Goal: Task Accomplishment & Management: Manage account settings

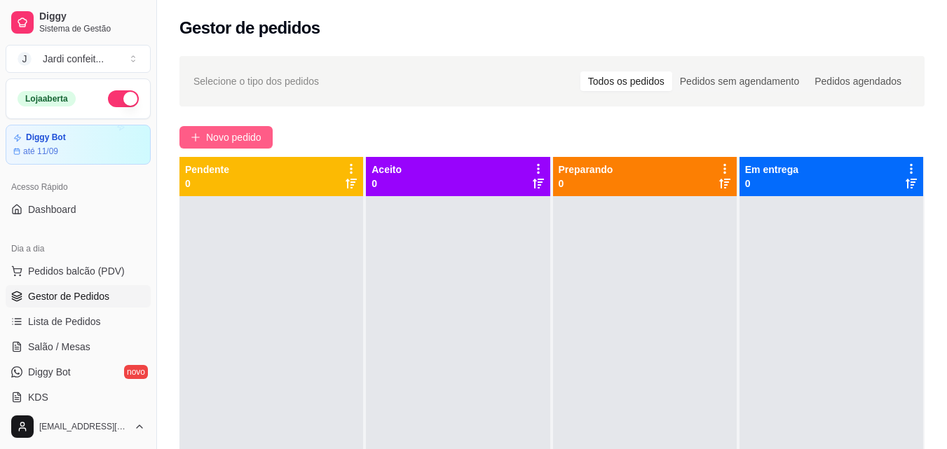
click at [261, 142] on span "Novo pedido" at bounding box center [233, 137] width 55 height 15
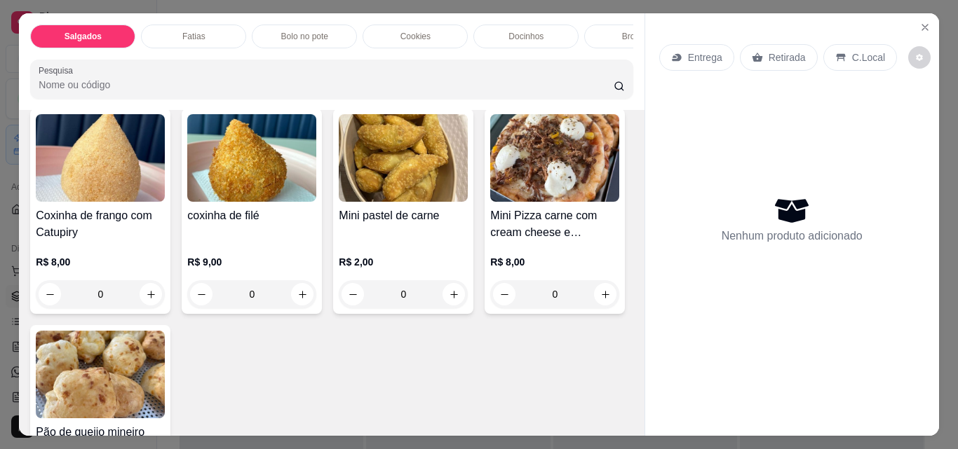
scroll to position [421, 0]
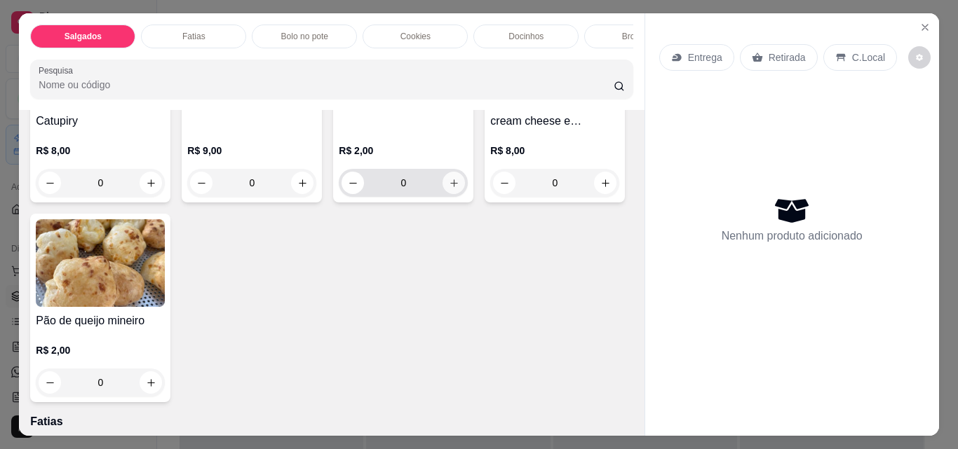
click at [442, 194] on button "increase-product-quantity" at bounding box center [453, 183] width 22 height 22
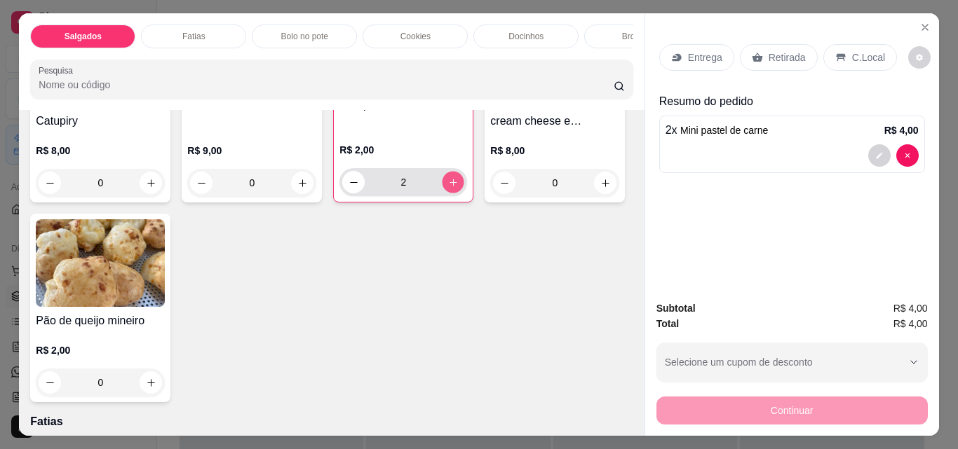
click at [442, 193] on button "increase-product-quantity" at bounding box center [453, 183] width 22 height 22
type input "5"
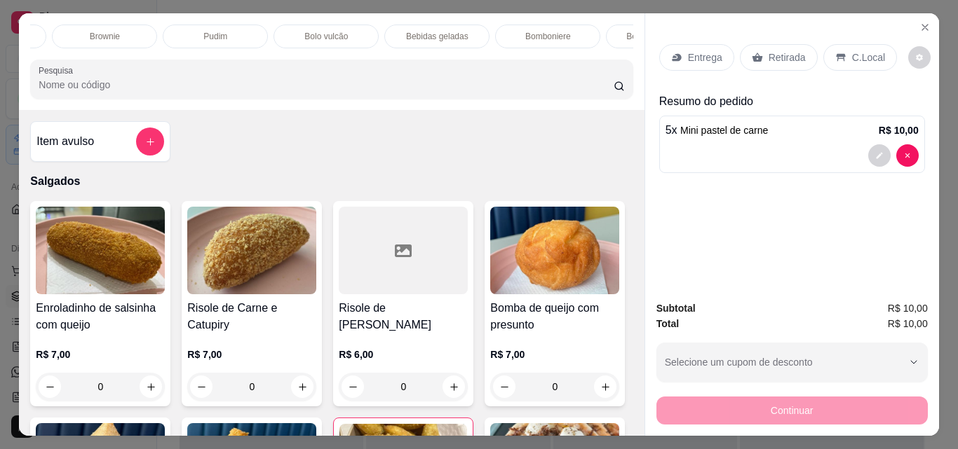
scroll to position [0, 568]
click at [399, 32] on p "Bebidas geladas" at bounding box center [401, 36] width 62 height 11
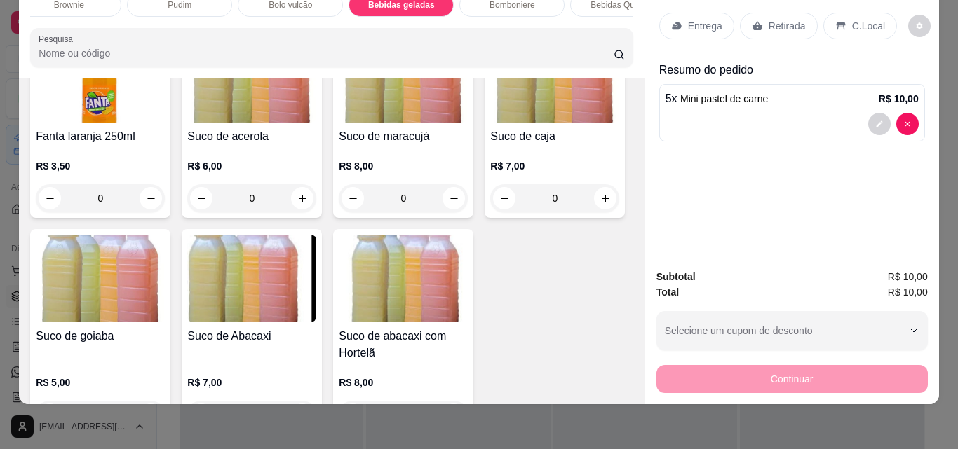
scroll to position [3204, 0]
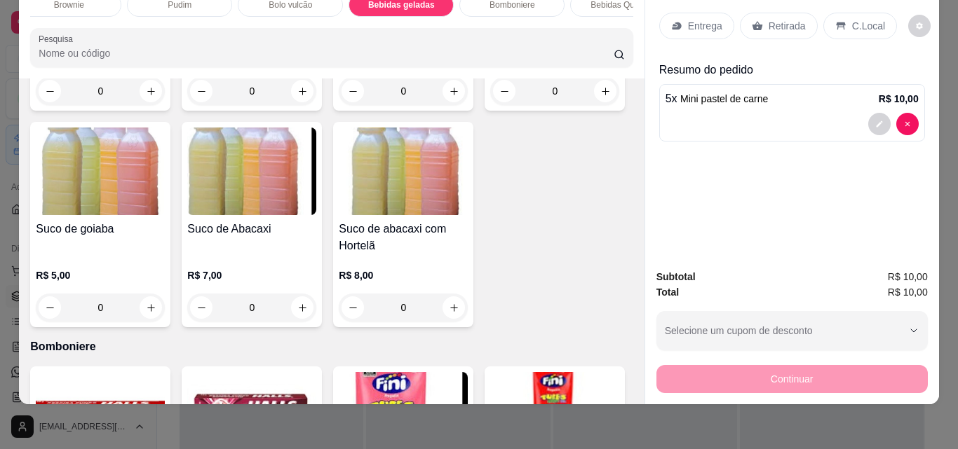
type input "1"
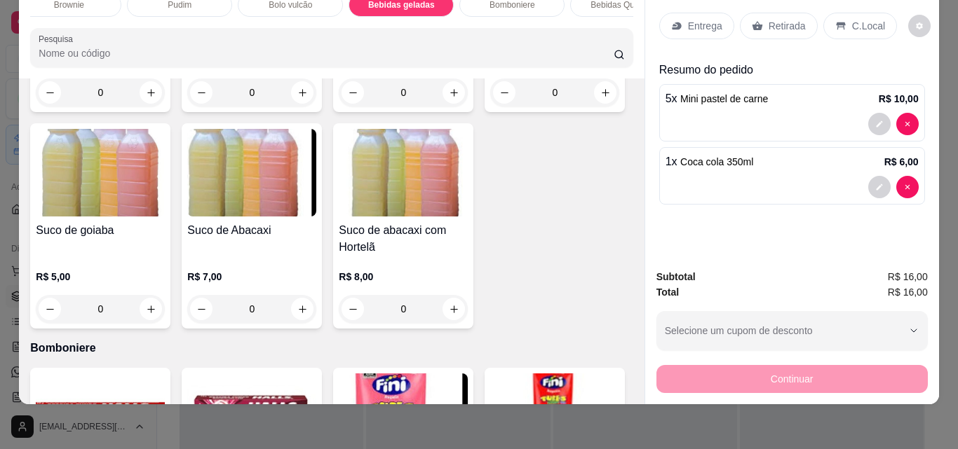
click at [688, 20] on p "Entrega" at bounding box center [705, 26] width 34 height 14
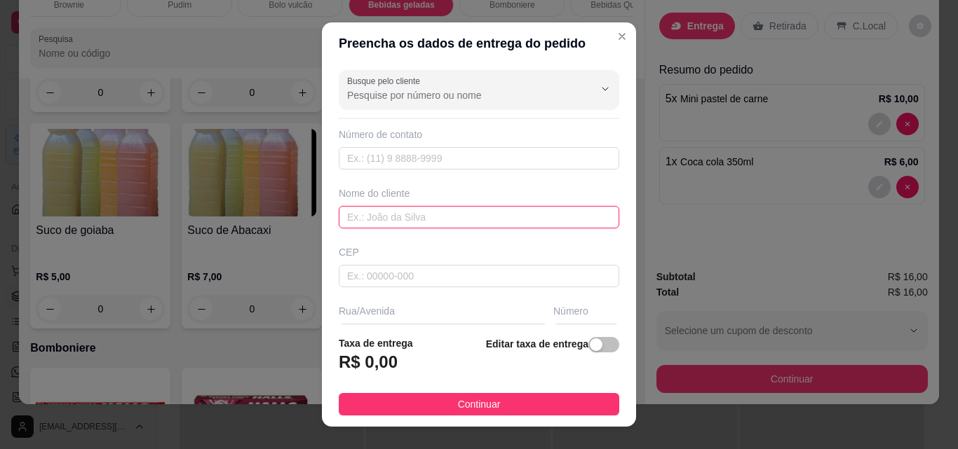
click at [517, 223] on input "text" at bounding box center [479, 217] width 280 height 22
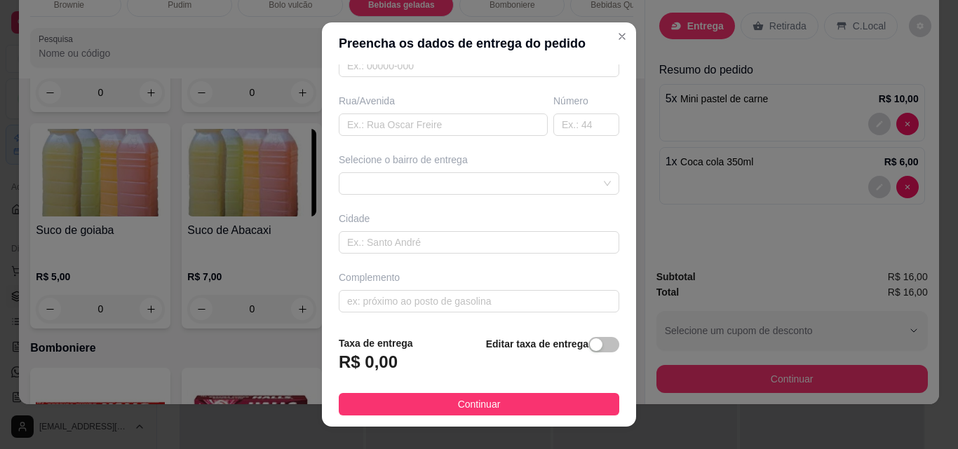
scroll to position [212, 0]
click at [487, 182] on div "64552957034d86202c15ebd1 64552994034d86202c15ebd4 Bairro de fatima - [GEOGRAPHI…" at bounding box center [479, 181] width 280 height 22
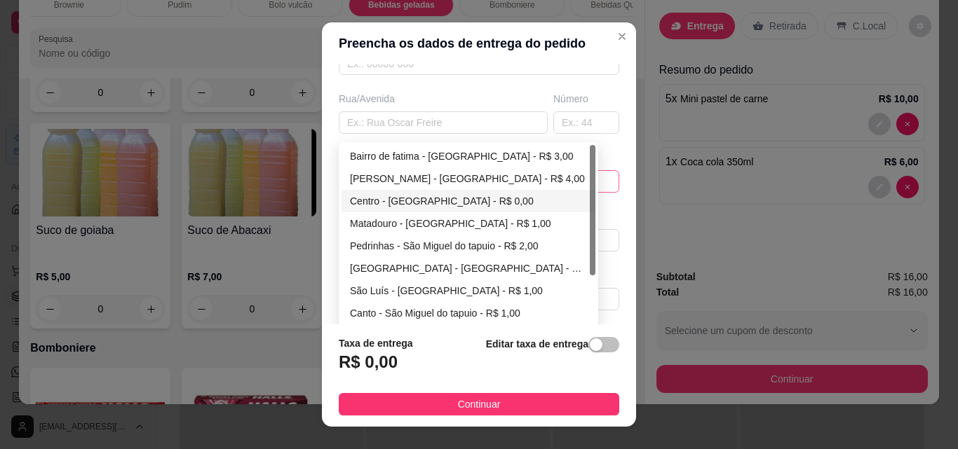
scroll to position [67, 0]
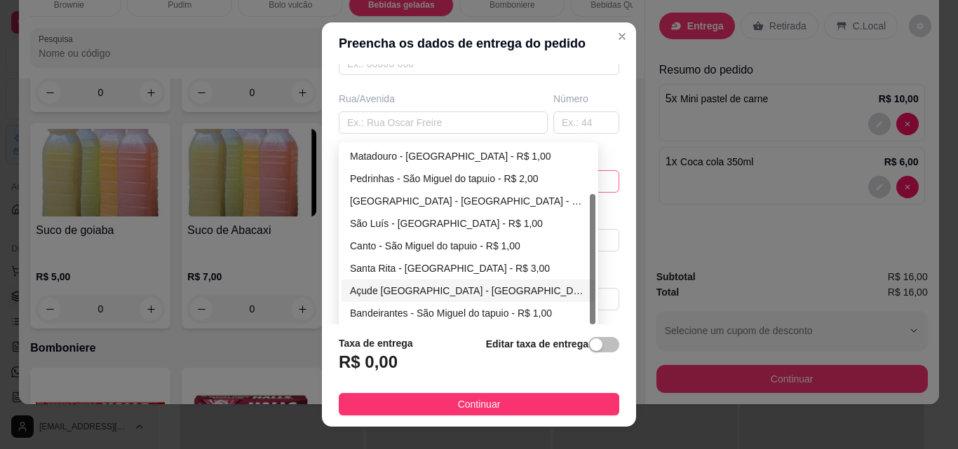
type input "mayrlon"
click at [404, 289] on div "Açude [GEOGRAPHIC_DATA] - [GEOGRAPHIC_DATA] - R$ 4,00" at bounding box center [468, 290] width 237 height 15
type input "São Miguel do tapuio"
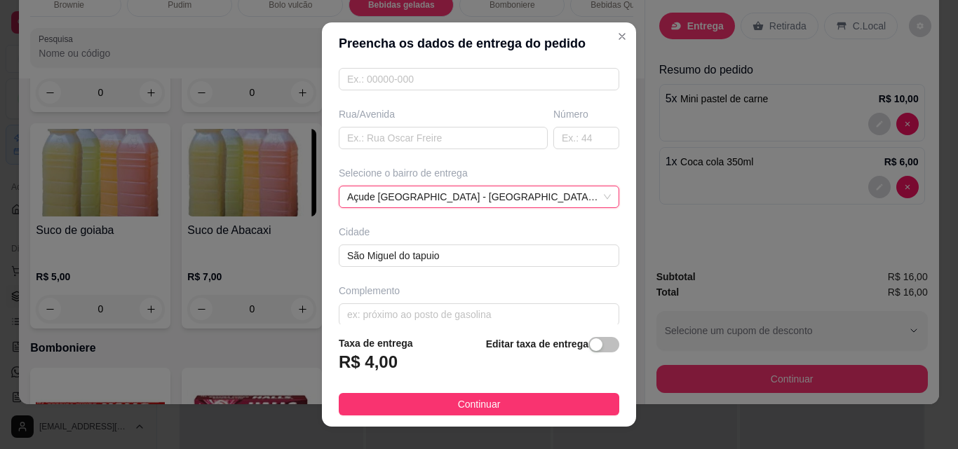
scroll to position [212, 0]
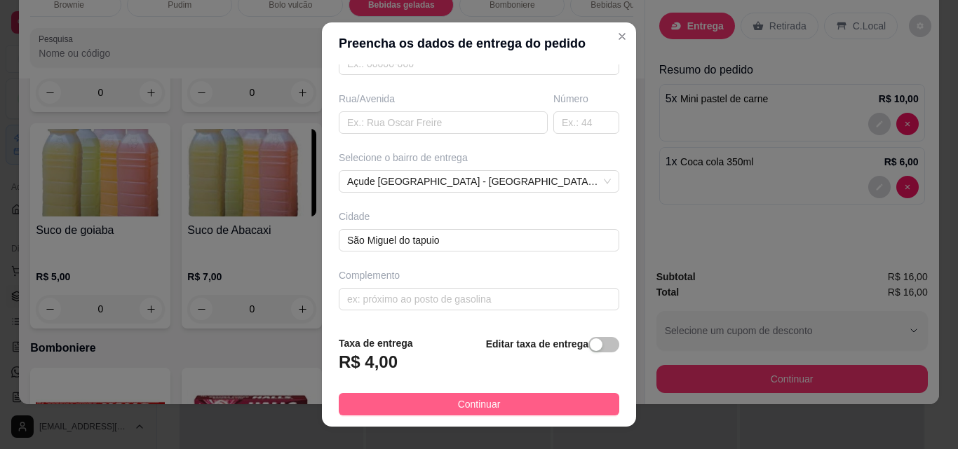
click at [487, 406] on span "Continuar" at bounding box center [479, 404] width 43 height 15
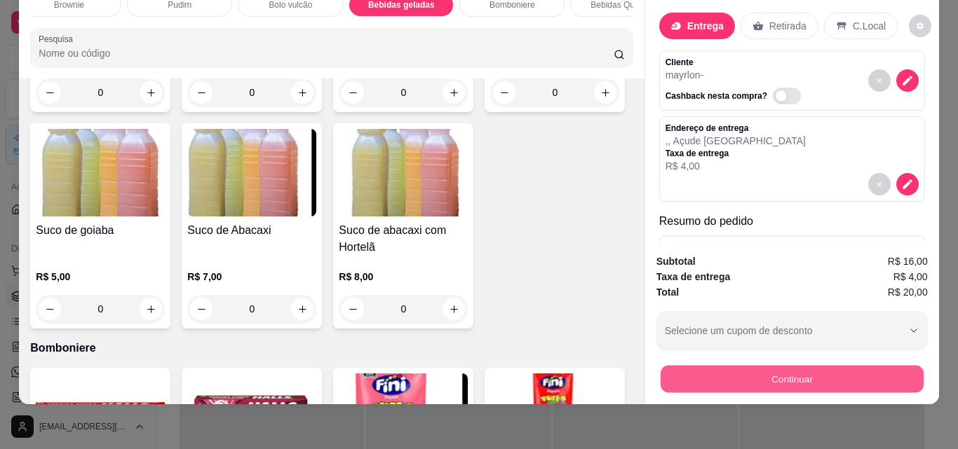
click at [796, 372] on button "Continuar" at bounding box center [791, 378] width 263 height 27
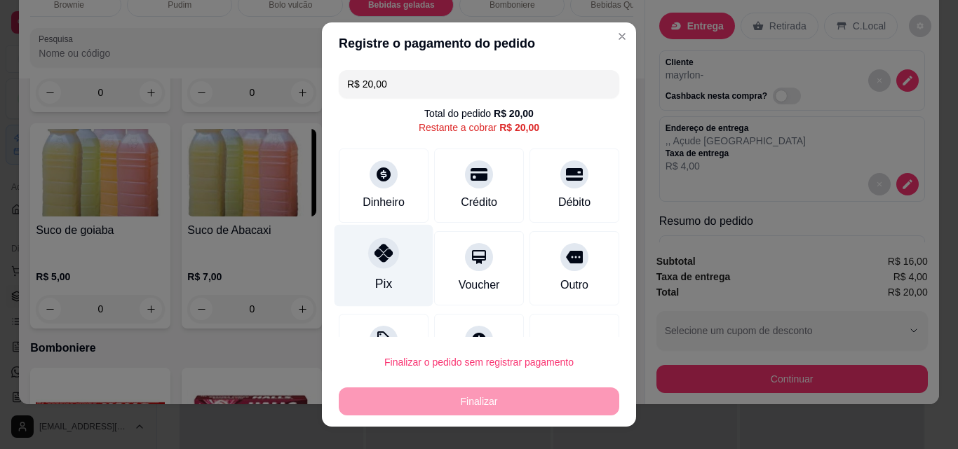
click at [377, 264] on div at bounding box center [383, 253] width 31 height 31
type input "R$ 0,00"
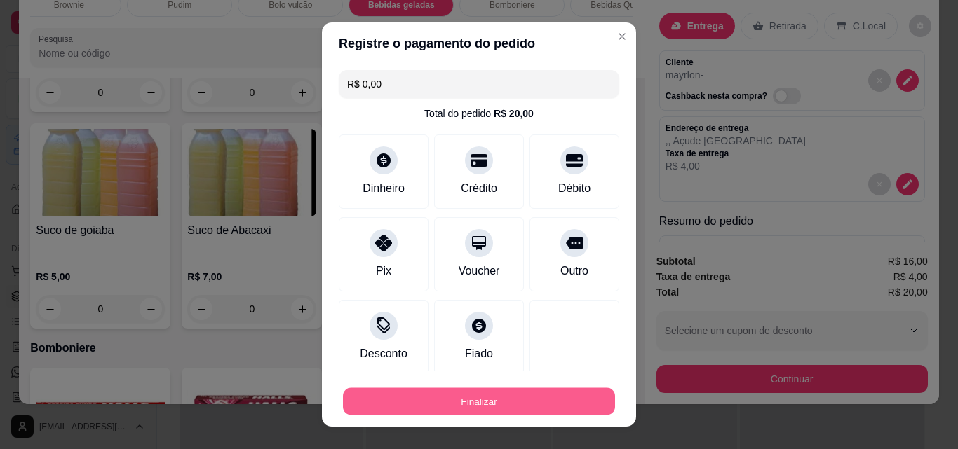
click at [543, 395] on button "Finalizar" at bounding box center [479, 401] width 272 height 27
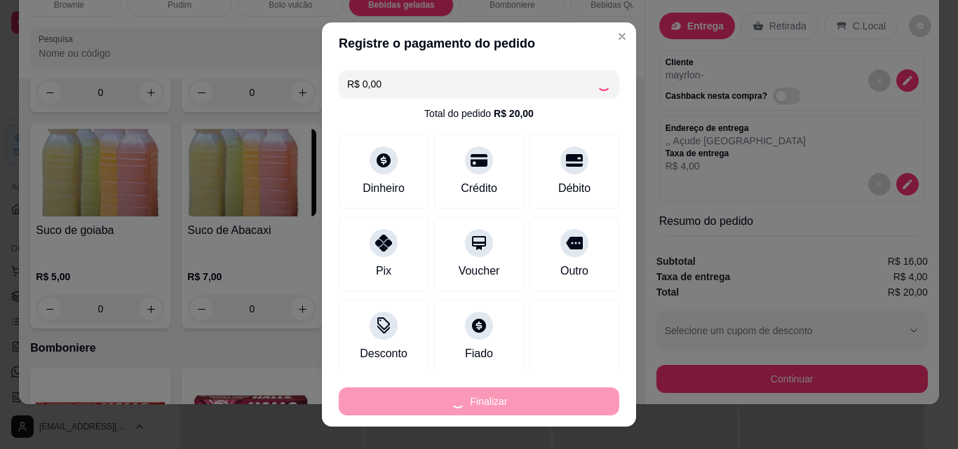
type input "0"
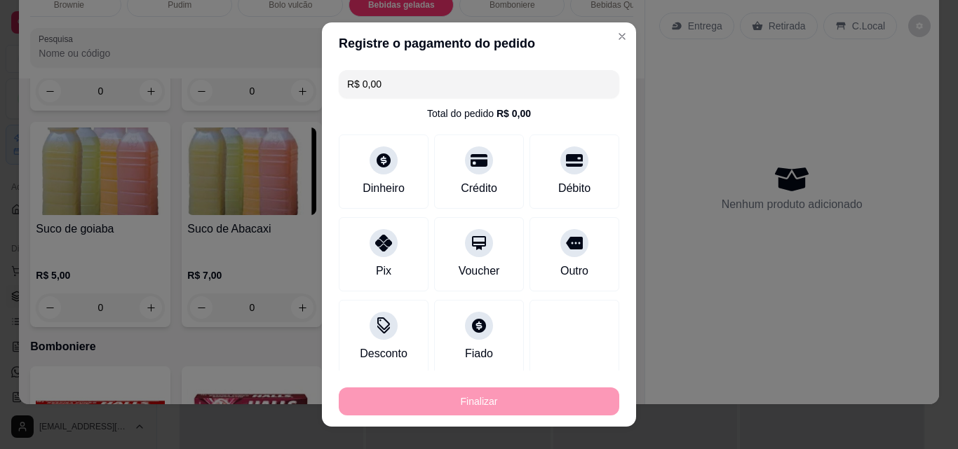
type input "-R$ 20,00"
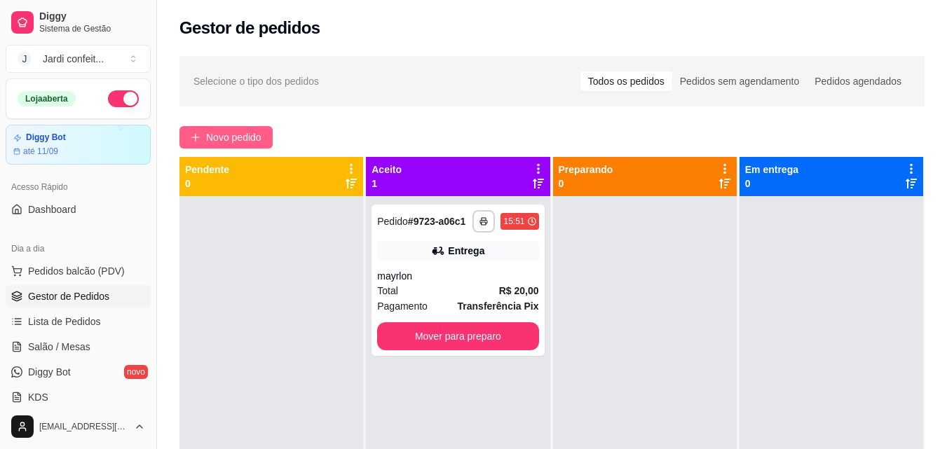
click at [243, 142] on span "Novo pedido" at bounding box center [233, 137] width 55 height 15
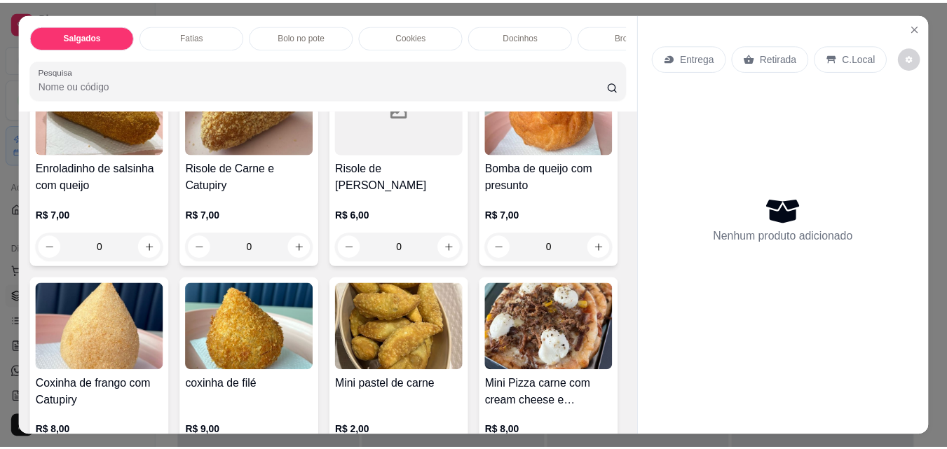
scroll to position [280, 0]
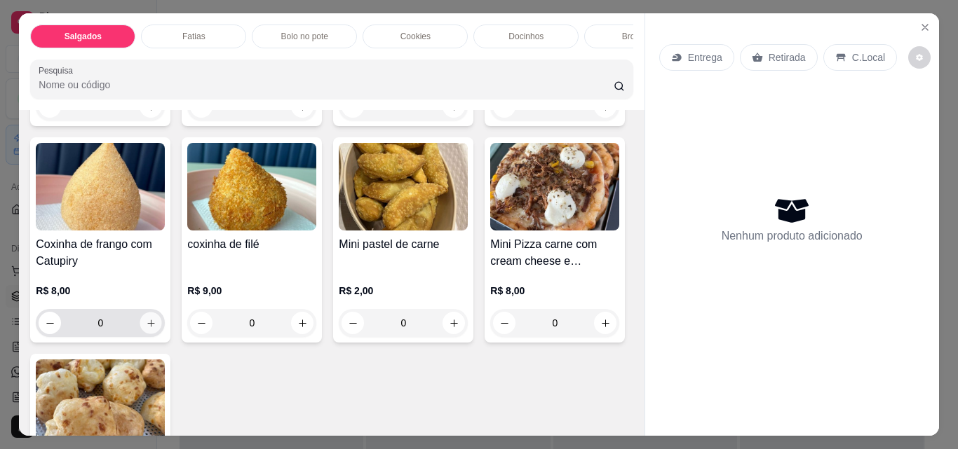
click at [156, 329] on icon "increase-product-quantity" at bounding box center [151, 323] width 11 height 11
type input "1"
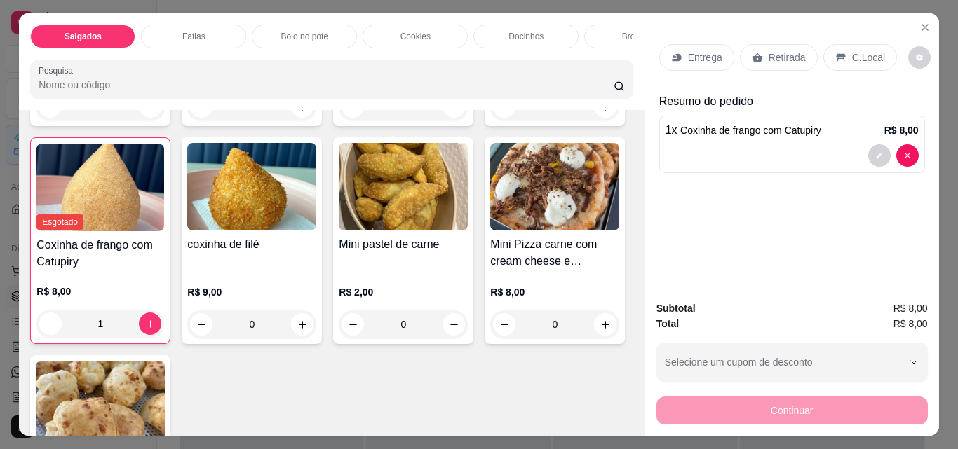
click at [752, 44] on div "Retirada" at bounding box center [779, 57] width 78 height 27
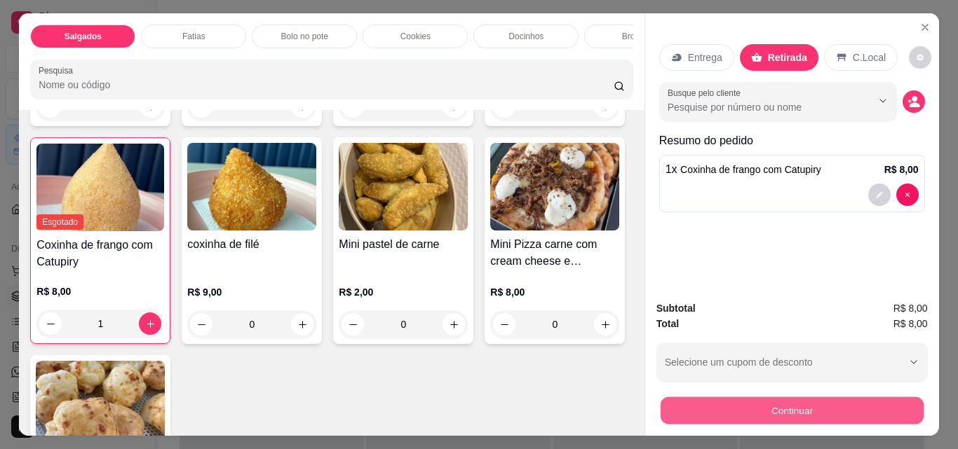
click at [808, 398] on button "Continuar" at bounding box center [791, 410] width 263 height 27
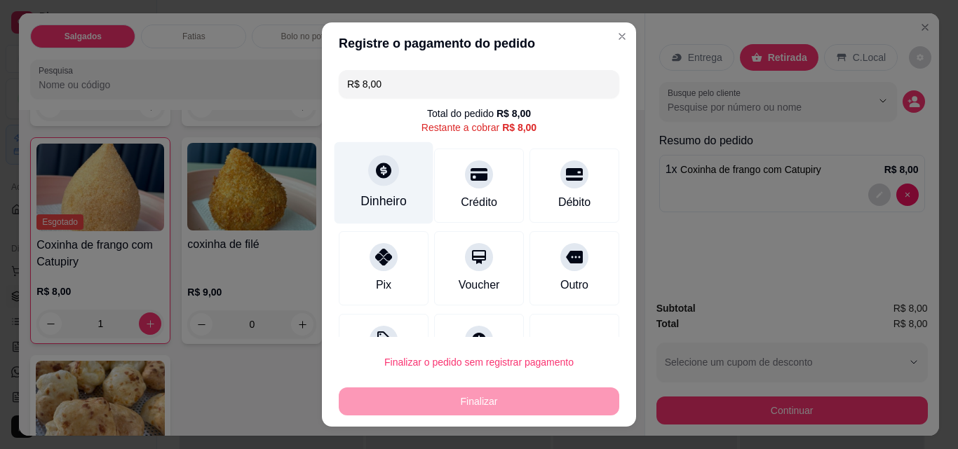
click at [391, 188] on div "Dinheiro" at bounding box center [383, 183] width 99 height 82
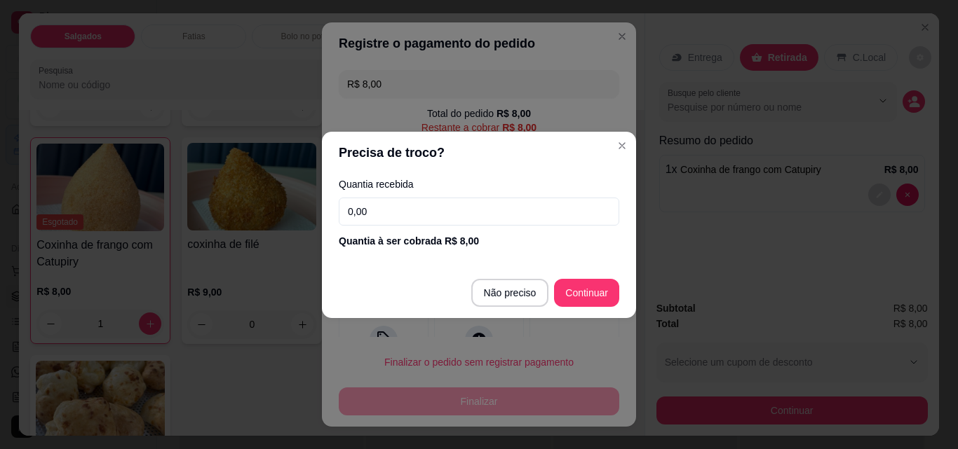
click at [457, 217] on input "0,00" at bounding box center [479, 212] width 280 height 28
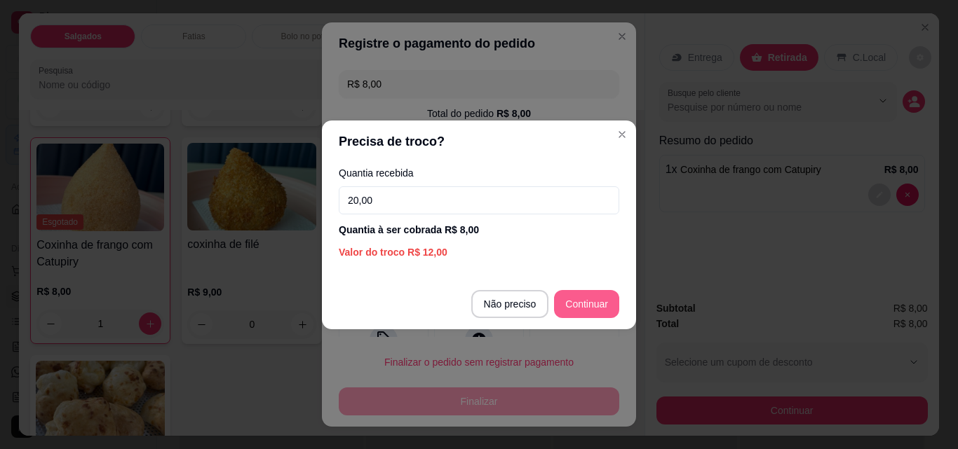
type input "20,00"
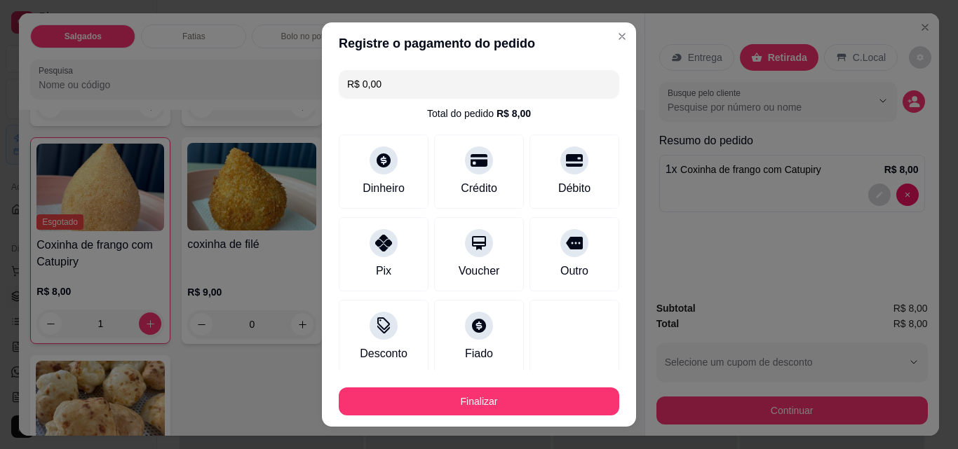
type input "R$ 0,00"
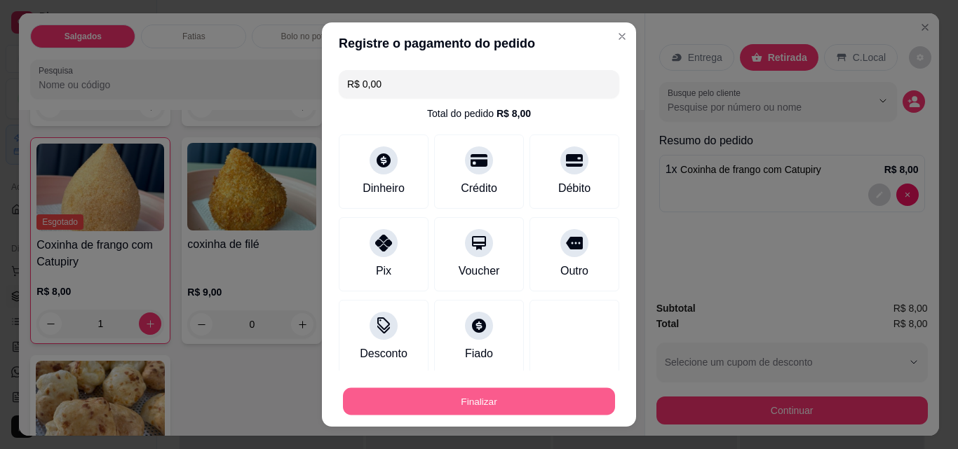
click at [506, 402] on button "Finalizar" at bounding box center [479, 401] width 272 height 27
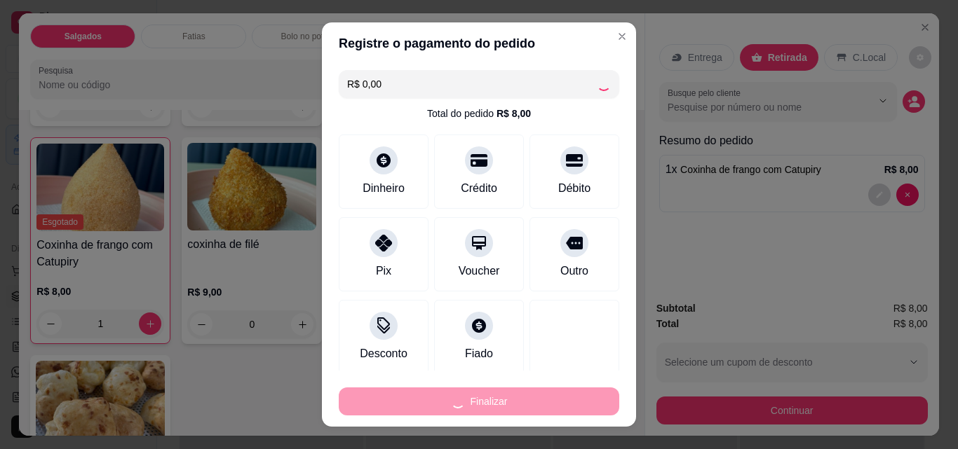
type input "0"
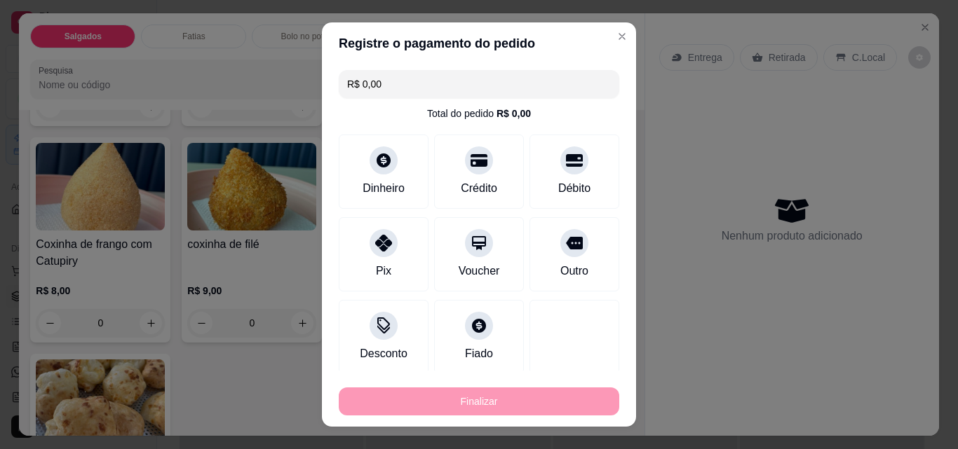
type input "-R$ 8,00"
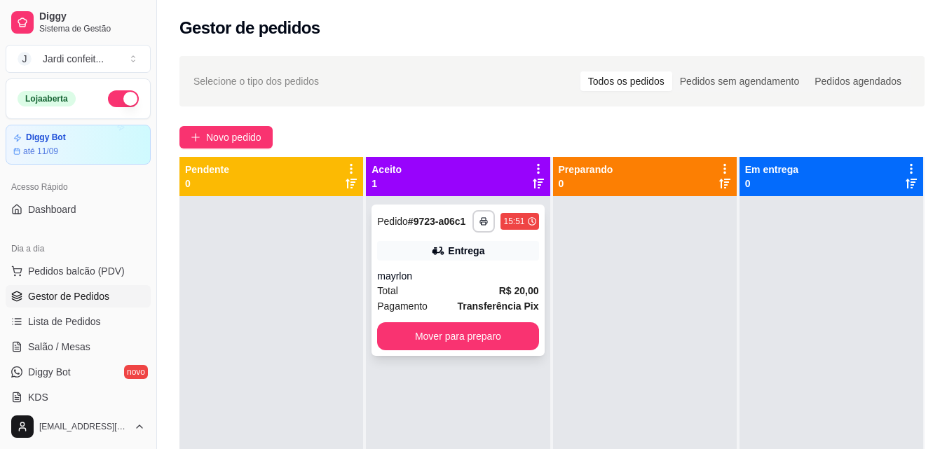
click at [440, 280] on div "mayrlon" at bounding box center [457, 276] width 161 height 14
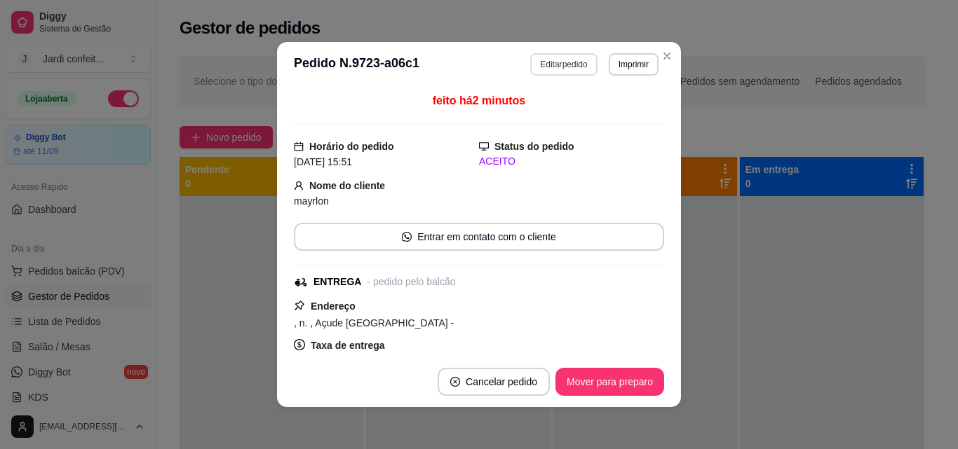
click at [570, 60] on button "Editar pedido" at bounding box center [563, 64] width 67 height 22
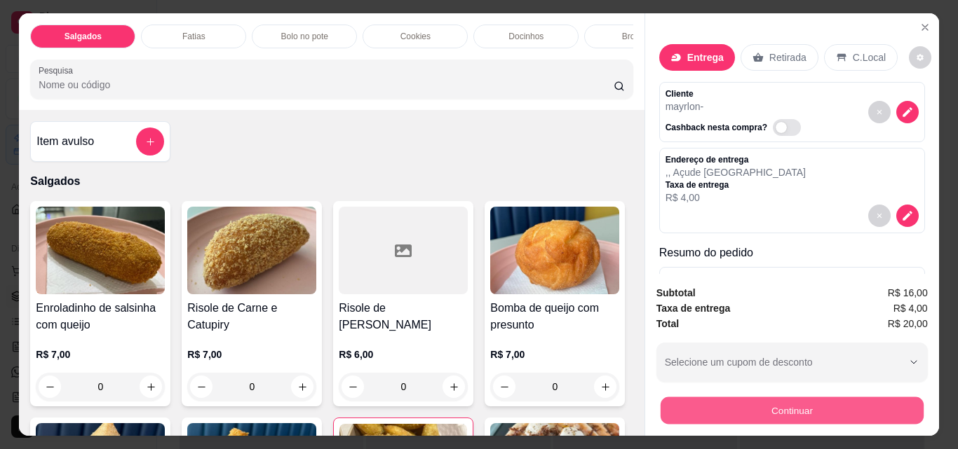
click at [815, 399] on button "Continuar" at bounding box center [791, 410] width 263 height 27
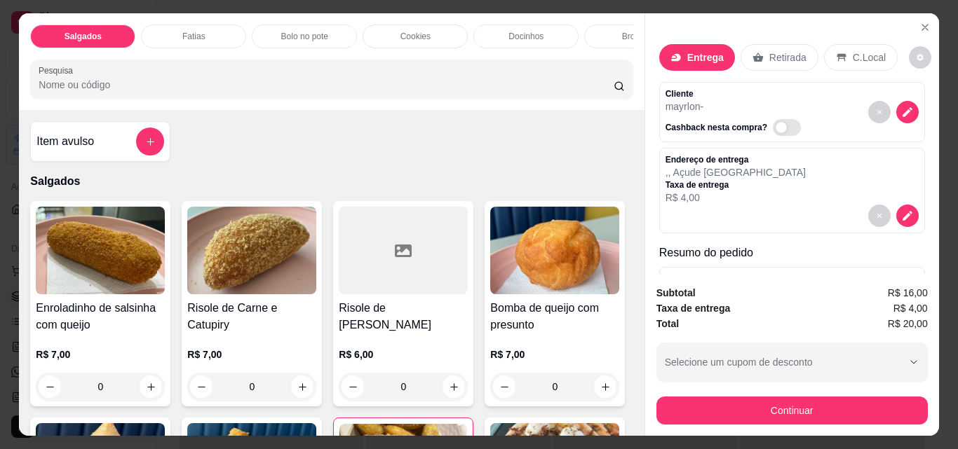
click at [724, 165] on p ", , Açude [GEOGRAPHIC_DATA]" at bounding box center [735, 172] width 140 height 14
click at [896, 205] on button "decrease-product-quantity" at bounding box center [907, 216] width 22 height 22
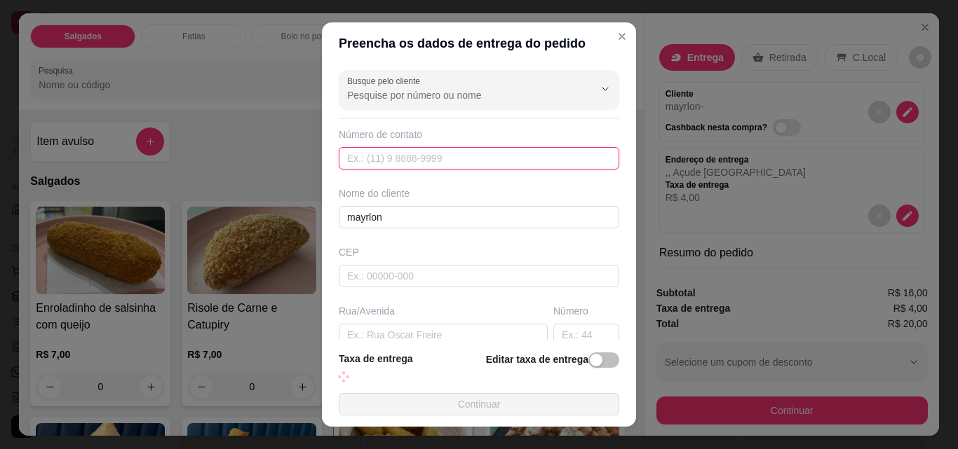
click at [445, 157] on input "text" at bounding box center [479, 158] width 280 height 22
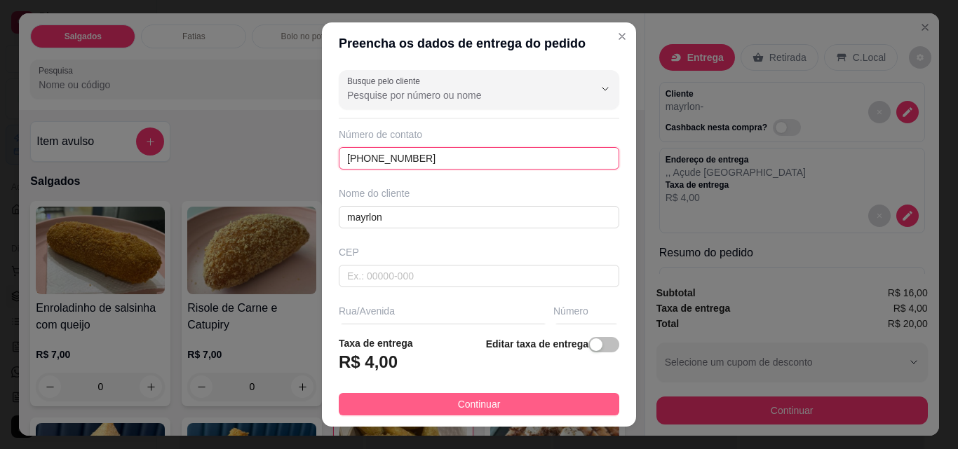
type input "[PHONE_NUMBER]"
click at [525, 408] on button "Continuar" at bounding box center [479, 404] width 280 height 22
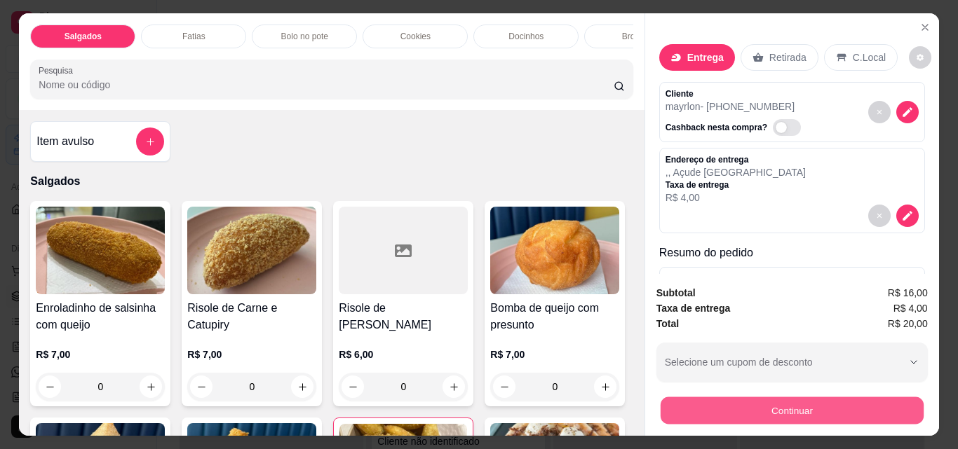
click at [681, 414] on button "Continuar" at bounding box center [791, 410] width 263 height 27
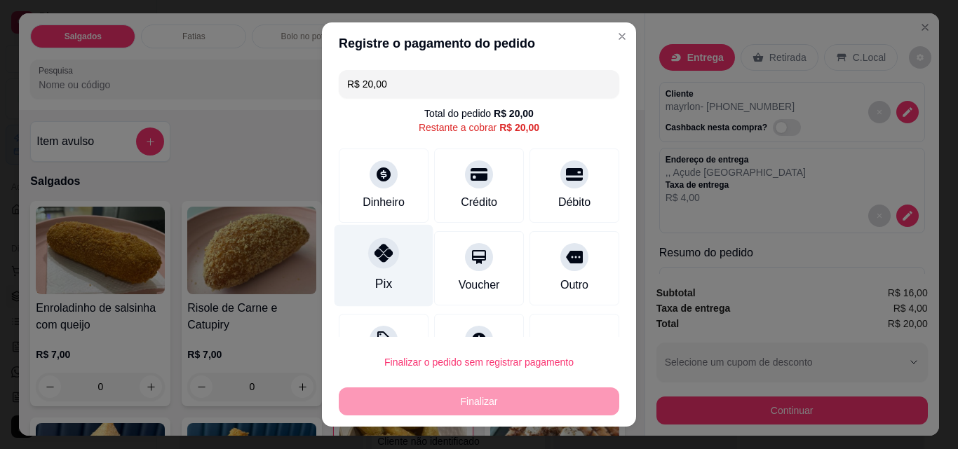
drag, startPoint x: 366, startPoint y: 258, endPoint x: 379, endPoint y: 254, distance: 13.8
click at [371, 257] on div at bounding box center [383, 253] width 31 height 31
type input "R$ 0,00"
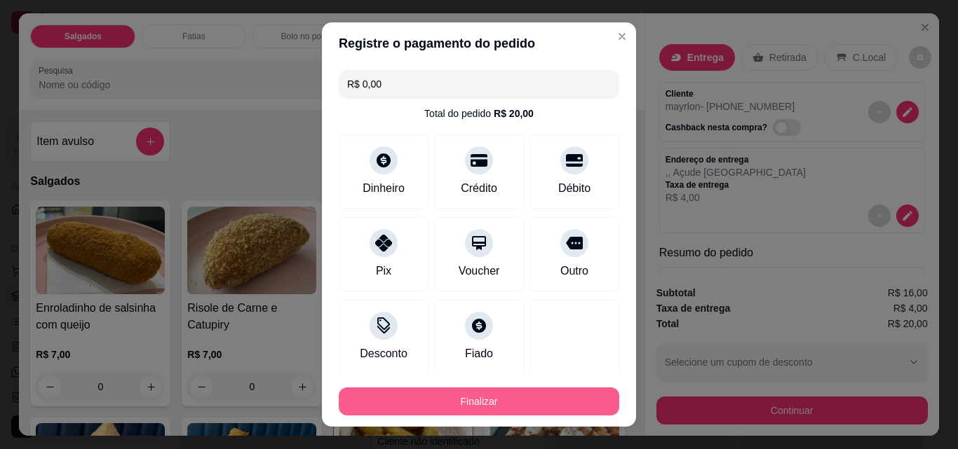
click at [538, 405] on button "Finalizar" at bounding box center [479, 402] width 280 height 28
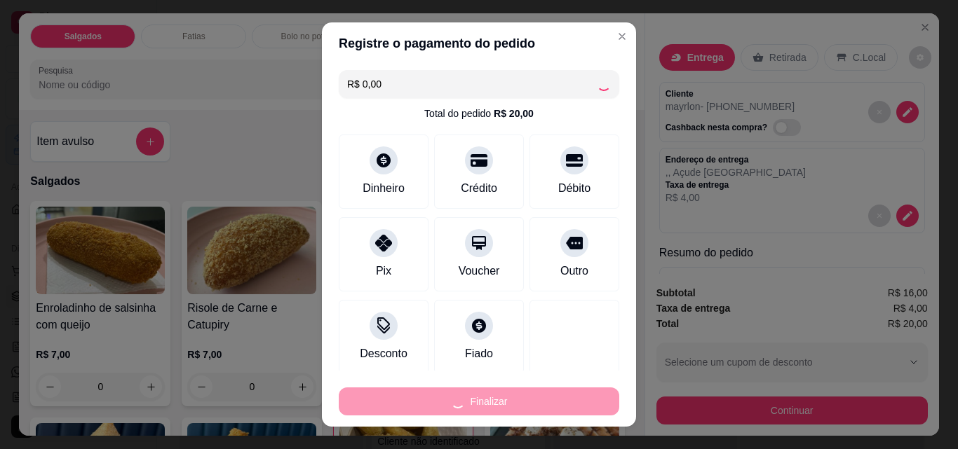
type input "0"
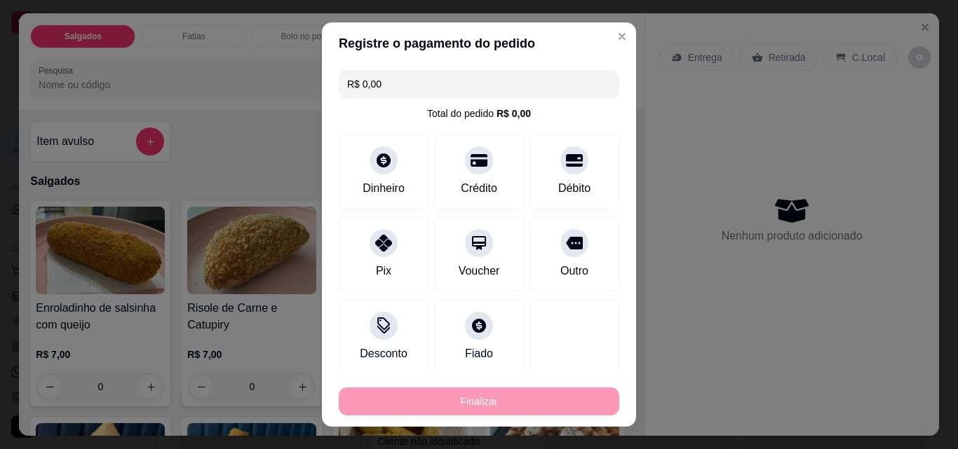
type input "-R$ 20,00"
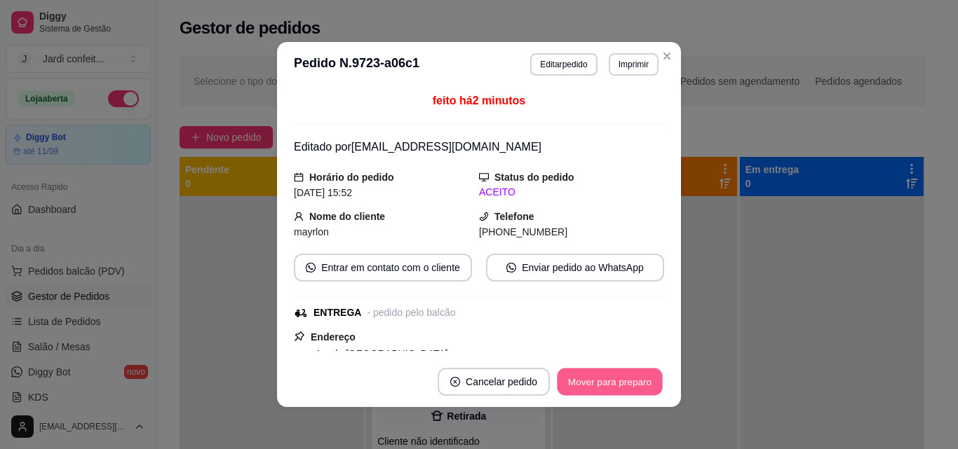
click at [581, 380] on button "Mover para preparo" at bounding box center [609, 382] width 105 height 27
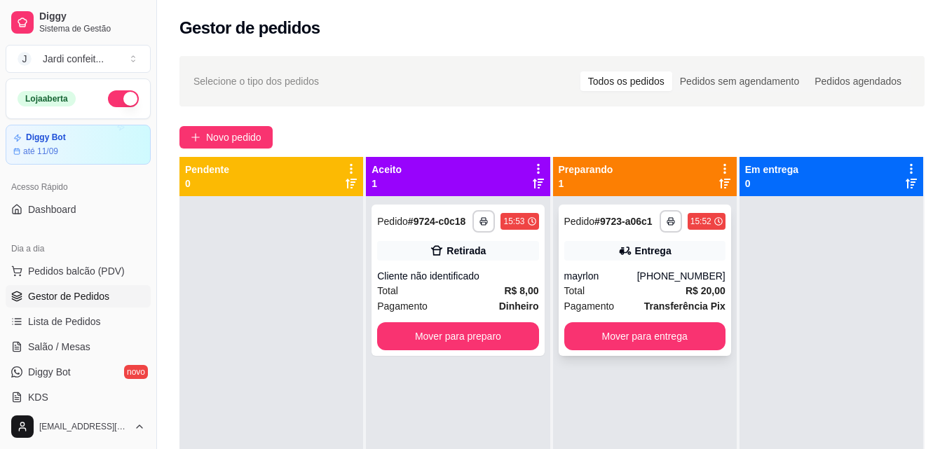
click at [658, 294] on div "Total R$ 20,00" at bounding box center [644, 290] width 161 height 15
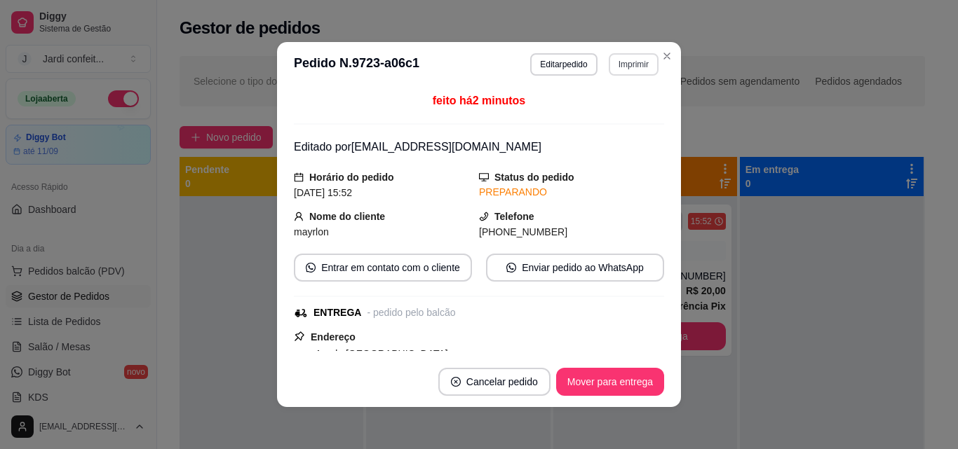
click at [611, 62] on button "Imprimir" at bounding box center [634, 64] width 50 height 22
click at [630, 115] on button "Impressora" at bounding box center [603, 113] width 98 height 22
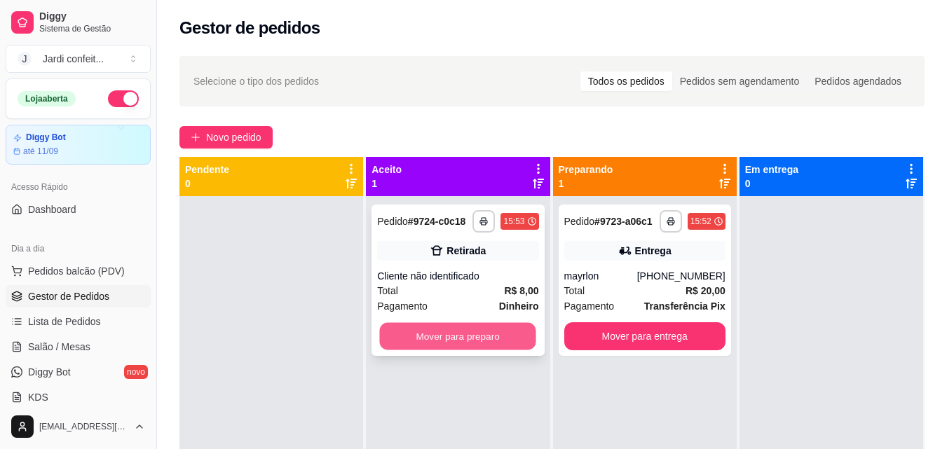
click at [474, 329] on button "Mover para preparo" at bounding box center [458, 336] width 156 height 27
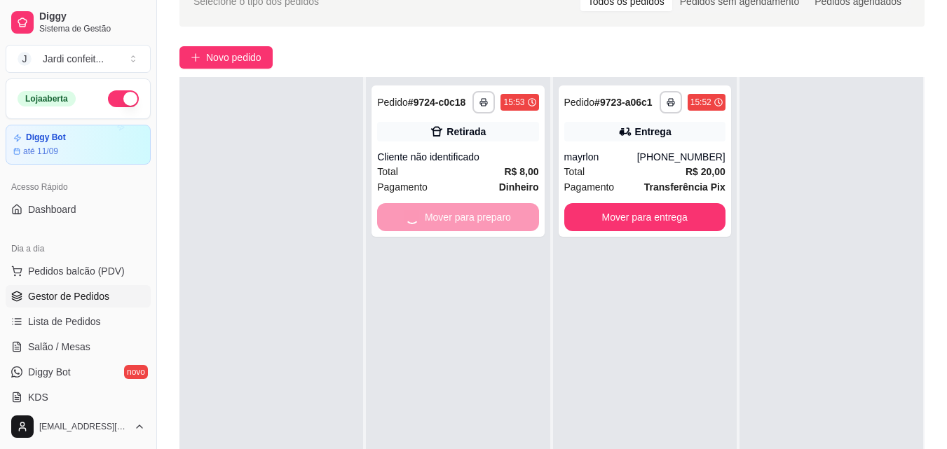
scroll to position [140, 0]
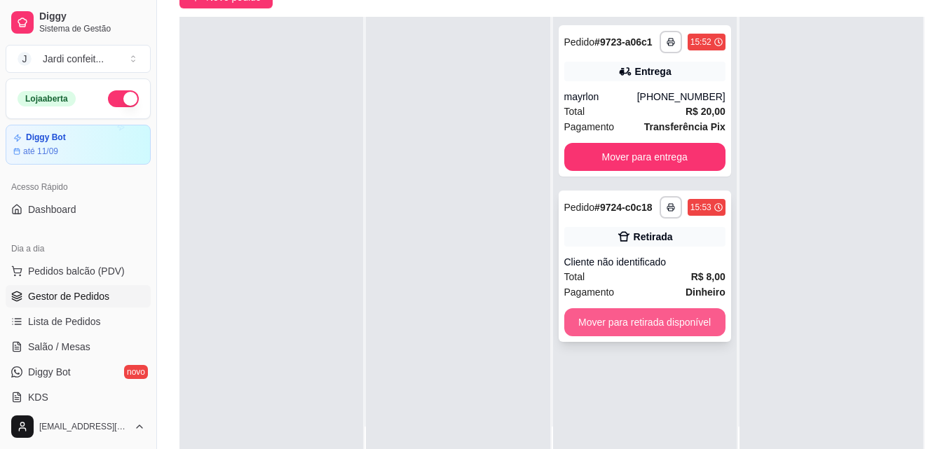
click at [677, 320] on button "Mover para retirada disponível" at bounding box center [644, 322] width 161 height 28
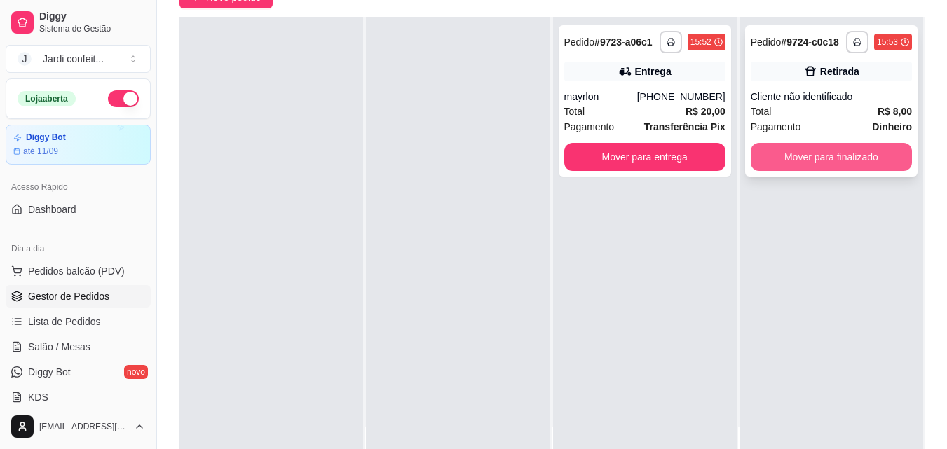
click at [805, 157] on button "Mover para finalizado" at bounding box center [831, 157] width 161 height 28
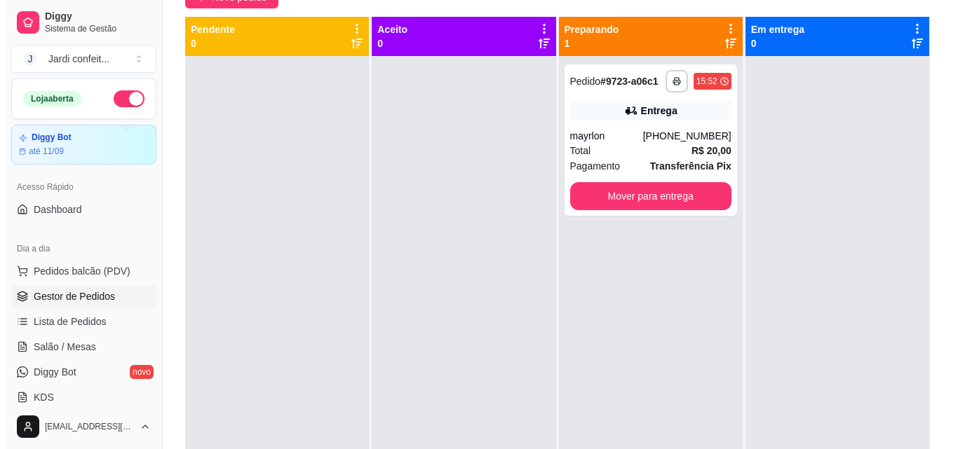
scroll to position [0, 0]
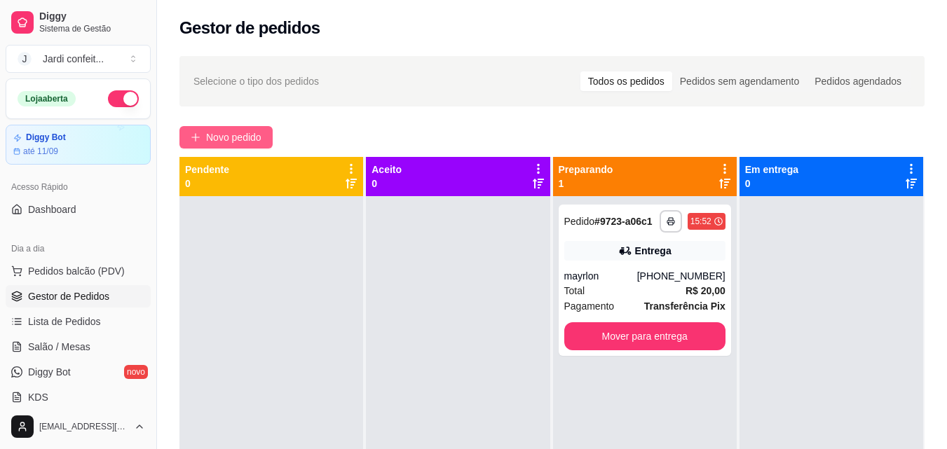
click at [233, 135] on span "Novo pedido" at bounding box center [233, 137] width 55 height 15
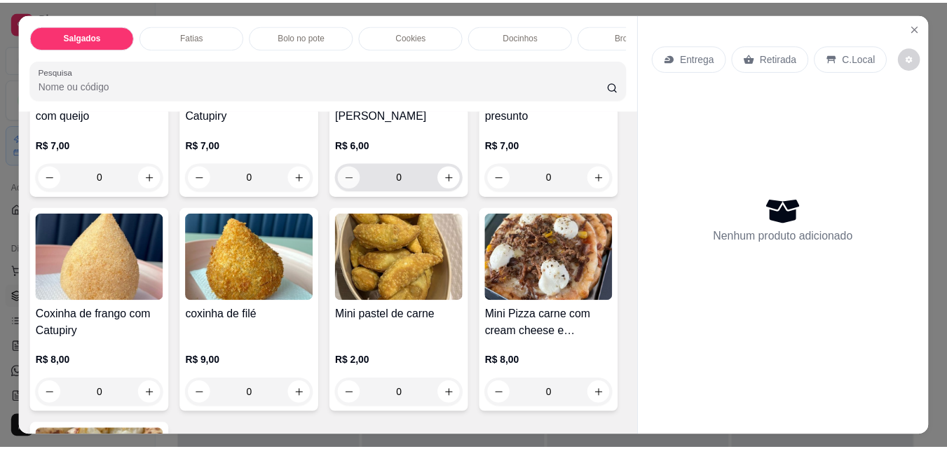
scroll to position [280, 0]
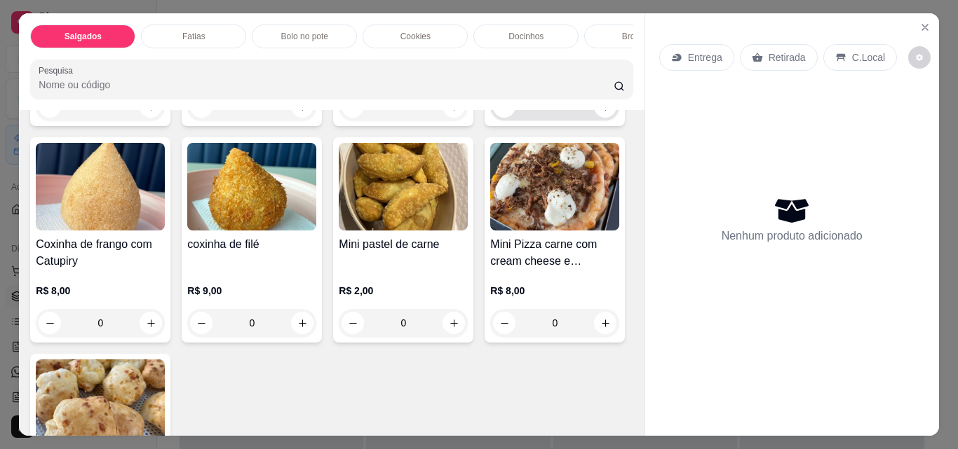
click at [600, 112] on icon "increase-product-quantity" at bounding box center [605, 107] width 11 height 11
type input "2"
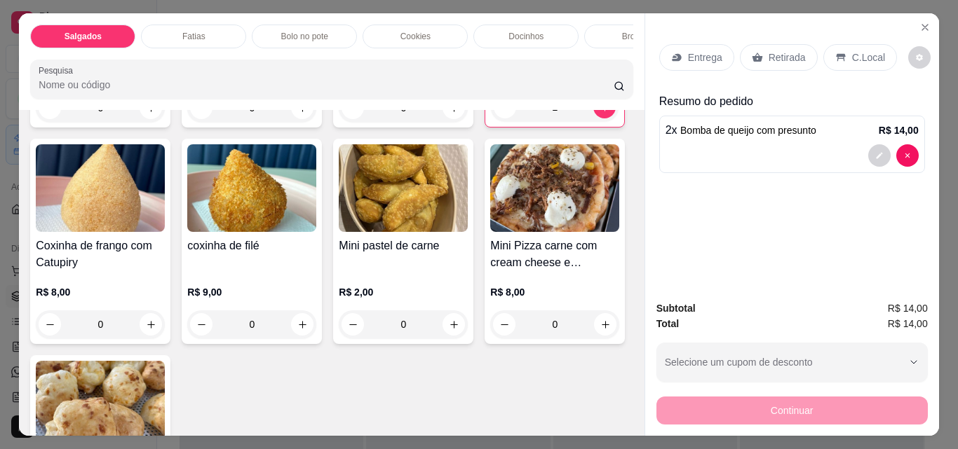
click at [780, 60] on div "Retirada" at bounding box center [779, 57] width 78 height 27
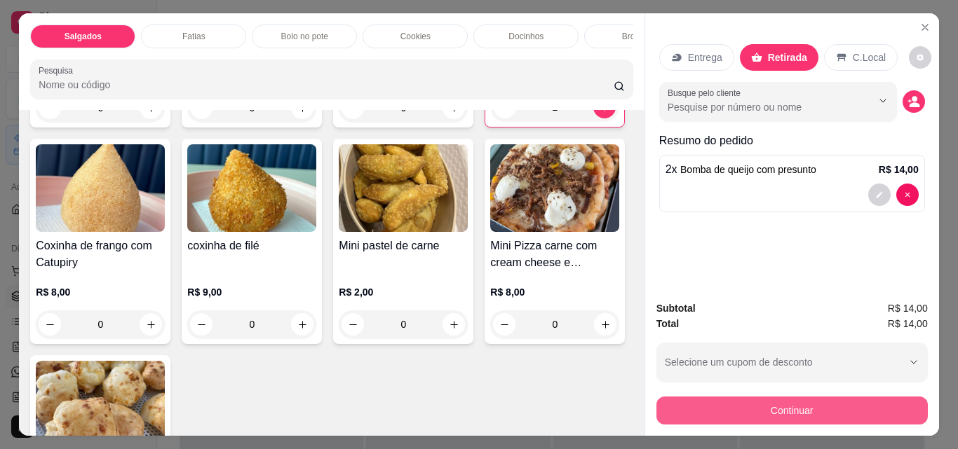
click at [871, 397] on button "Continuar" at bounding box center [791, 411] width 271 height 28
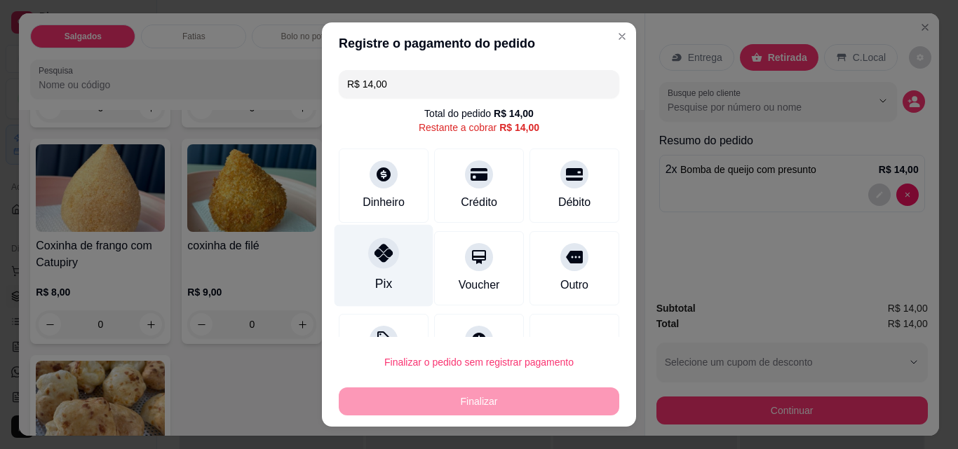
click at [368, 262] on div at bounding box center [383, 253] width 31 height 31
type input "R$ 0,00"
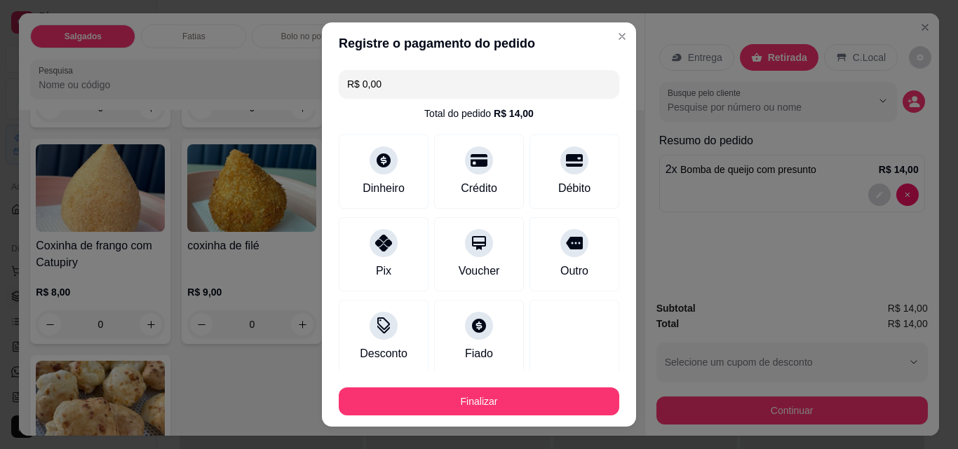
click at [502, 399] on button "Finalizar" at bounding box center [479, 402] width 280 height 28
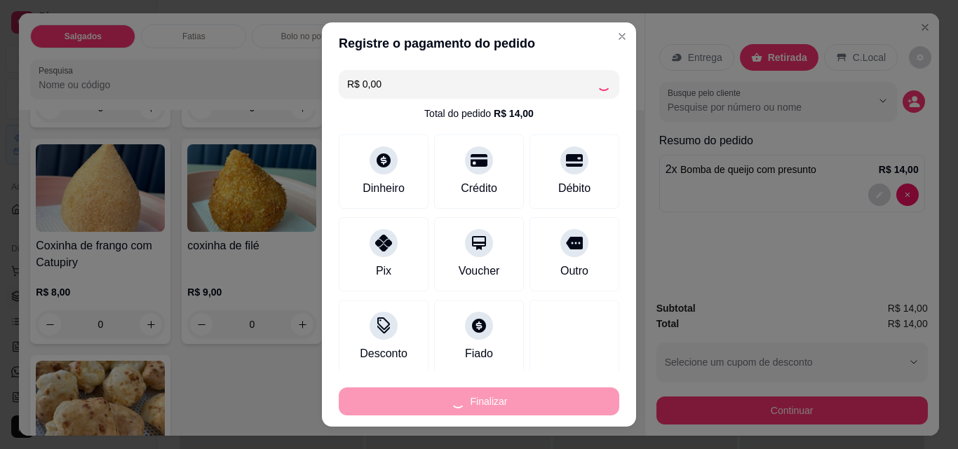
type input "0"
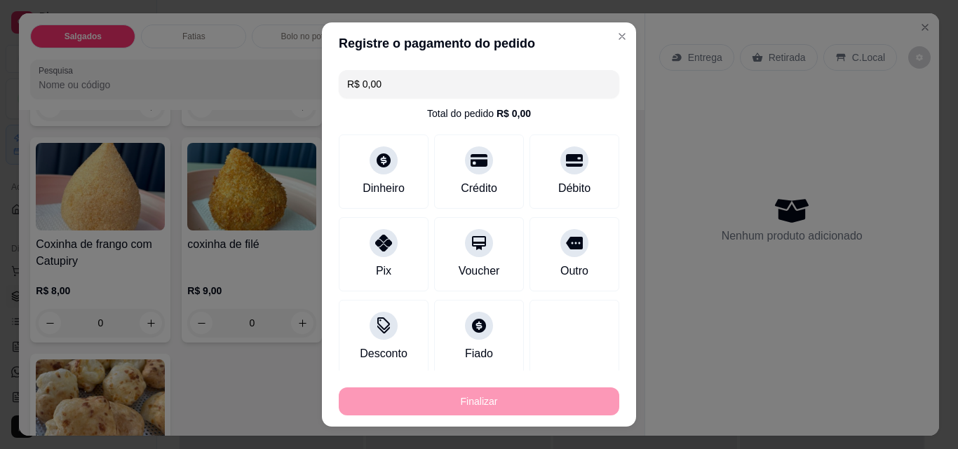
type input "-R$ 14,00"
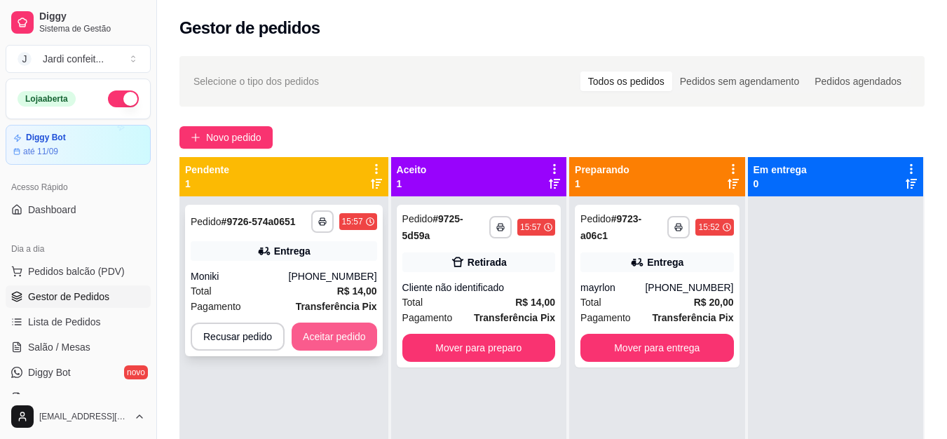
click at [355, 339] on button "Aceitar pedido" at bounding box center [335, 336] width 86 height 28
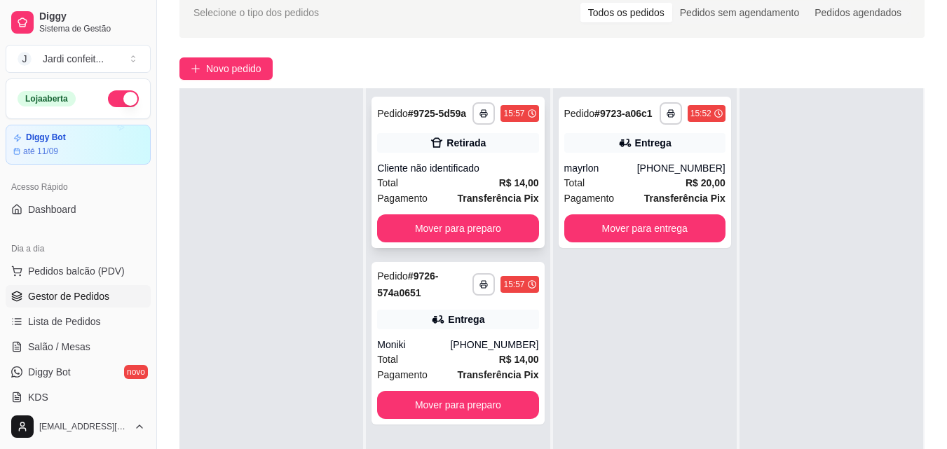
scroll to position [70, 0]
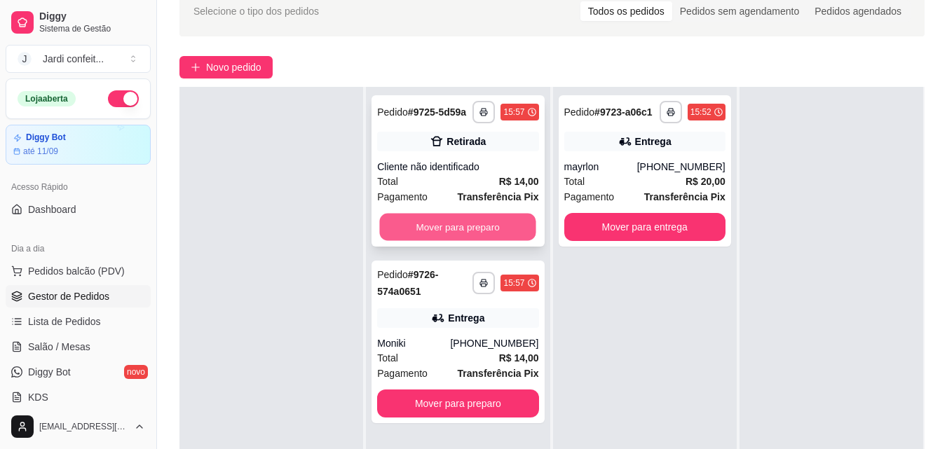
click at [517, 224] on button "Mover para preparo" at bounding box center [458, 227] width 156 height 27
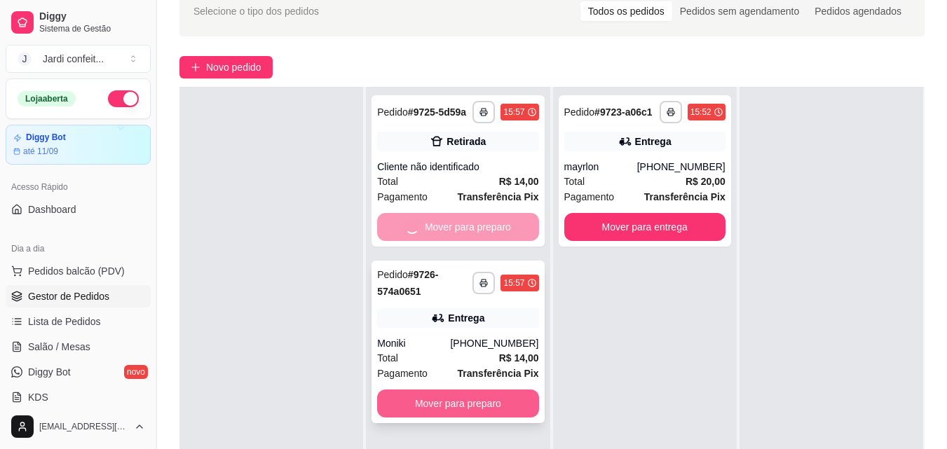
click at [501, 398] on button "Mover para preparo" at bounding box center [457, 404] width 161 height 28
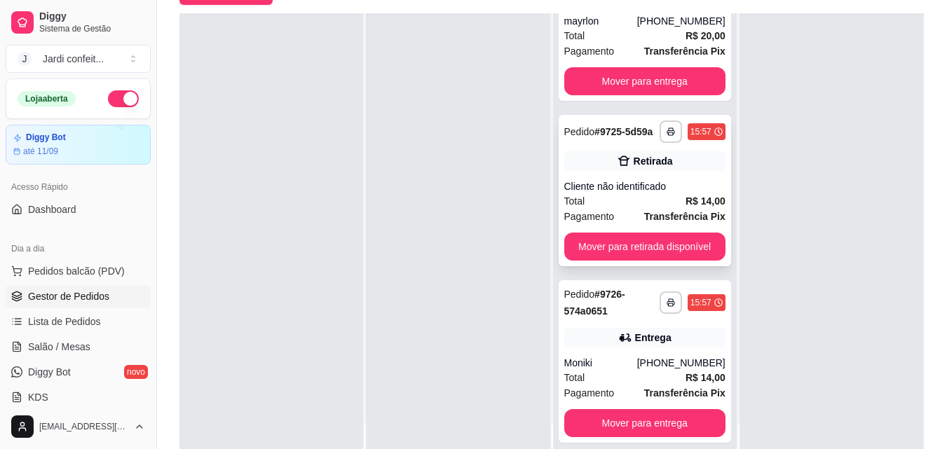
scroll to position [214, 0]
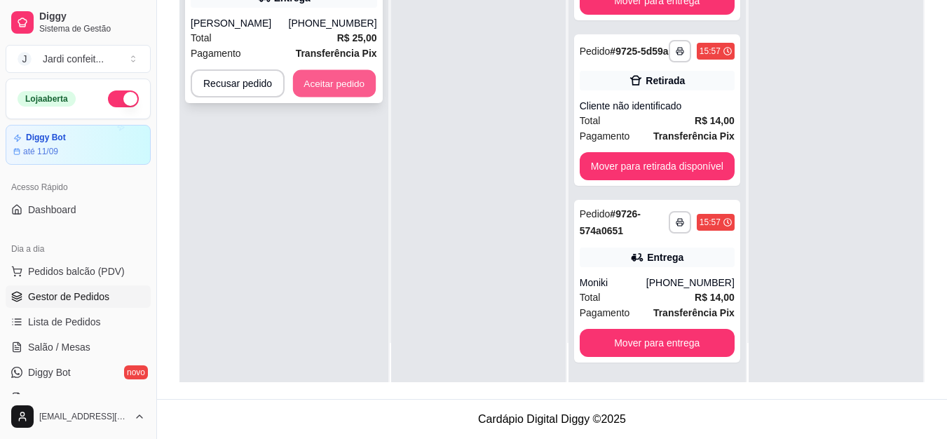
click at [353, 95] on button "Aceitar pedido" at bounding box center [334, 83] width 83 height 27
click at [379, 78] on div "**********" at bounding box center [284, 27] width 198 height 151
click at [365, 86] on div "feito há 0 minutos Horário do pedido [DATE] 15:59 Status do pedido ESPERANDO AC…" at bounding box center [473, 216] width 412 height 265
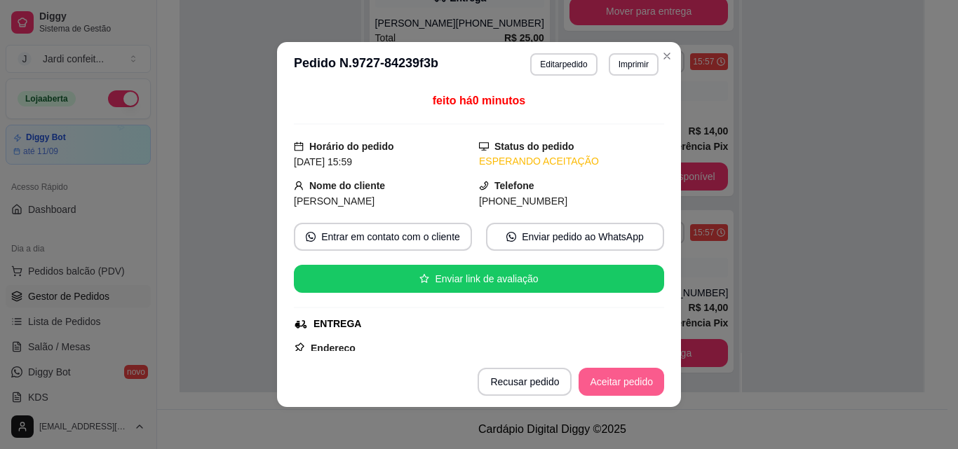
click at [612, 389] on button "Aceitar pedido" at bounding box center [621, 382] width 86 height 28
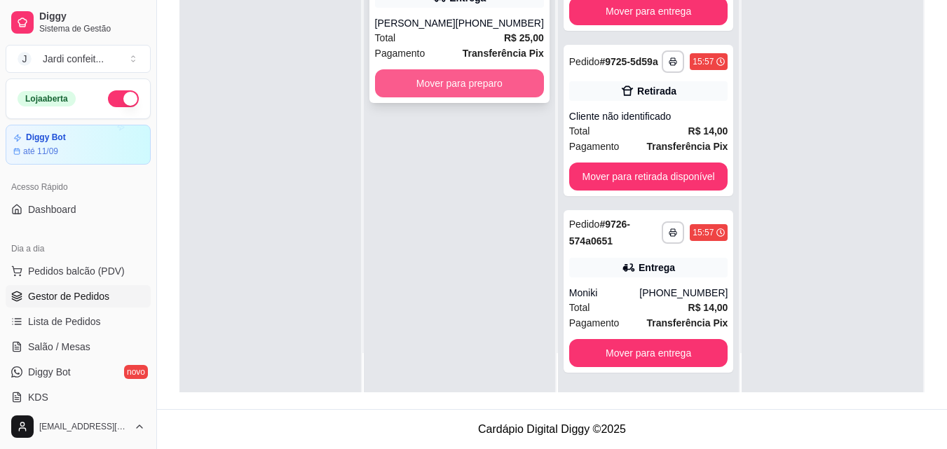
click at [468, 95] on button "Mover para preparo" at bounding box center [459, 83] width 169 height 28
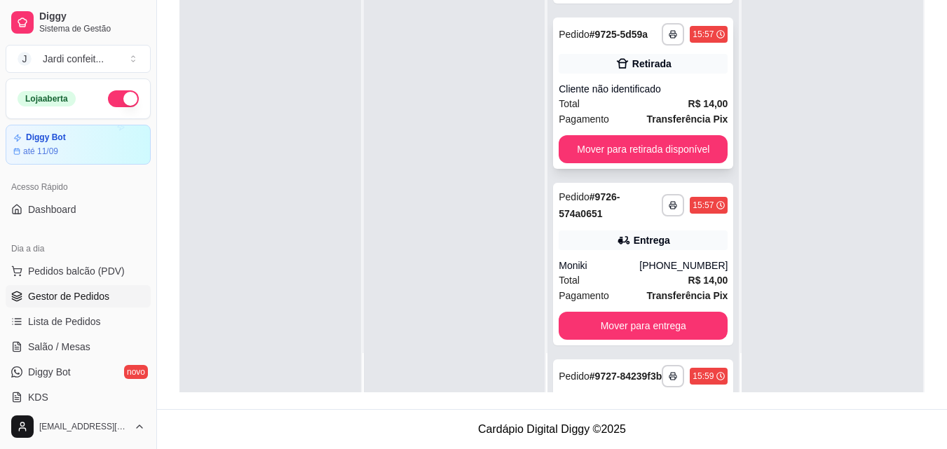
scroll to position [0, 0]
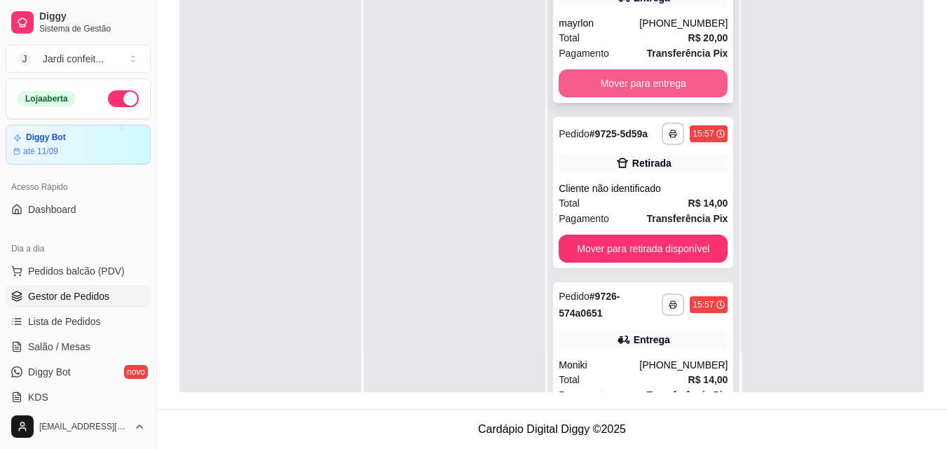
click at [646, 90] on button "Mover para entrega" at bounding box center [643, 83] width 169 height 28
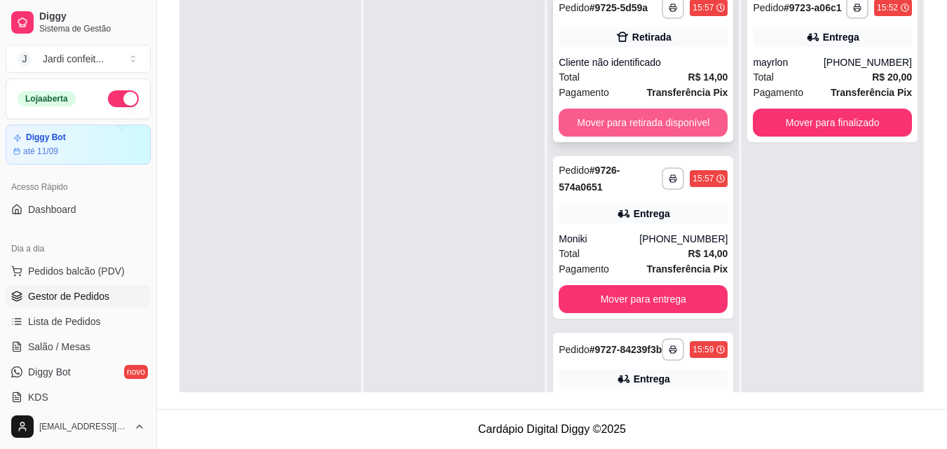
click at [681, 135] on button "Mover para retirada disponível" at bounding box center [643, 123] width 169 height 28
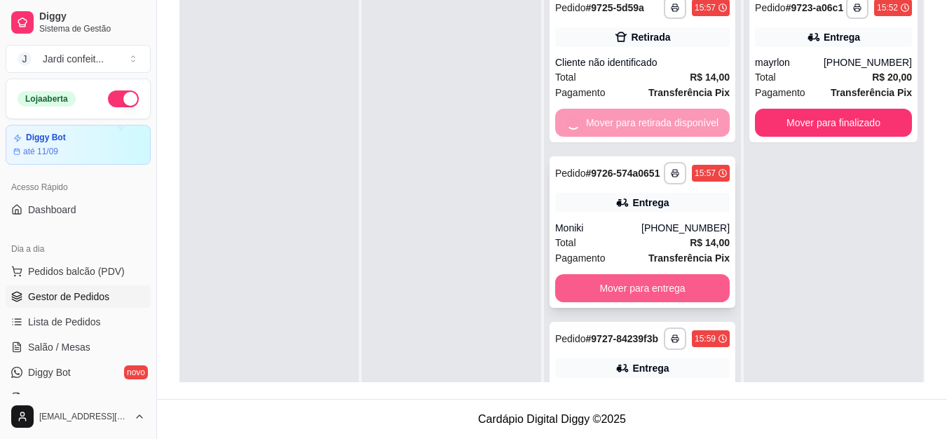
click at [661, 285] on button "Mover para entrega" at bounding box center [642, 288] width 175 height 28
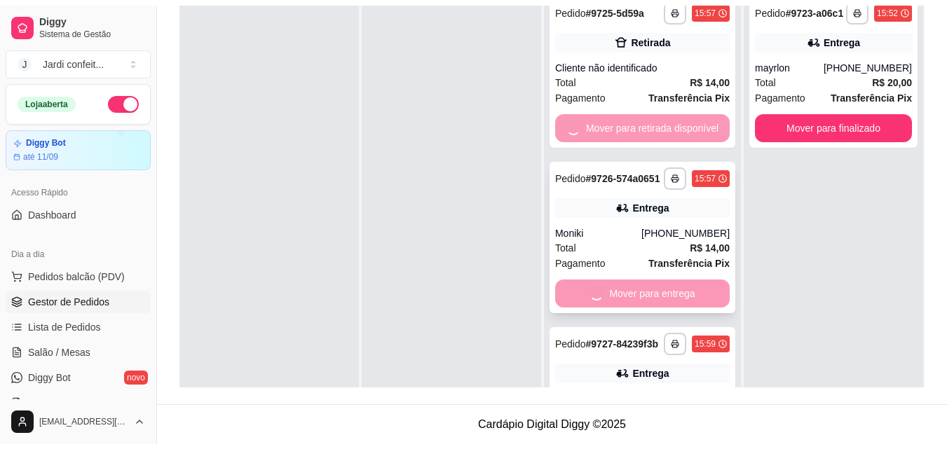
scroll to position [61, 0]
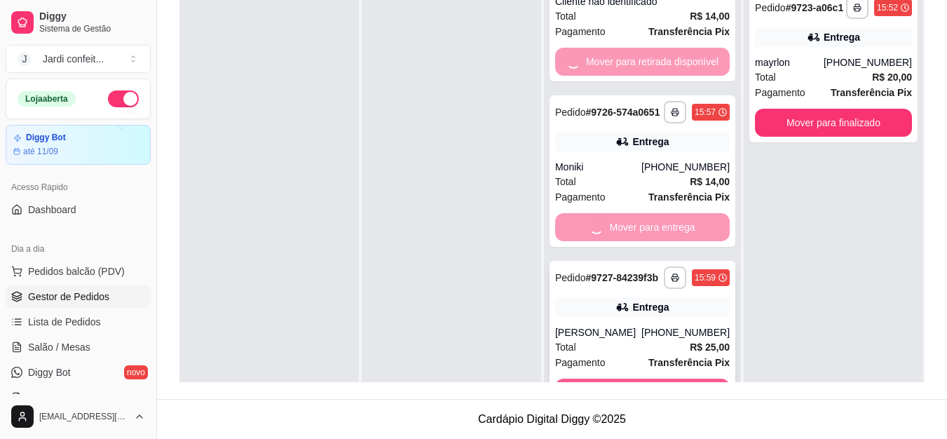
click at [666, 386] on button "Mover para entrega" at bounding box center [642, 393] width 175 height 28
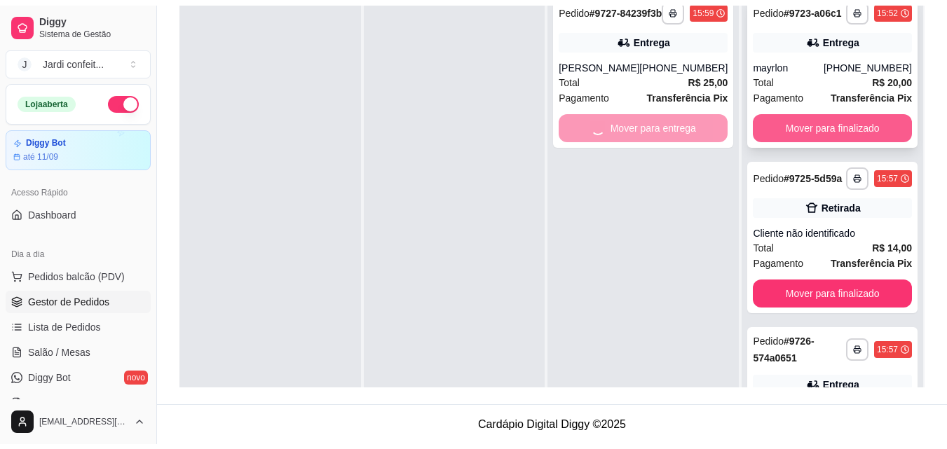
scroll to position [0, 0]
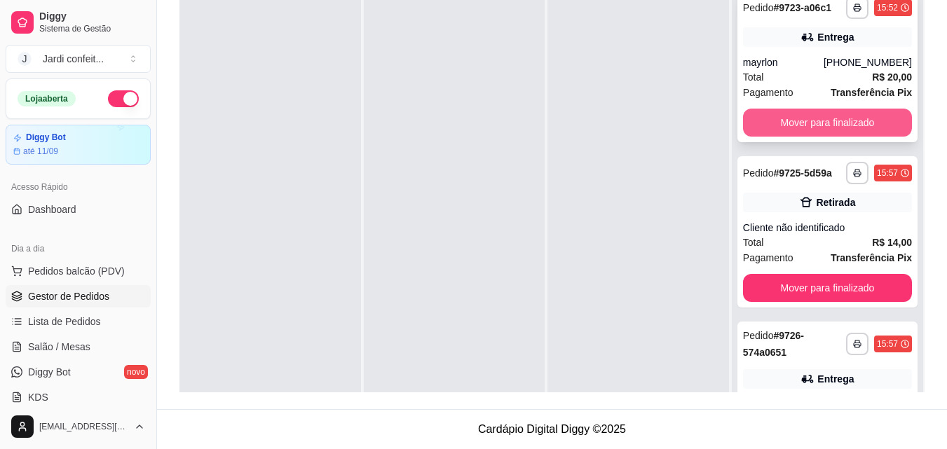
click at [821, 137] on button "Mover para finalizado" at bounding box center [827, 123] width 169 height 28
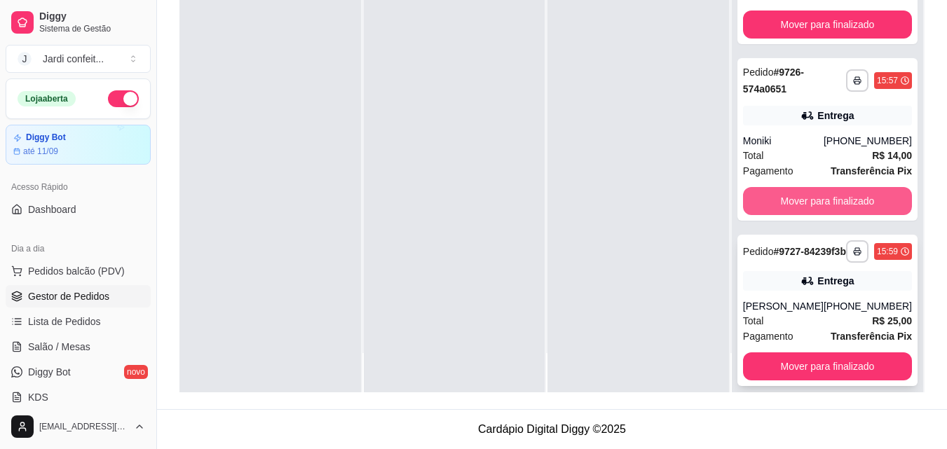
scroll to position [95, 0]
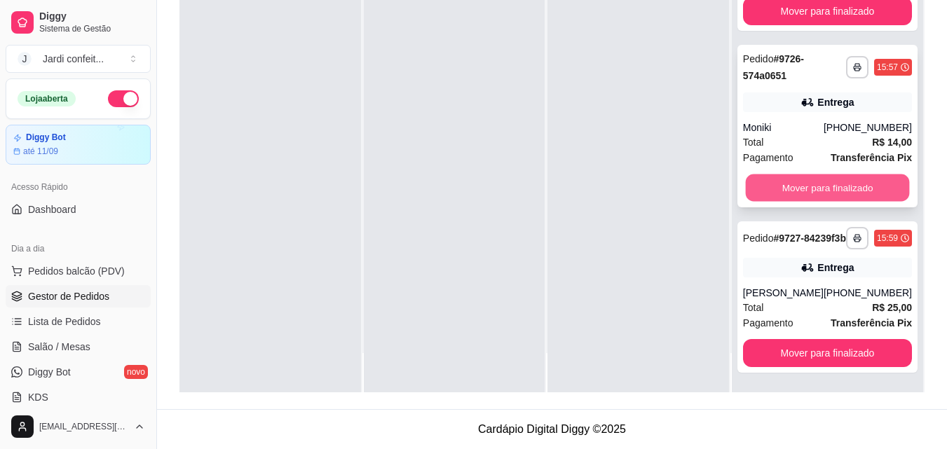
click at [832, 179] on button "Mover para finalizado" at bounding box center [827, 188] width 164 height 27
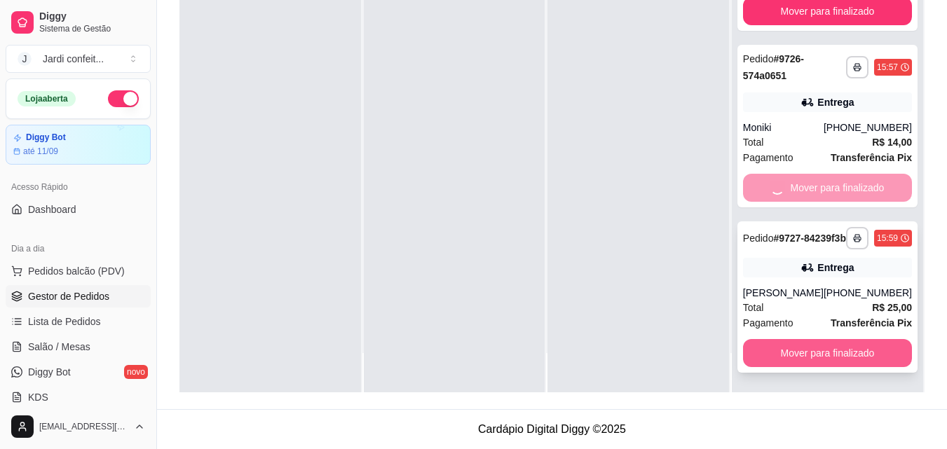
click at [854, 362] on button "Mover para finalizado" at bounding box center [827, 353] width 169 height 28
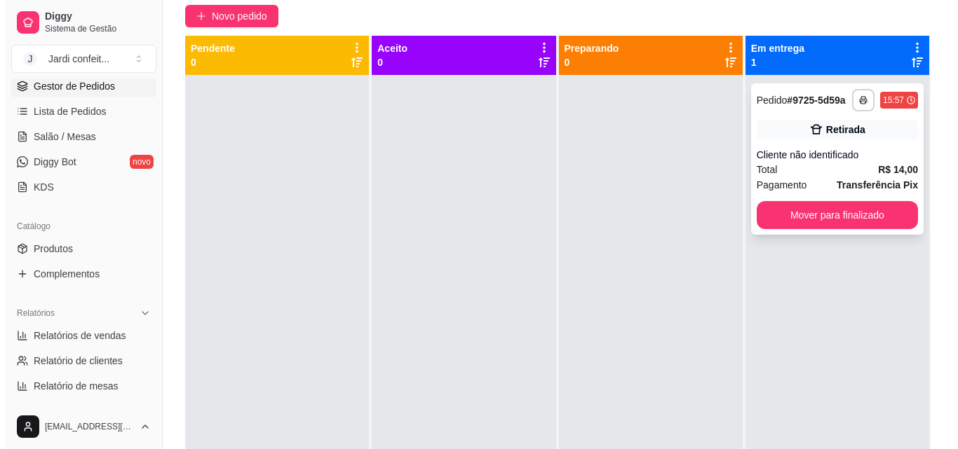
scroll to position [74, 0]
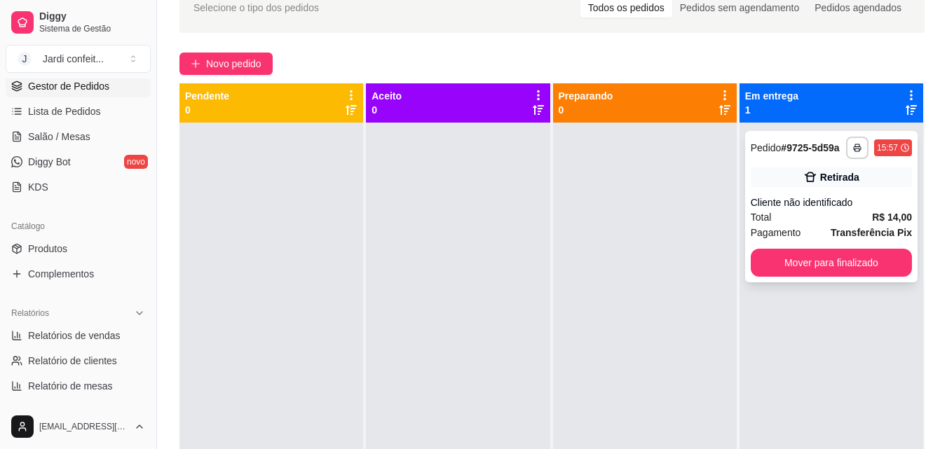
click at [830, 174] on div "Retirada" at bounding box center [839, 177] width 39 height 14
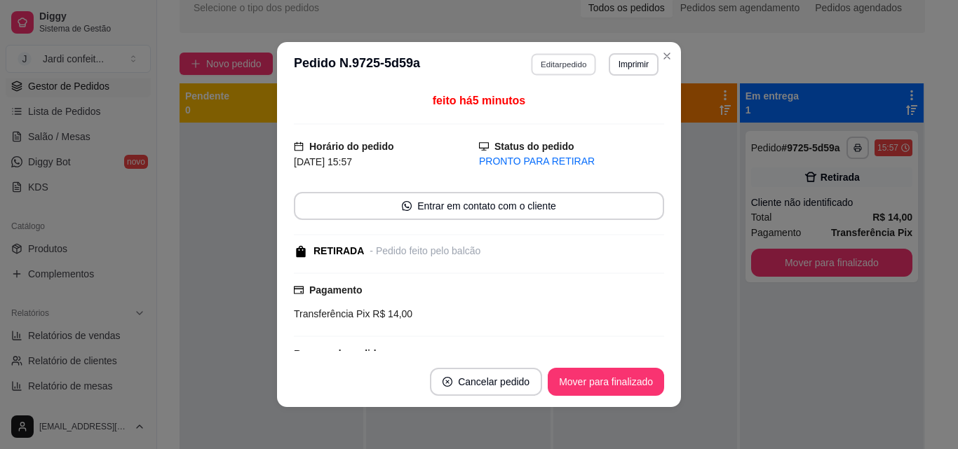
click at [570, 61] on button "Editar pedido" at bounding box center [563, 64] width 65 height 22
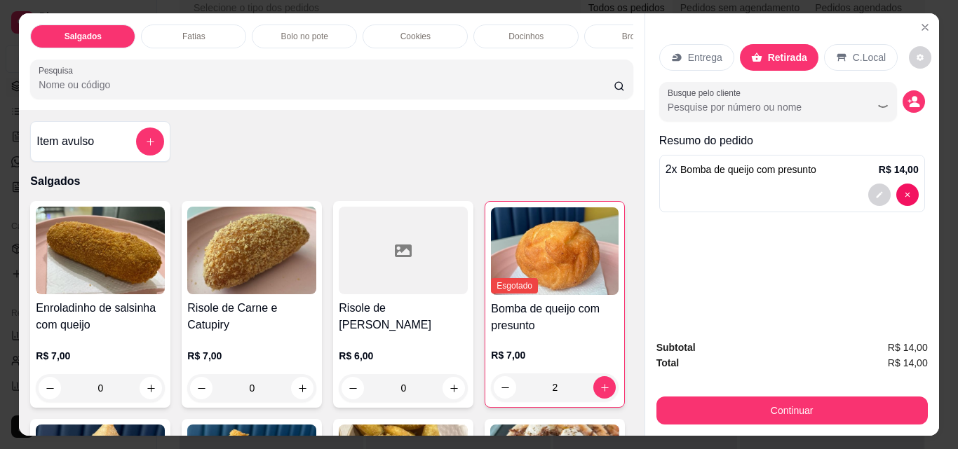
click at [796, 405] on button "Continuar" at bounding box center [791, 411] width 271 height 28
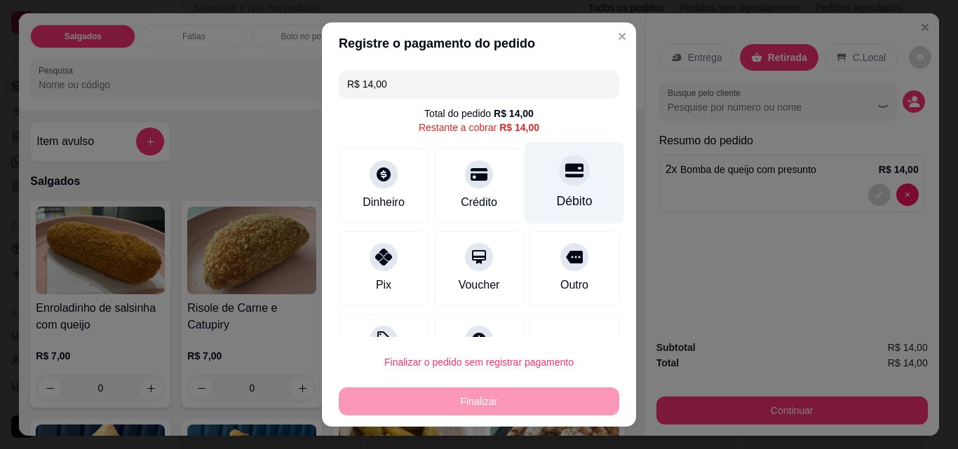
click at [544, 189] on div "Débito" at bounding box center [574, 183] width 99 height 82
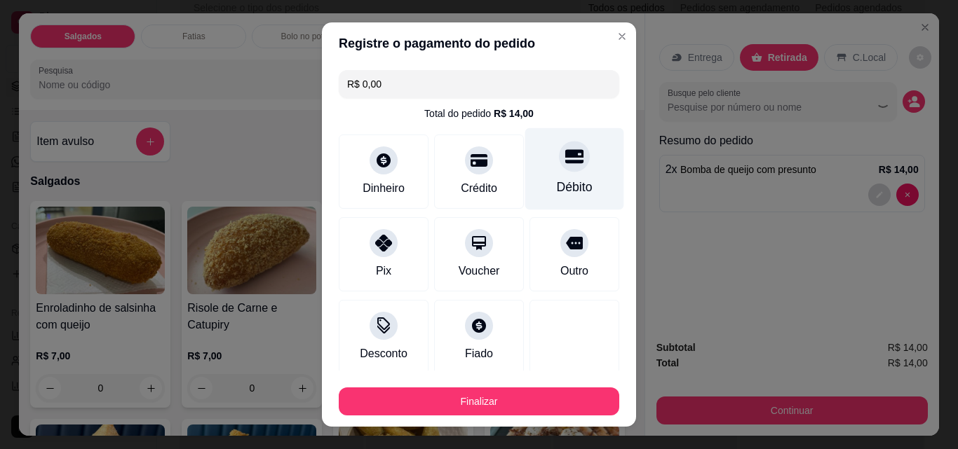
type input "R$ 0,00"
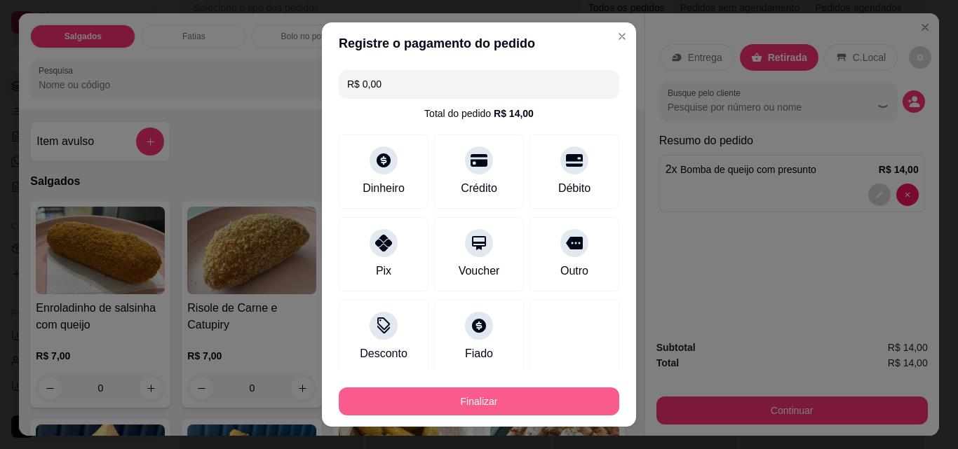
click at [536, 405] on button "Finalizar" at bounding box center [479, 402] width 280 height 28
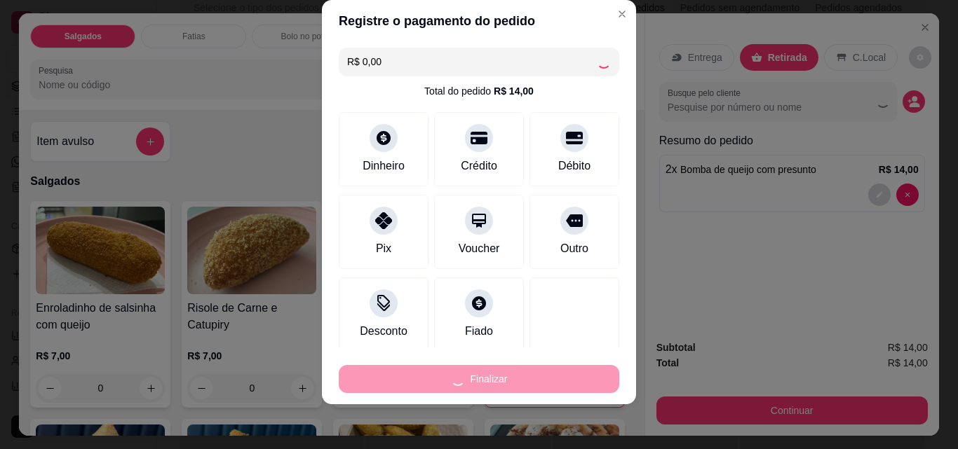
scroll to position [82, 0]
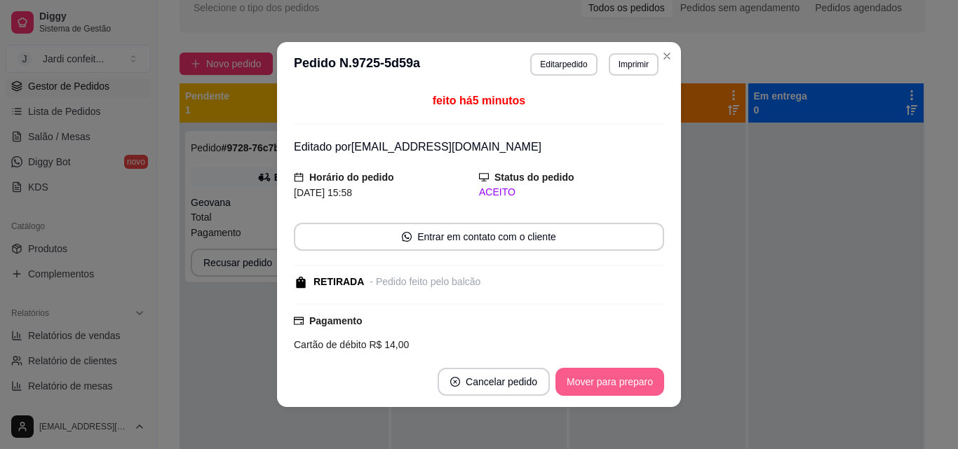
click at [592, 381] on button "Mover para preparo" at bounding box center [609, 382] width 109 height 28
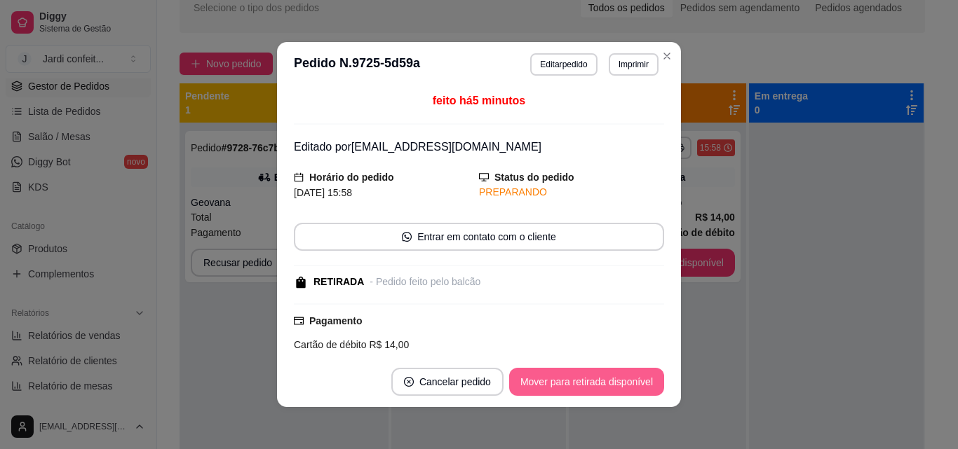
click at [590, 381] on button "Mover para retirada disponível" at bounding box center [586, 382] width 155 height 28
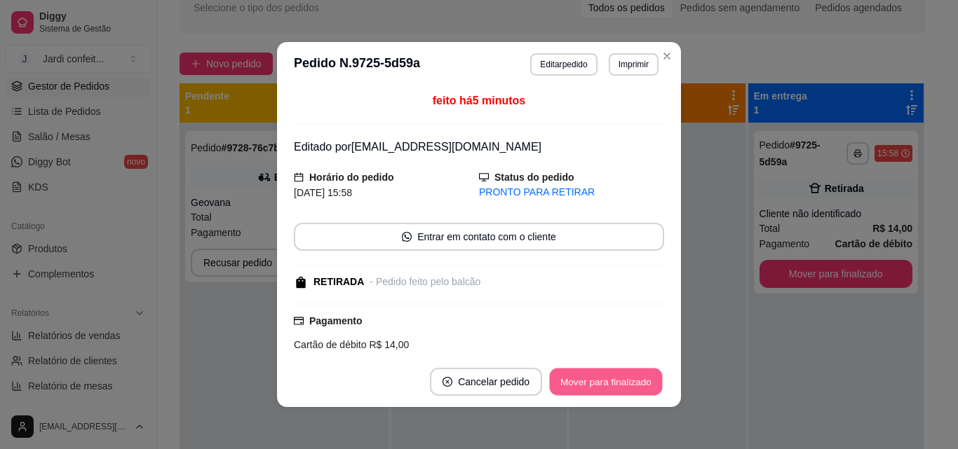
click at [592, 391] on button "Mover para finalizado" at bounding box center [606, 382] width 113 height 27
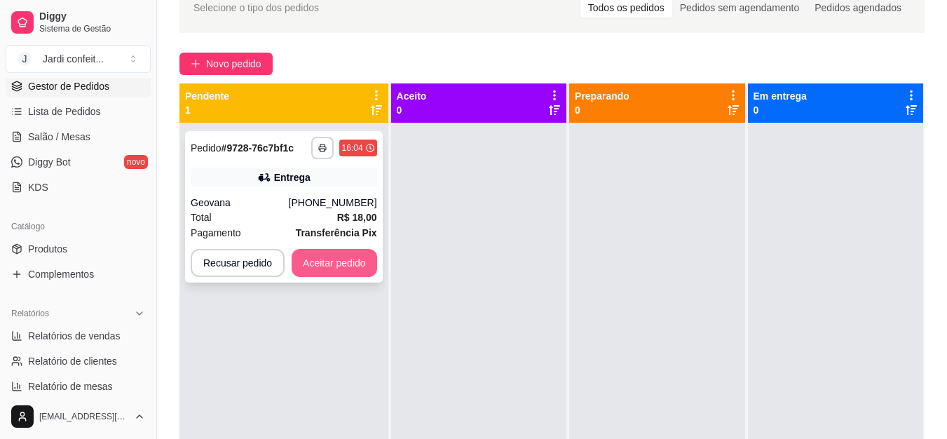
click at [358, 262] on button "Aceitar pedido" at bounding box center [335, 263] width 86 height 28
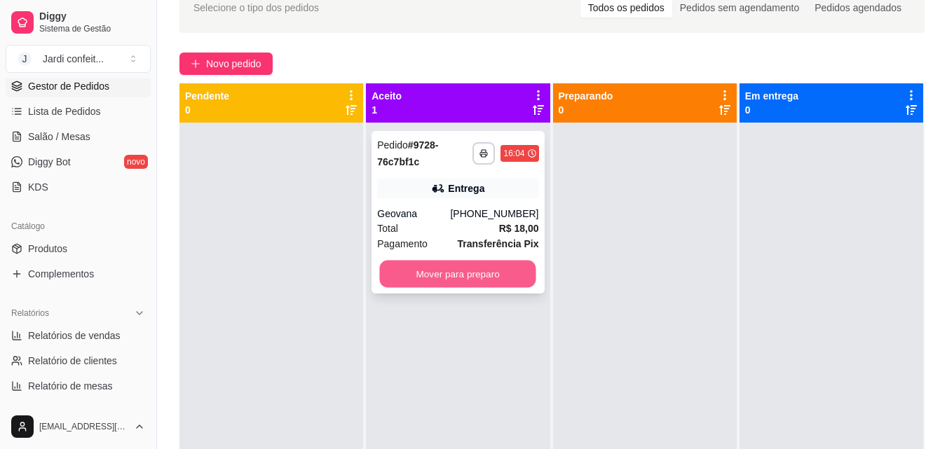
click at [448, 271] on button "Mover para preparo" at bounding box center [458, 274] width 156 height 27
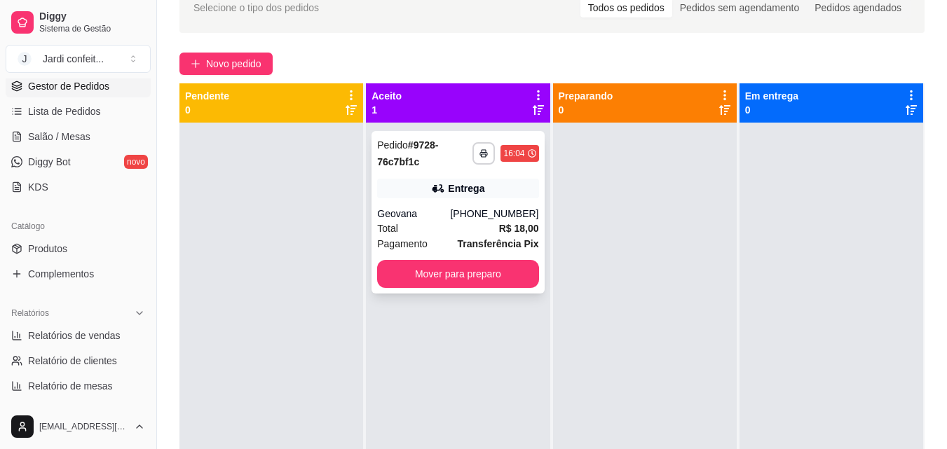
click at [484, 267] on button "Mover para preparo" at bounding box center [457, 274] width 161 height 28
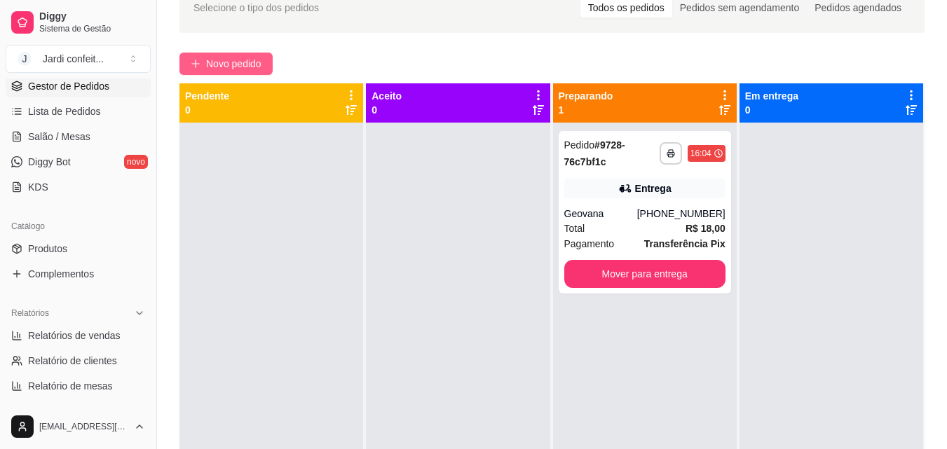
click at [238, 62] on span "Novo pedido" at bounding box center [233, 63] width 55 height 15
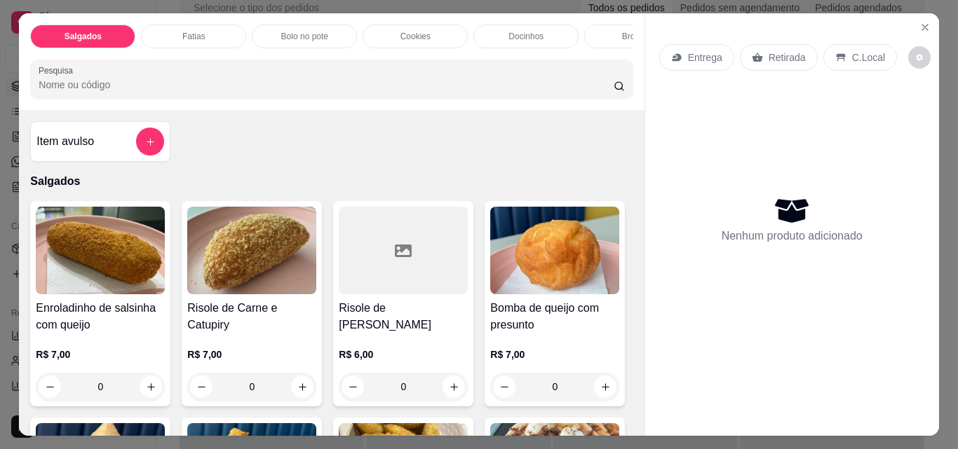
click at [299, 398] on button "increase-product-quantity" at bounding box center [302, 387] width 22 height 22
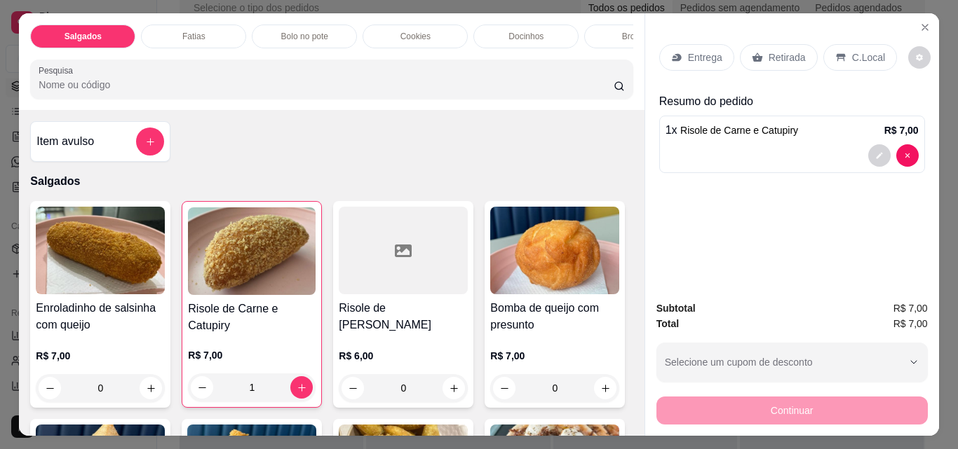
type input "1"
click at [681, 44] on div "Entrega" at bounding box center [696, 57] width 75 height 27
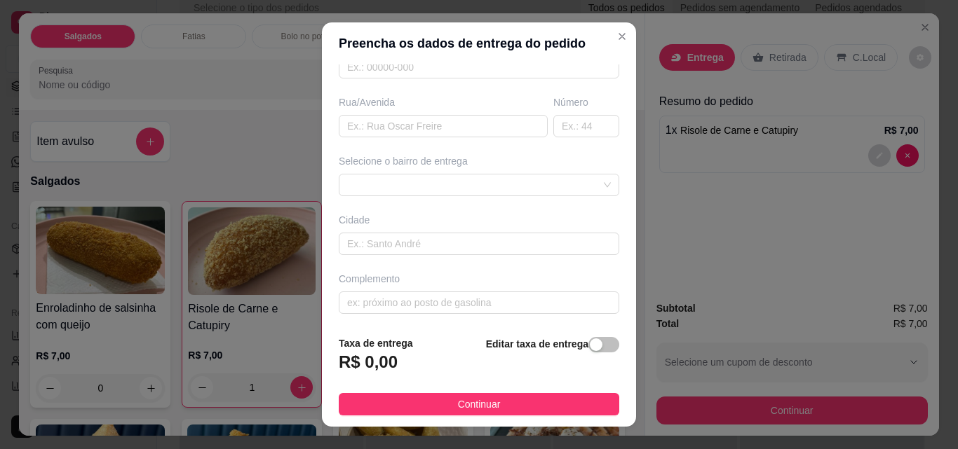
scroll to position [210, 0]
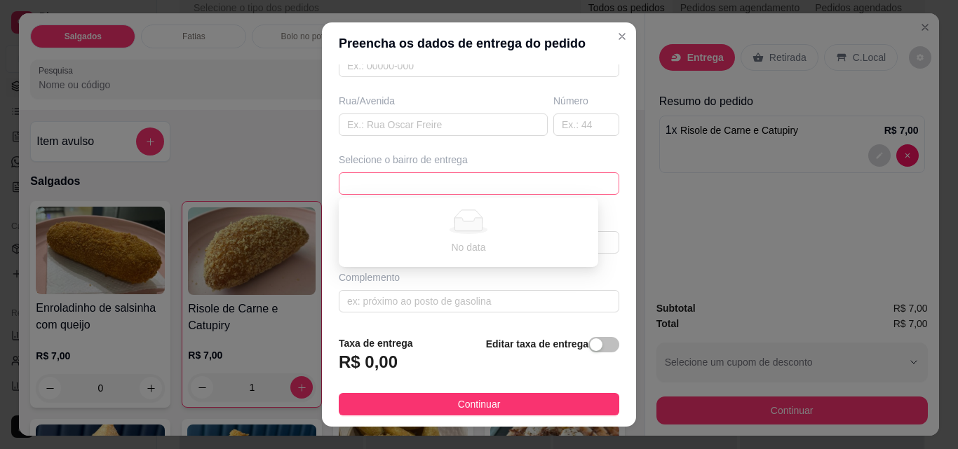
click at [552, 181] on span at bounding box center [479, 183] width 264 height 21
click at [460, 107] on div "Rua/Avenida" at bounding box center [443, 101] width 209 height 14
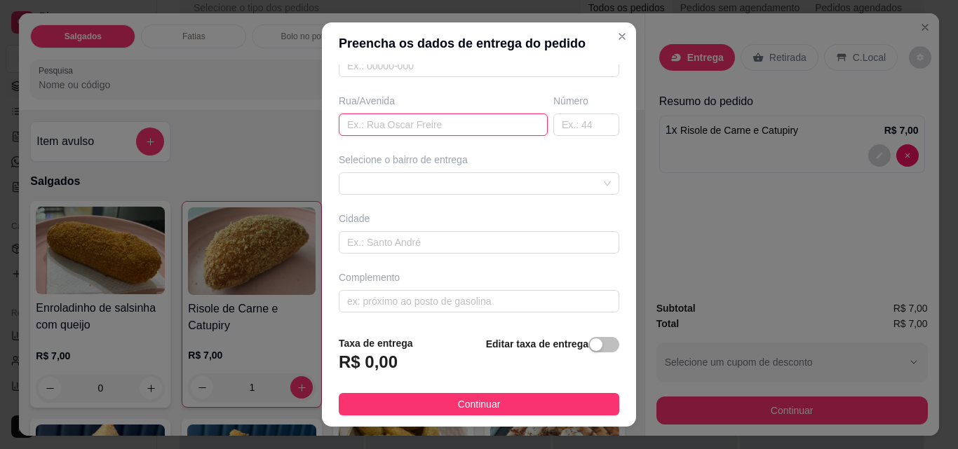
click at [467, 127] on input "text" at bounding box center [443, 125] width 209 height 22
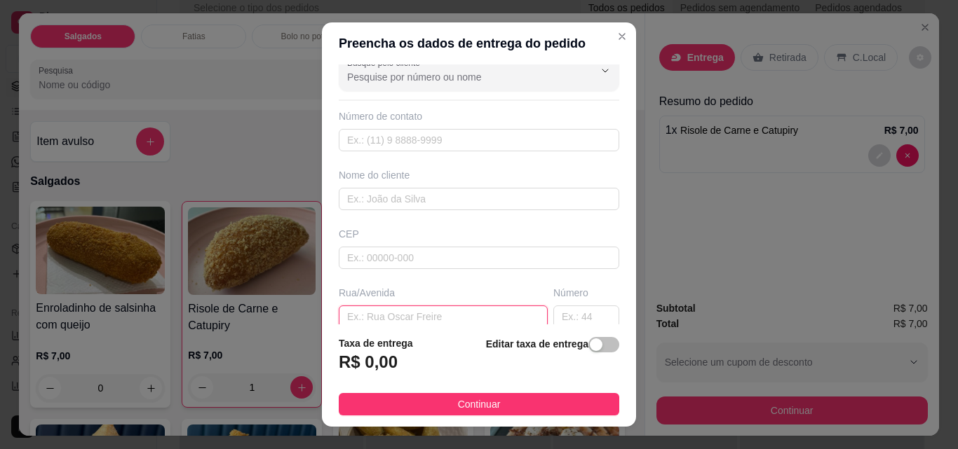
scroll to position [2, 0]
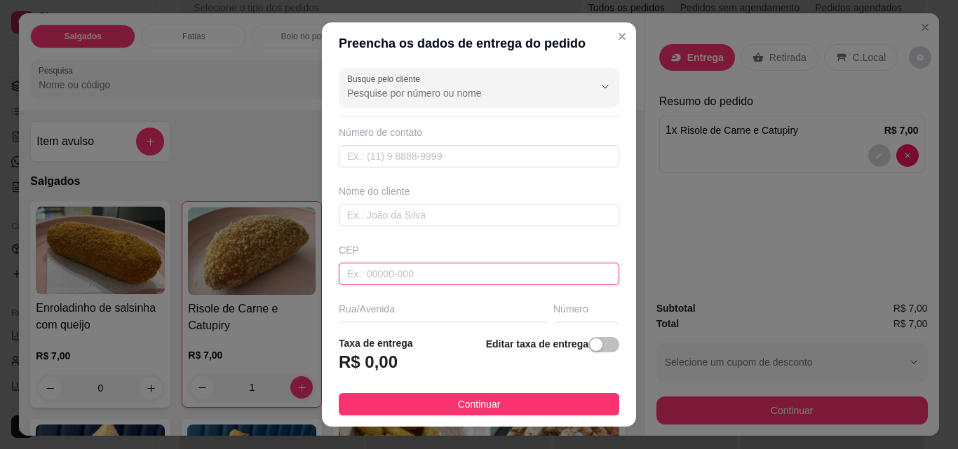
click at [505, 269] on input "text" at bounding box center [479, 274] width 280 height 22
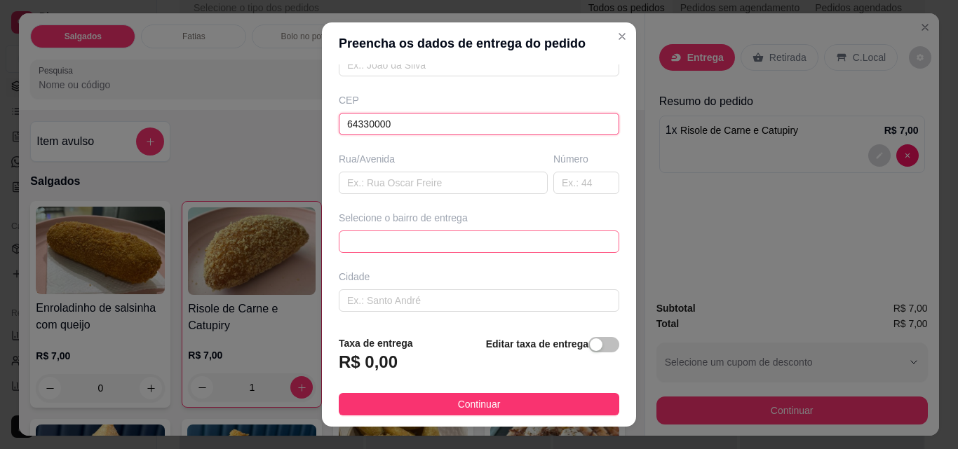
scroll to position [212, 0]
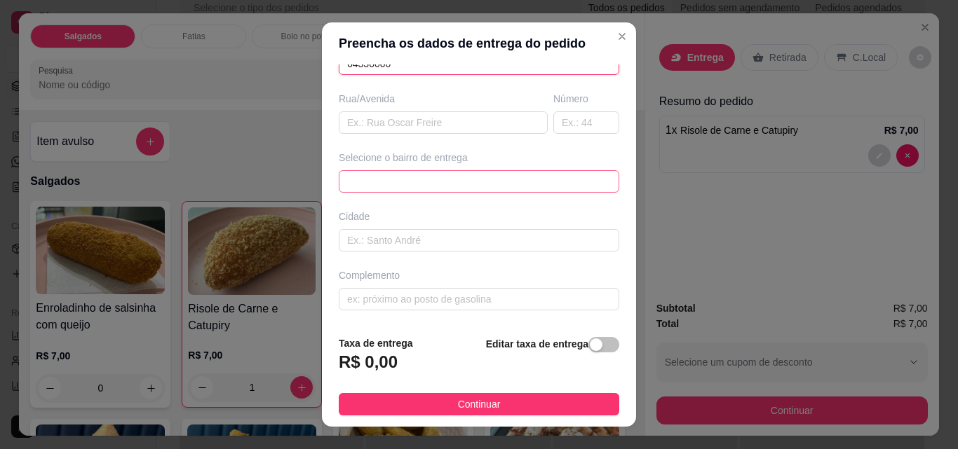
click at [498, 188] on span at bounding box center [479, 181] width 264 height 21
type input "64330000"
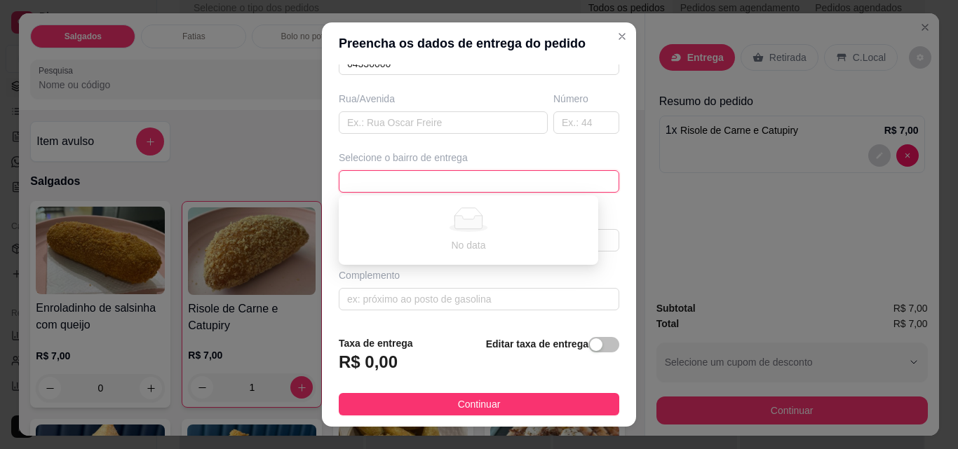
click at [501, 177] on span at bounding box center [479, 181] width 264 height 21
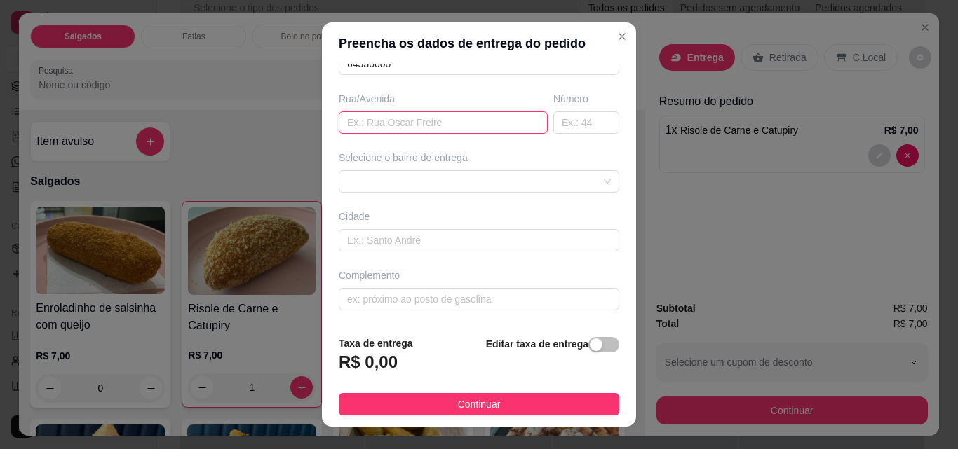
click at [457, 115] on input "text" at bounding box center [443, 122] width 209 height 22
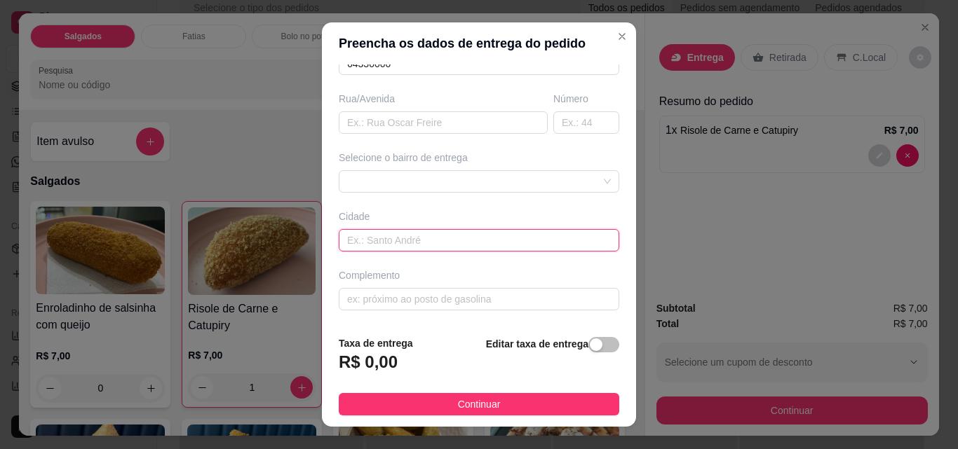
click at [498, 239] on input "text" at bounding box center [479, 240] width 280 height 22
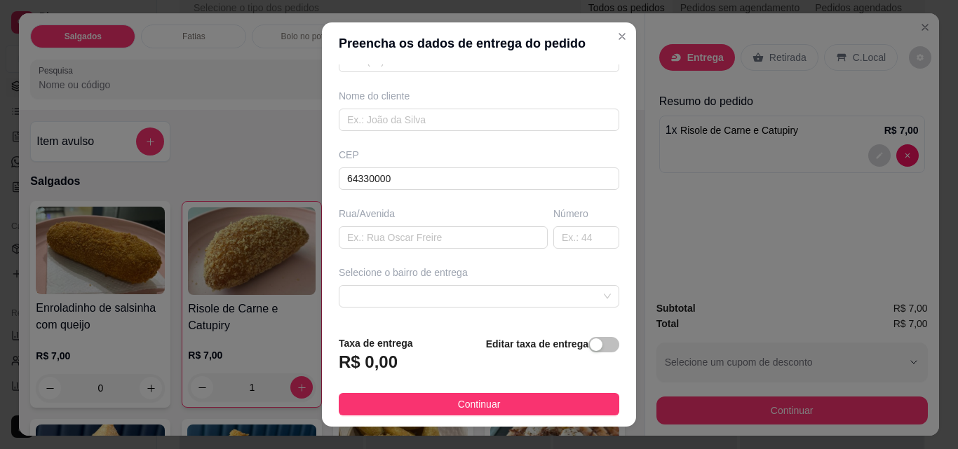
scroll to position [72, 0]
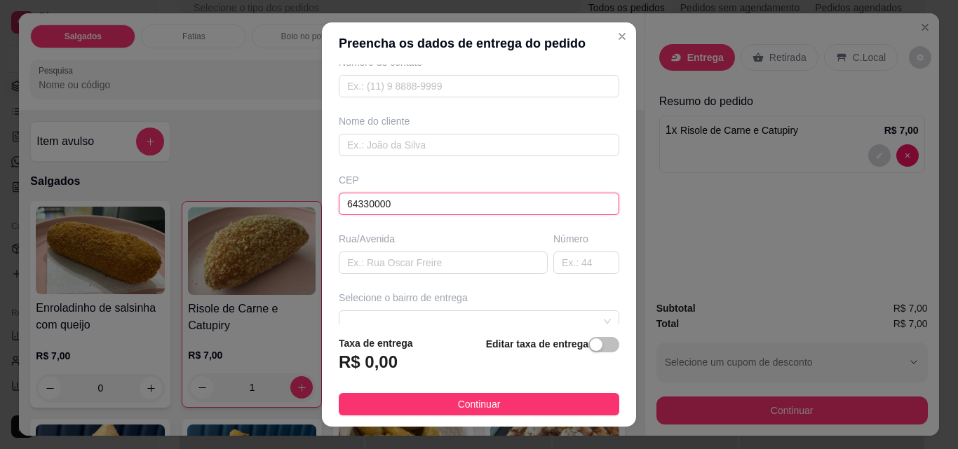
click at [447, 197] on input "64330000" at bounding box center [479, 204] width 280 height 22
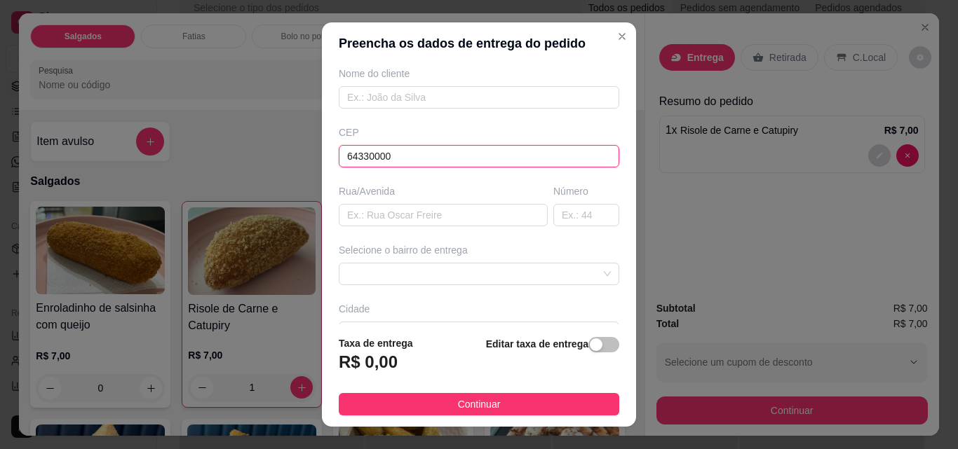
scroll to position [212, 0]
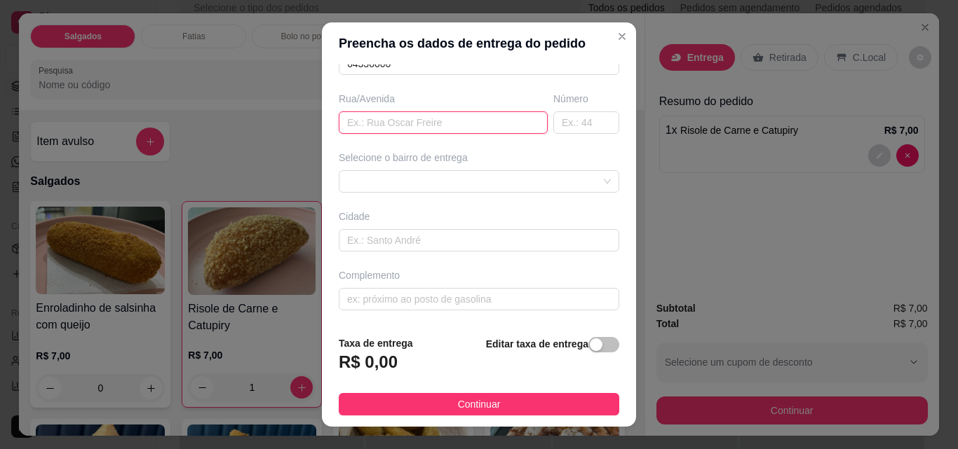
click at [471, 121] on input "text" at bounding box center [443, 122] width 209 height 22
click at [490, 182] on div "No data" at bounding box center [479, 181] width 280 height 22
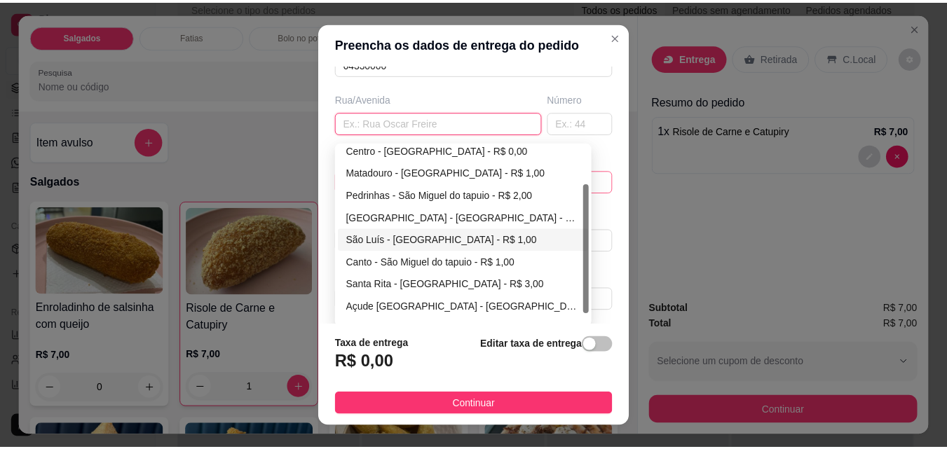
scroll to position [67, 0]
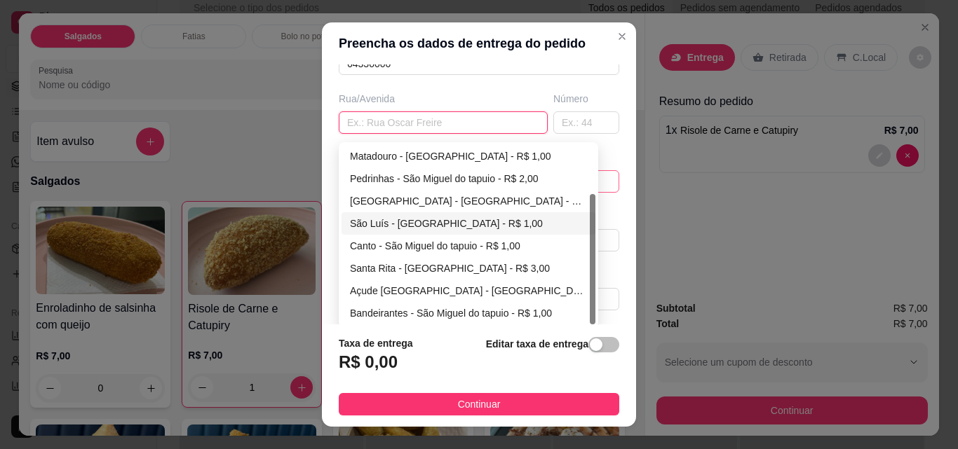
drag, startPoint x: 588, startPoint y: 229, endPoint x: 587, endPoint y: 254, distance: 25.2
click at [590, 254] on div at bounding box center [593, 259] width 6 height 130
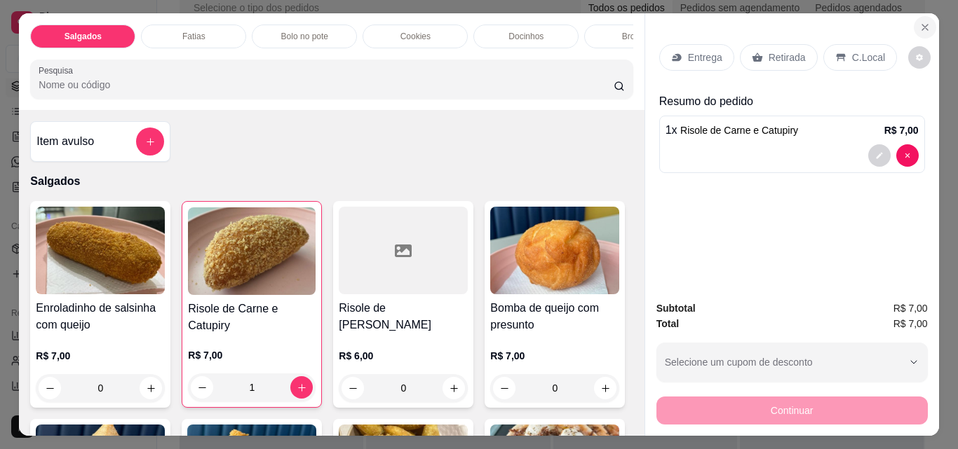
click at [914, 22] on button "Close" at bounding box center [925, 27] width 22 height 22
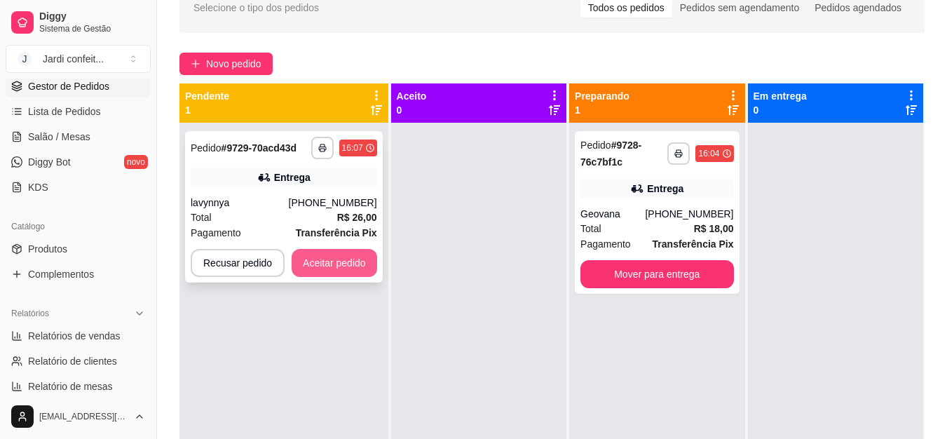
click at [350, 266] on button "Aceitar pedido" at bounding box center [335, 263] width 86 height 28
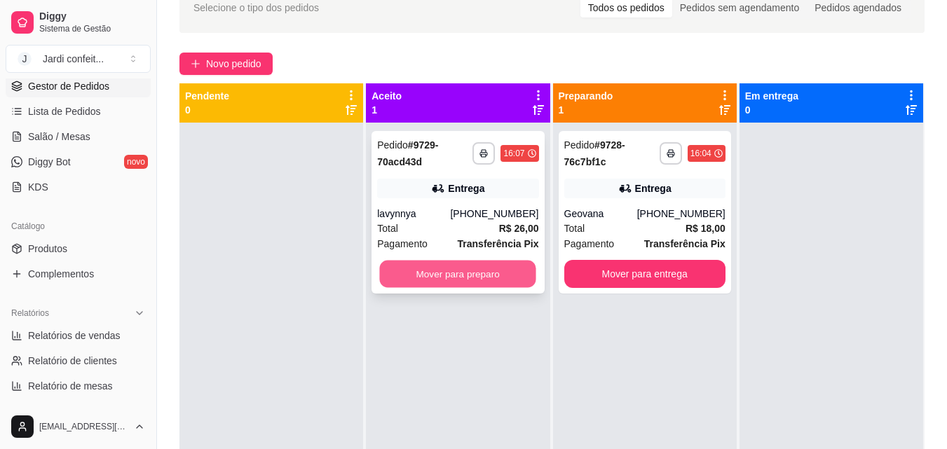
click at [491, 280] on button "Mover para preparo" at bounding box center [458, 274] width 156 height 27
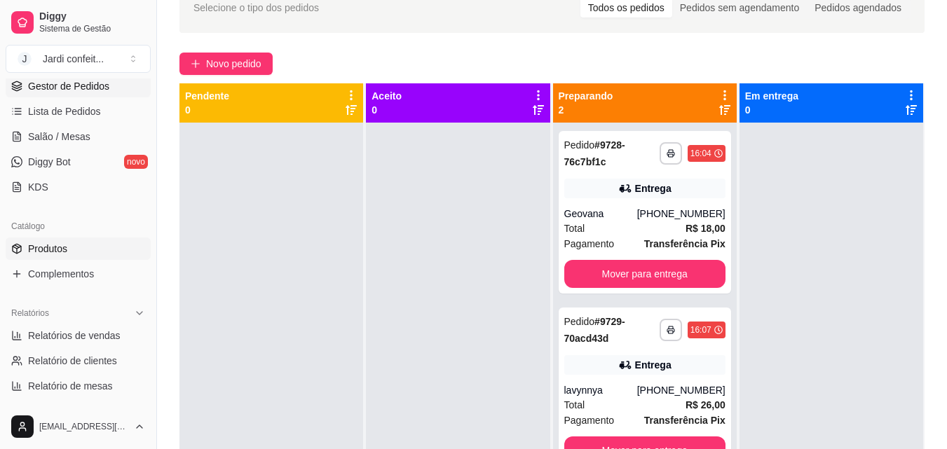
click at [65, 254] on span "Produtos" at bounding box center [47, 249] width 39 height 14
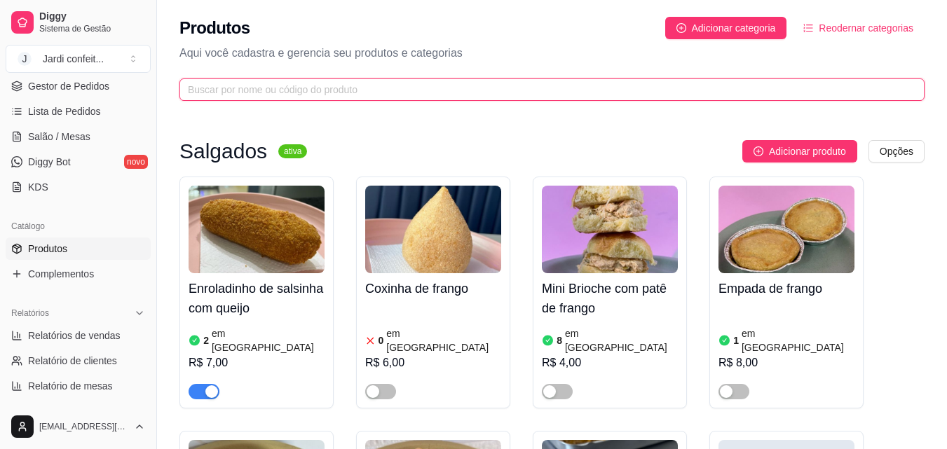
click at [355, 96] on input "text" at bounding box center [546, 89] width 717 height 15
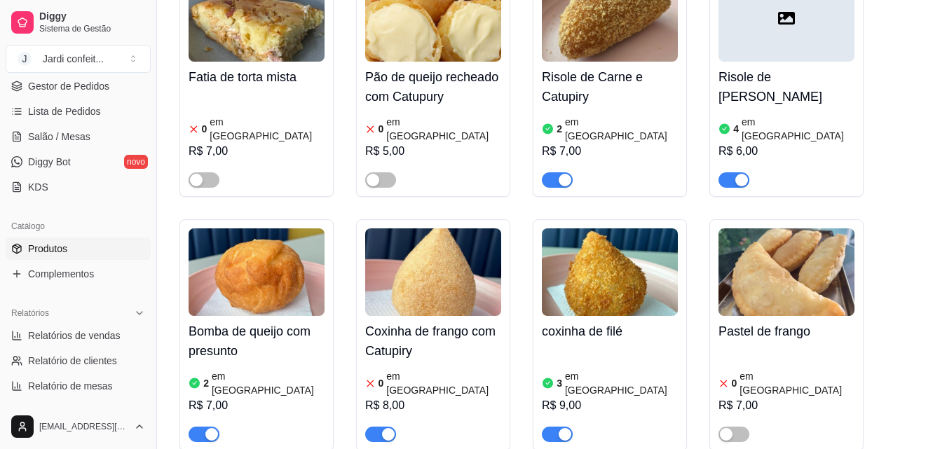
scroll to position [911, 0]
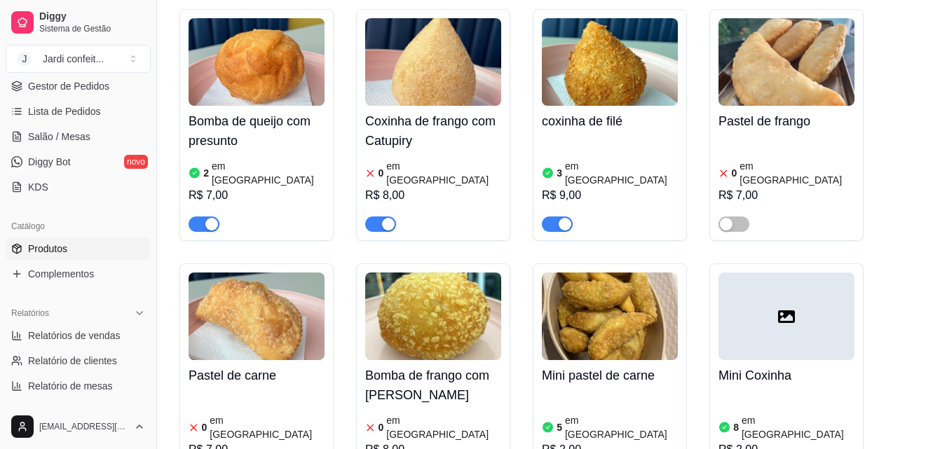
click at [565, 111] on h4 "coxinha de filé" at bounding box center [610, 121] width 136 height 20
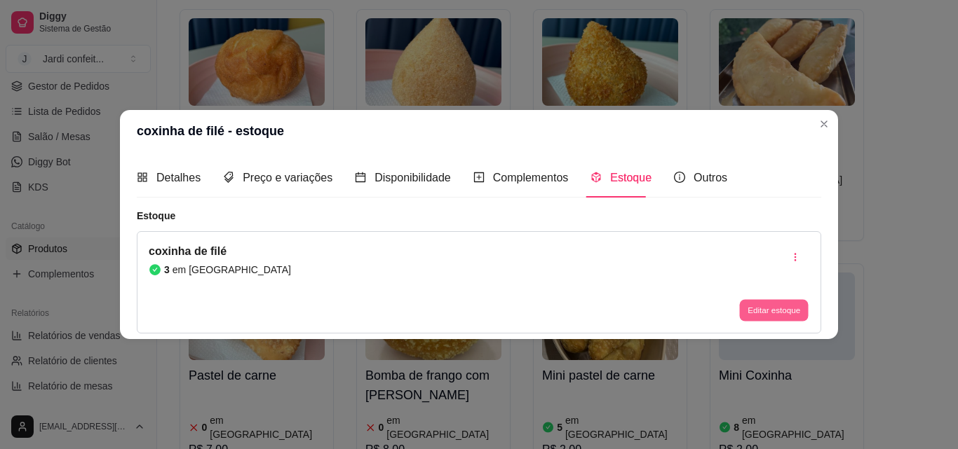
click at [793, 318] on button "Editar estoque" at bounding box center [773, 311] width 69 height 22
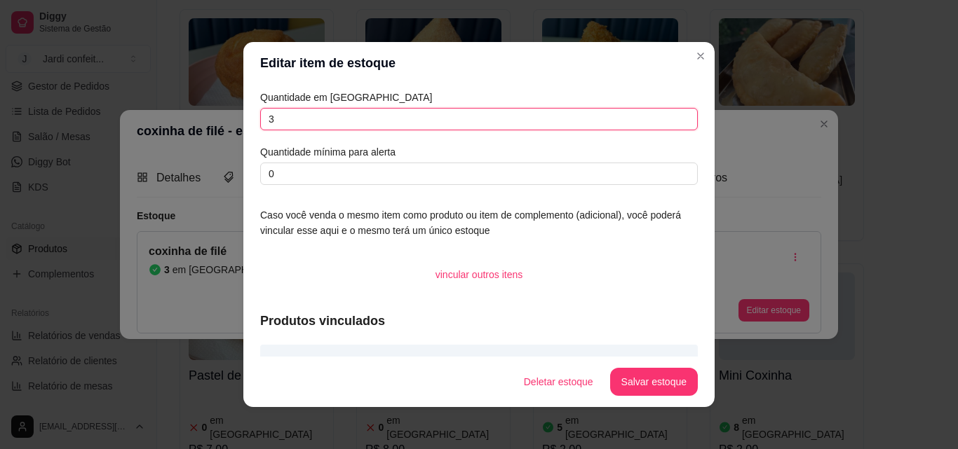
drag, startPoint x: 381, startPoint y: 125, endPoint x: 228, endPoint y: 126, distance: 152.8
click at [228, 126] on div "Editar item de estoque Quantidade em estoque 3 Quantidade mínima para alerta 0 …" at bounding box center [479, 224] width 958 height 449
type input "2"
type input "1"
type input "2"
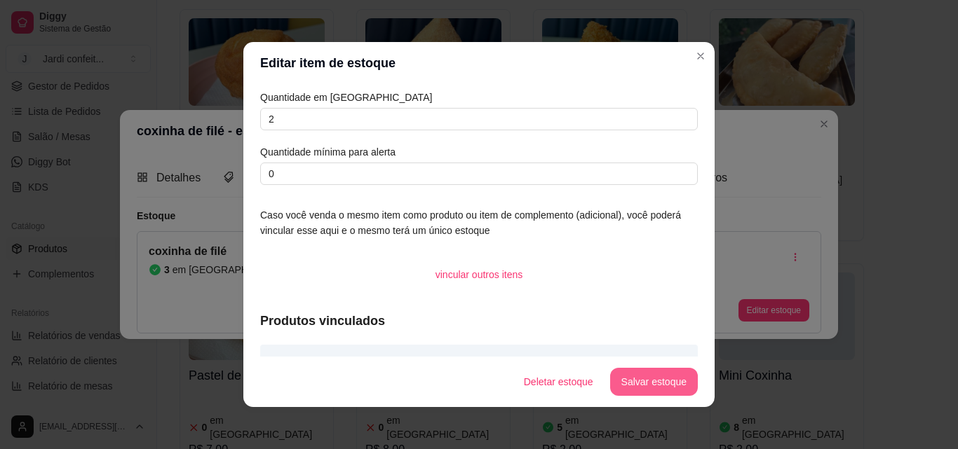
click at [674, 384] on button "Salvar estoque" at bounding box center [654, 382] width 88 height 28
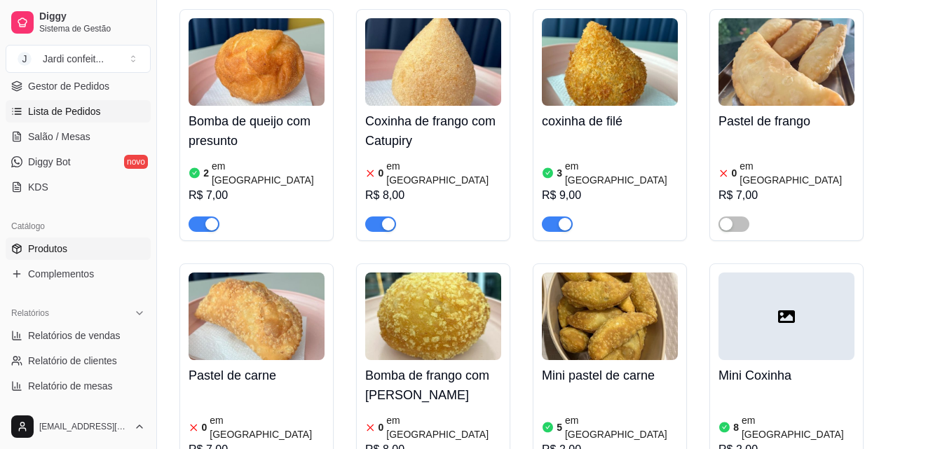
click at [114, 110] on link "Lista de Pedidos" at bounding box center [78, 111] width 145 height 22
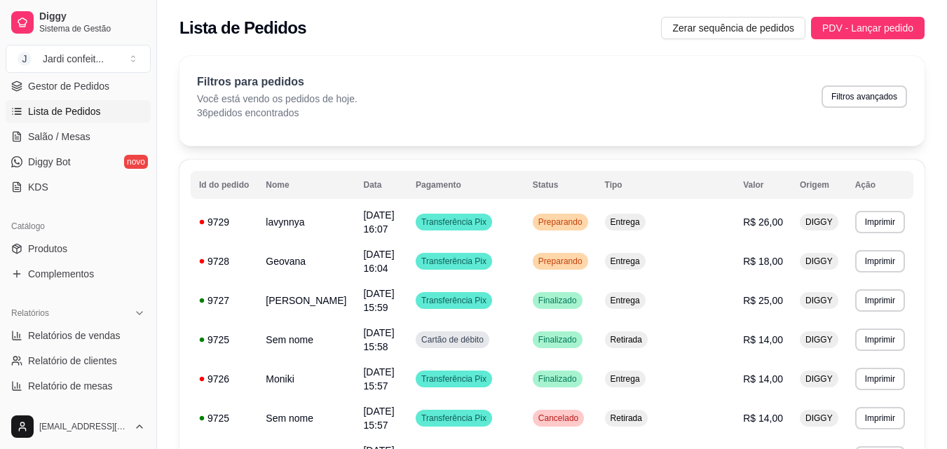
click at [104, 76] on div "Diggy Sistema de Gestão J Jardi confeit ..." at bounding box center [78, 39] width 156 height 79
click at [114, 90] on link "Gestor de Pedidos" at bounding box center [78, 86] width 145 height 22
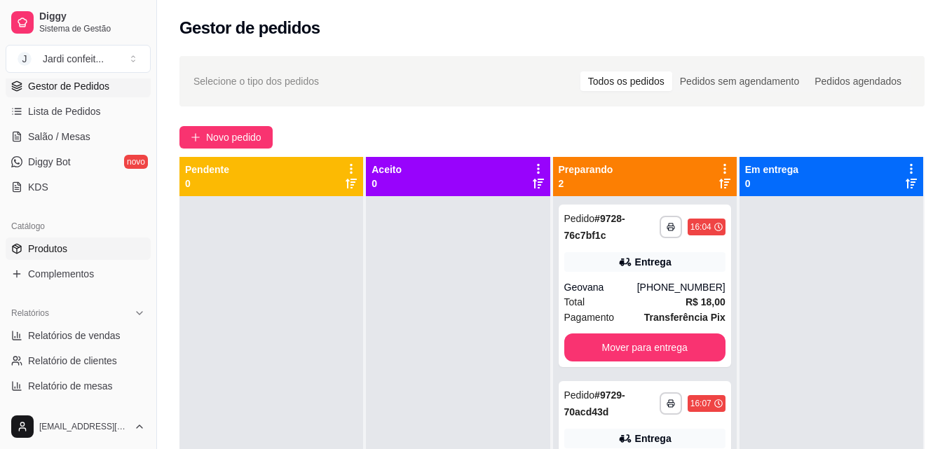
click at [32, 242] on span "Produtos" at bounding box center [47, 249] width 39 height 14
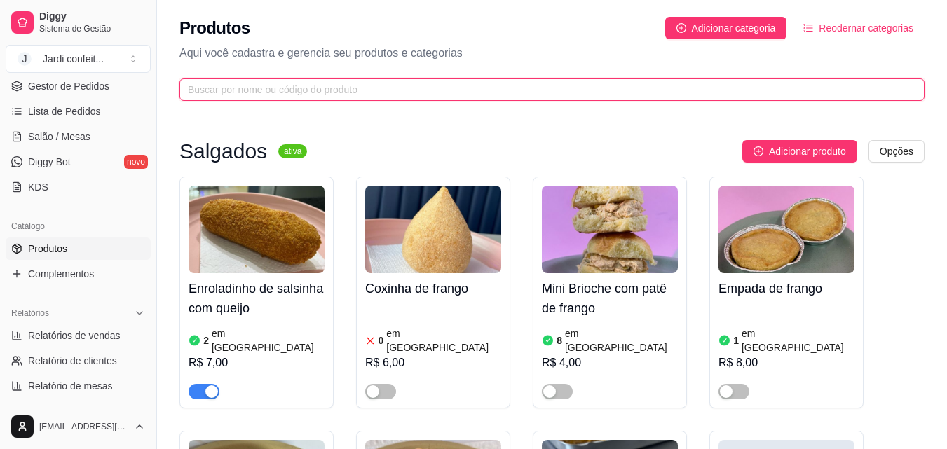
click at [294, 96] on input "text" at bounding box center [546, 89] width 717 height 15
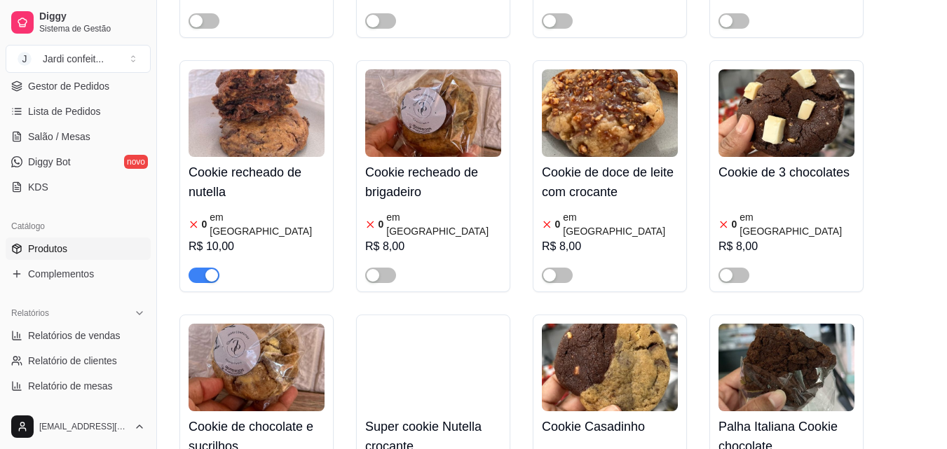
scroll to position [421, 0]
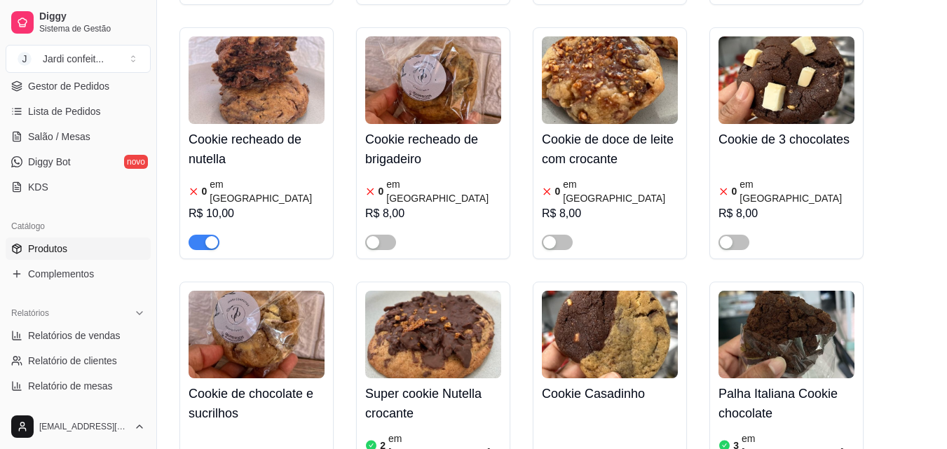
type input "cooki"
click at [201, 235] on span "button" at bounding box center [204, 242] width 31 height 15
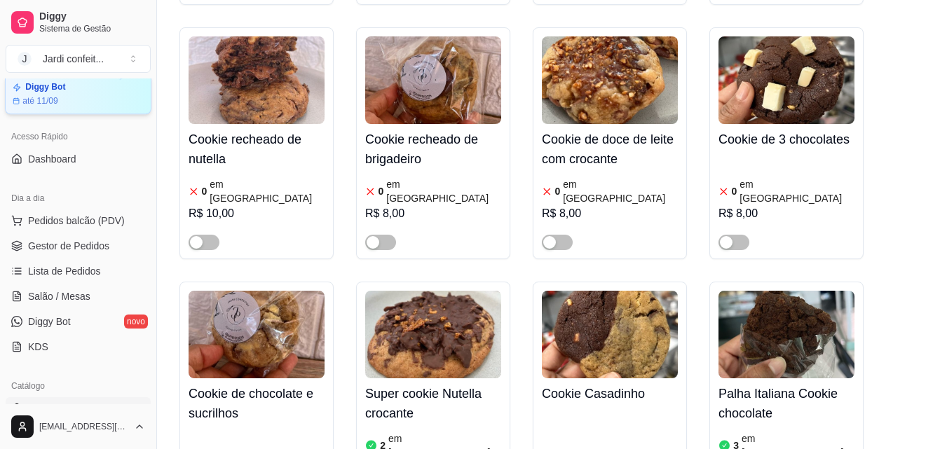
scroll to position [0, 0]
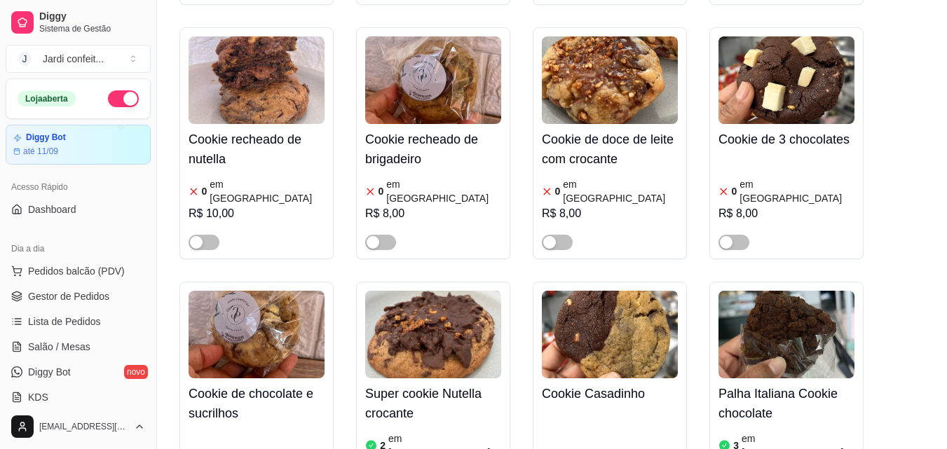
click at [100, 308] on ul "Pedidos balcão (PDV) Gestor de Pedidos Lista de Pedidos Salão / Mesas Diggy Bot…" at bounding box center [78, 334] width 145 height 149
click at [100, 301] on span "Gestor de Pedidos" at bounding box center [68, 297] width 81 height 14
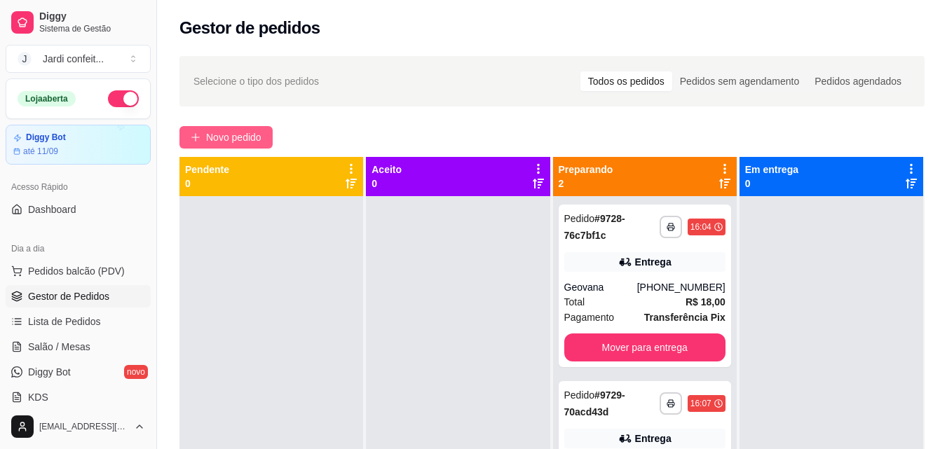
click at [208, 144] on span "Novo pedido" at bounding box center [233, 137] width 55 height 15
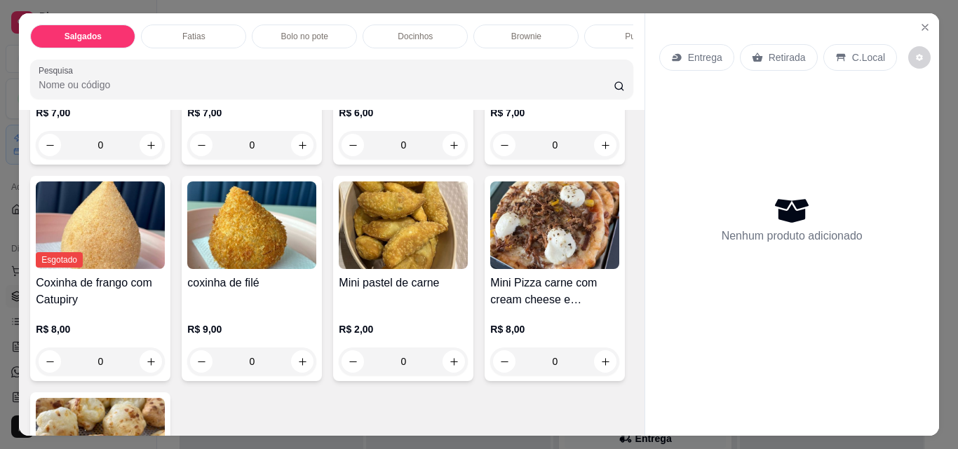
scroll to position [280, 0]
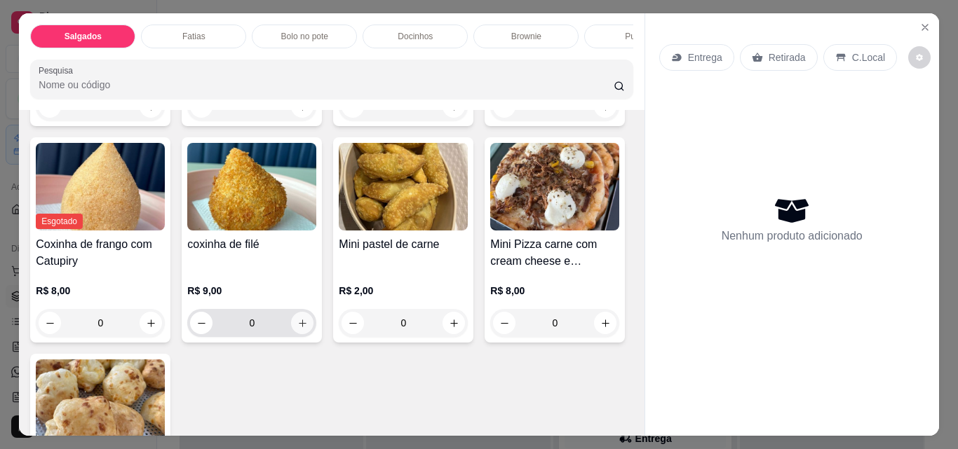
click at [313, 331] on button "increase-product-quantity" at bounding box center [302, 323] width 22 height 22
type input "2"
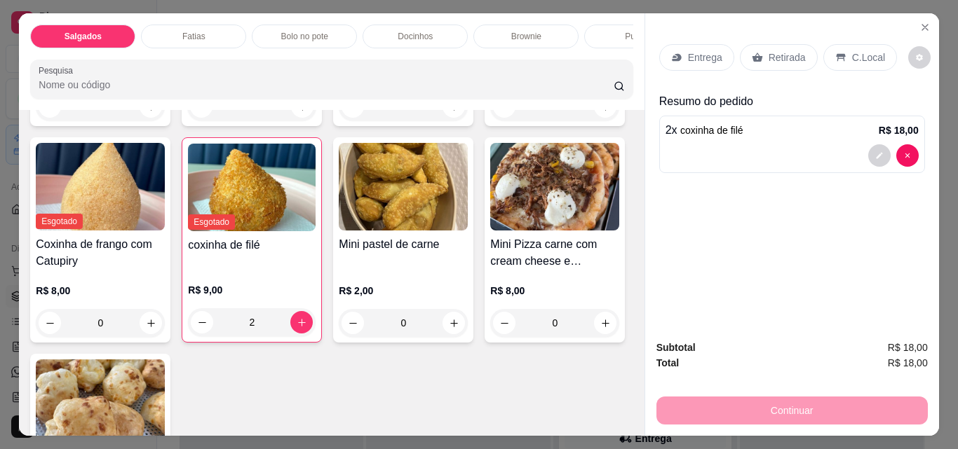
click at [772, 50] on p "Retirada" at bounding box center [786, 57] width 37 height 14
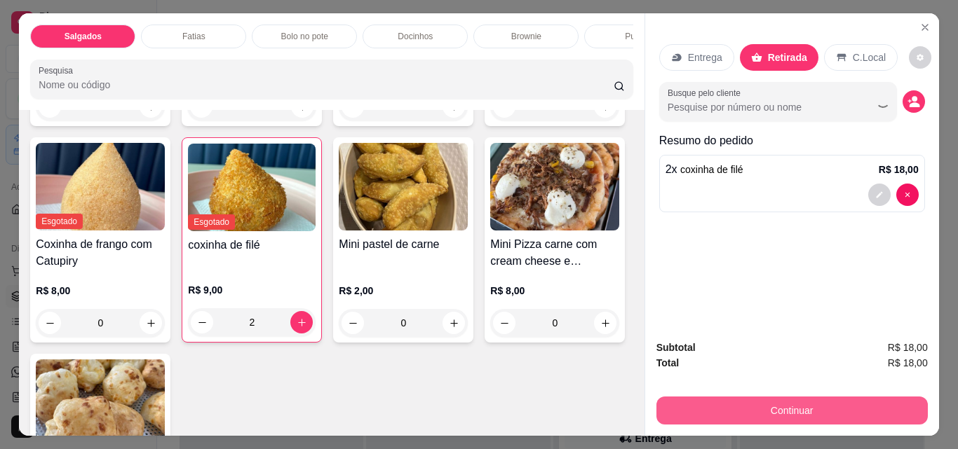
click at [826, 406] on button "Continuar" at bounding box center [791, 411] width 271 height 28
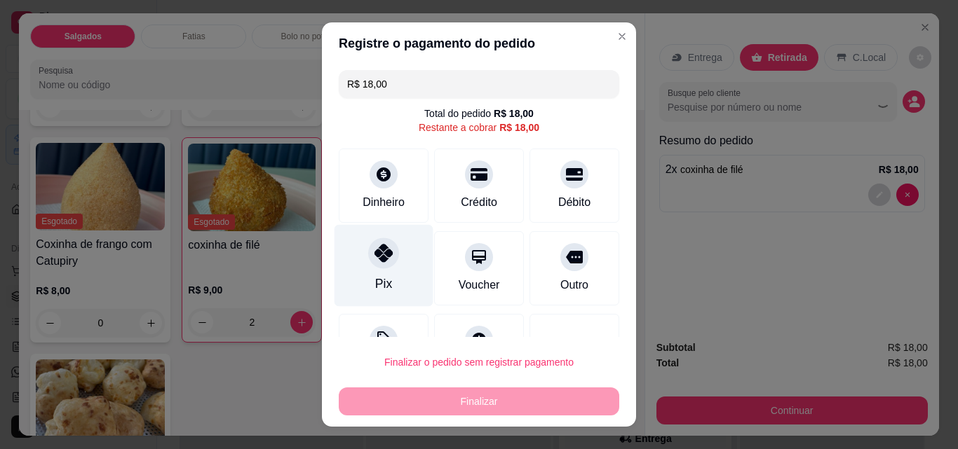
click at [366, 243] on div "Pix" at bounding box center [383, 266] width 99 height 82
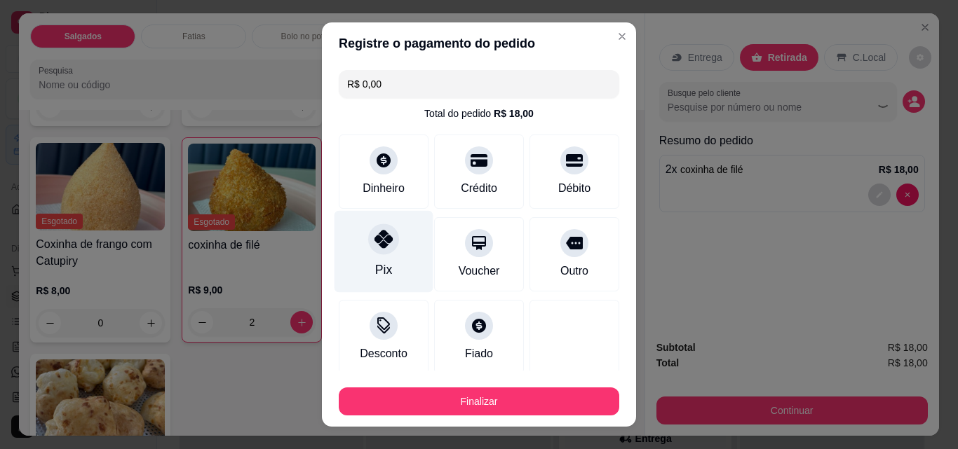
type input "R$ 0,00"
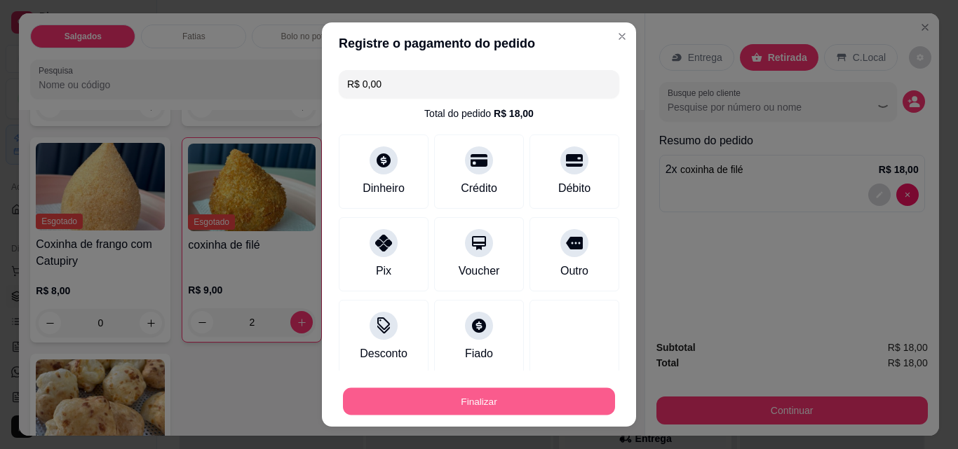
click at [482, 398] on button "Finalizar" at bounding box center [479, 401] width 272 height 27
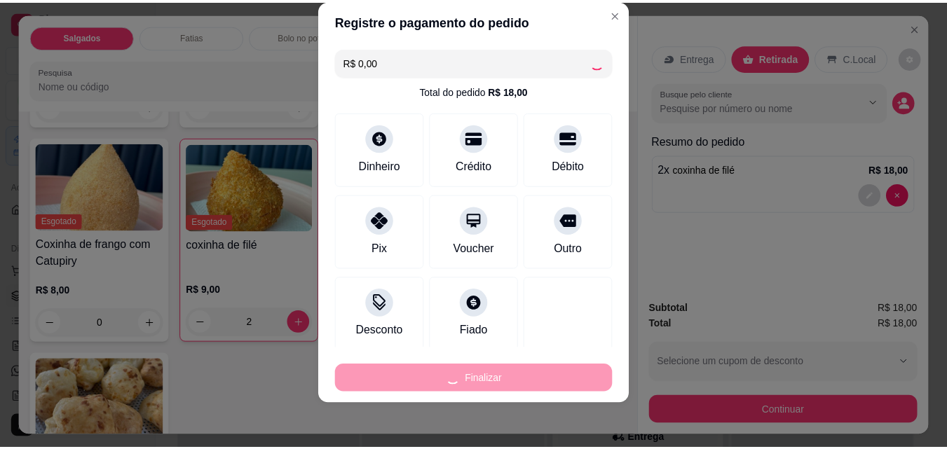
scroll to position [82, 0]
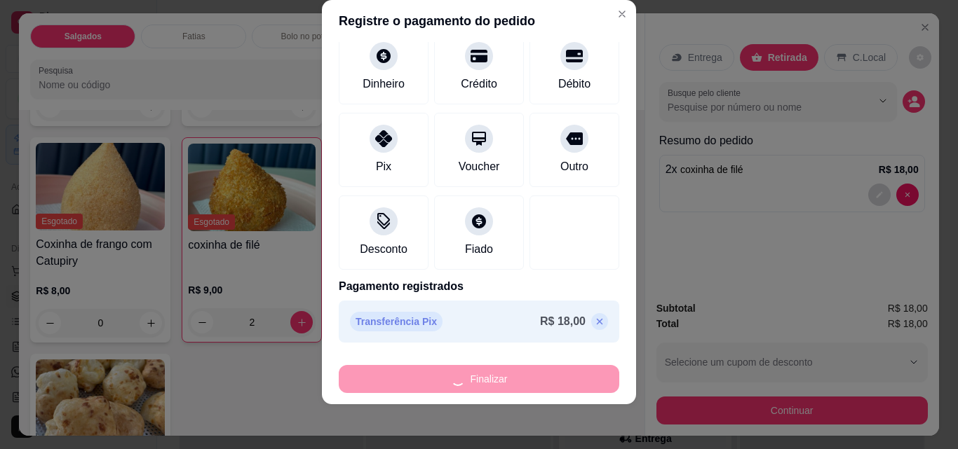
type input "0"
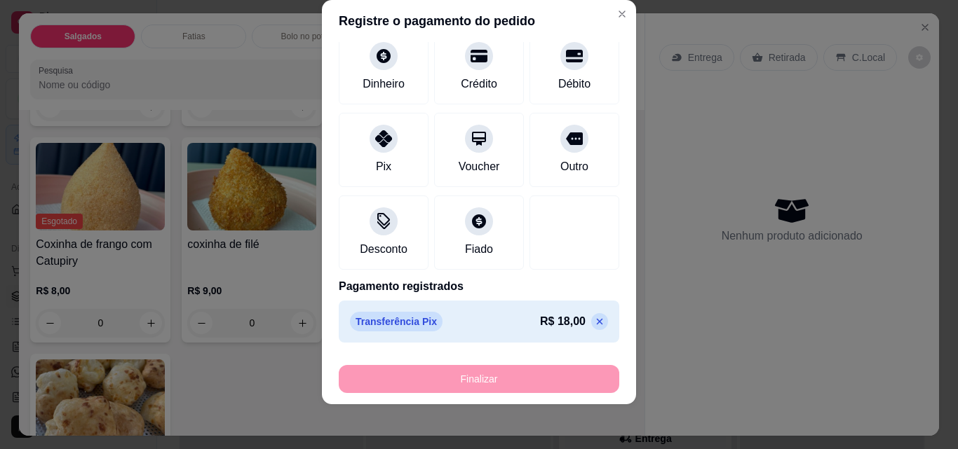
type input "-R$ 18,00"
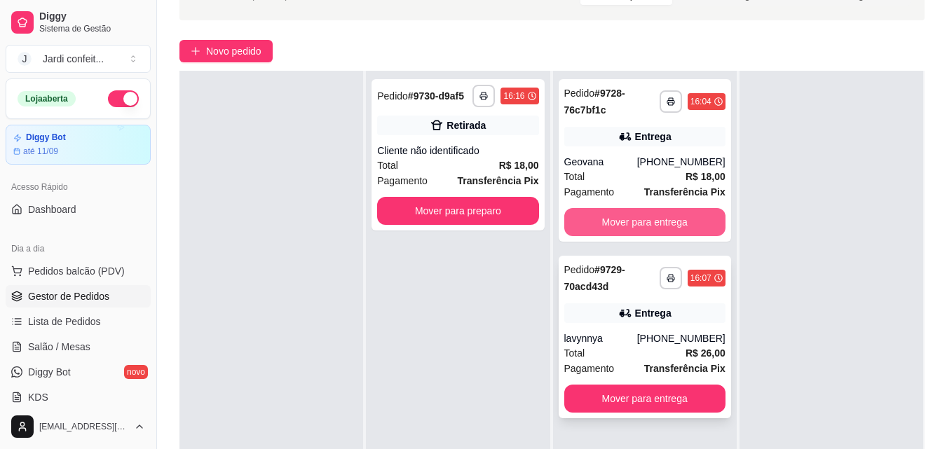
scroll to position [210, 0]
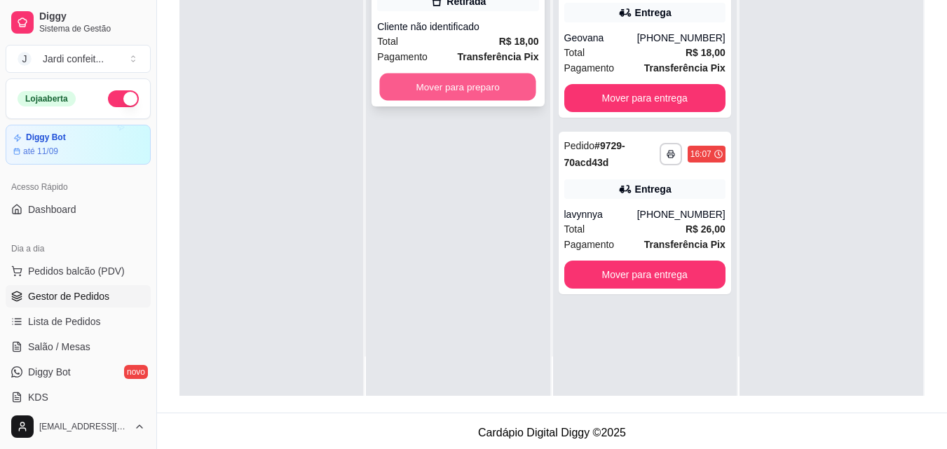
click at [475, 88] on button "Mover para preparo" at bounding box center [458, 87] width 156 height 27
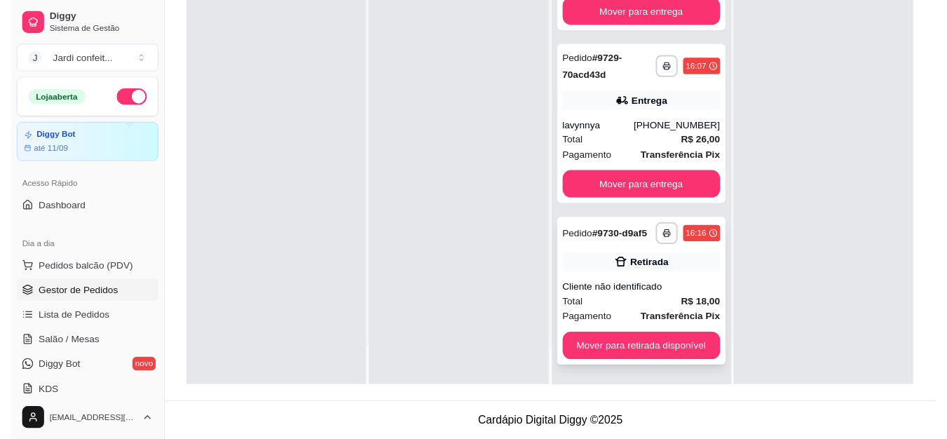
scroll to position [214, 0]
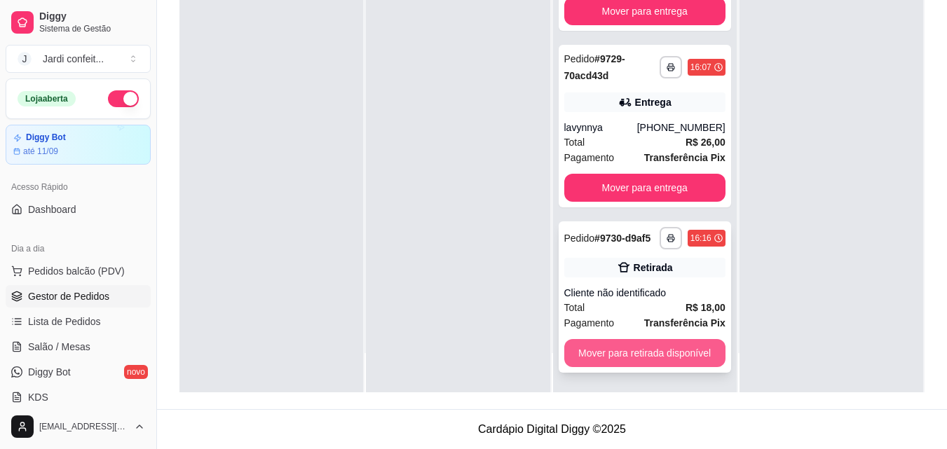
click at [693, 352] on button "Mover para retirada disponível" at bounding box center [644, 353] width 161 height 28
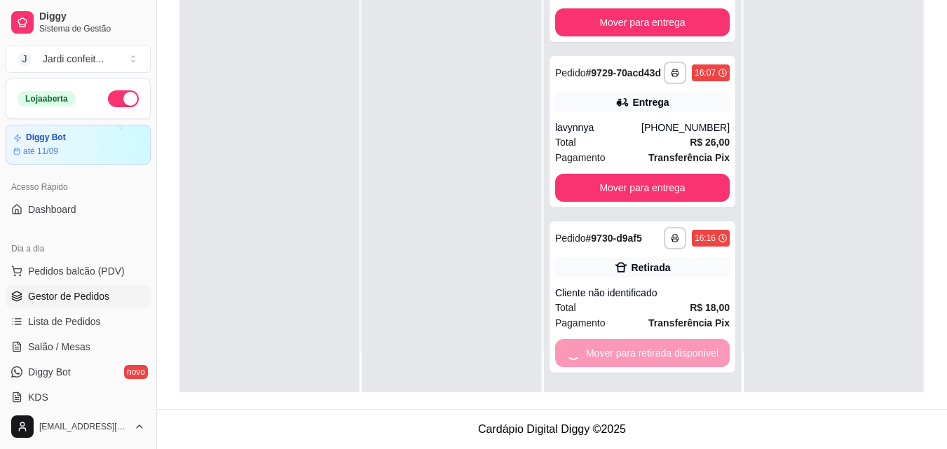
scroll to position [0, 0]
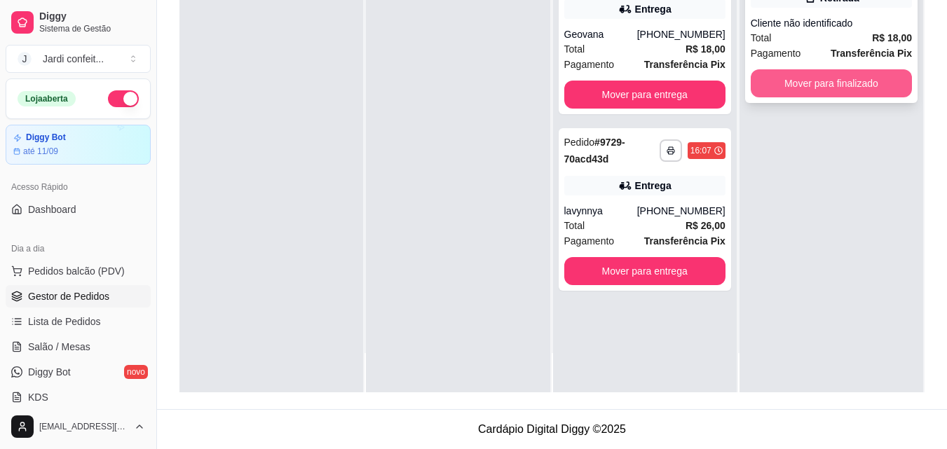
click at [833, 86] on button "Mover para finalizado" at bounding box center [831, 83] width 161 height 28
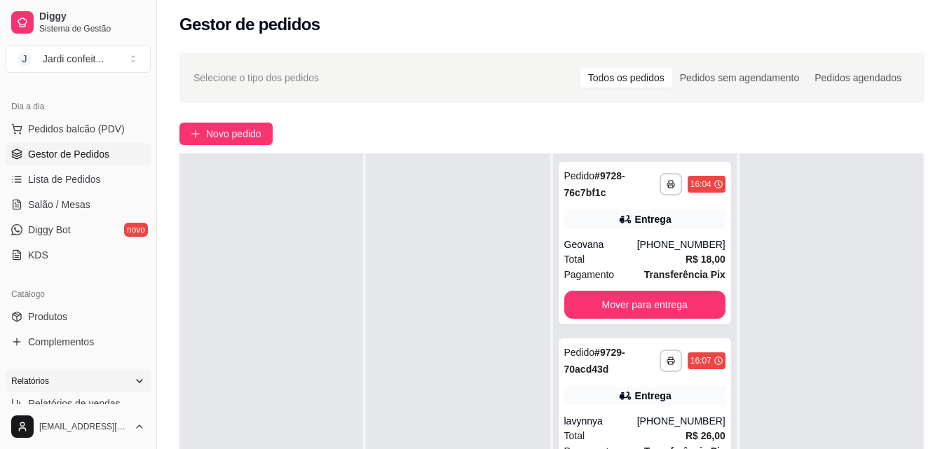
scroll to position [210, 0]
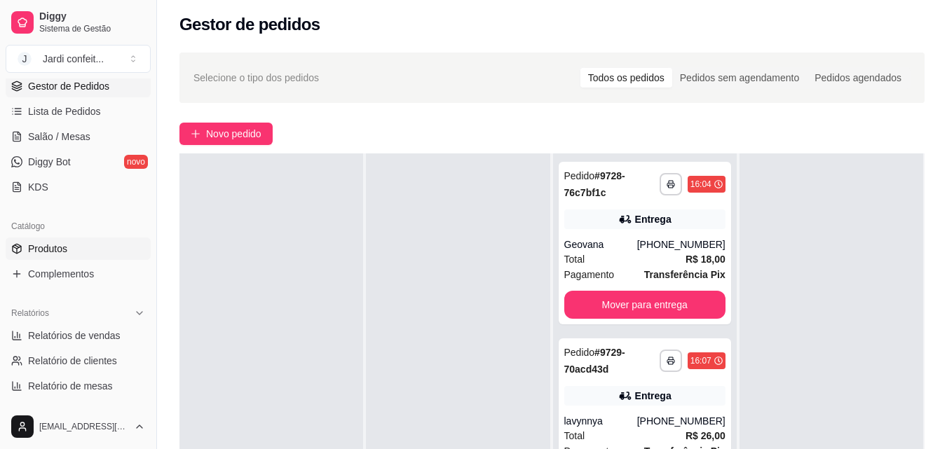
click at [83, 249] on link "Produtos" at bounding box center [78, 249] width 145 height 22
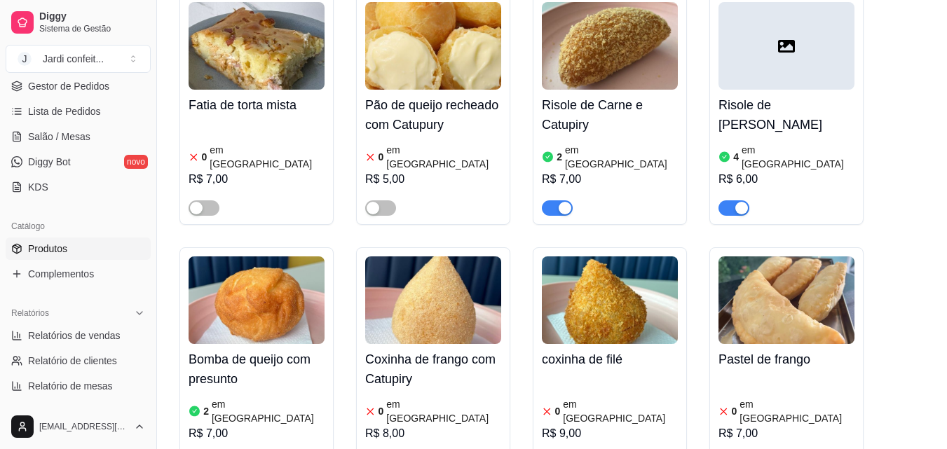
scroll to position [771, 0]
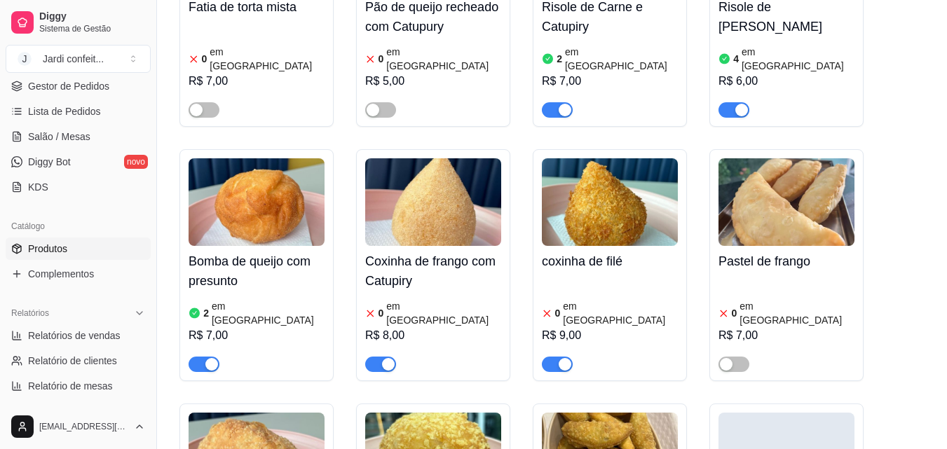
click at [546, 357] on span "button" at bounding box center [557, 364] width 31 height 15
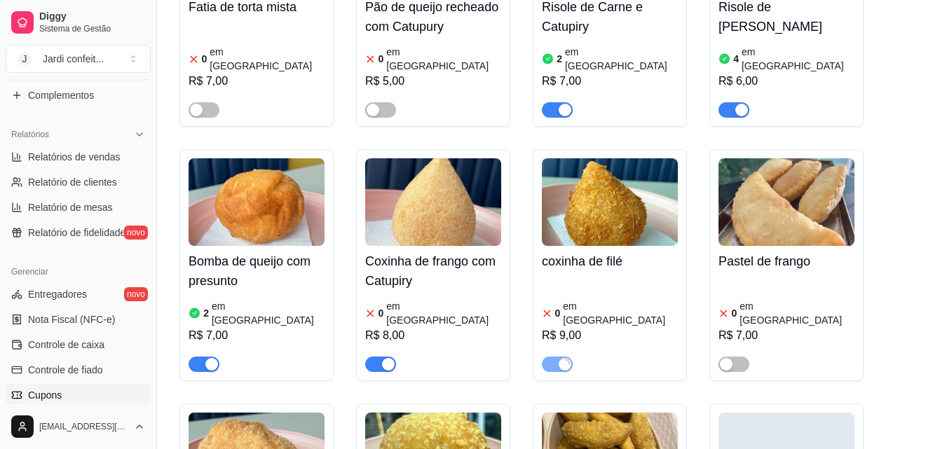
scroll to position [491, 0]
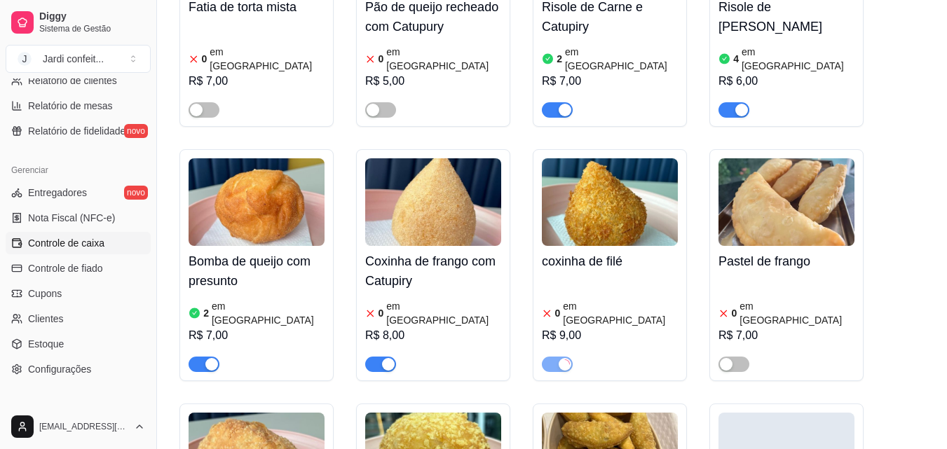
click at [100, 245] on span "Controle de caixa" at bounding box center [66, 243] width 76 height 14
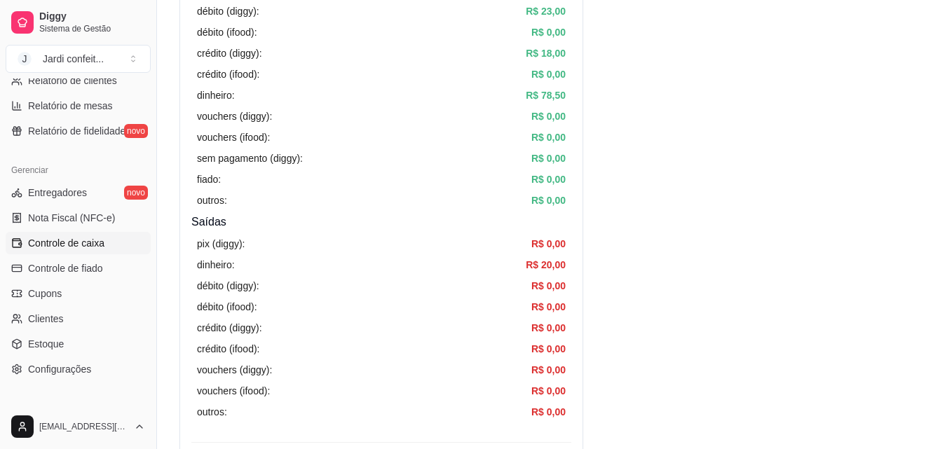
scroll to position [631, 0]
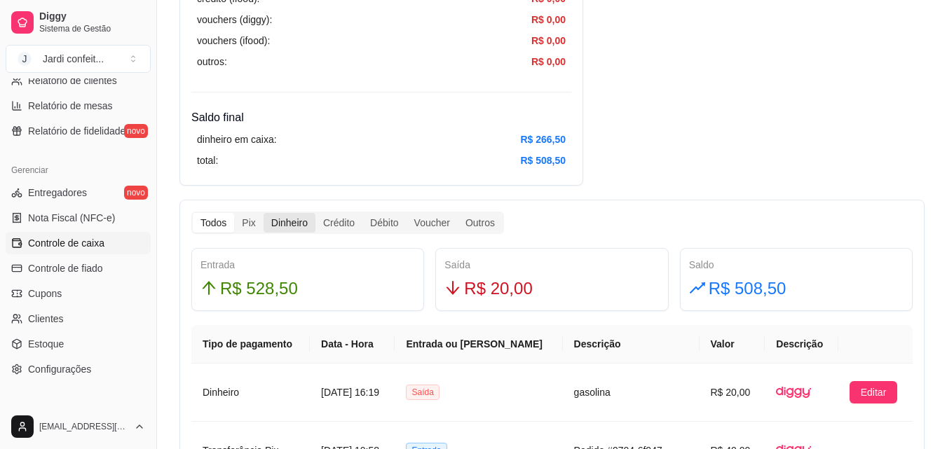
click at [299, 220] on div "Dinheiro" at bounding box center [290, 223] width 52 height 20
click at [264, 213] on input "Dinheiro" at bounding box center [264, 213] width 0 height 0
click at [219, 217] on div "Todos" at bounding box center [213, 223] width 41 height 20
click at [193, 213] on input "Todos" at bounding box center [193, 213] width 0 height 0
click at [209, 231] on div "Todos" at bounding box center [213, 223] width 41 height 20
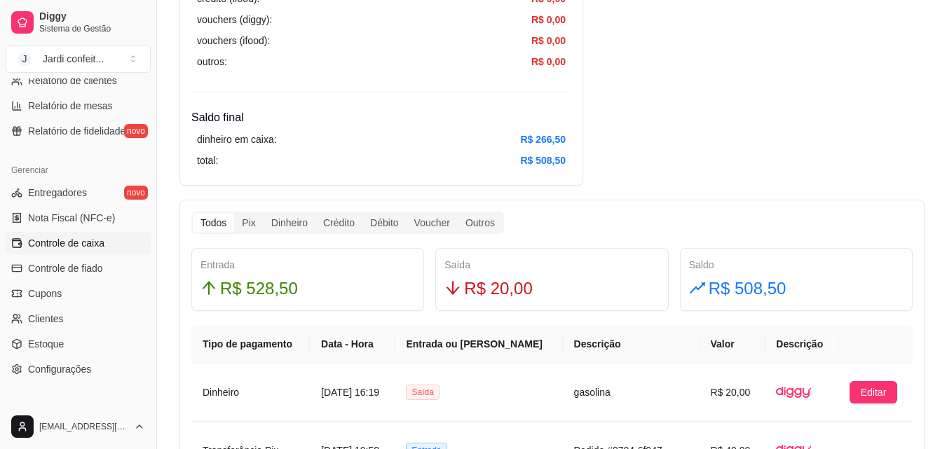
click at [193, 213] on input "Todos" at bounding box center [193, 213] width 0 height 0
click at [210, 231] on div "Todos" at bounding box center [213, 223] width 41 height 20
click at [193, 213] on input "Todos" at bounding box center [193, 213] width 0 height 0
click at [210, 231] on div "Todos" at bounding box center [213, 223] width 41 height 20
click at [193, 213] on input "Todos" at bounding box center [193, 213] width 0 height 0
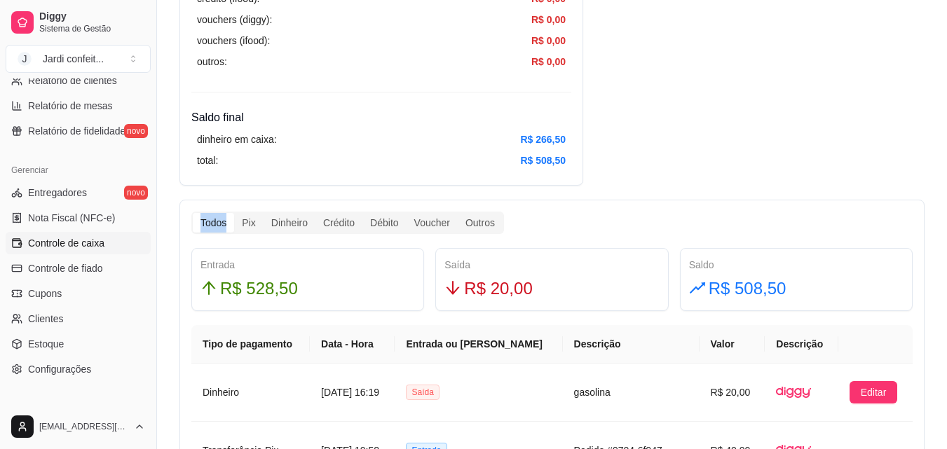
click at [210, 231] on div "Todos" at bounding box center [213, 223] width 41 height 20
click at [193, 213] on input "Todos" at bounding box center [193, 213] width 0 height 0
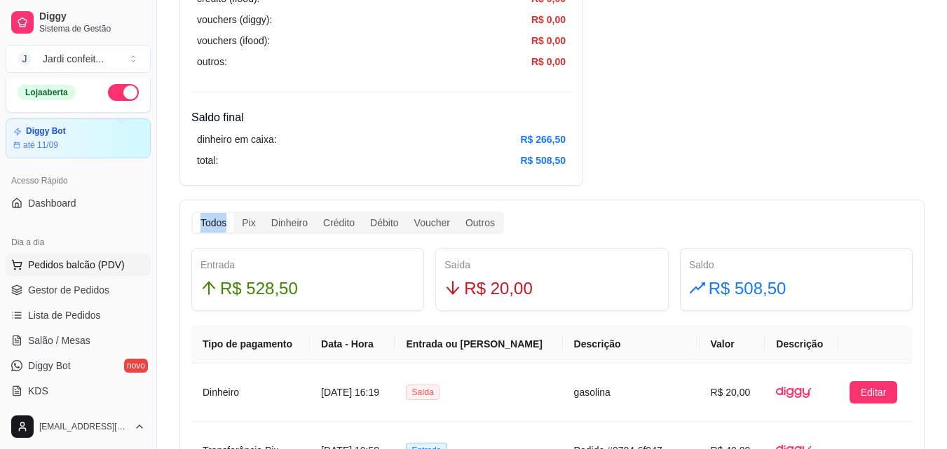
scroll to position [0, 0]
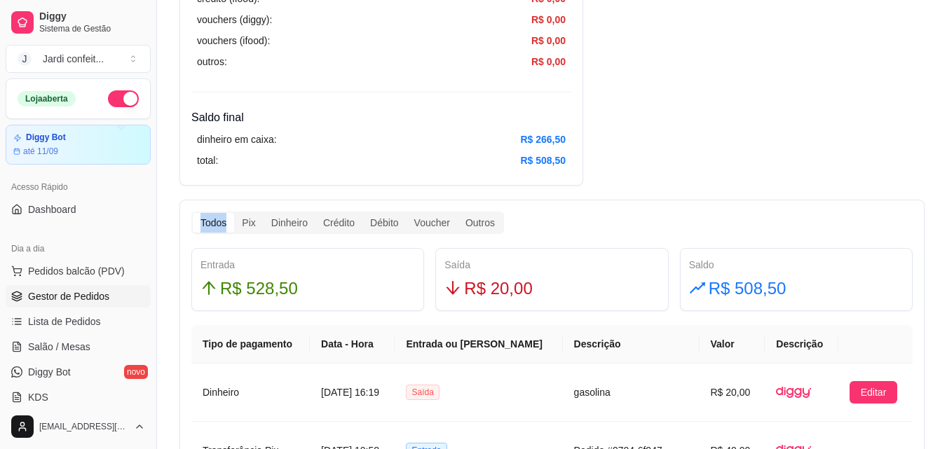
click at [95, 290] on span "Gestor de Pedidos" at bounding box center [68, 297] width 81 height 14
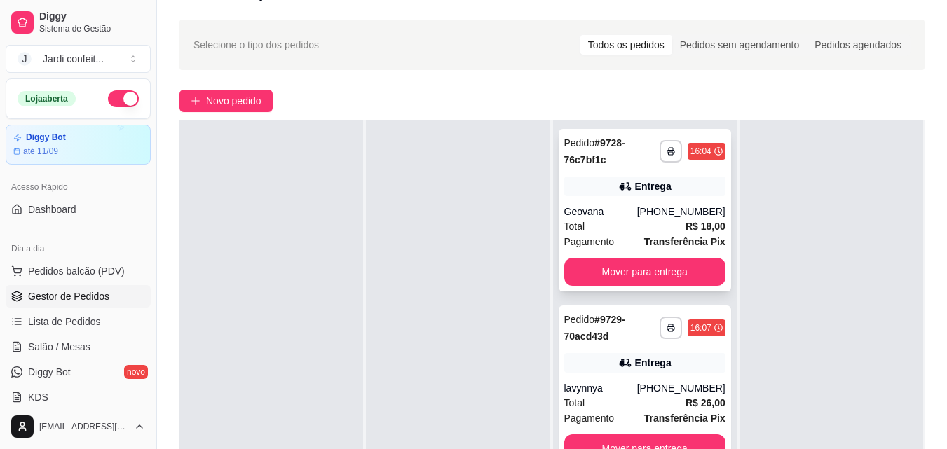
scroll to position [70, 0]
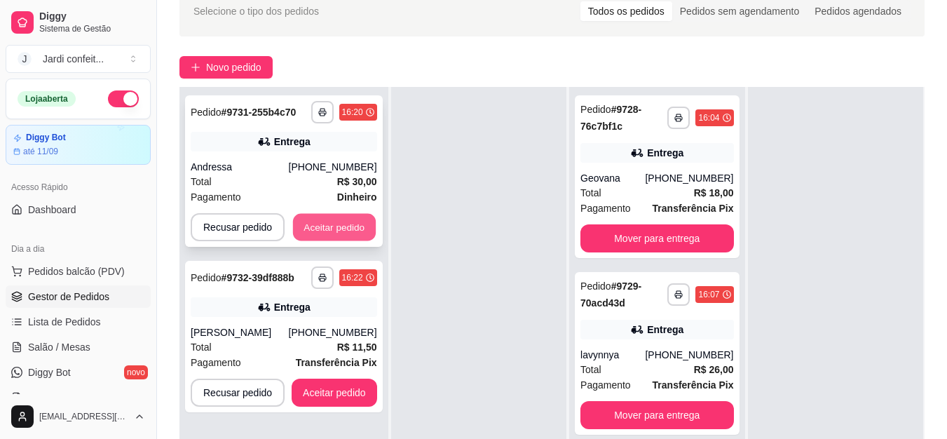
click at [348, 229] on button "Aceitar pedido" at bounding box center [334, 227] width 83 height 27
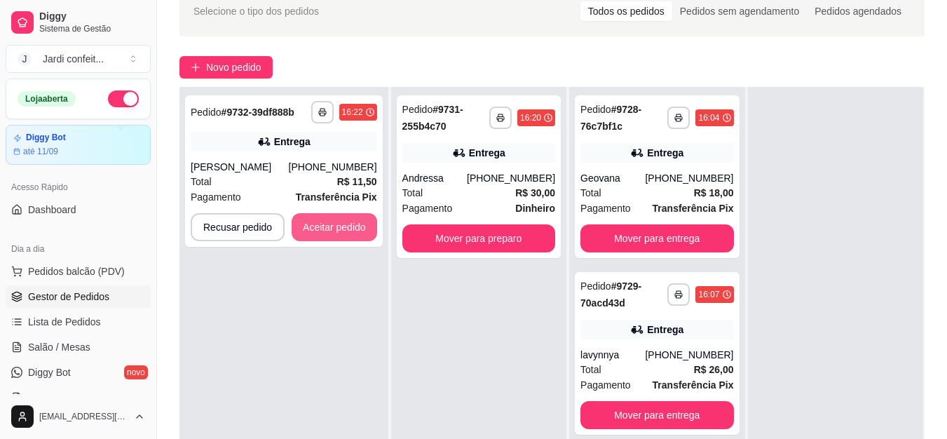
click at [348, 229] on button "Aceitar pedido" at bounding box center [335, 227] width 86 height 28
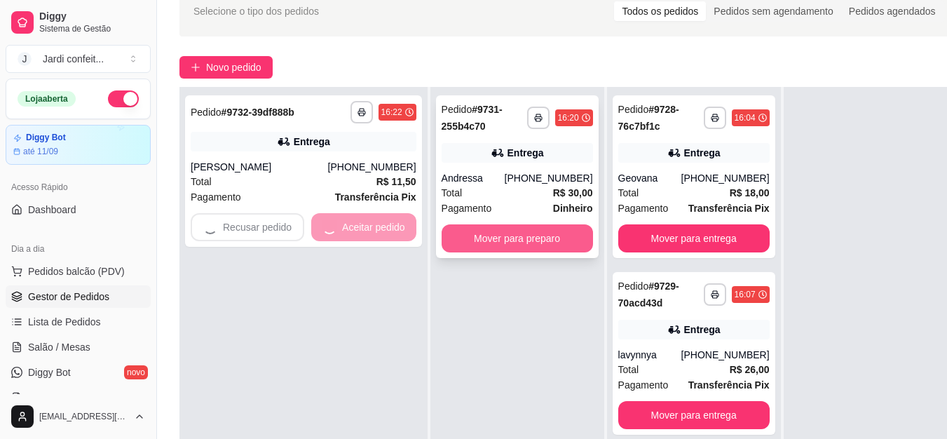
click at [501, 250] on button "Mover para preparo" at bounding box center [517, 238] width 151 height 28
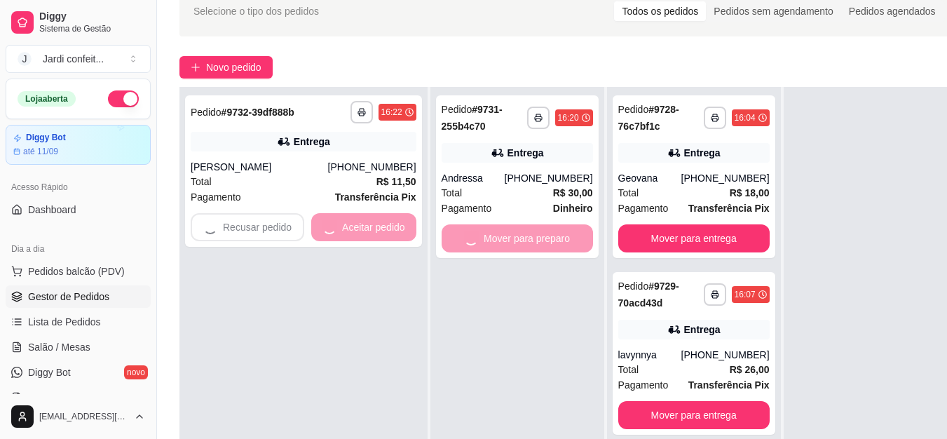
click at [238, 55] on div "**********" at bounding box center [569, 260] width 824 height 565
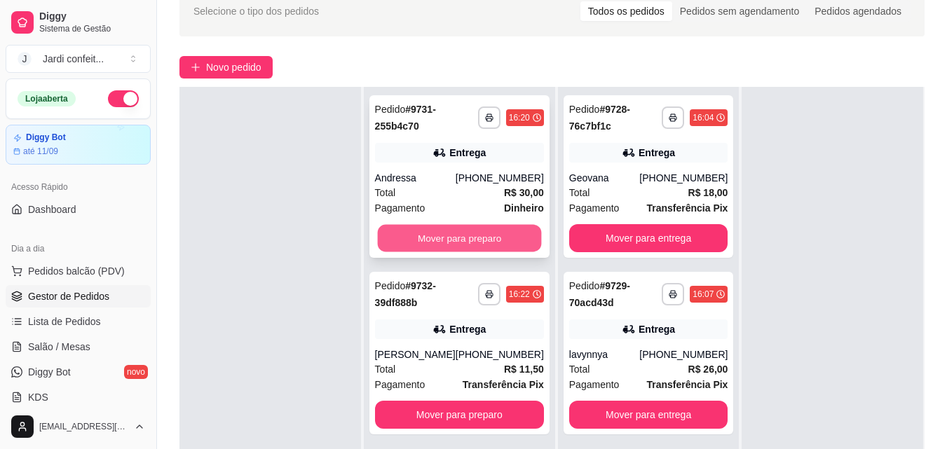
click at [484, 241] on button "Mover para preparo" at bounding box center [459, 238] width 164 height 27
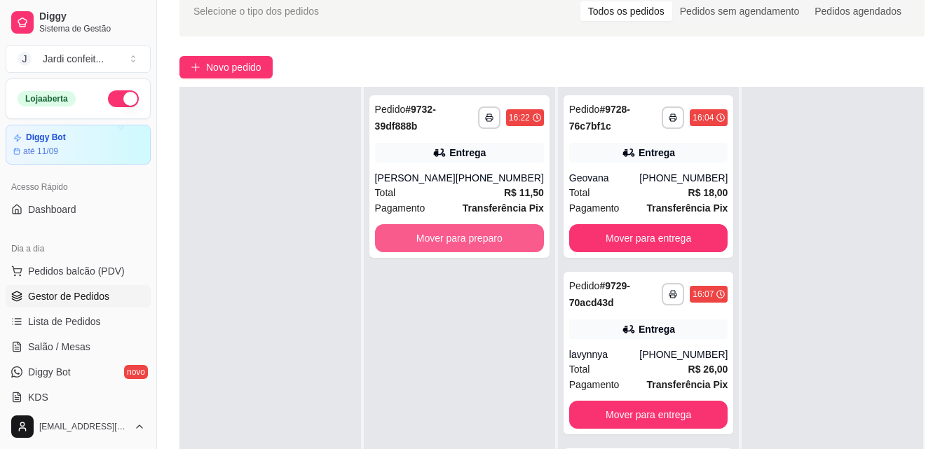
scroll to position [210, 0]
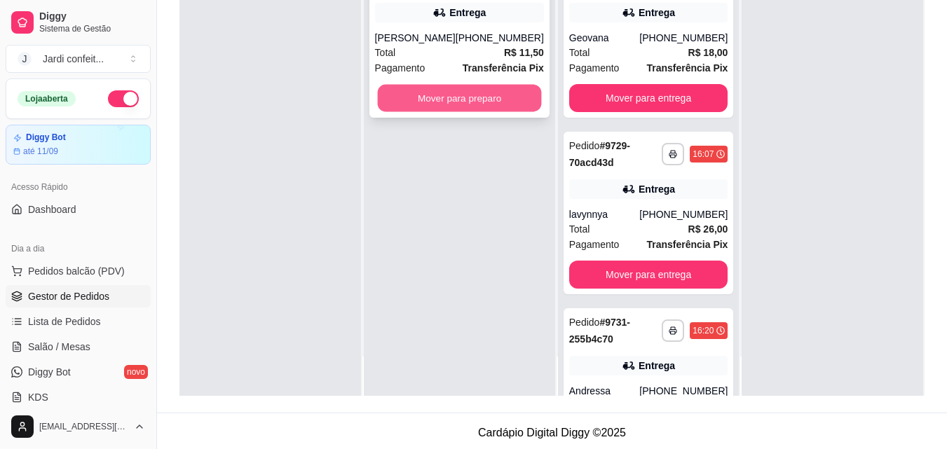
click at [518, 105] on button "Mover para preparo" at bounding box center [459, 98] width 164 height 27
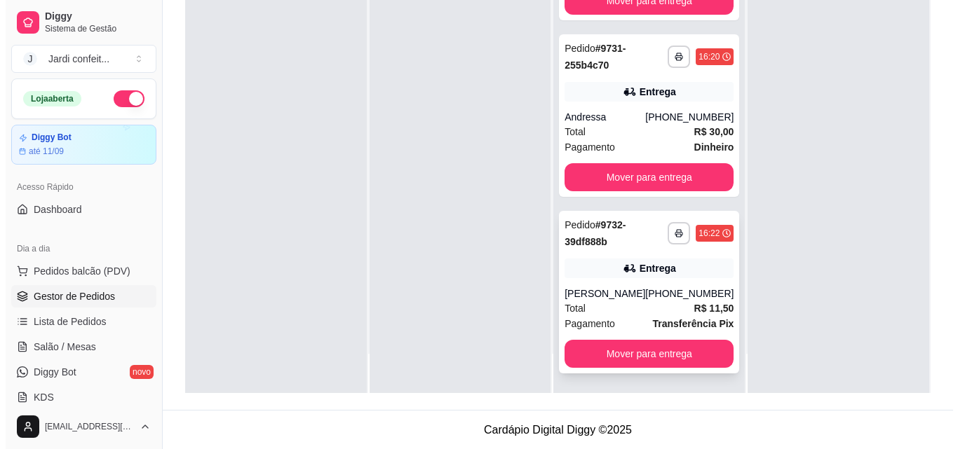
scroll to position [214, 0]
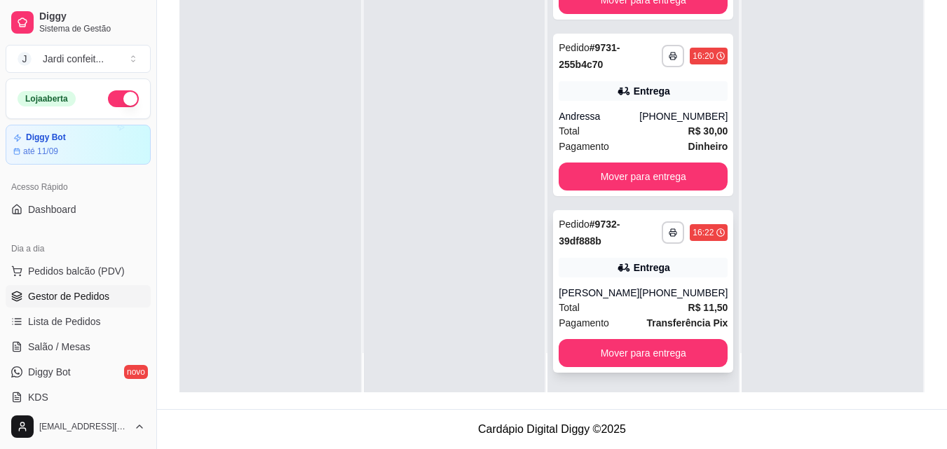
click at [615, 244] on div "Pedido # 9732-39df888b" at bounding box center [610, 233] width 103 height 34
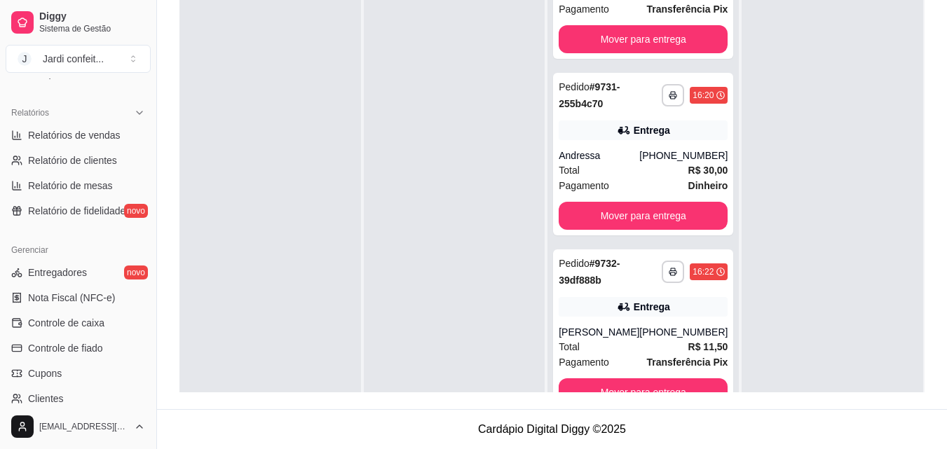
scroll to position [491, 0]
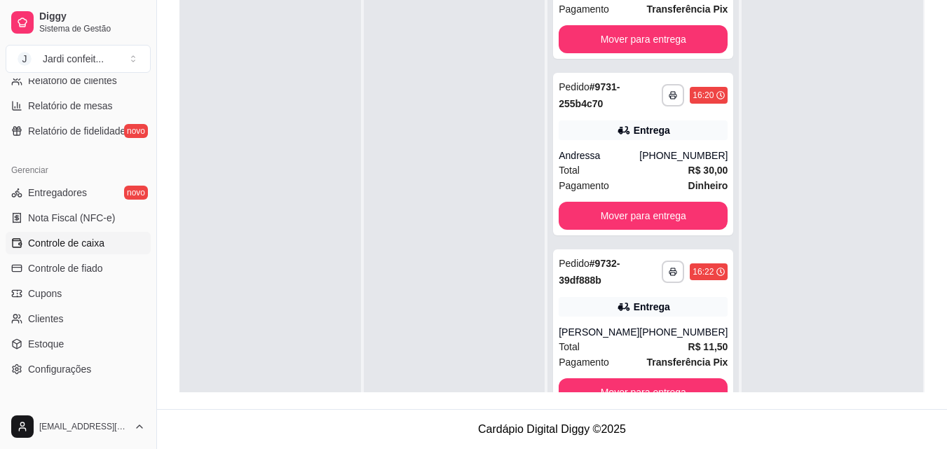
click at [92, 243] on span "Controle de caixa" at bounding box center [66, 243] width 76 height 14
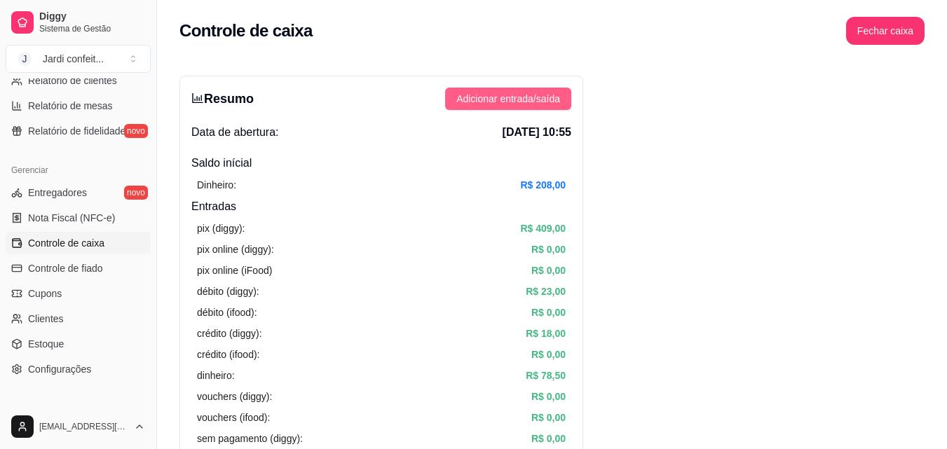
click at [527, 88] on div "Resumo Adicionar entrada/saída Data de abertura: [DATE] 10:55 Saldo inícial Din…" at bounding box center [381, 446] width 404 height 741
click at [539, 105] on span "Adicionar entrada/saída" at bounding box center [508, 98] width 104 height 15
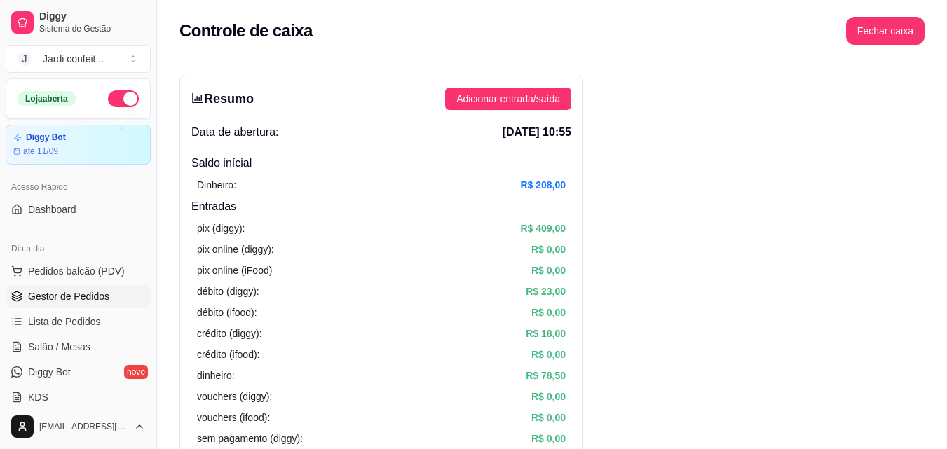
click at [76, 294] on span "Gestor de Pedidos" at bounding box center [68, 297] width 81 height 14
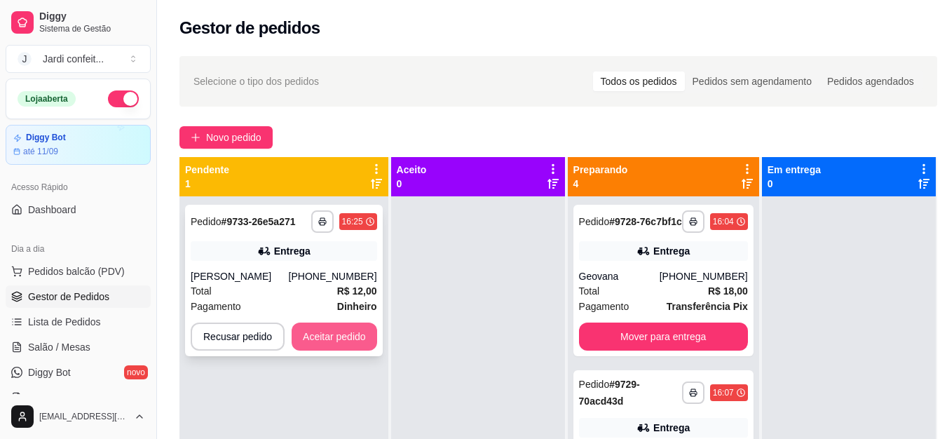
click at [328, 334] on button "Aceitar pedido" at bounding box center [335, 336] width 86 height 28
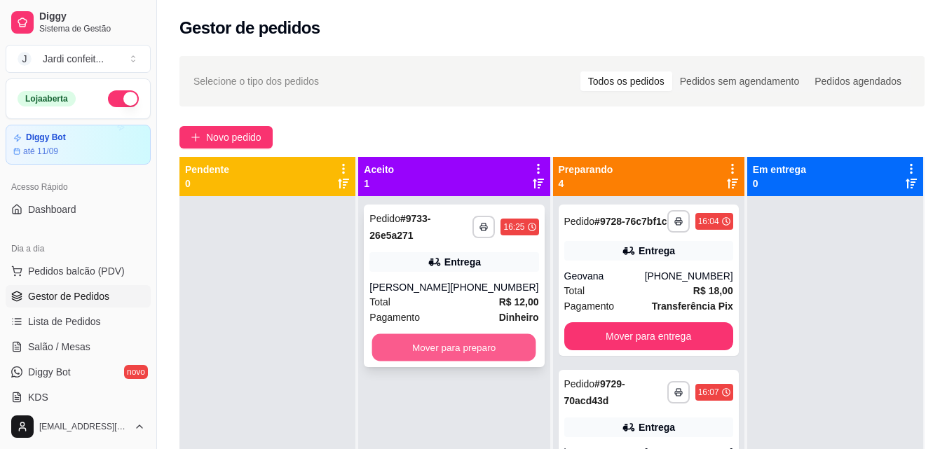
click at [489, 353] on button "Mover para preparo" at bounding box center [454, 347] width 164 height 27
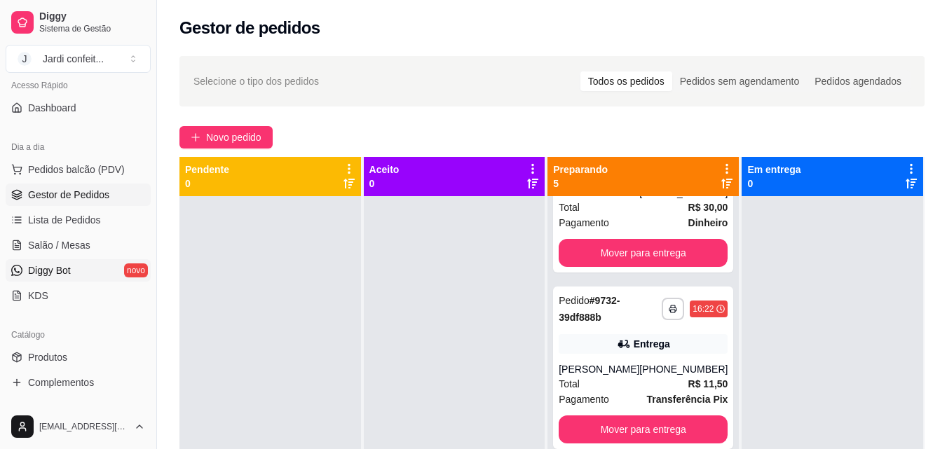
scroll to position [210, 0]
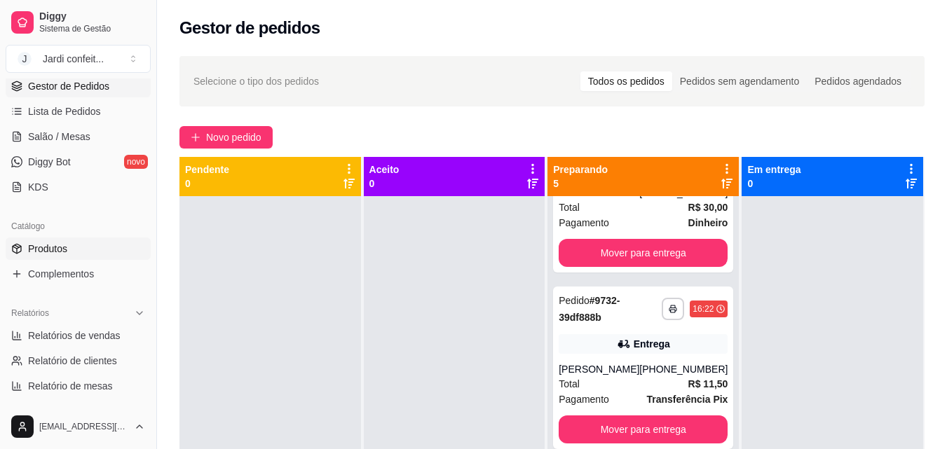
click at [78, 257] on link "Produtos" at bounding box center [78, 249] width 145 height 22
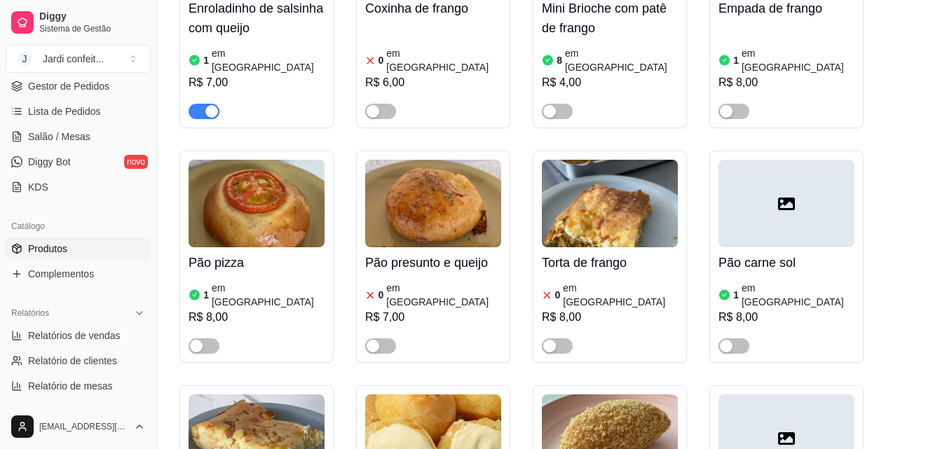
scroll to position [561, 0]
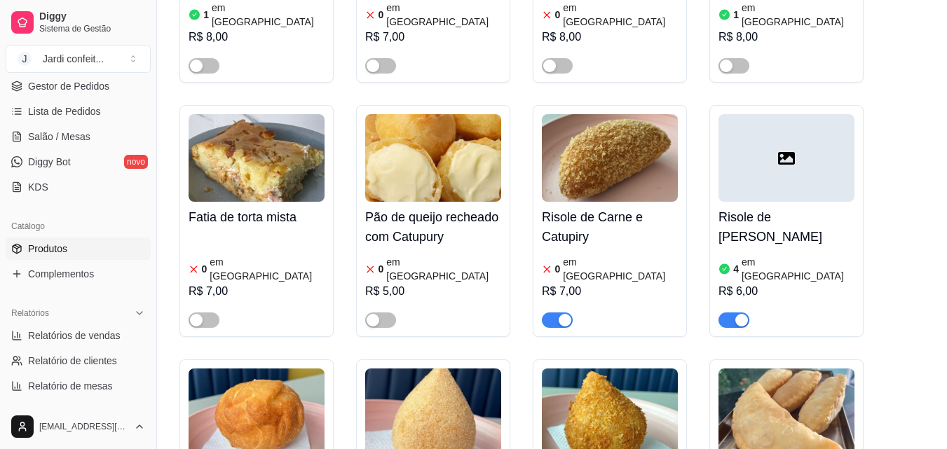
click at [551, 313] on span "button" at bounding box center [557, 320] width 31 height 15
click at [787, 208] on h4 "Risole de [PERSON_NAME]" at bounding box center [787, 227] width 136 height 39
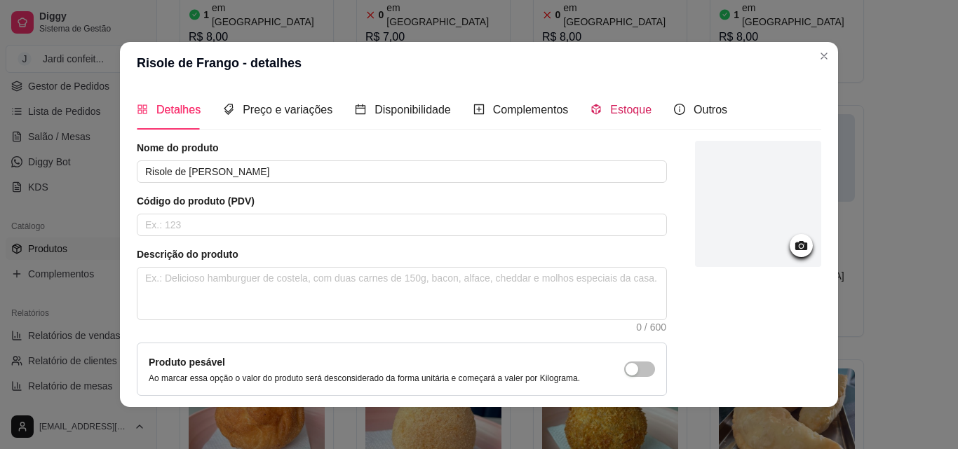
click at [632, 111] on span "Estoque" at bounding box center [630, 110] width 41 height 12
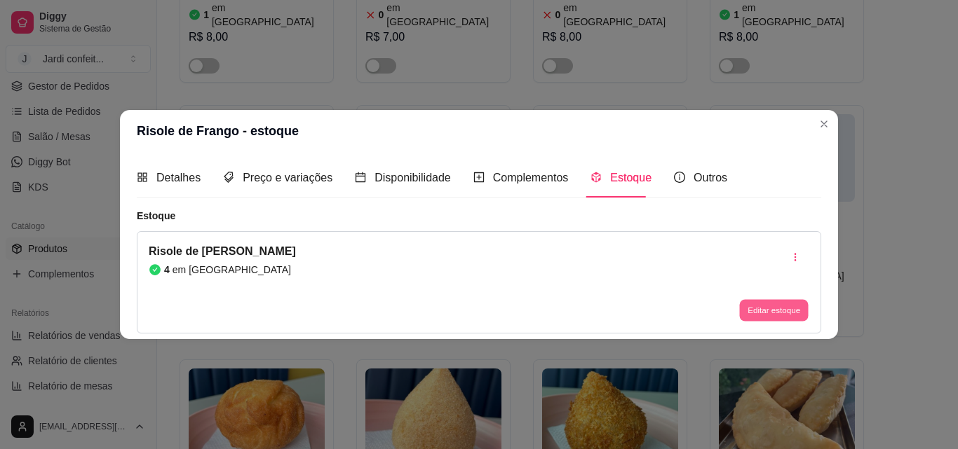
click at [755, 301] on button "Editar estoque" at bounding box center [773, 311] width 69 height 22
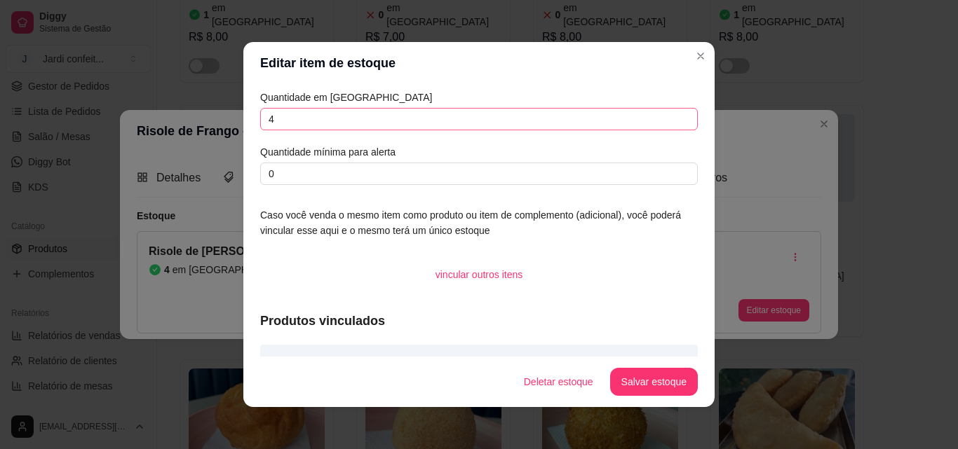
drag, startPoint x: 282, startPoint y: 107, endPoint x: 290, endPoint y: 117, distance: 12.9
click at [287, 113] on div "Quantidade em estoque 4 Quantidade mínima para alerta 0" at bounding box center [478, 137] width 437 height 95
drag, startPoint x: 290, startPoint y: 117, endPoint x: 181, endPoint y: 116, distance: 109.4
click at [181, 116] on div "Editar item de estoque Quantidade em estoque 4 Quantidade mínima para alerta 0 …" at bounding box center [479, 224] width 958 height 449
type input "3"
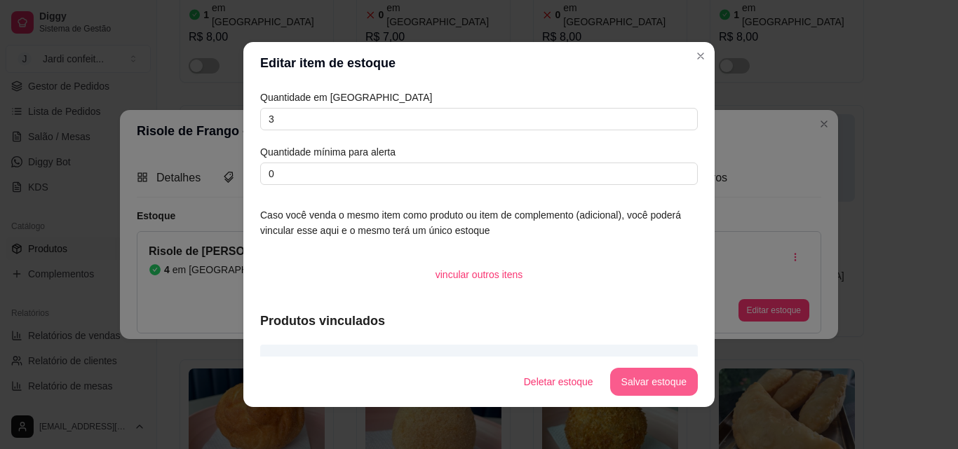
click at [653, 388] on button "Salvar estoque" at bounding box center [654, 382] width 88 height 28
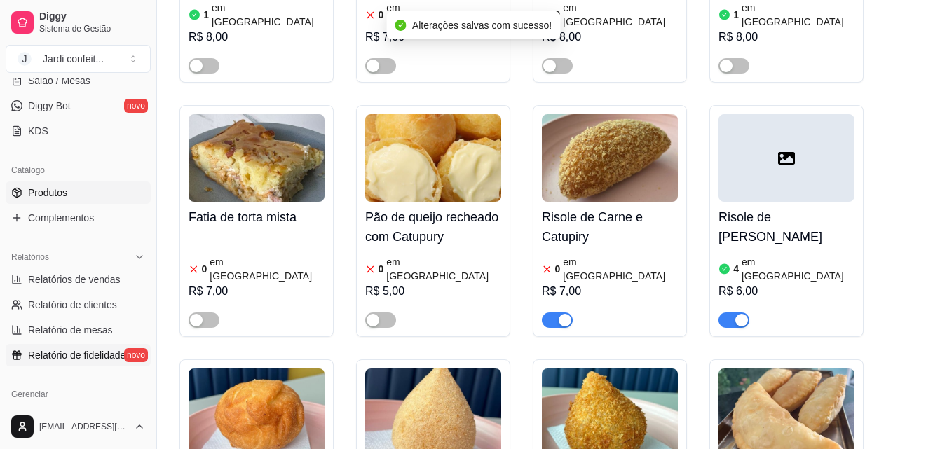
scroll to position [280, 0]
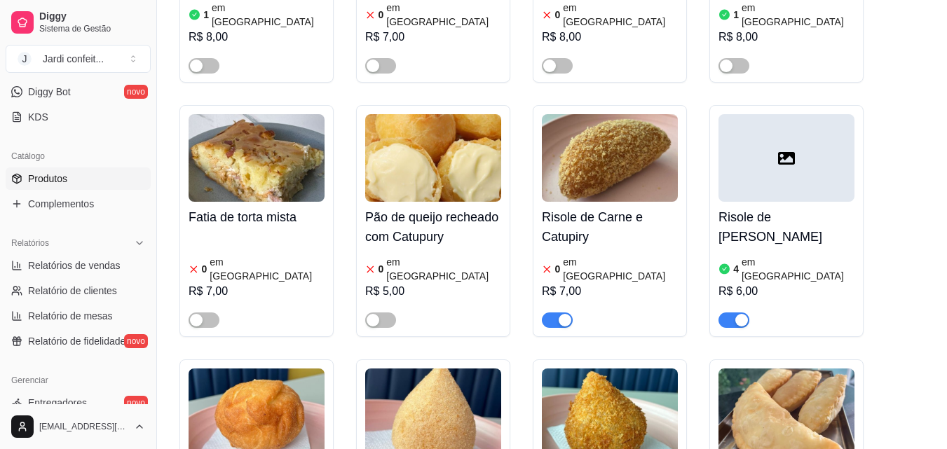
click at [552, 313] on span "button" at bounding box center [557, 320] width 31 height 15
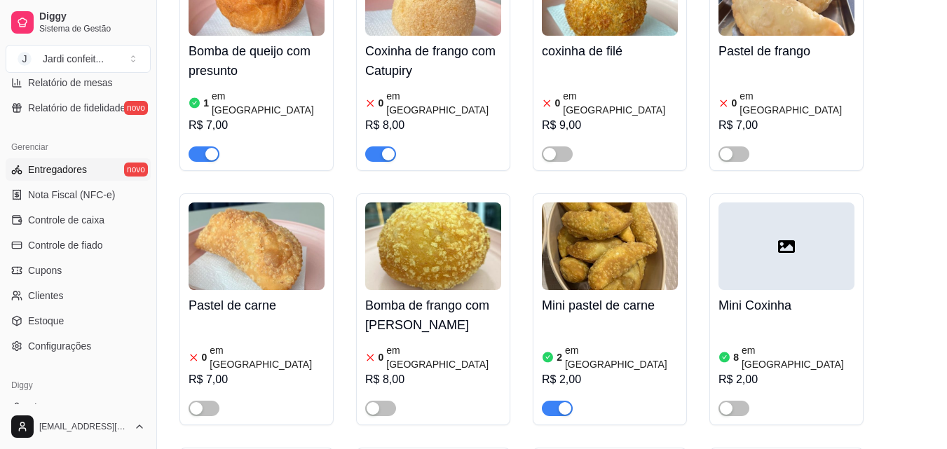
scroll to position [489, 0]
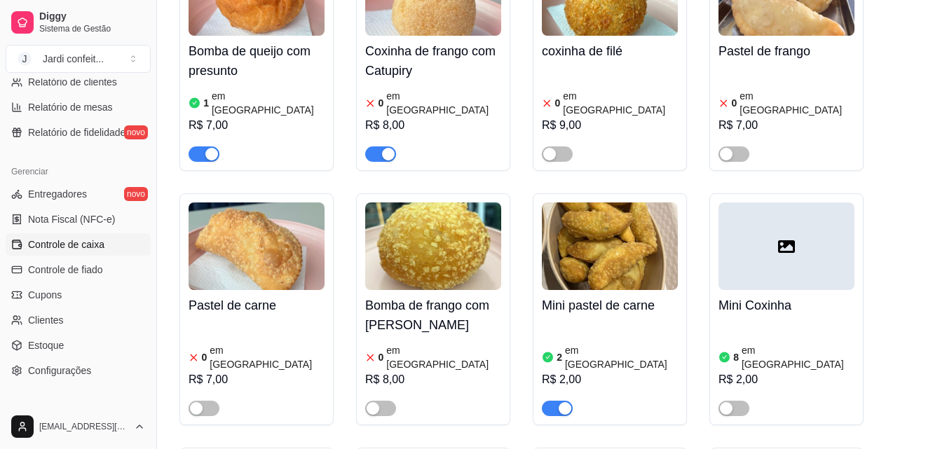
click at [103, 251] on span "Controle de caixa" at bounding box center [66, 245] width 76 height 14
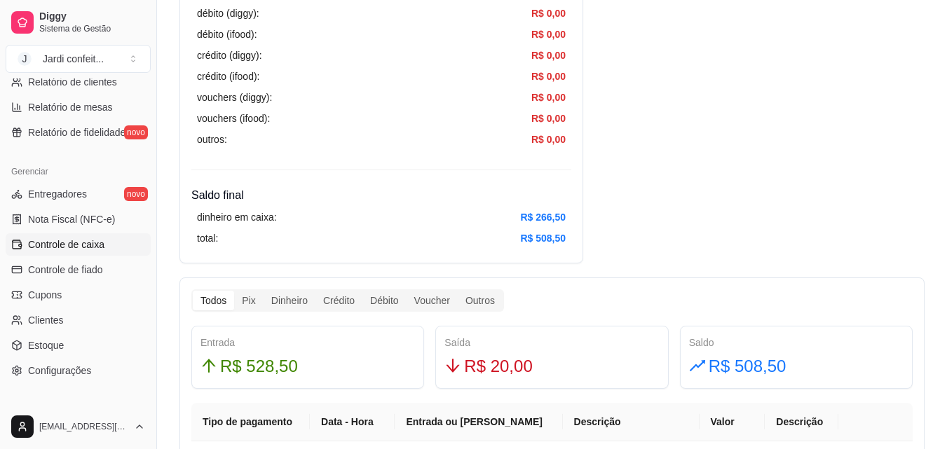
scroll to position [561, 0]
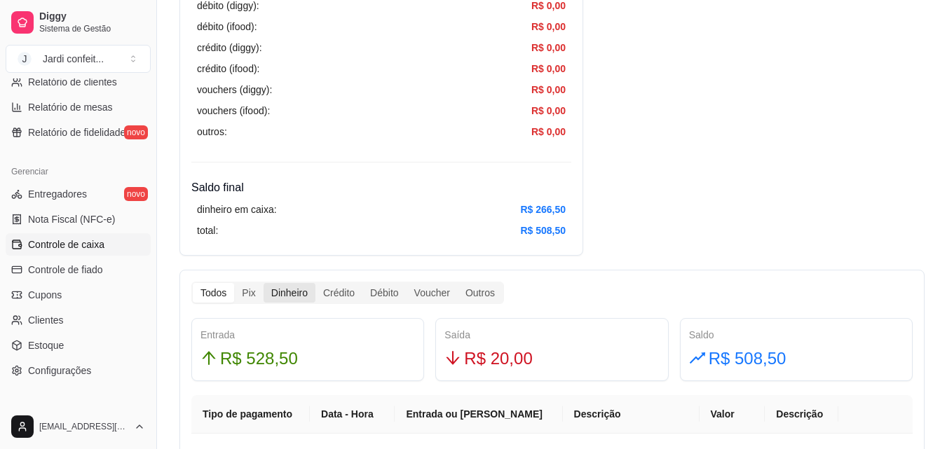
click at [280, 294] on div "Dinheiro" at bounding box center [290, 293] width 52 height 20
click at [264, 283] on input "Dinheiro" at bounding box center [264, 283] width 0 height 0
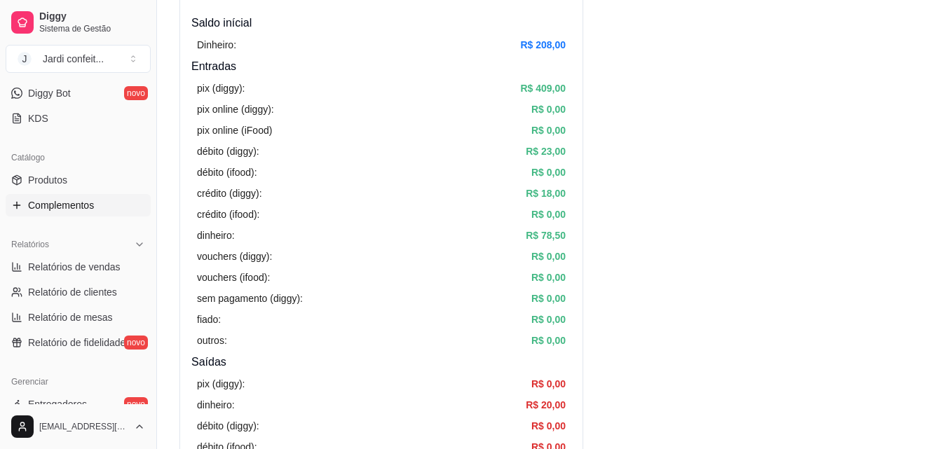
scroll to position [0, 0]
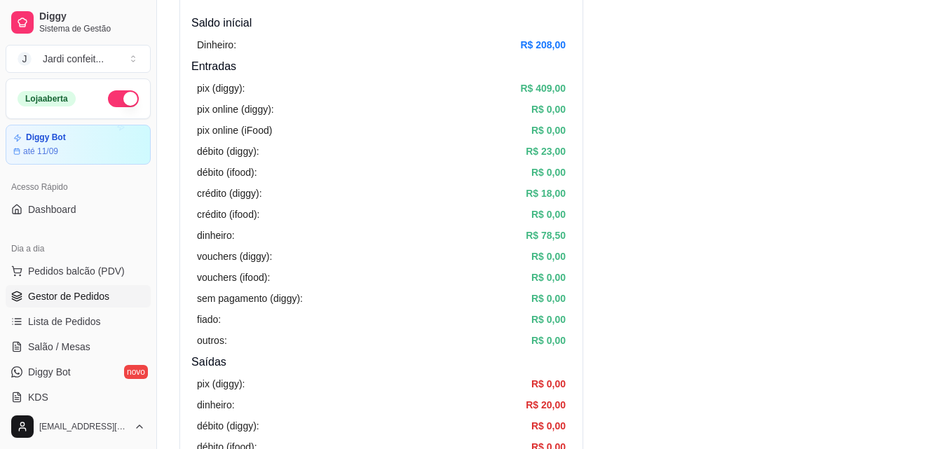
click at [102, 290] on span "Gestor de Pedidos" at bounding box center [68, 297] width 81 height 14
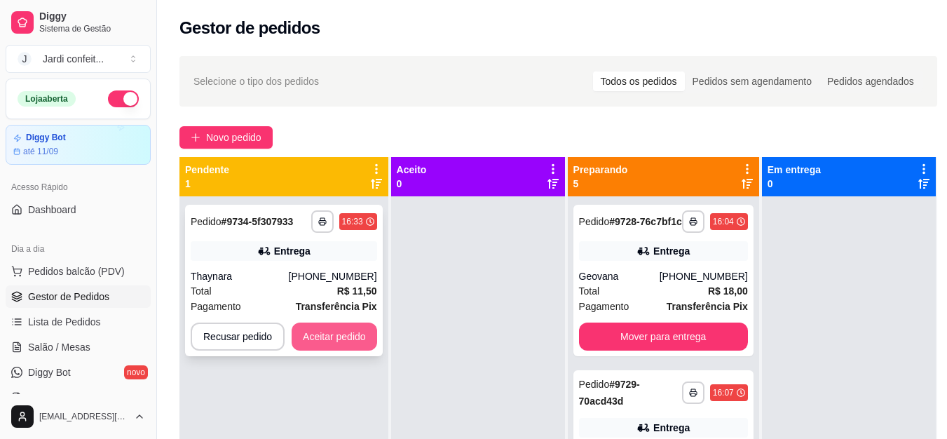
click at [358, 337] on button "Aceitar pedido" at bounding box center [335, 336] width 86 height 28
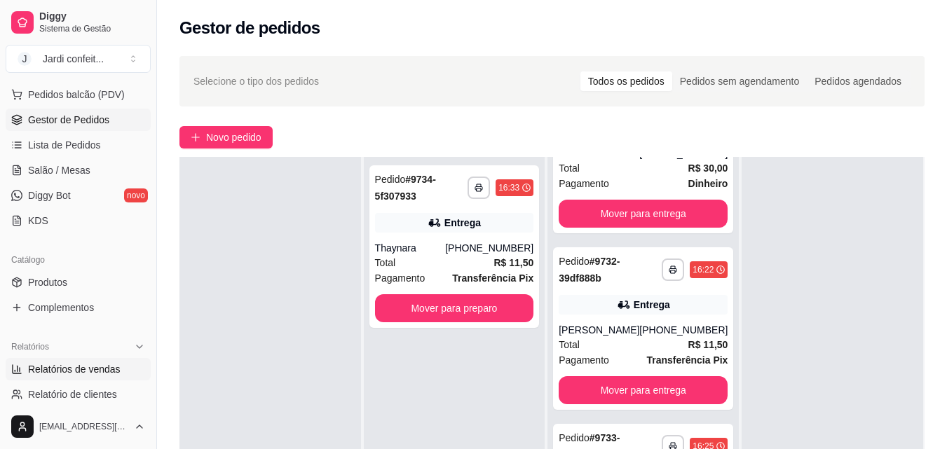
scroll to position [210, 0]
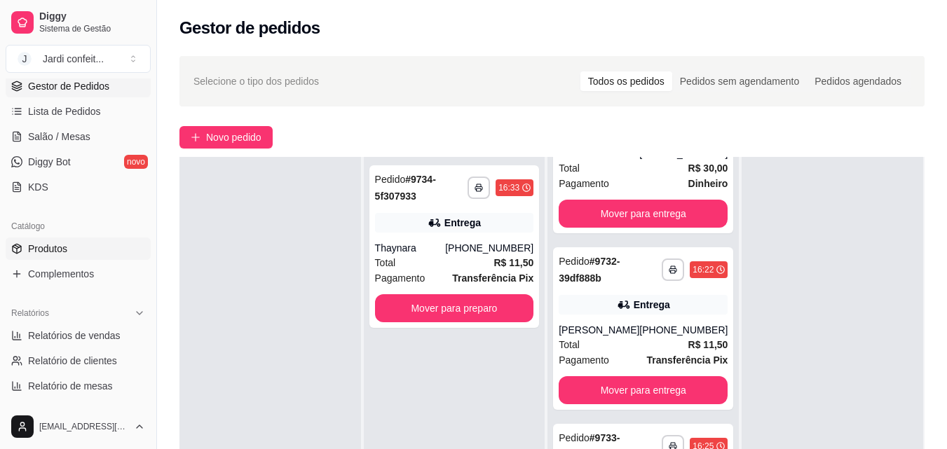
click at [93, 252] on link "Produtos" at bounding box center [78, 249] width 145 height 22
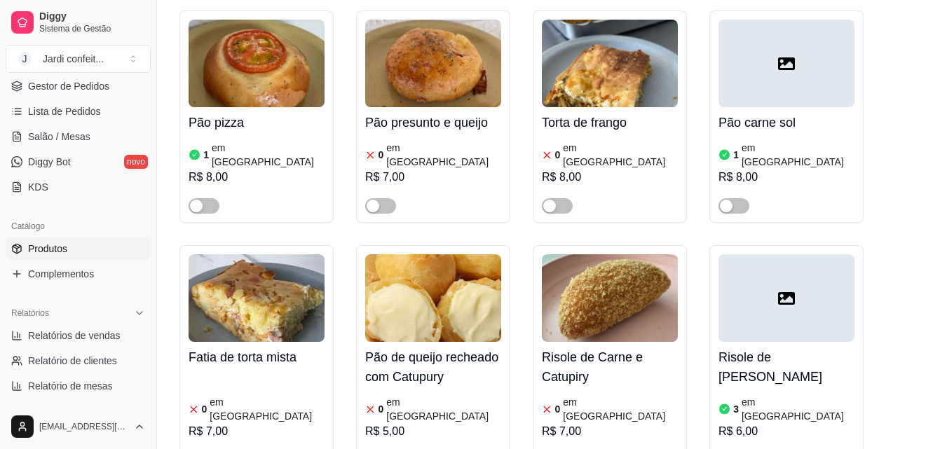
scroll to position [771, 0]
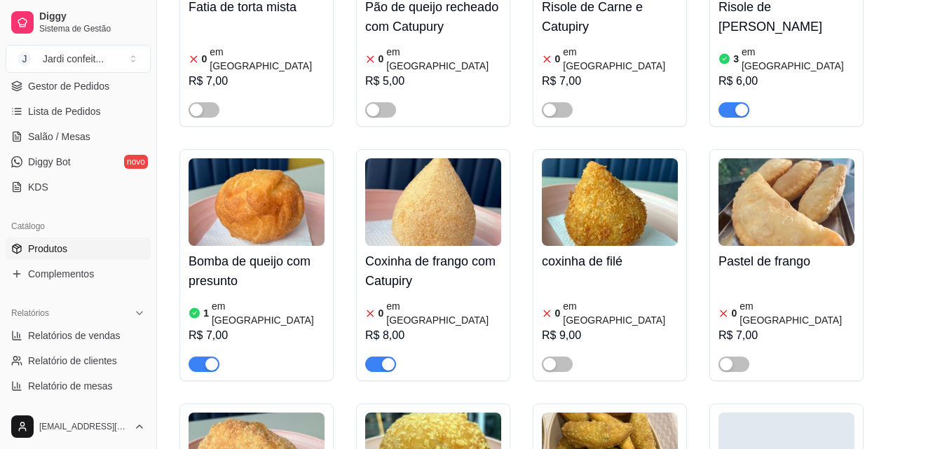
click at [190, 357] on span "button" at bounding box center [204, 364] width 31 height 15
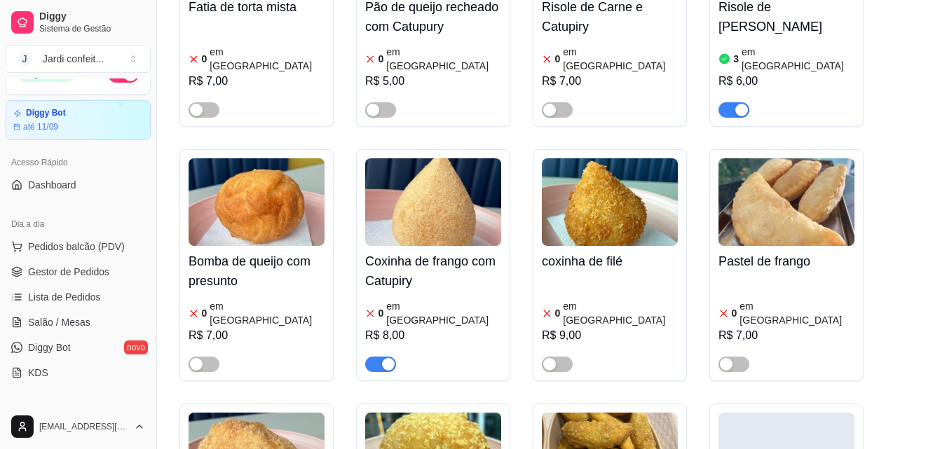
scroll to position [0, 0]
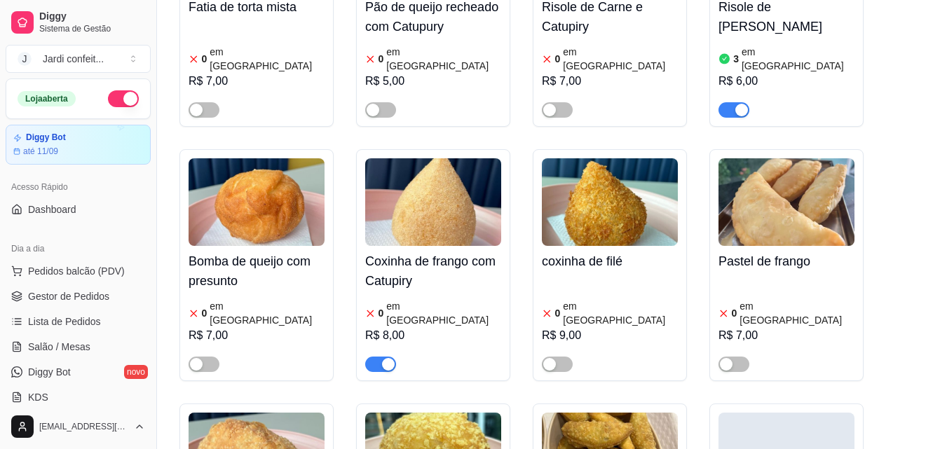
click at [378, 357] on span "button" at bounding box center [380, 364] width 31 height 15
click at [101, 290] on span "Gestor de Pedidos" at bounding box center [68, 297] width 81 height 14
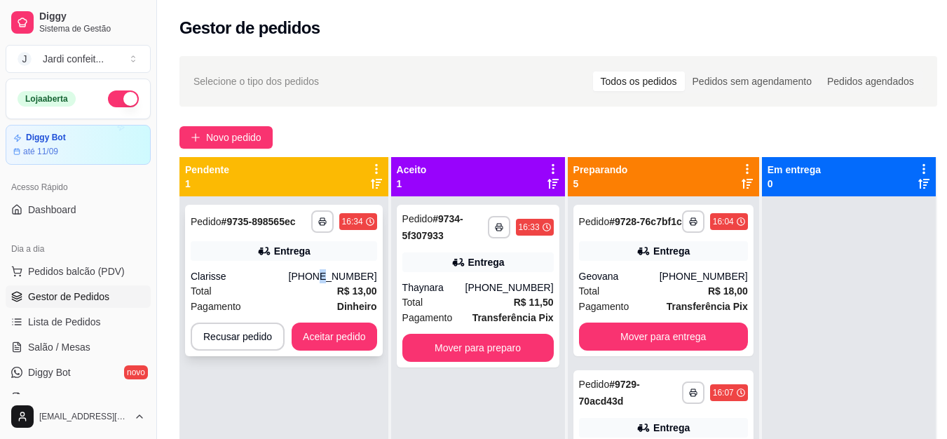
click at [326, 269] on div "**********" at bounding box center [284, 280] width 198 height 151
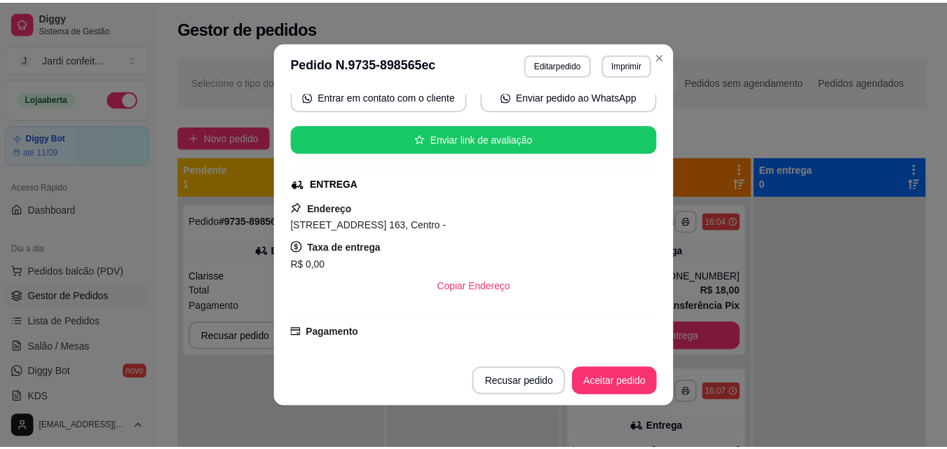
scroll to position [404, 0]
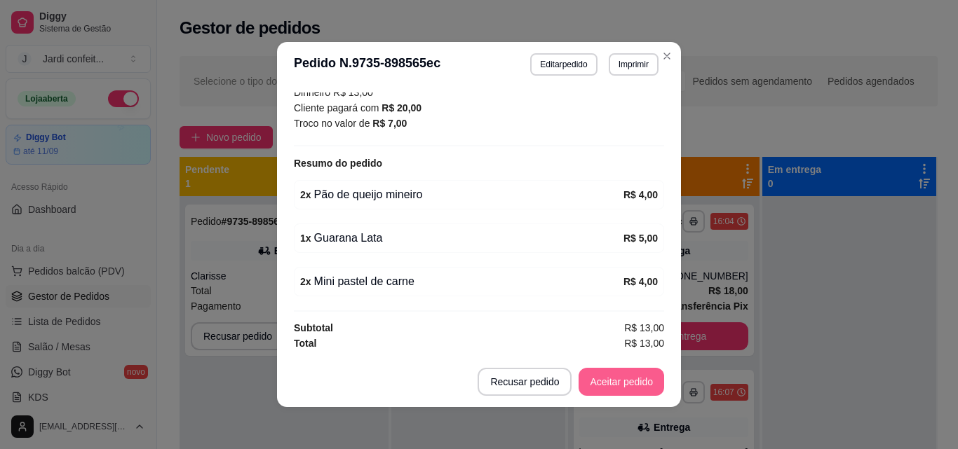
click at [621, 378] on button "Aceitar pedido" at bounding box center [621, 382] width 86 height 28
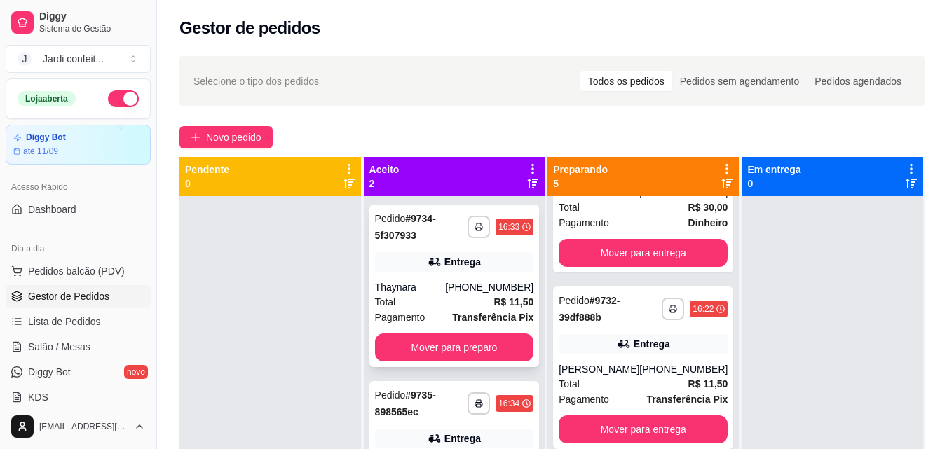
scroll to position [448, 0]
click at [482, 348] on button "Mover para preparo" at bounding box center [454, 348] width 159 height 28
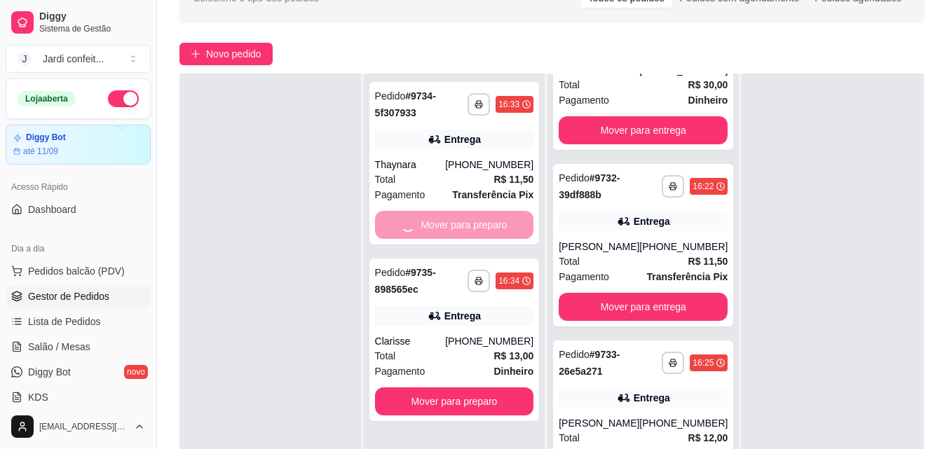
scroll to position [214, 0]
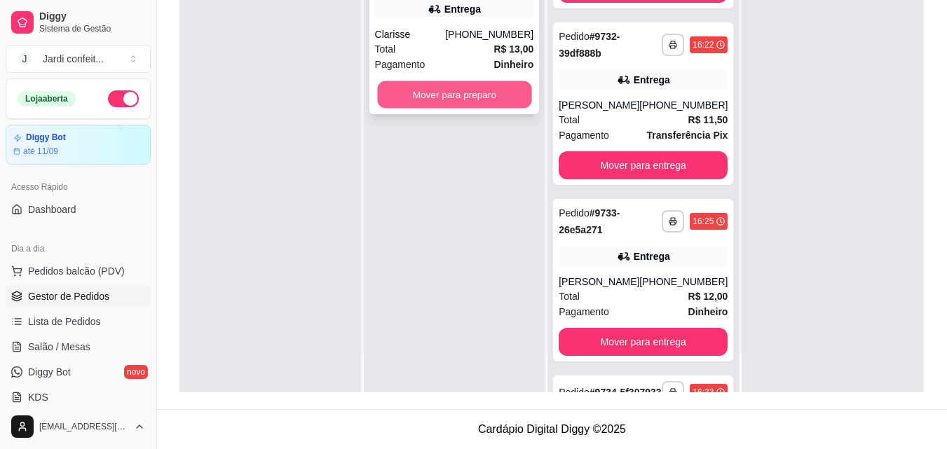
click at [463, 91] on button "Mover para preparo" at bounding box center [454, 94] width 154 height 27
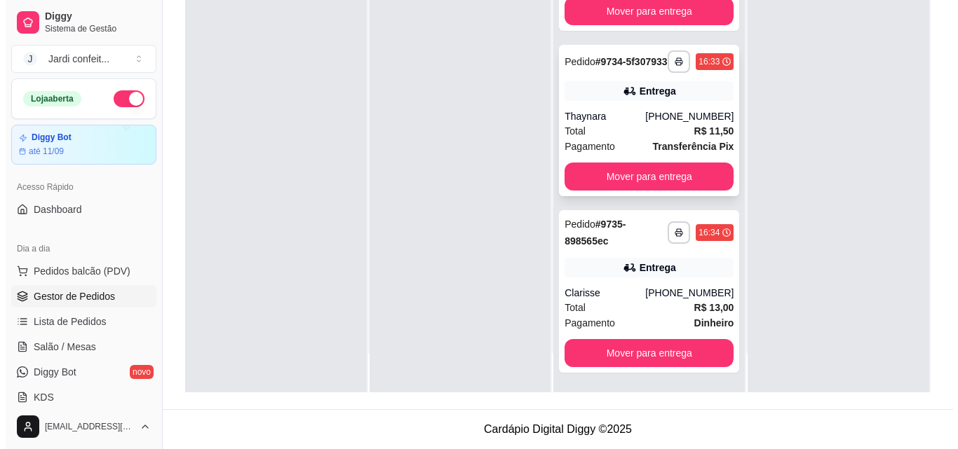
scroll to position [731, 0]
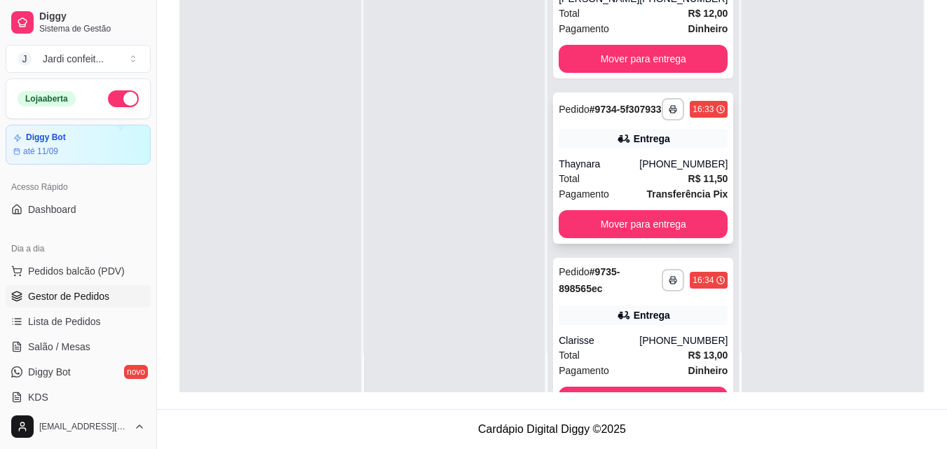
click at [631, 244] on div "**********" at bounding box center [643, 168] width 180 height 151
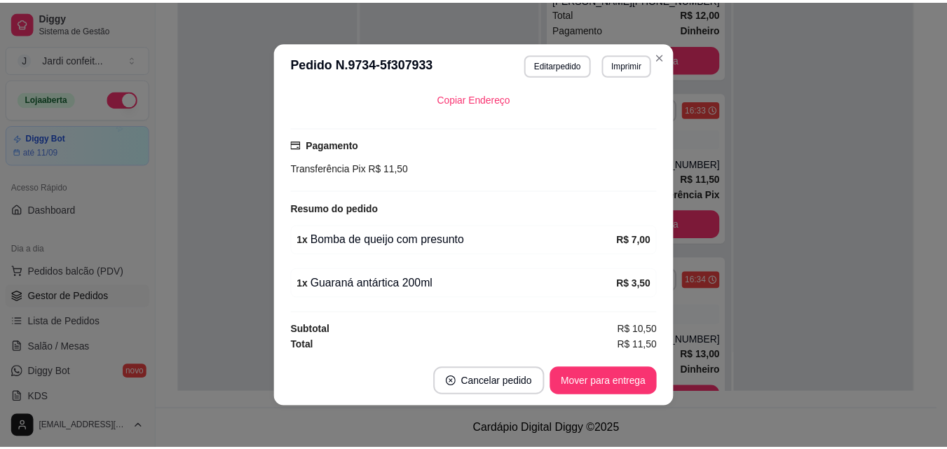
scroll to position [330, 0]
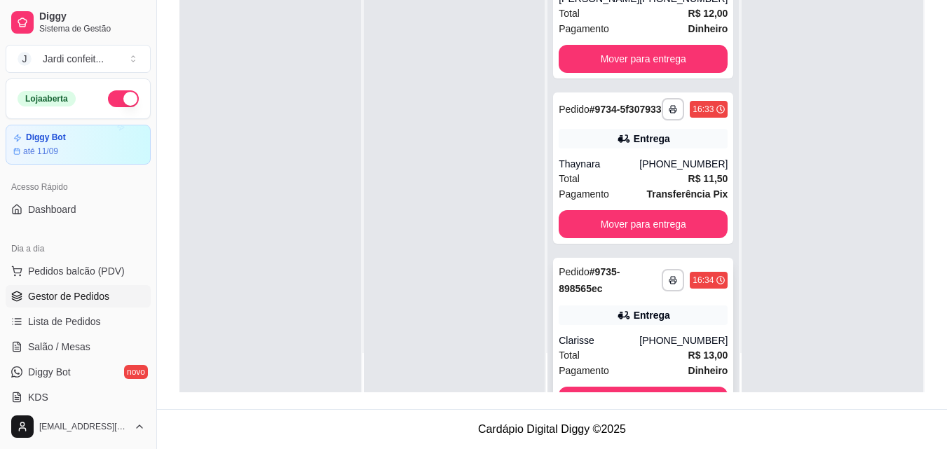
click at [625, 351] on div "**********" at bounding box center [643, 339] width 180 height 163
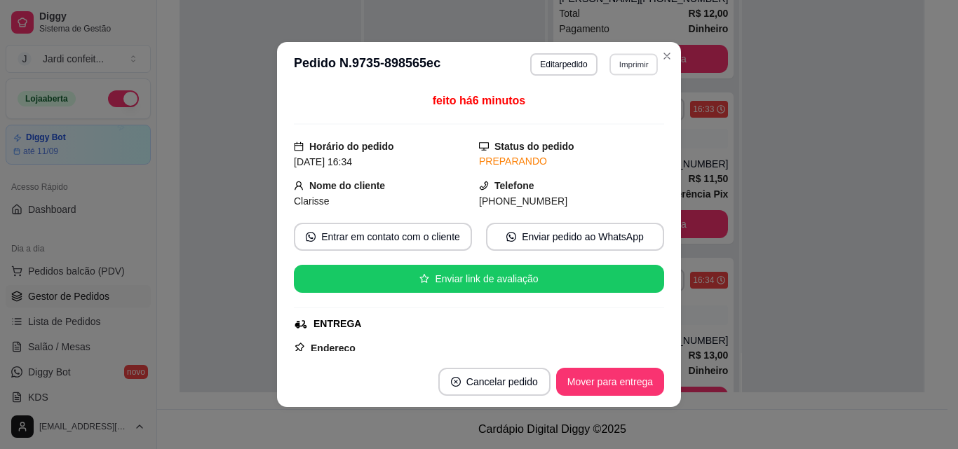
click at [629, 69] on button "Imprimir" at bounding box center [633, 64] width 48 height 22
click at [623, 116] on button "Impressora" at bounding box center [603, 113] width 102 height 22
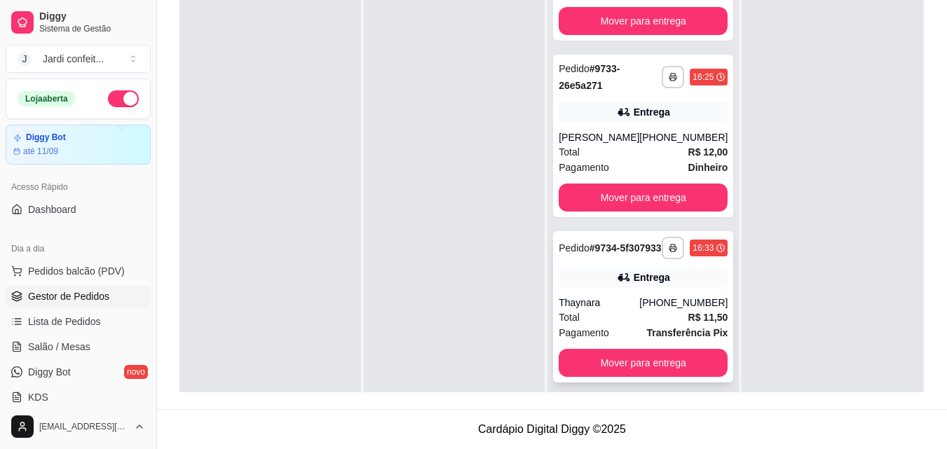
scroll to position [521, 0]
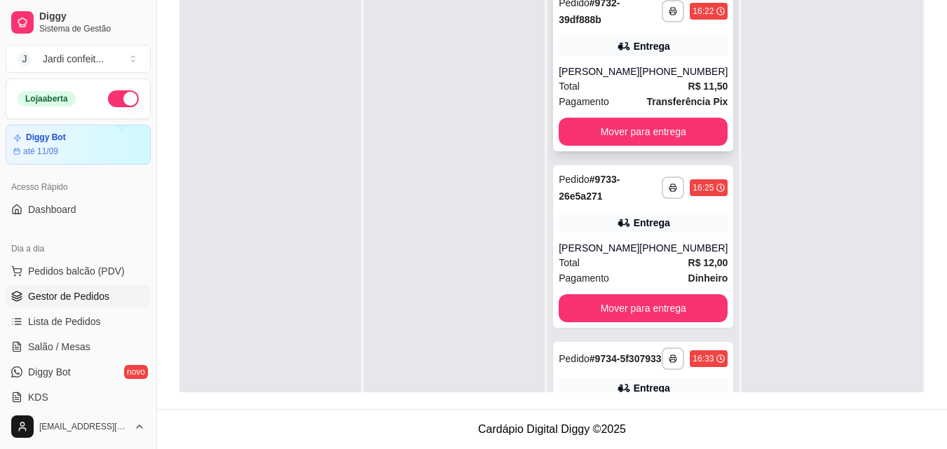
click at [673, 143] on button "Mover para entrega" at bounding box center [643, 132] width 169 height 28
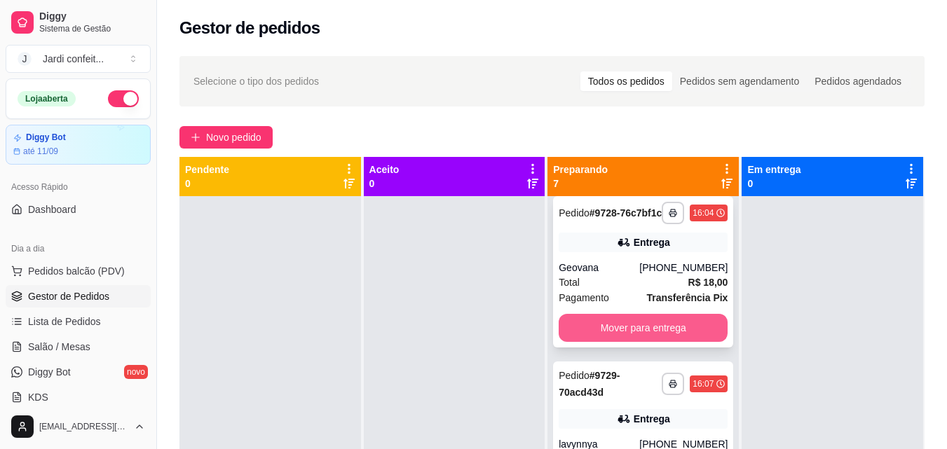
scroll to position [0, 0]
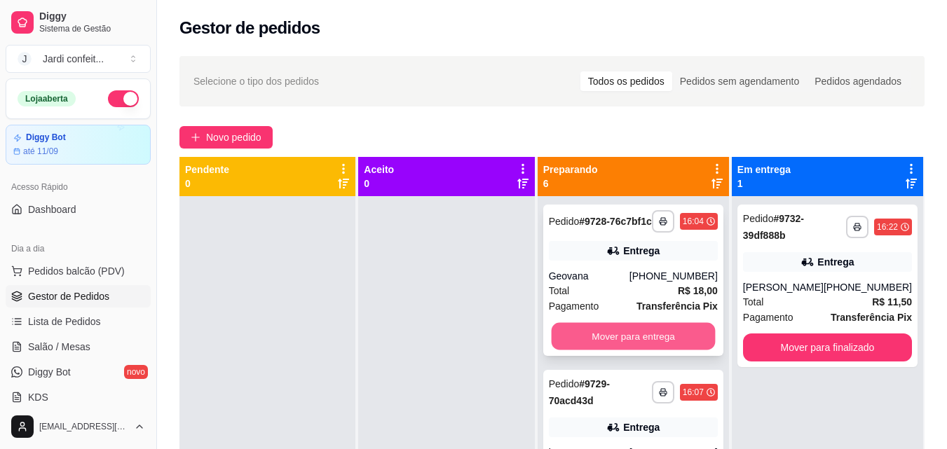
click at [637, 348] on button "Mover para entrega" at bounding box center [633, 336] width 164 height 27
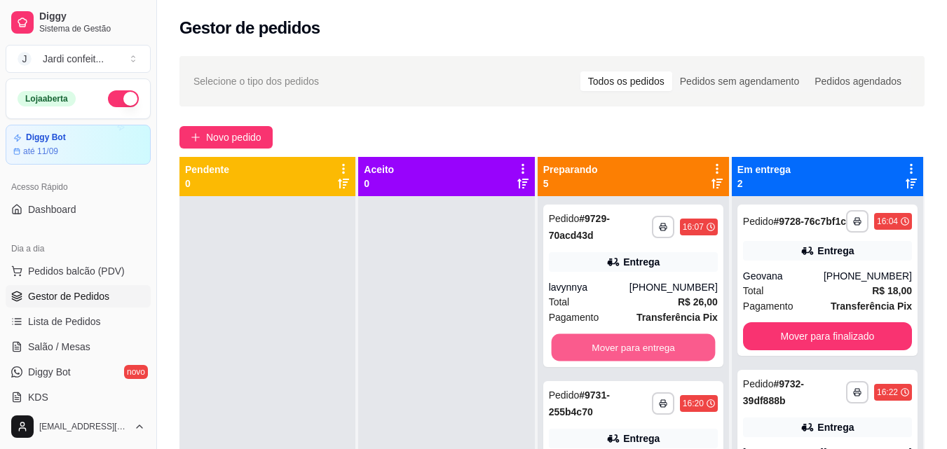
click at [637, 348] on button "Mover para entrega" at bounding box center [633, 347] width 164 height 27
click at [635, 347] on button "Mover para entrega" at bounding box center [633, 347] width 164 height 27
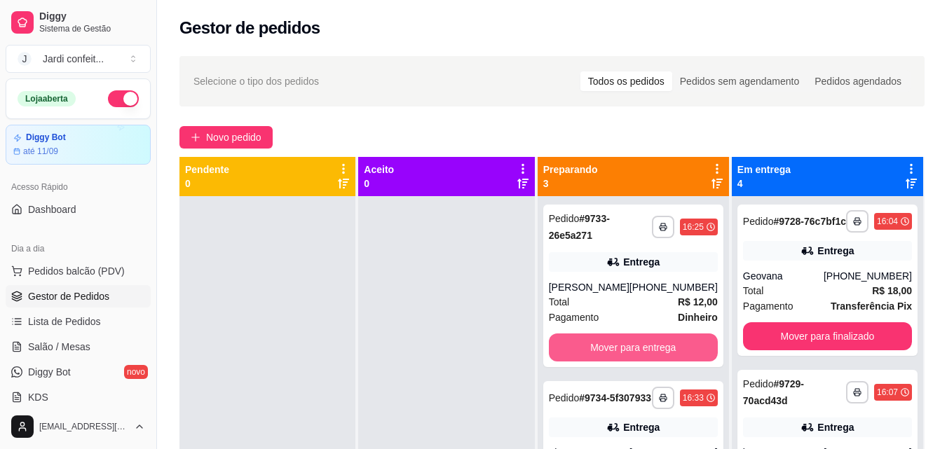
click at [636, 347] on button "Mover para entrega" at bounding box center [633, 348] width 169 height 28
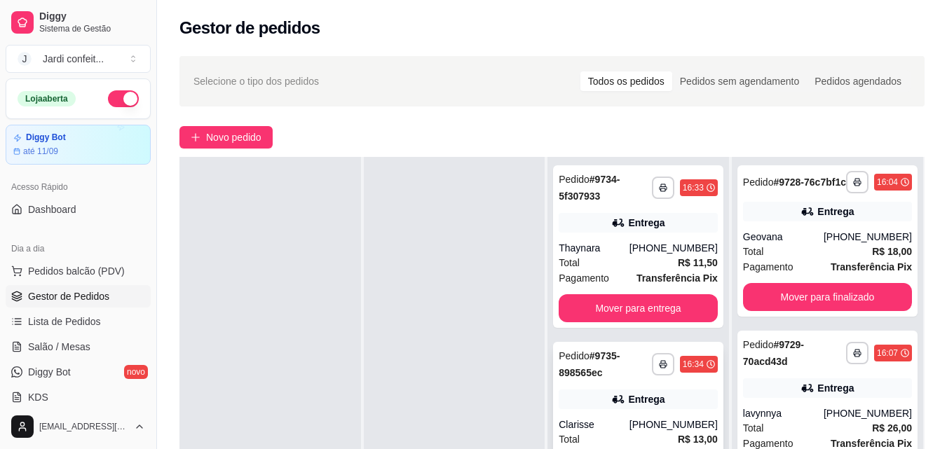
scroll to position [140, 0]
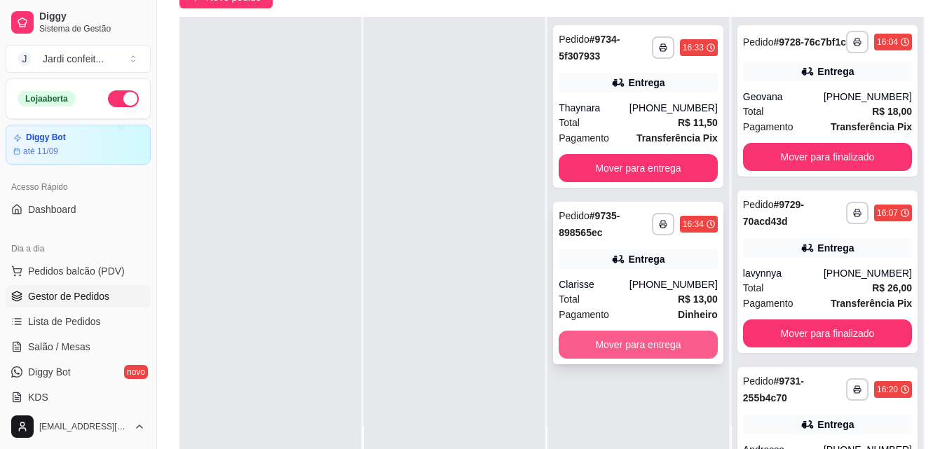
click at [651, 344] on button "Mover para entrega" at bounding box center [638, 345] width 159 height 28
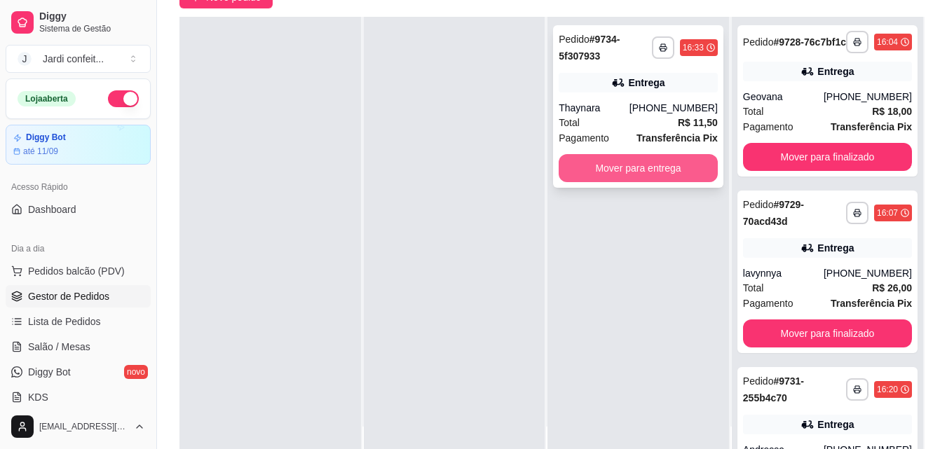
click at [641, 171] on button "Mover para entrega" at bounding box center [638, 168] width 159 height 28
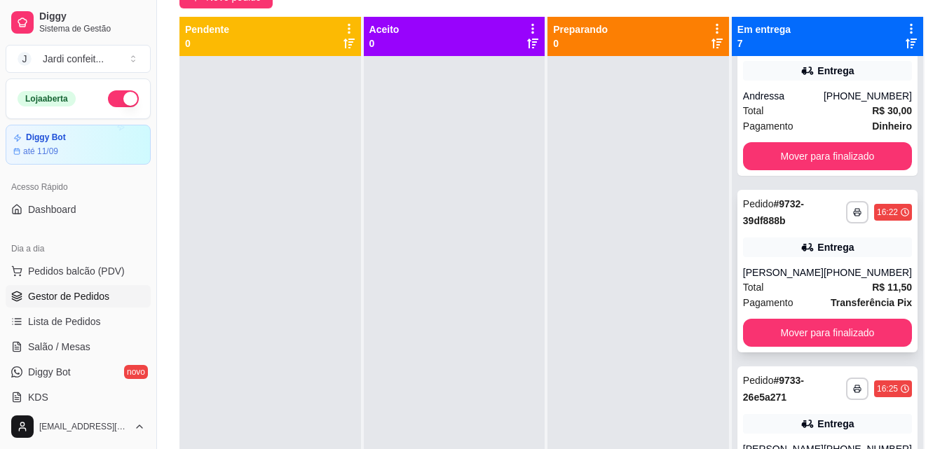
scroll to position [421, 0]
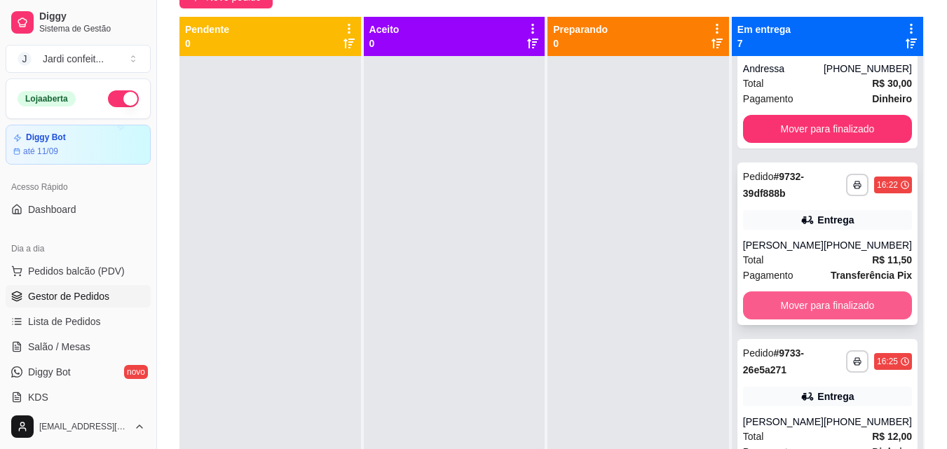
click at [838, 316] on button "Mover para finalizado" at bounding box center [827, 306] width 169 height 28
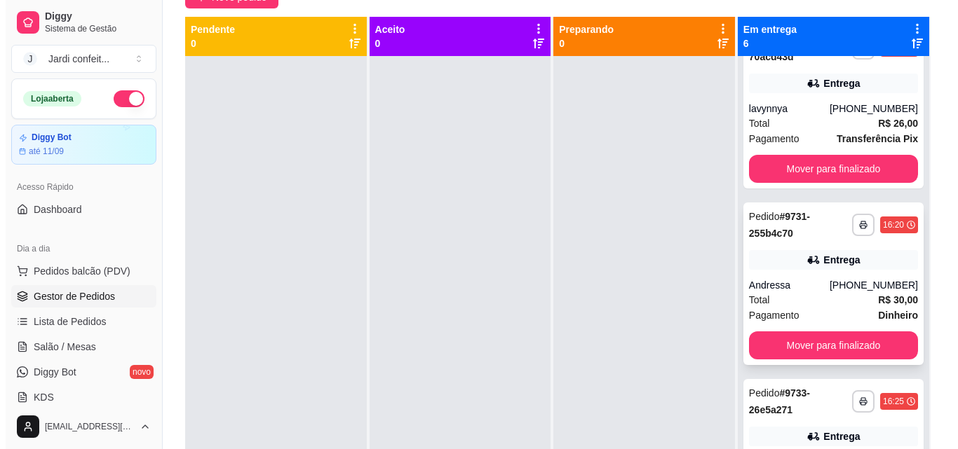
scroll to position [0, 0]
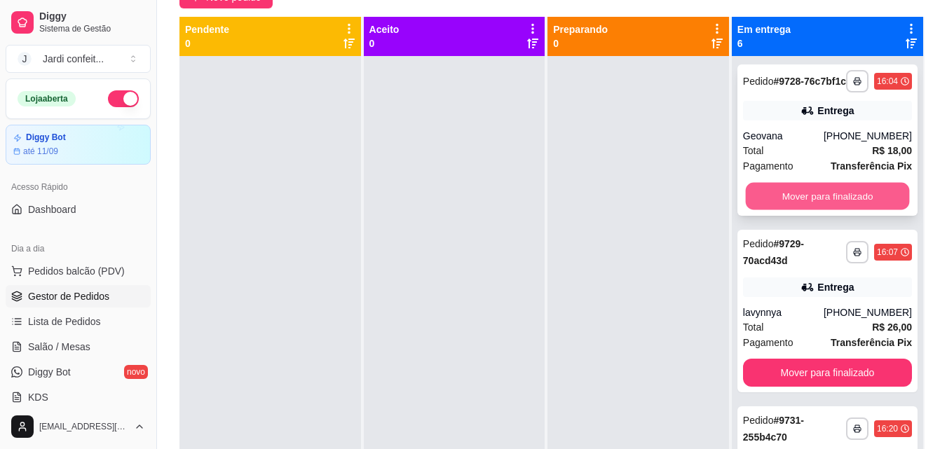
click at [832, 200] on button "Mover para finalizado" at bounding box center [827, 196] width 164 height 27
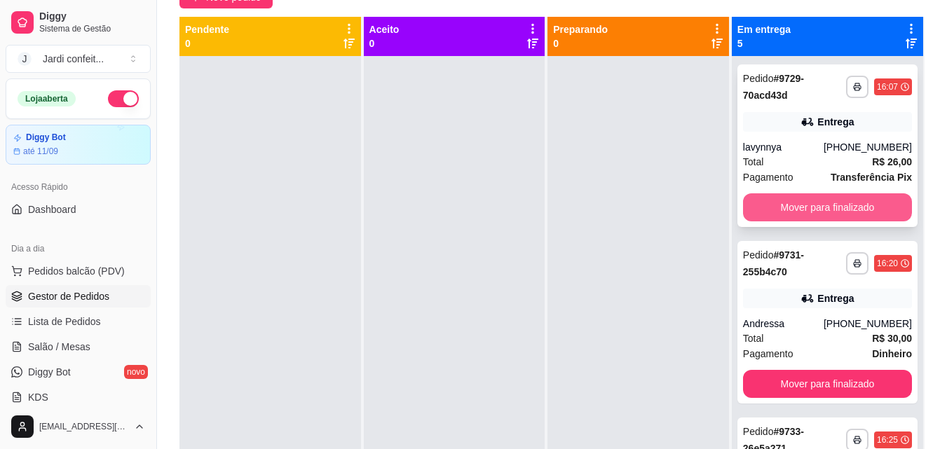
click at [831, 217] on button "Mover para finalizado" at bounding box center [827, 207] width 169 height 28
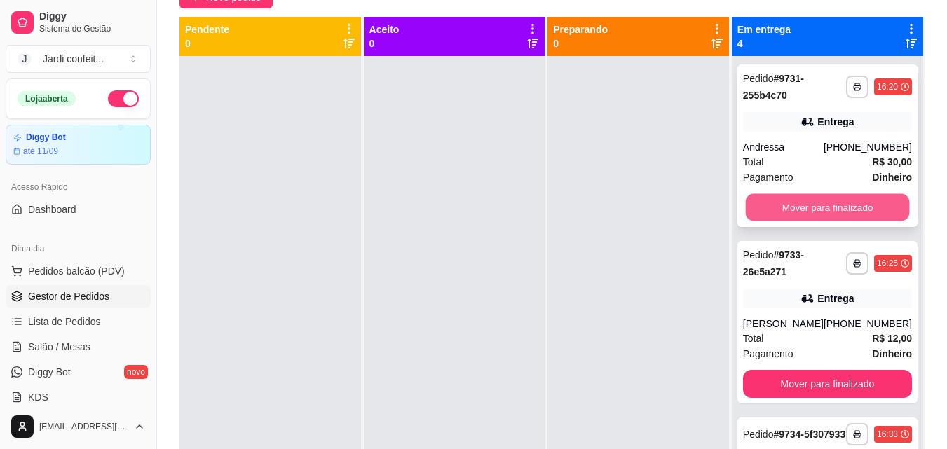
click at [810, 205] on button "Mover para finalizado" at bounding box center [827, 207] width 164 height 27
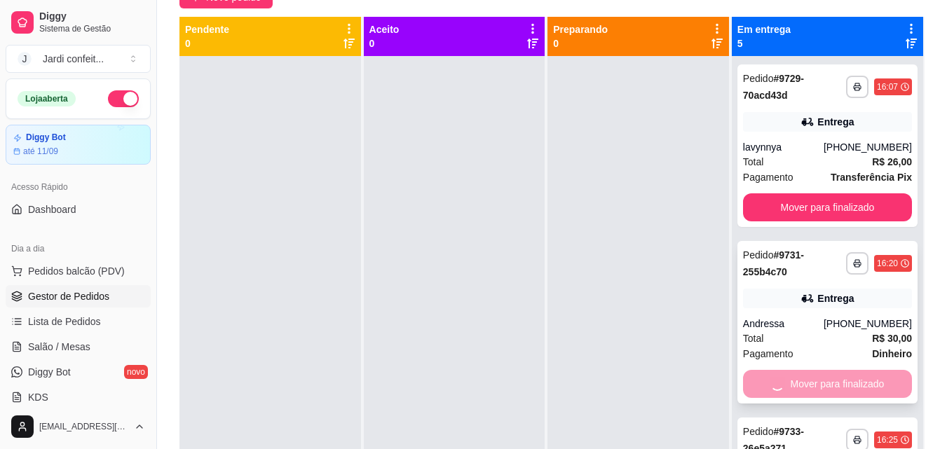
click at [834, 311] on div "**********" at bounding box center [828, 322] width 180 height 163
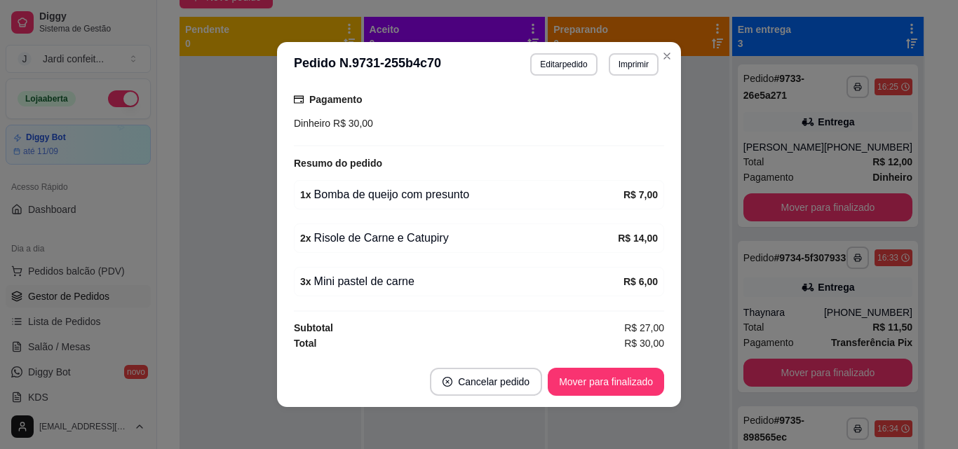
scroll to position [390, 0]
click at [632, 383] on button "Mover para finalizado" at bounding box center [606, 382] width 116 height 28
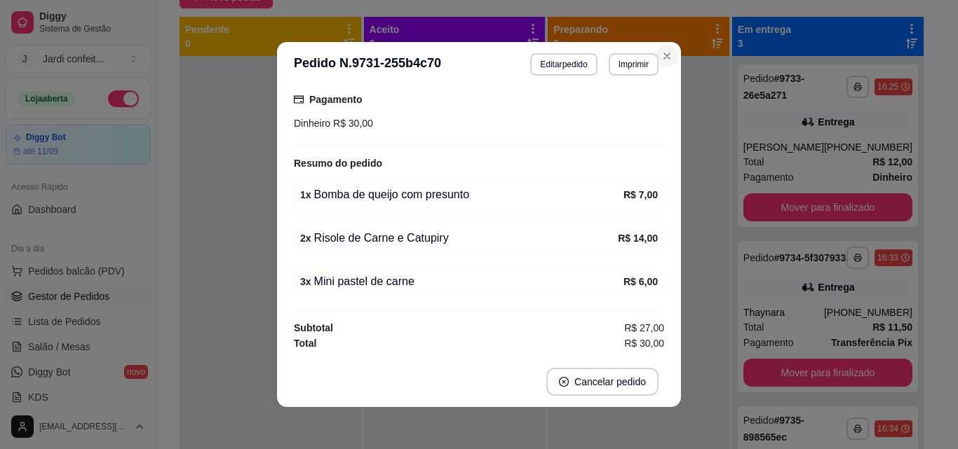
scroll to position [358, 0]
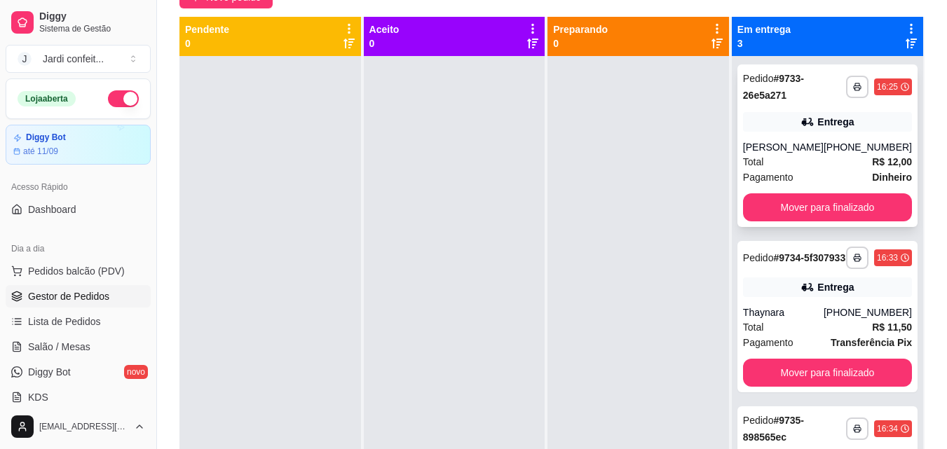
click at [824, 144] on div "[PHONE_NUMBER]" at bounding box center [868, 147] width 88 height 14
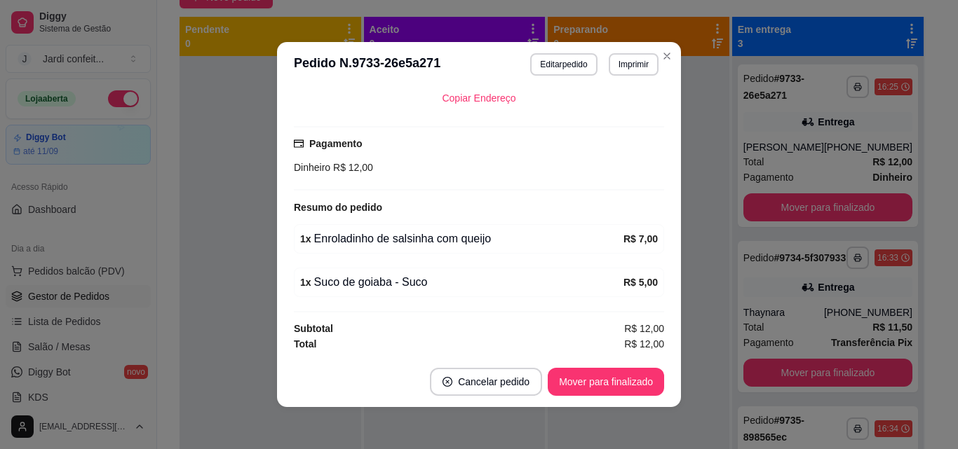
scroll to position [330, 0]
click at [622, 384] on button "Mover para finalizado" at bounding box center [606, 382] width 113 height 27
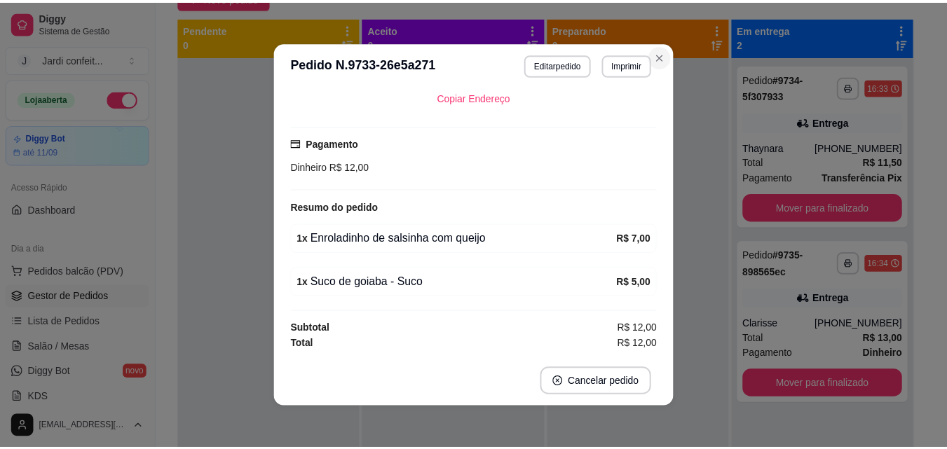
scroll to position [297, 0]
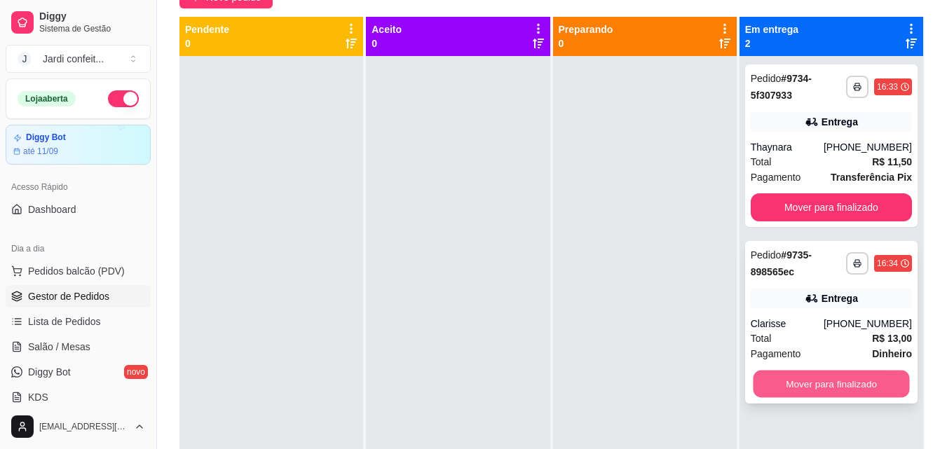
click at [865, 387] on button "Mover para finalizado" at bounding box center [831, 384] width 156 height 27
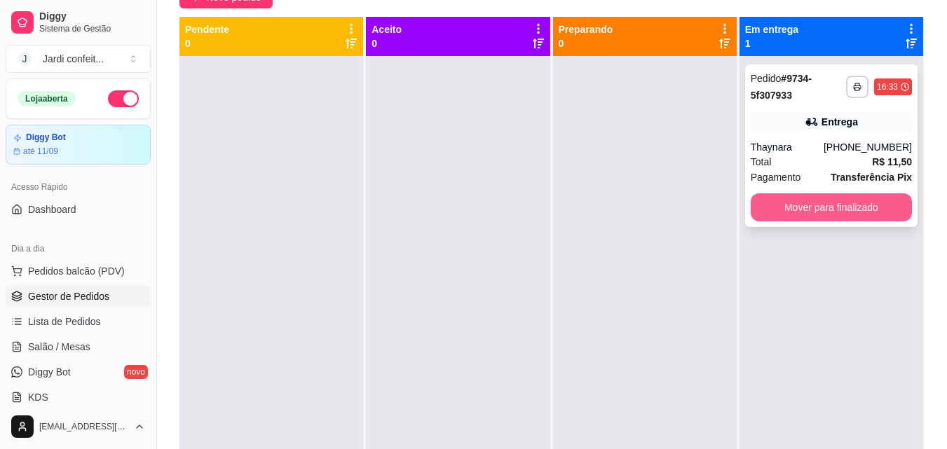
click at [865, 213] on button "Mover para finalizado" at bounding box center [831, 207] width 161 height 28
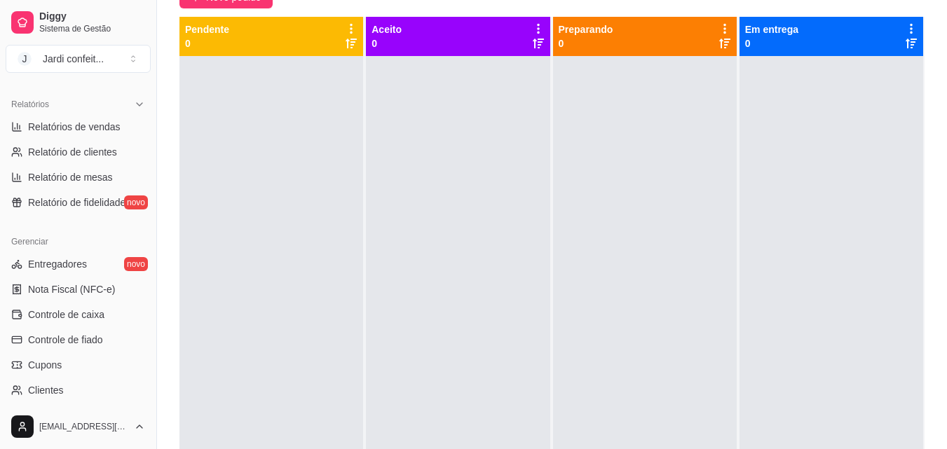
scroll to position [421, 0]
click at [81, 306] on span "Controle de caixa" at bounding box center [66, 313] width 76 height 14
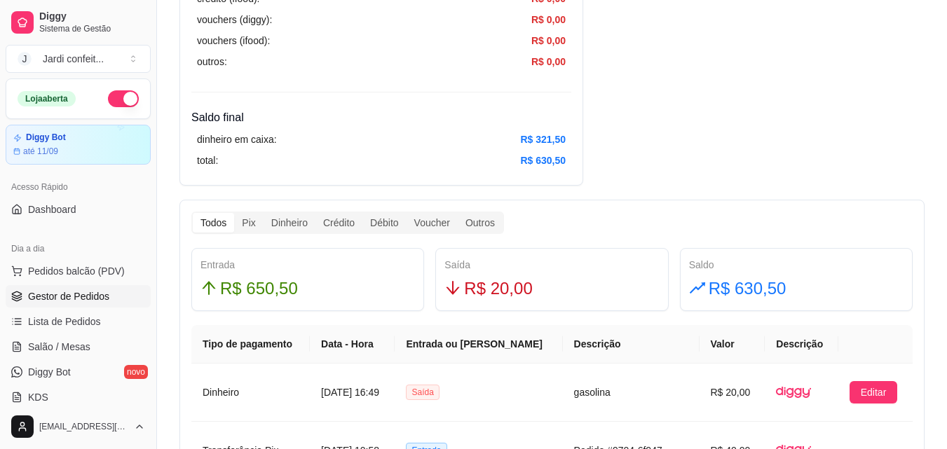
click at [103, 301] on span "Gestor de Pedidos" at bounding box center [68, 297] width 81 height 14
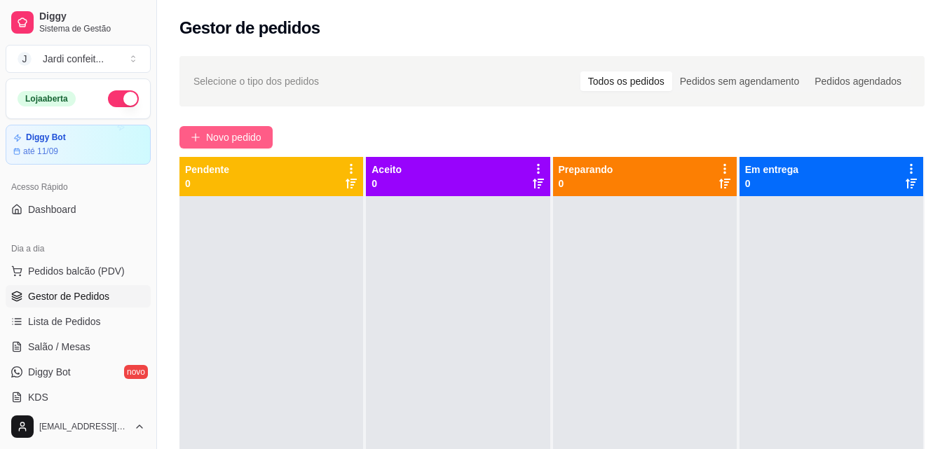
click at [245, 140] on span "Novo pedido" at bounding box center [233, 137] width 55 height 15
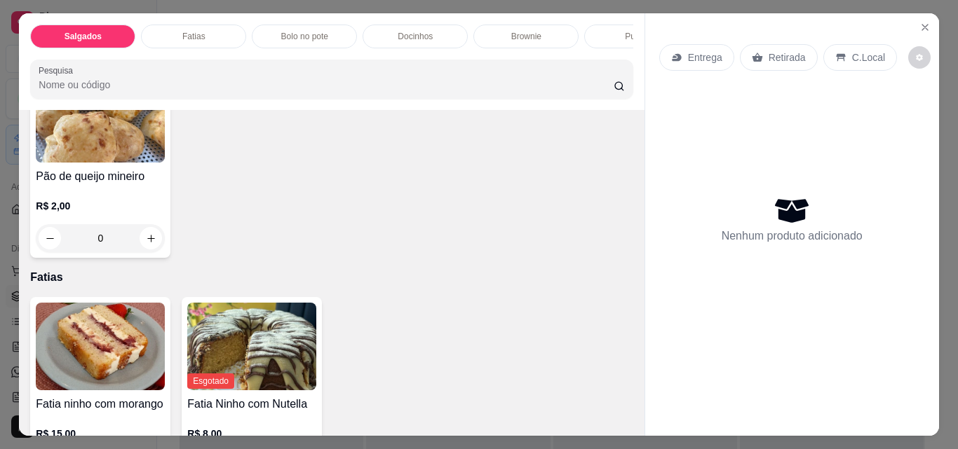
scroll to position [351, 0]
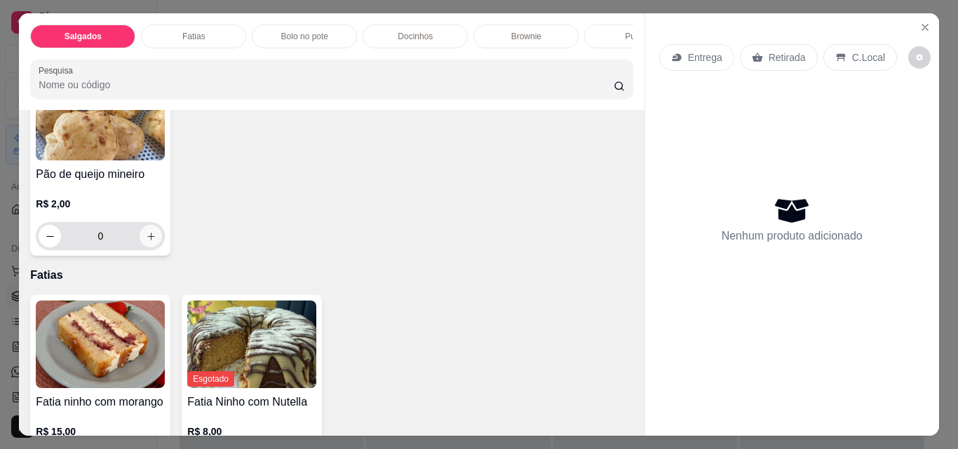
click at [156, 242] on icon "increase-product-quantity" at bounding box center [151, 236] width 11 height 11
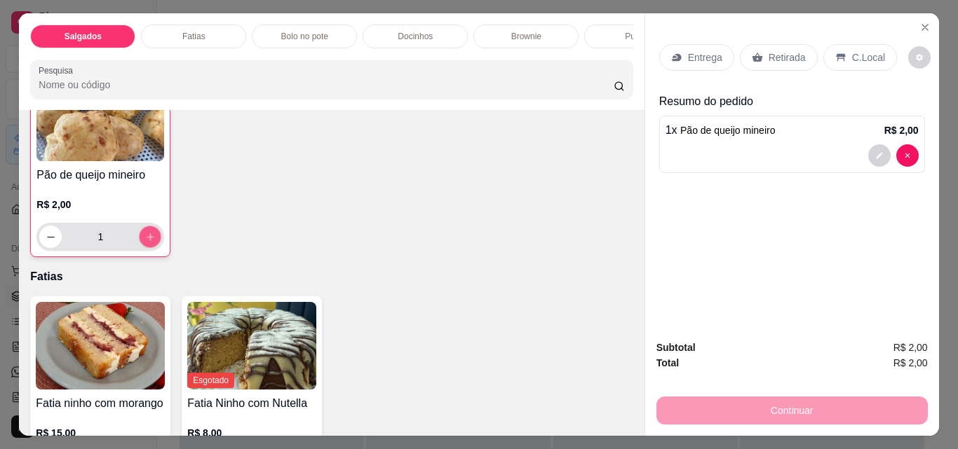
click at [154, 240] on icon "increase-product-quantity" at bounding box center [150, 236] width 7 height 7
type input "4"
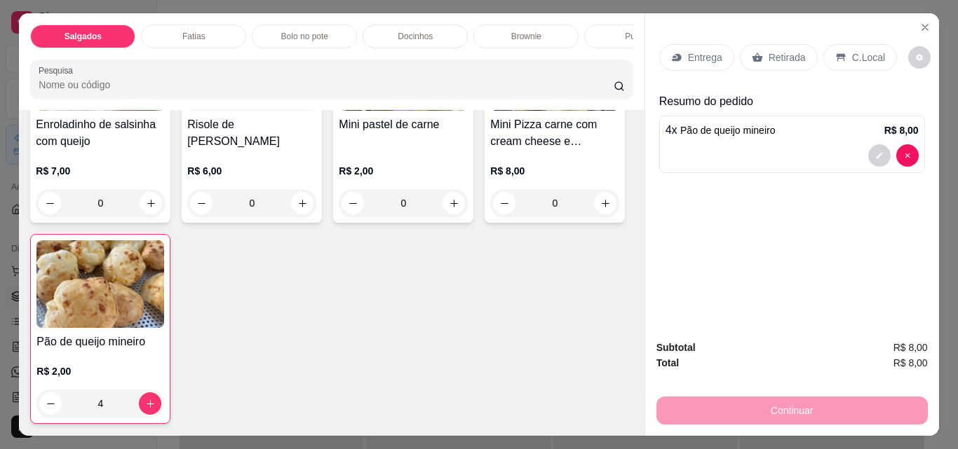
scroll to position [140, 0]
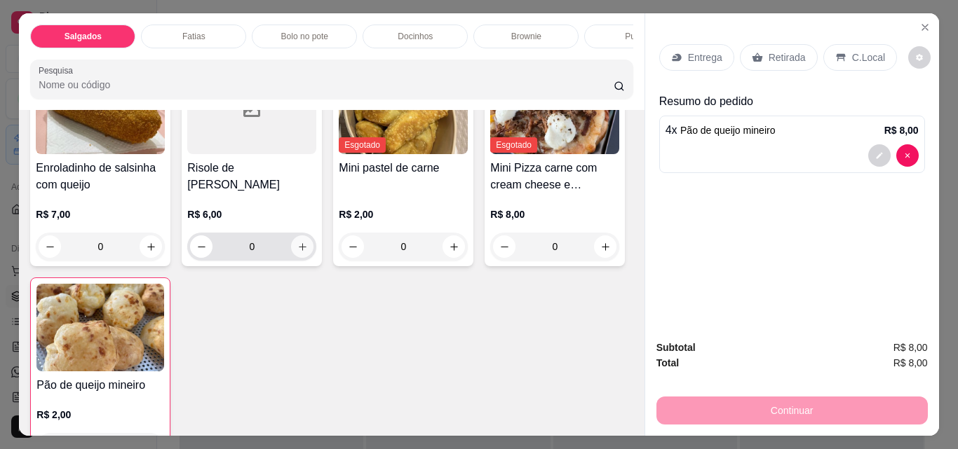
click at [298, 249] on icon "increase-product-quantity" at bounding box center [302, 247] width 11 height 11
type input "1"
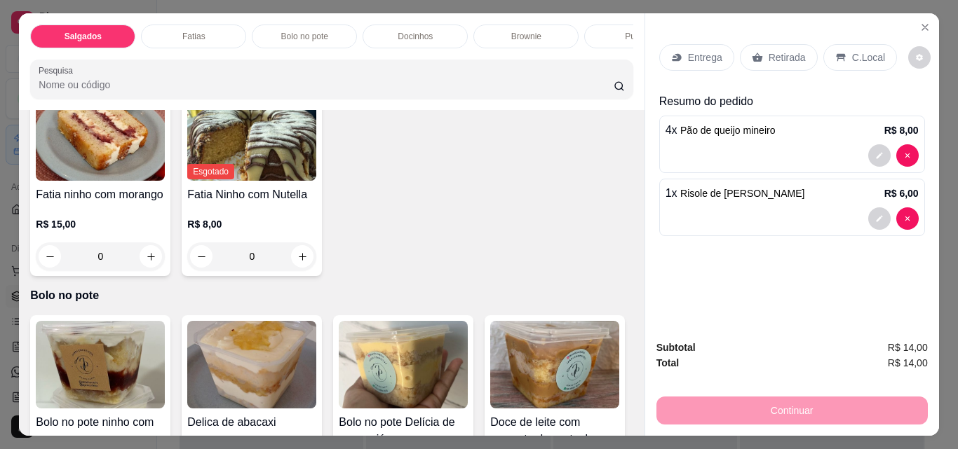
scroll to position [771, 0]
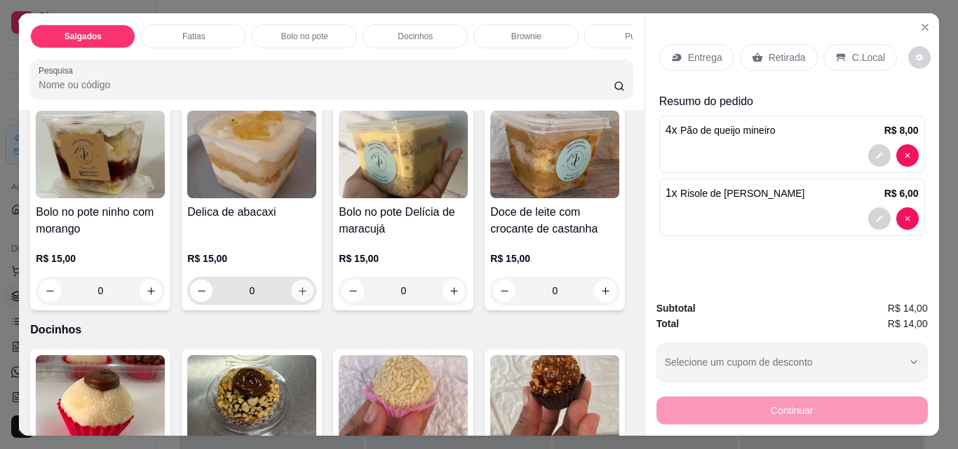
click at [299, 295] on icon "increase-product-quantity" at bounding box center [303, 291] width 8 height 8
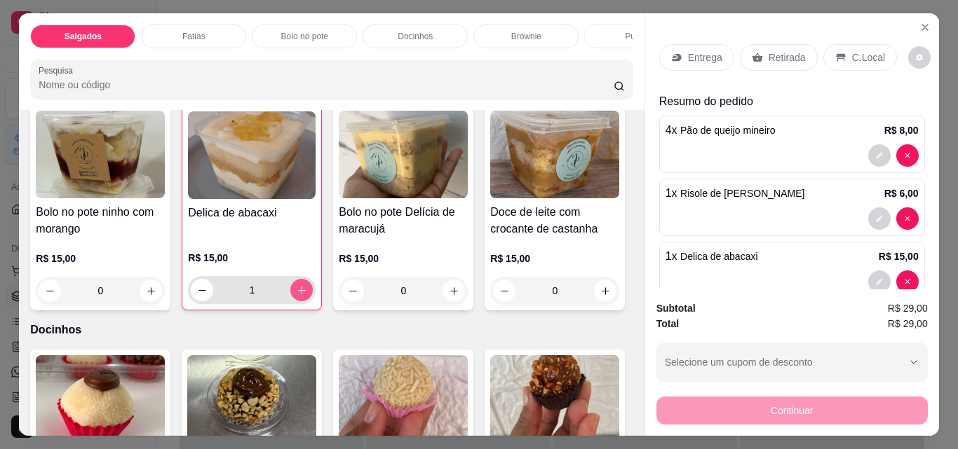
type input "1"
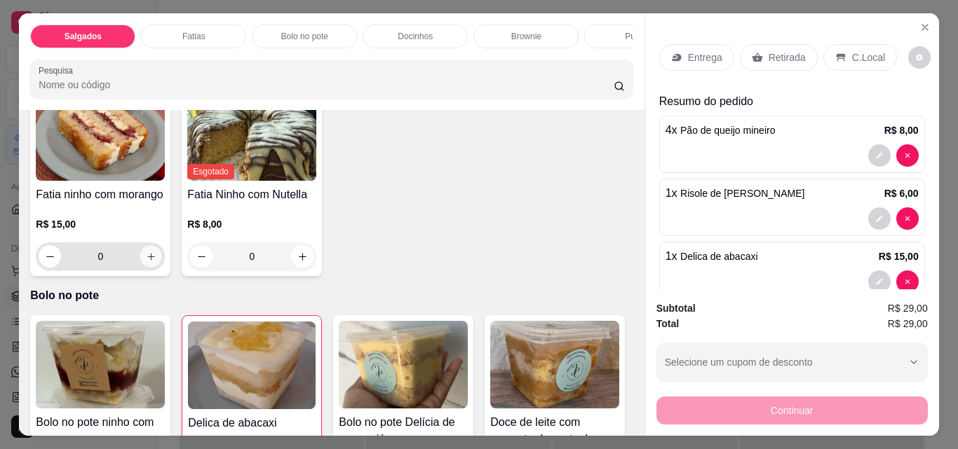
click at [141, 266] on button "increase-product-quantity" at bounding box center [151, 257] width 22 height 22
type input "1"
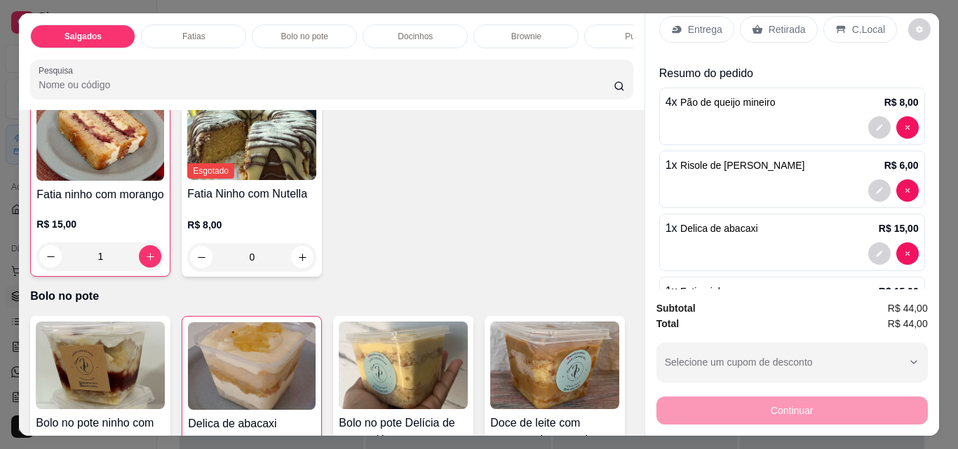
scroll to position [0, 0]
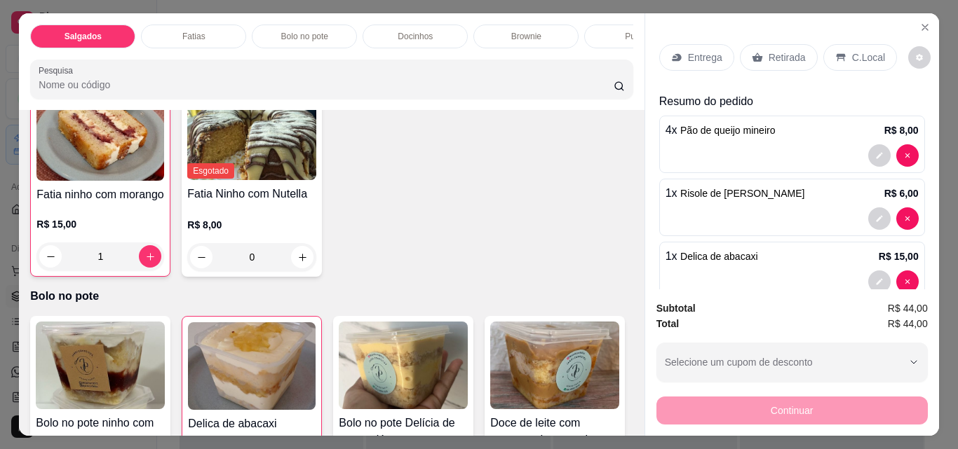
click at [792, 55] on p "Retirada" at bounding box center [786, 57] width 37 height 14
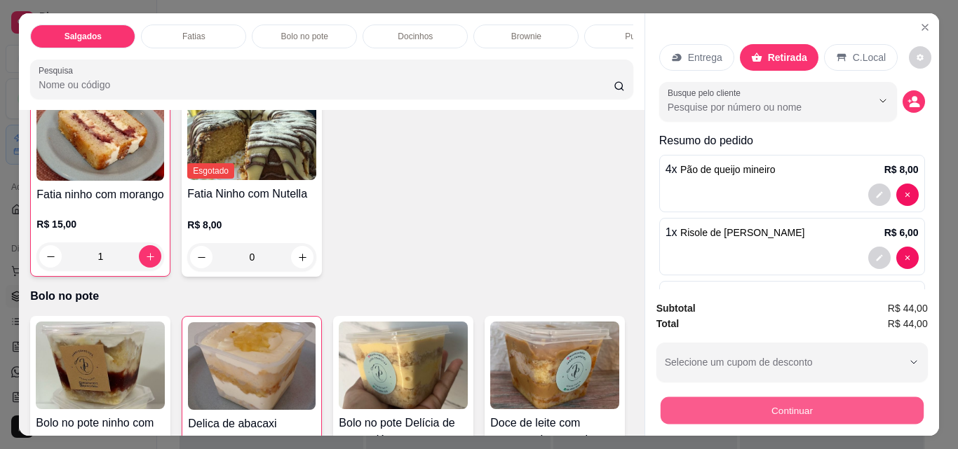
click at [845, 413] on button "Continuar" at bounding box center [791, 410] width 263 height 27
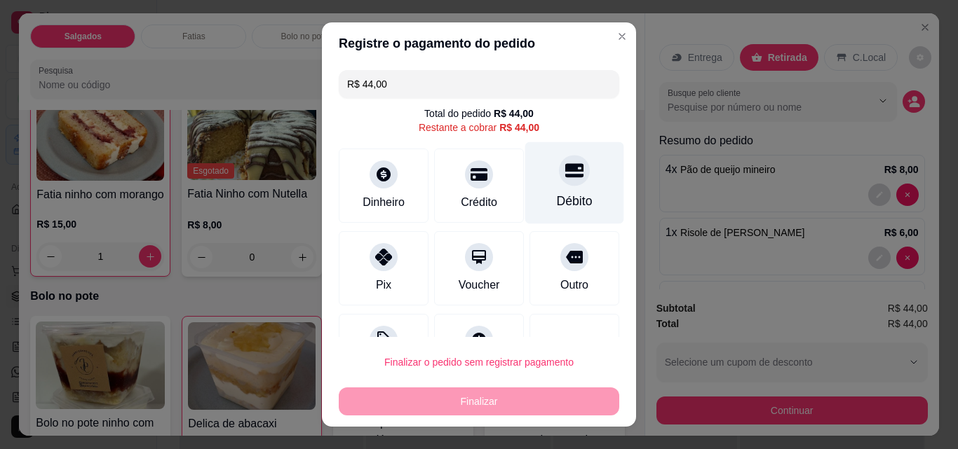
click at [526, 167] on div "Débito" at bounding box center [574, 183] width 99 height 82
type input "R$ 0,00"
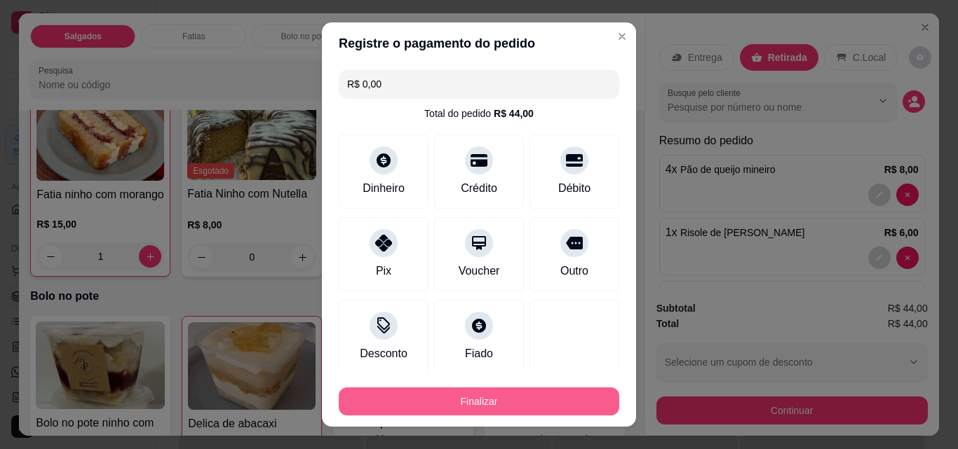
click at [543, 395] on button "Finalizar" at bounding box center [479, 402] width 280 height 28
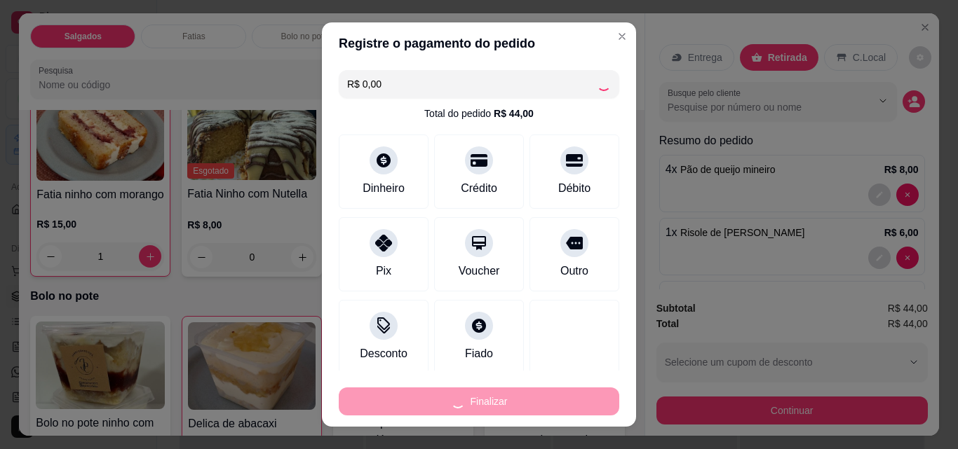
type input "0"
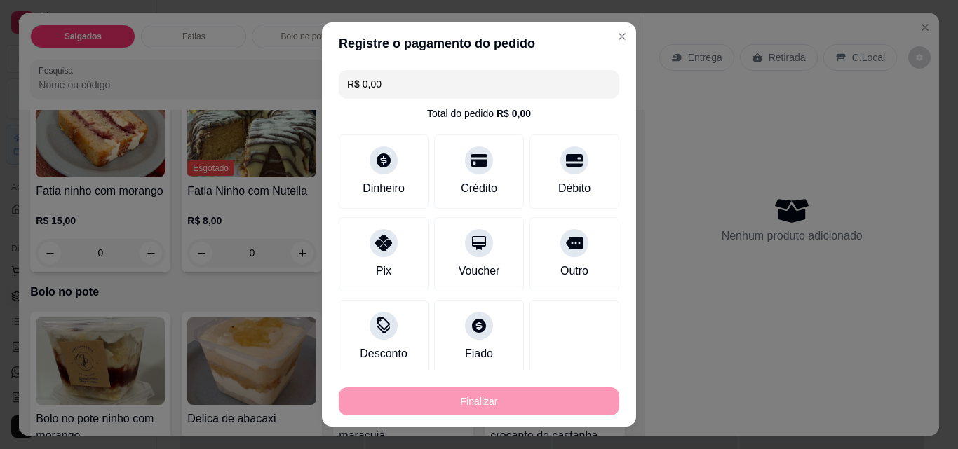
type input "-R$ 44,00"
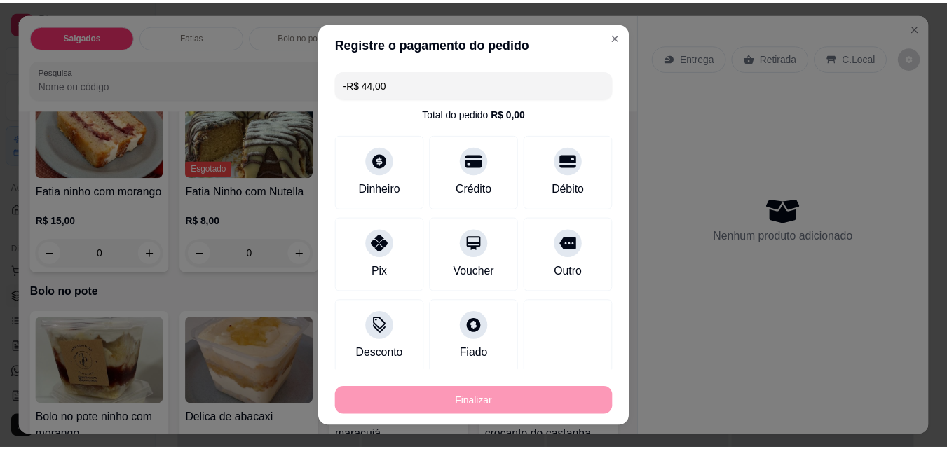
scroll to position [561, 0]
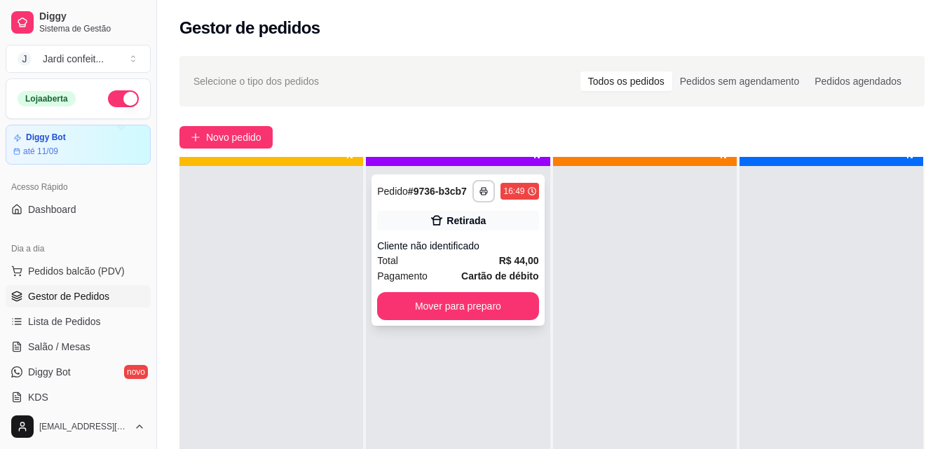
scroll to position [39, 0]
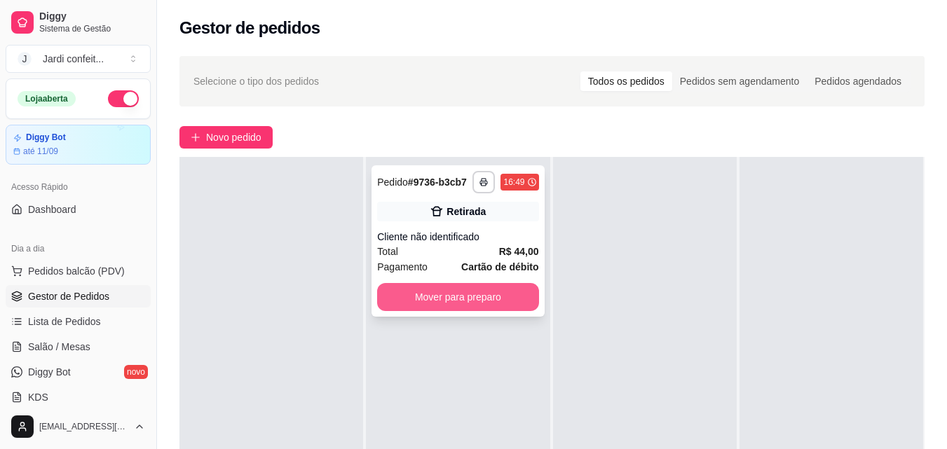
click at [440, 301] on button "Mover para preparo" at bounding box center [457, 297] width 161 height 28
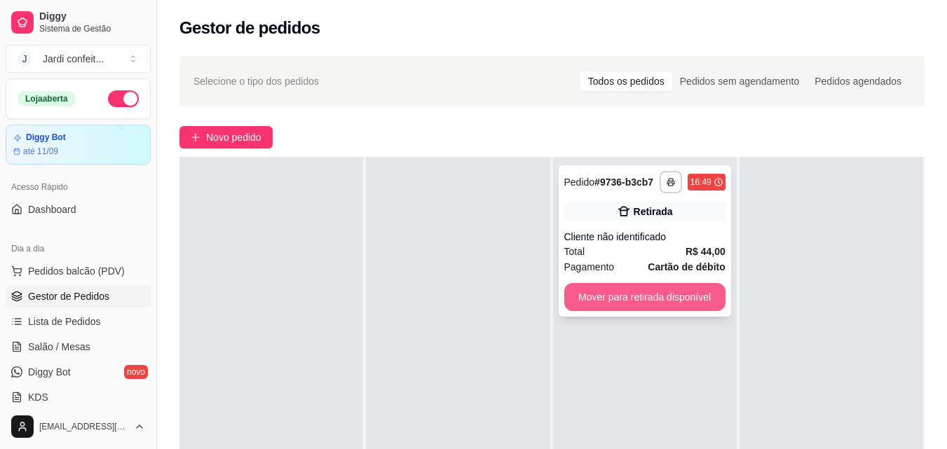
click at [604, 301] on button "Mover para retirada disponível" at bounding box center [644, 297] width 161 height 28
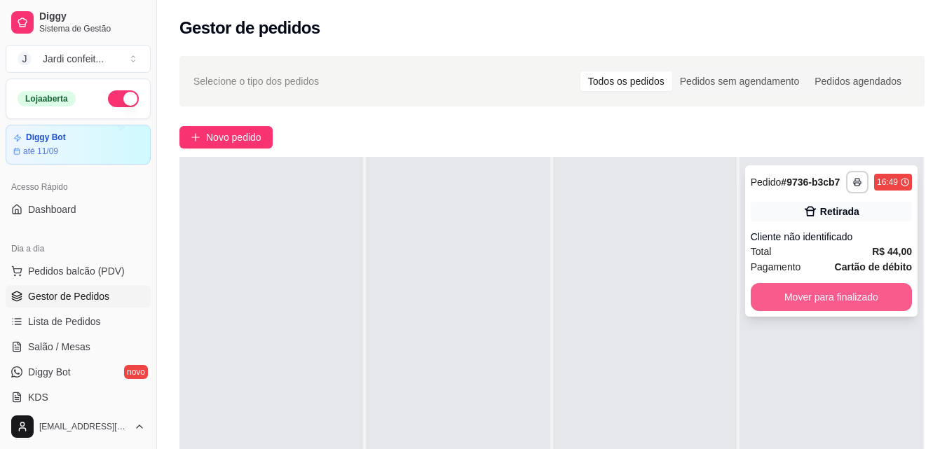
click at [859, 299] on button "Mover para finalizado" at bounding box center [831, 297] width 161 height 28
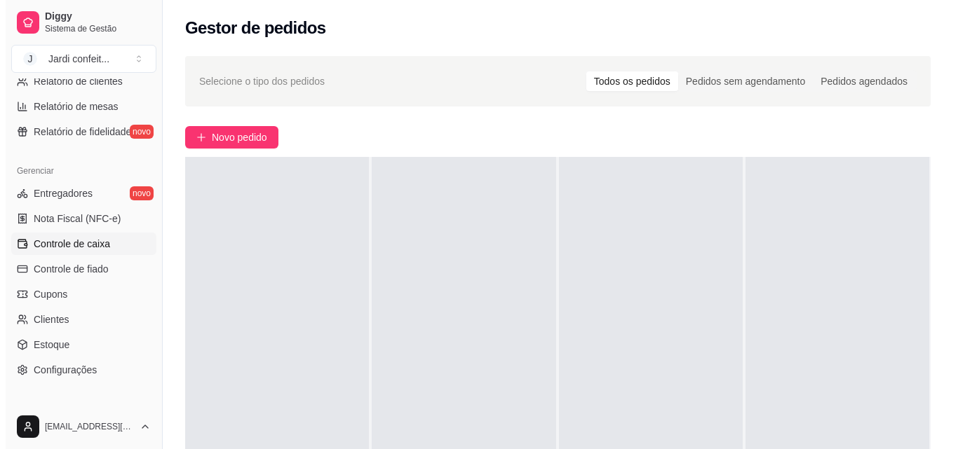
scroll to position [491, 0]
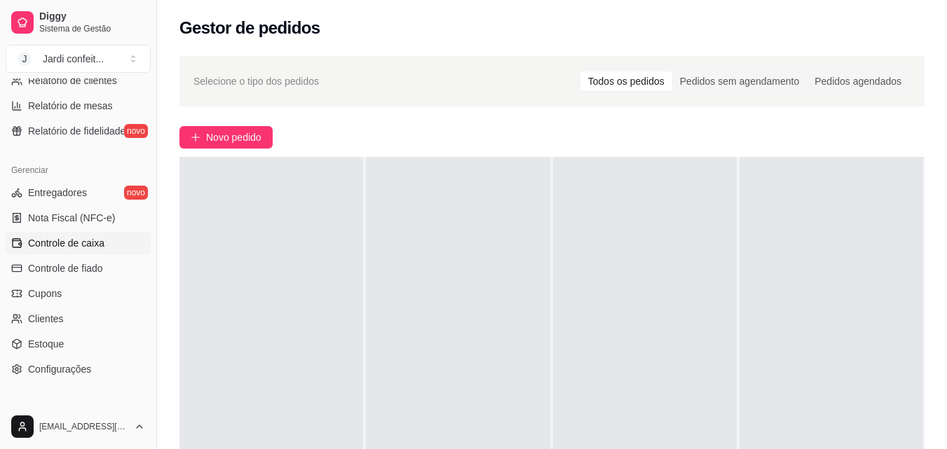
click at [98, 254] on link "Controle de caixa" at bounding box center [78, 243] width 145 height 22
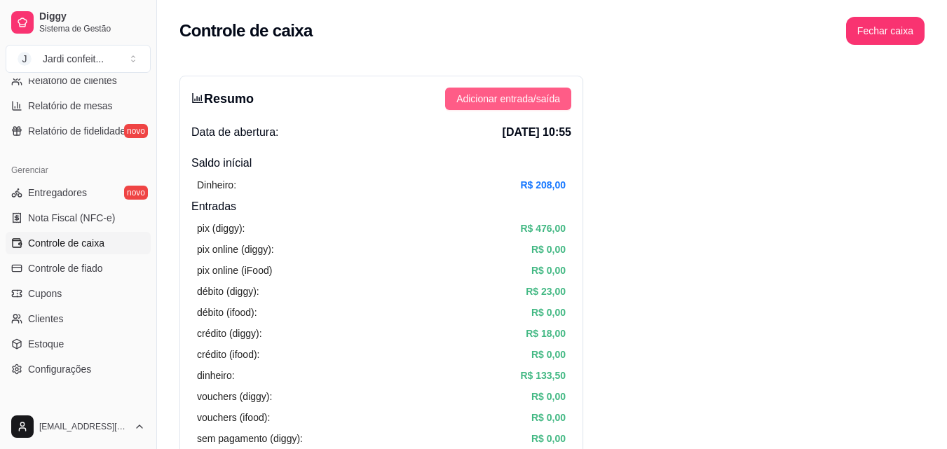
click at [521, 102] on span "Adicionar entrada/saída" at bounding box center [508, 98] width 104 height 15
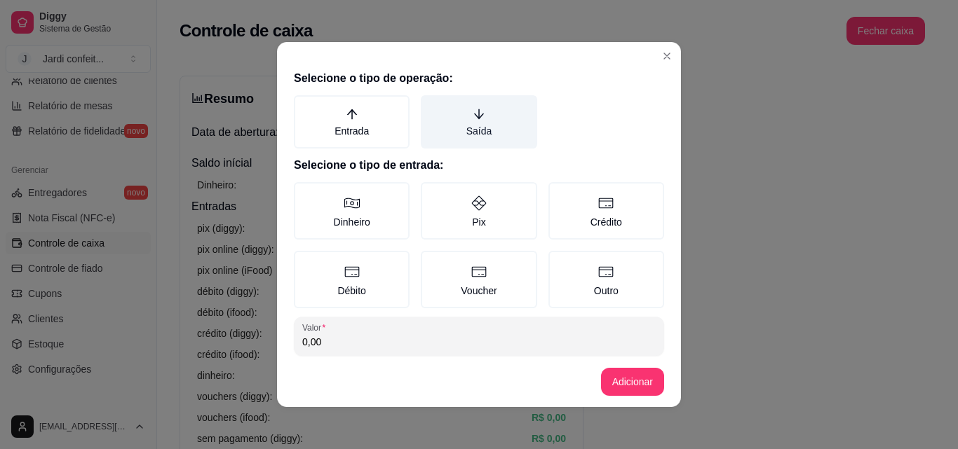
click at [475, 123] on label "Saída" at bounding box center [479, 121] width 116 height 53
click at [431, 106] on button "Saída" at bounding box center [425, 100] width 11 height 11
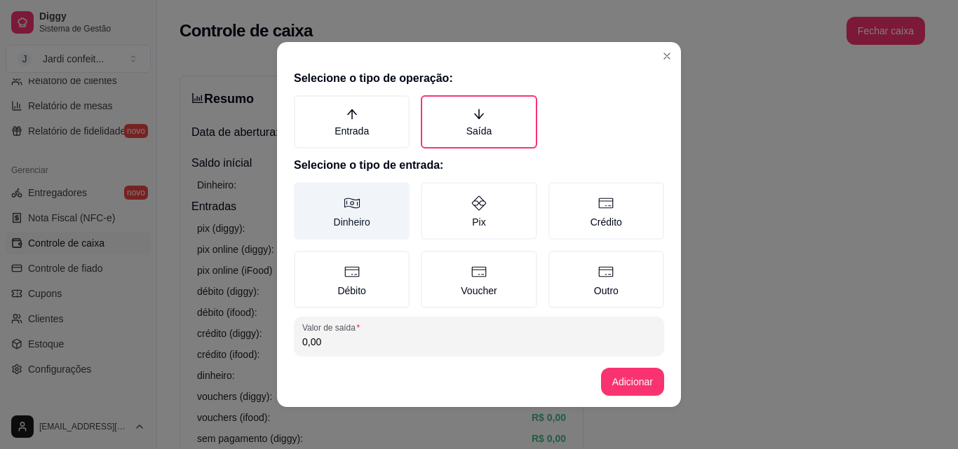
click at [381, 228] on label "Dinheiro" at bounding box center [352, 210] width 116 height 57
click at [304, 193] on button "Dinheiro" at bounding box center [298, 187] width 11 height 11
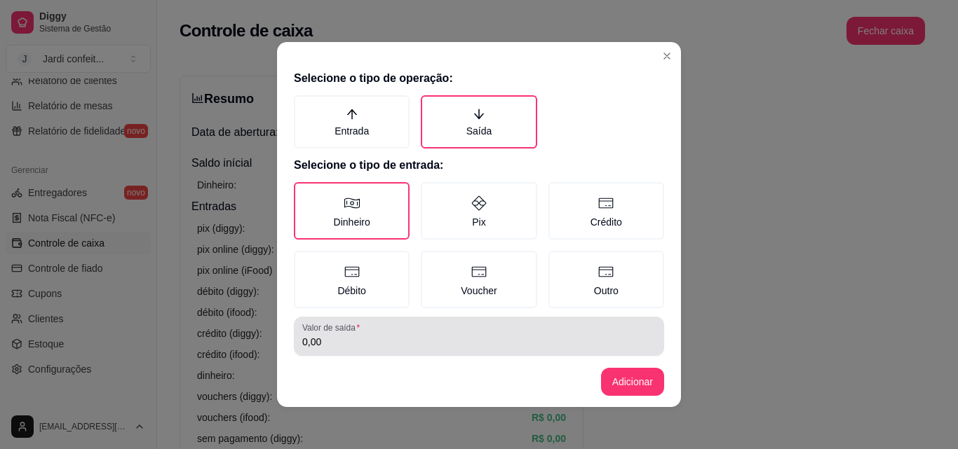
click at [383, 358] on footer "Adicionar" at bounding box center [479, 382] width 404 height 50
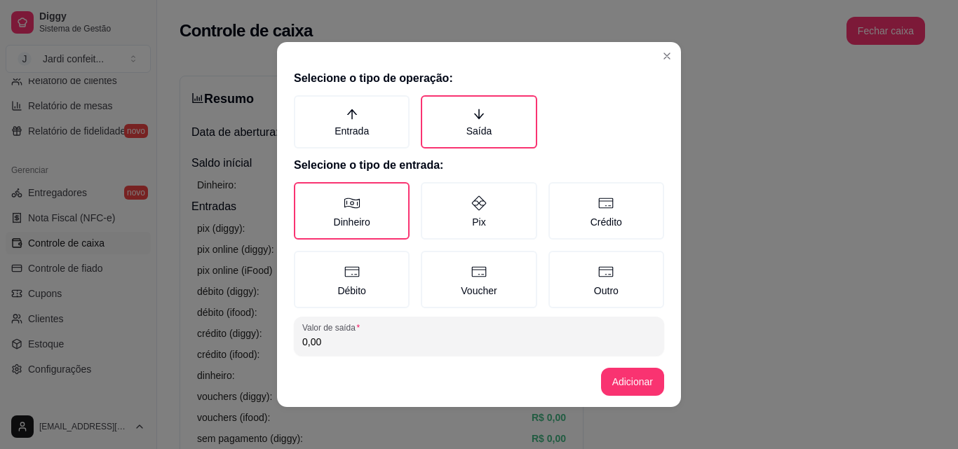
click at [385, 347] on input "0,00" at bounding box center [478, 342] width 353 height 14
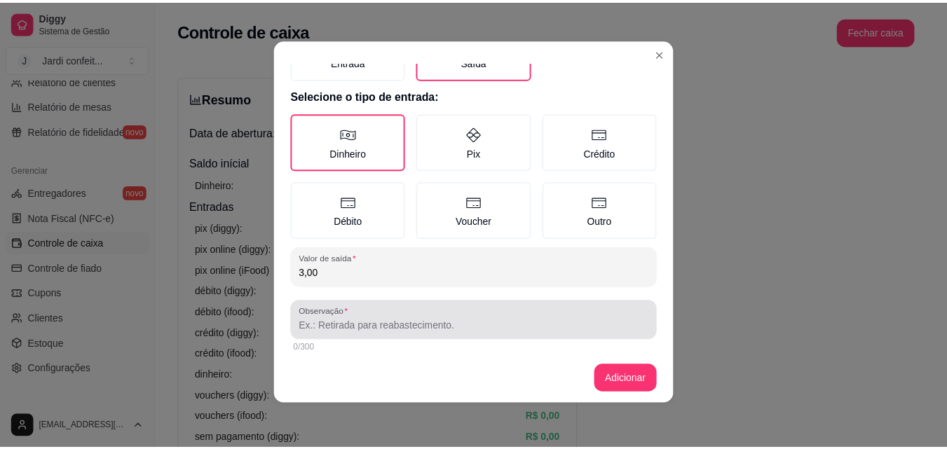
scroll to position [75, 0]
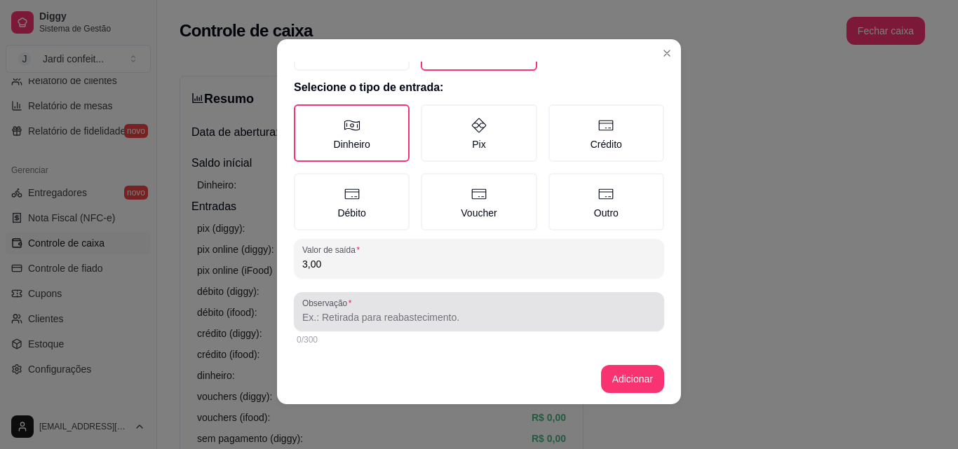
type input "3,00"
click at [434, 327] on div "Observação" at bounding box center [479, 311] width 370 height 39
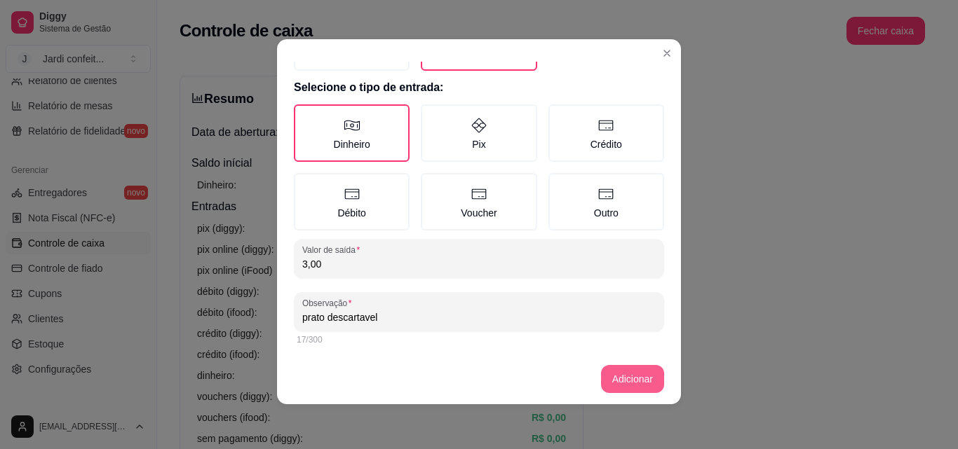
type input "prato descartavel"
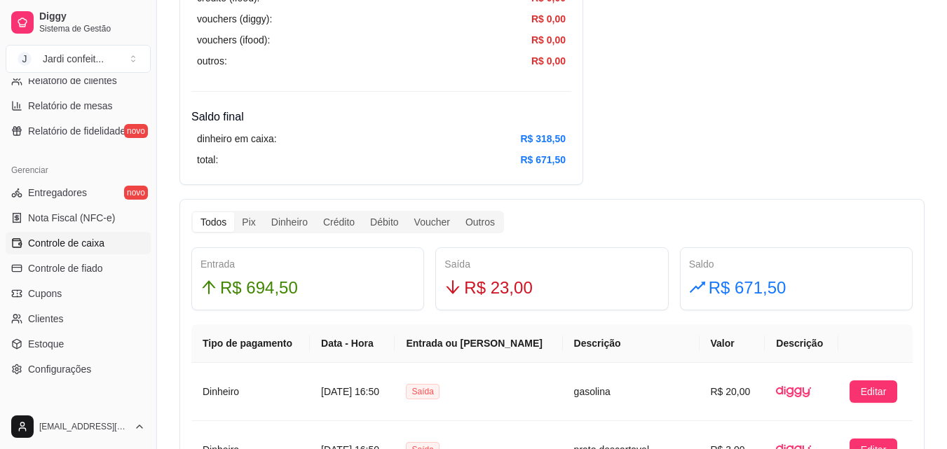
scroll to position [631, 0]
click at [297, 229] on div "Dinheiro" at bounding box center [290, 223] width 52 height 20
click at [264, 213] on input "Dinheiro" at bounding box center [264, 213] width 0 height 0
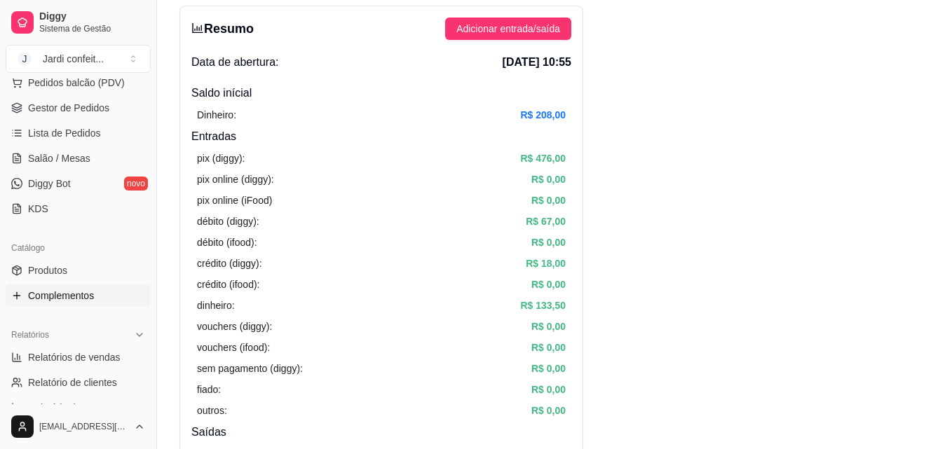
scroll to position [70, 0]
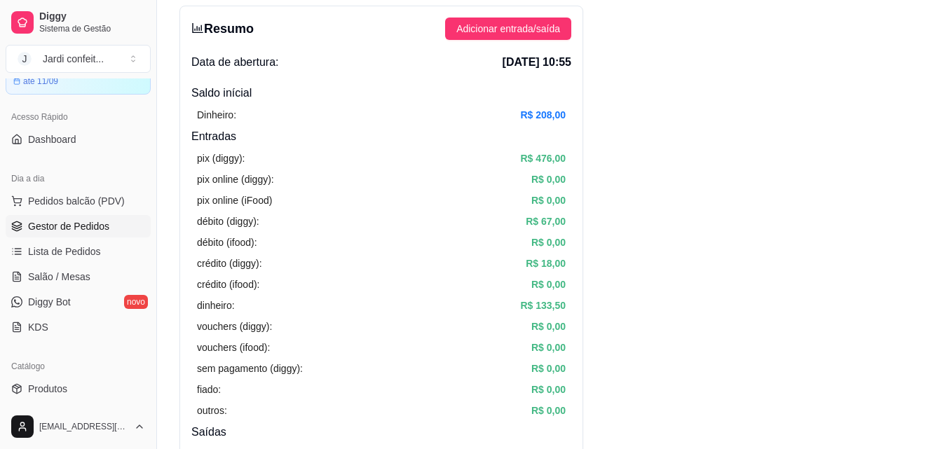
click at [83, 226] on span "Gestor de Pedidos" at bounding box center [68, 226] width 81 height 14
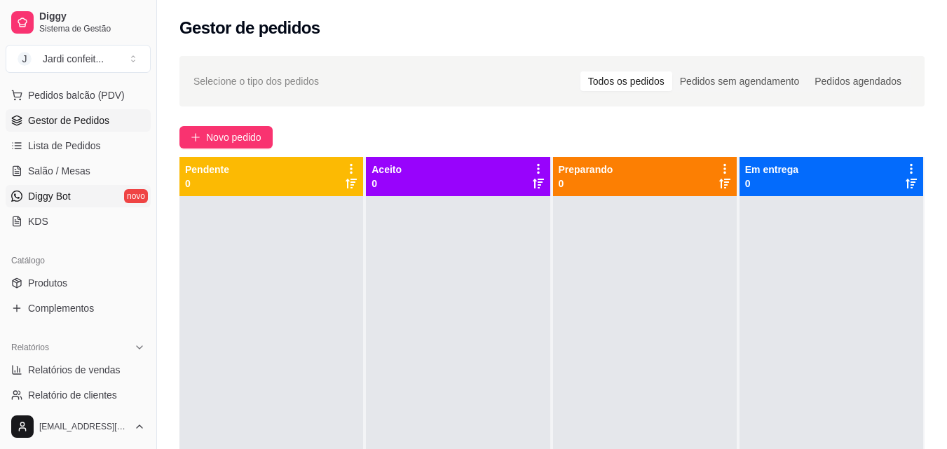
scroll to position [351, 0]
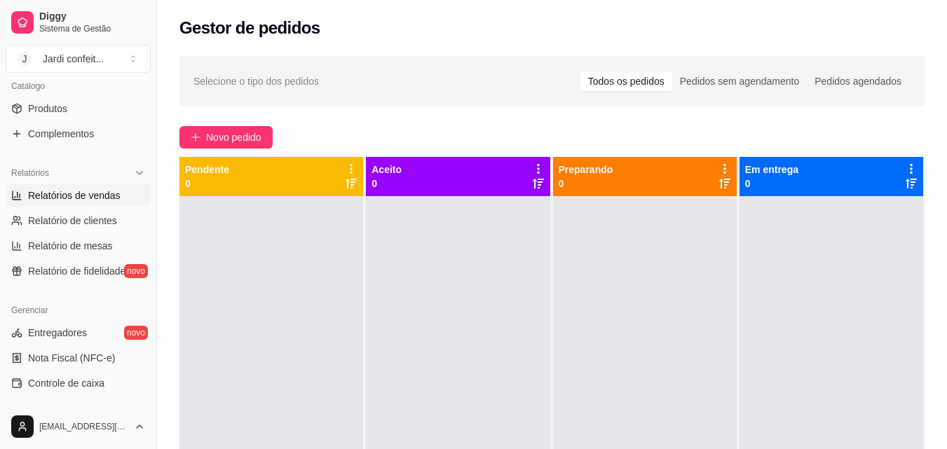
click at [112, 201] on span "Relatórios de vendas" at bounding box center [74, 196] width 93 height 14
select select "ALL"
select select "0"
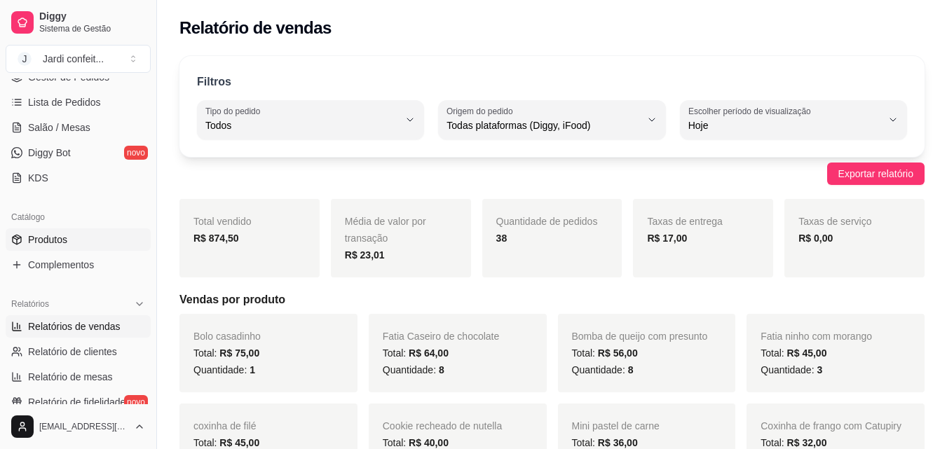
scroll to position [210, 0]
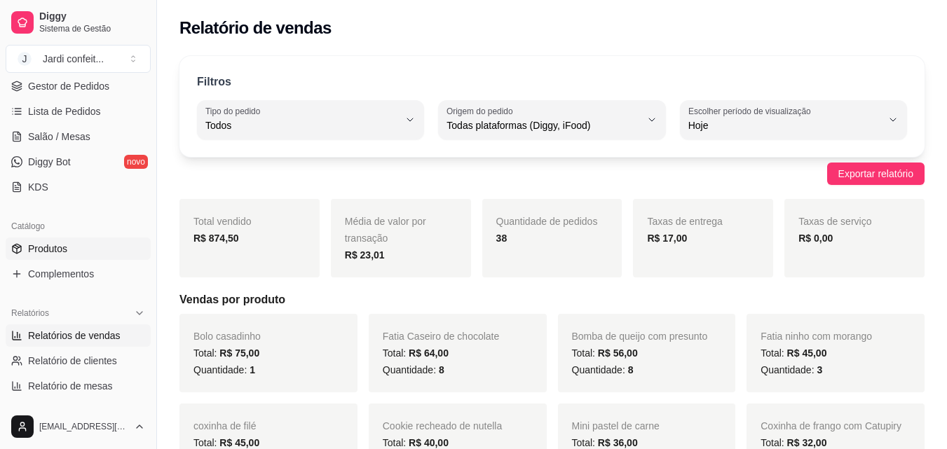
click at [92, 252] on link "Produtos" at bounding box center [78, 249] width 145 height 22
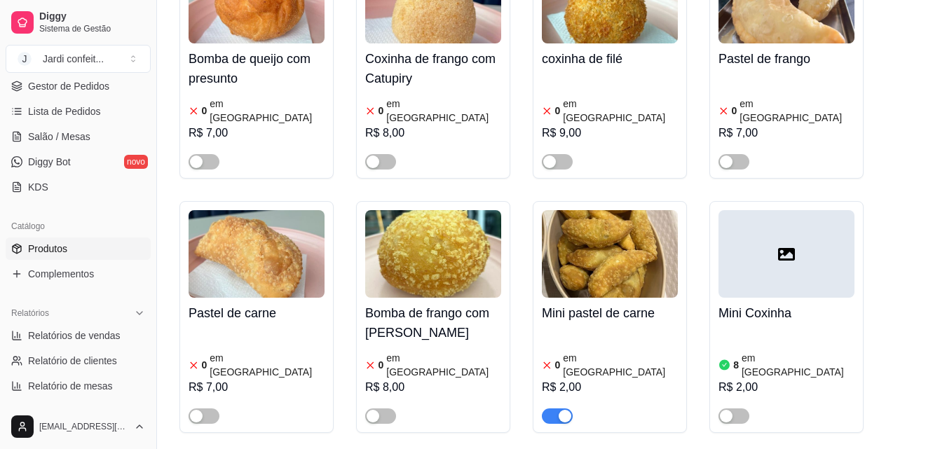
scroll to position [982, 0]
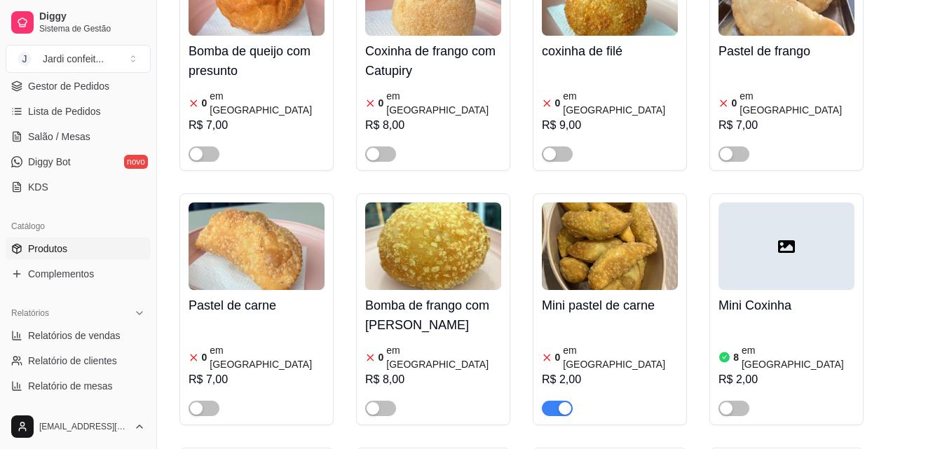
click at [557, 401] on button "button" at bounding box center [557, 408] width 31 height 15
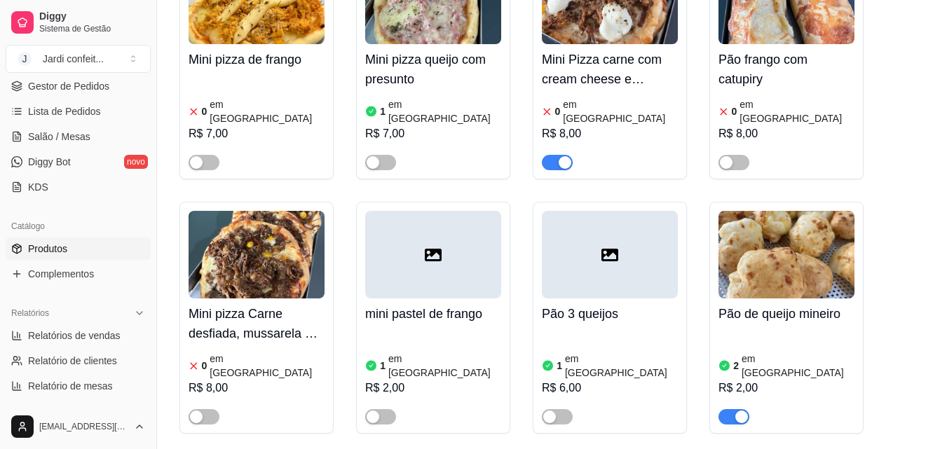
scroll to position [2314, 0]
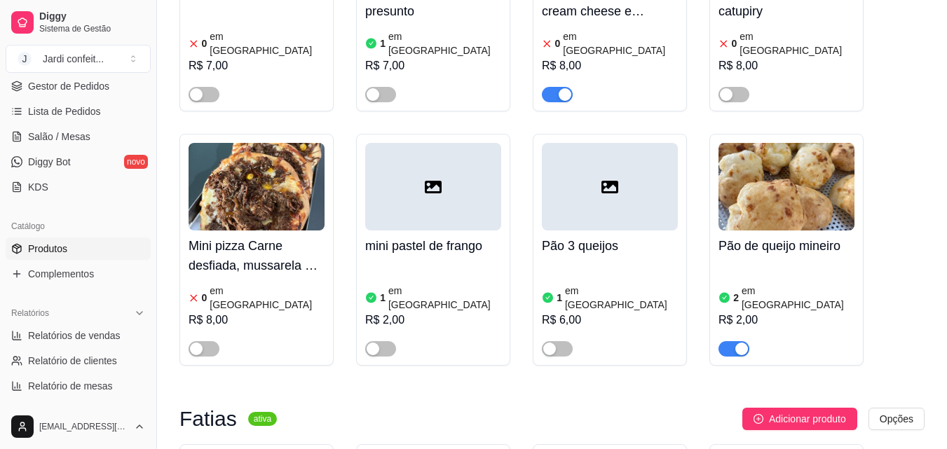
click at [733, 341] on span "button" at bounding box center [734, 348] width 31 height 15
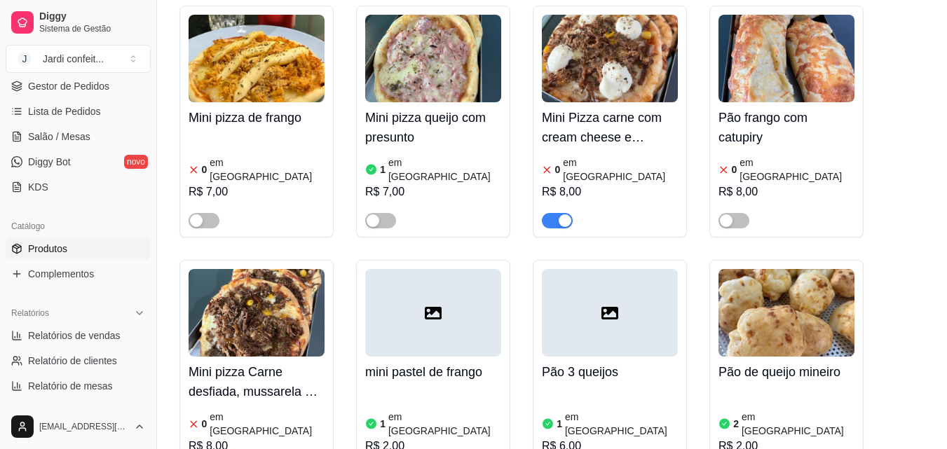
scroll to position [2173, 0]
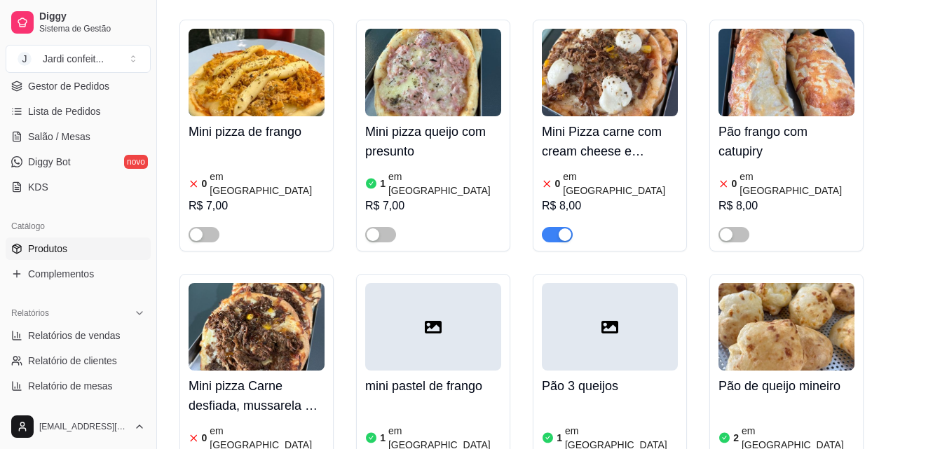
click at [555, 227] on span "button" at bounding box center [557, 234] width 31 height 15
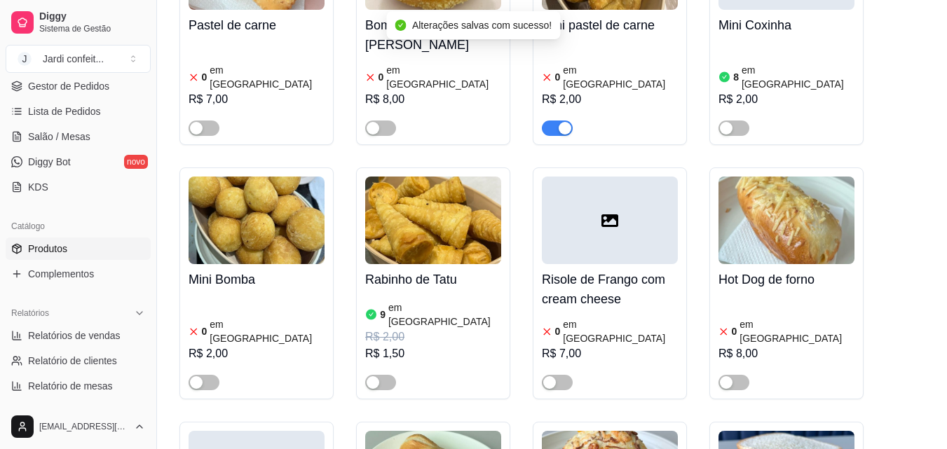
scroll to position [1122, 0]
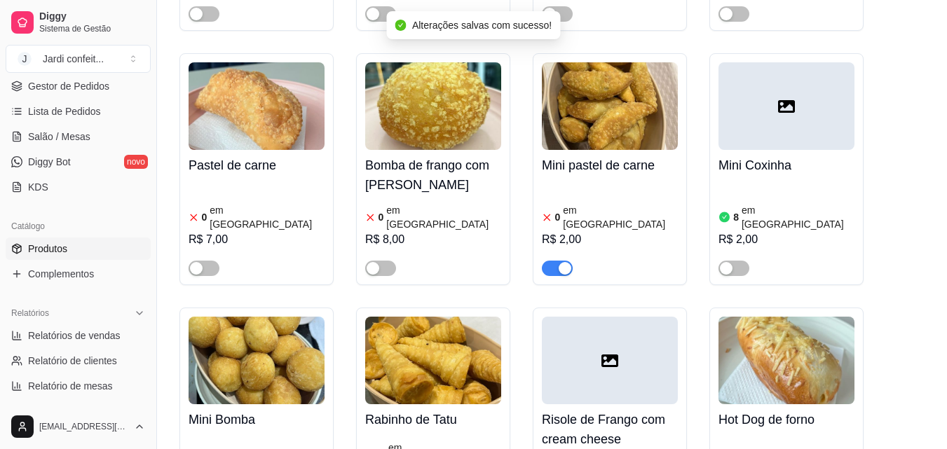
click at [549, 261] on span "button" at bounding box center [557, 268] width 31 height 15
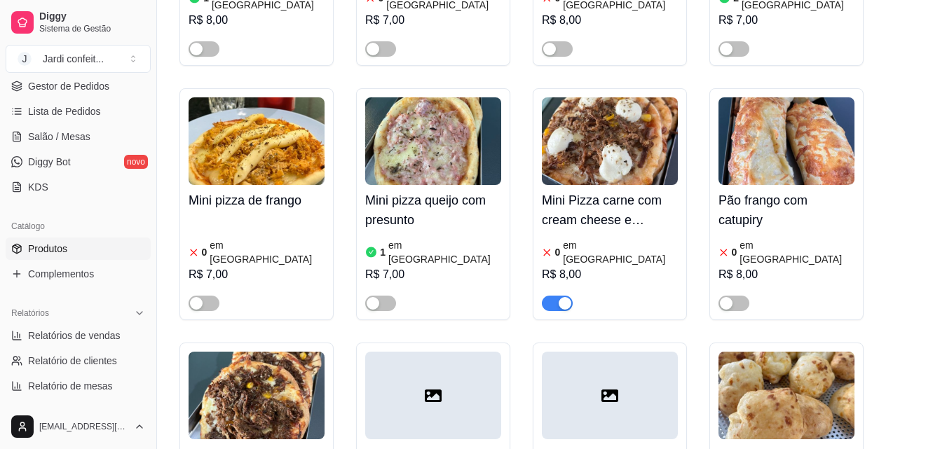
scroll to position [2103, 0]
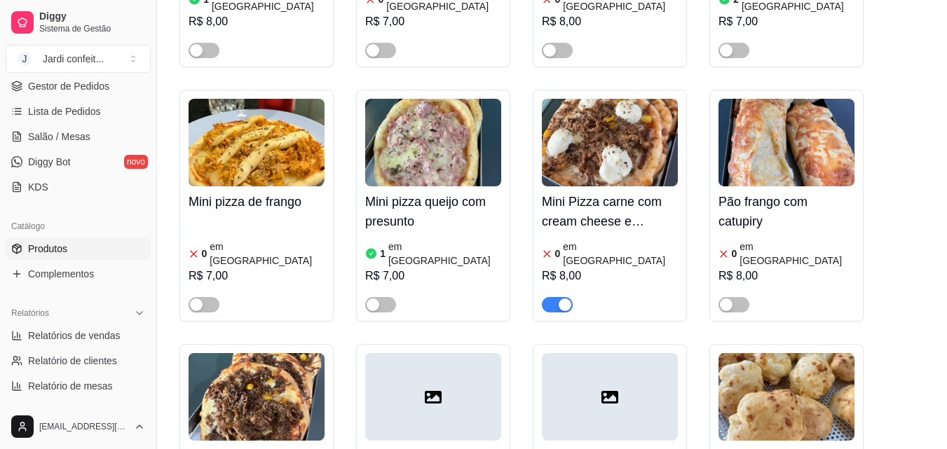
click at [560, 299] on div "button" at bounding box center [565, 305] width 13 height 13
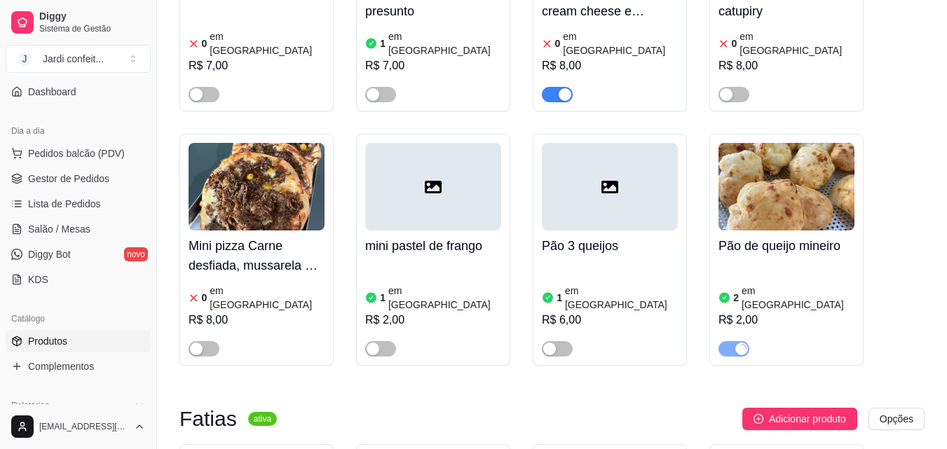
scroll to position [0, 0]
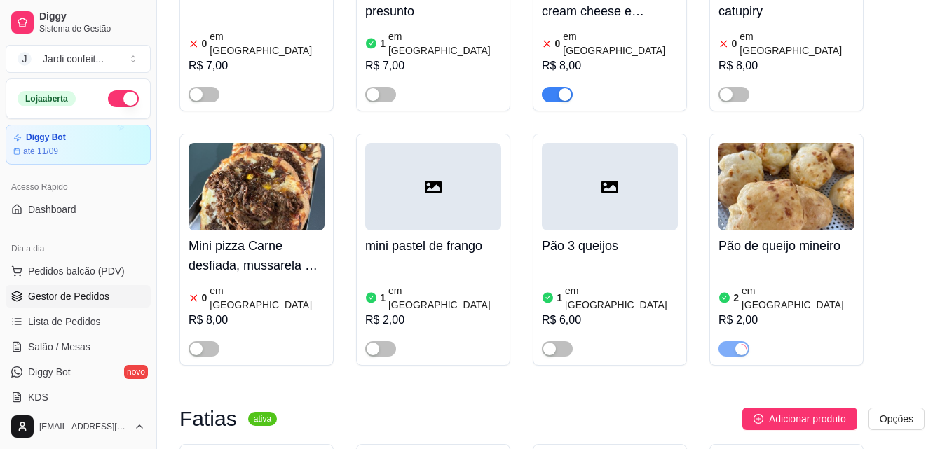
click at [81, 302] on span "Gestor de Pedidos" at bounding box center [68, 297] width 81 height 14
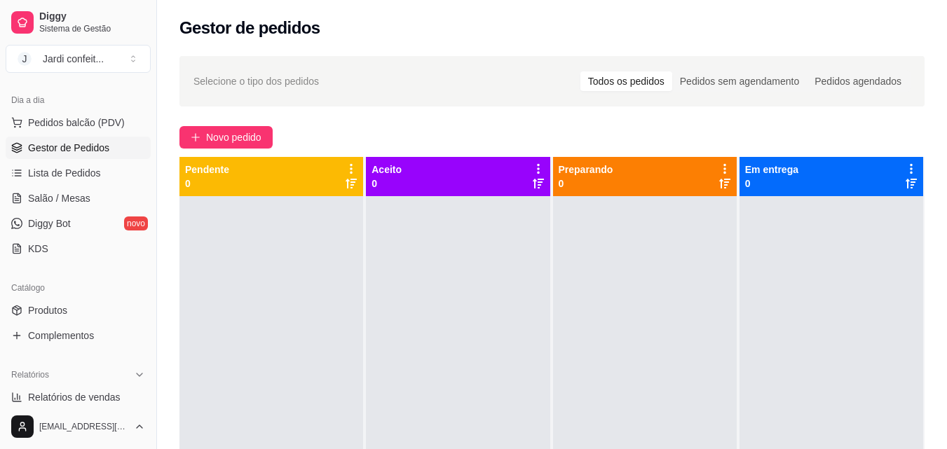
scroll to position [140, 0]
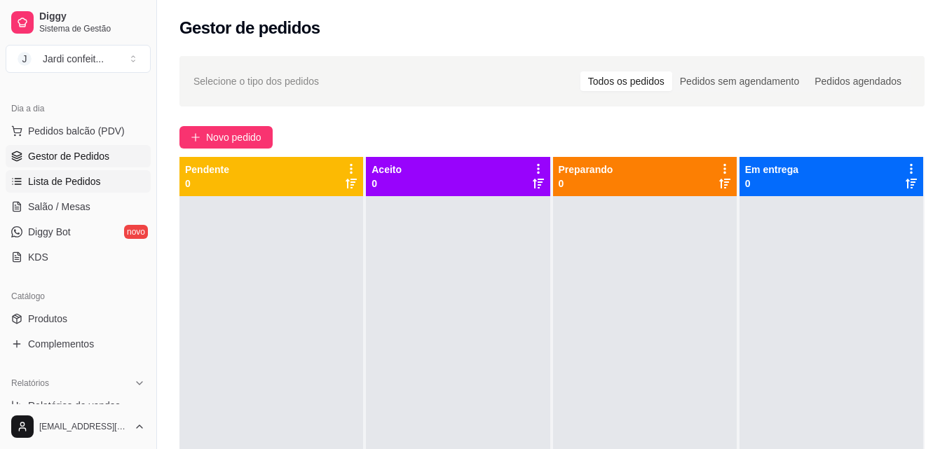
click at [107, 189] on link "Lista de Pedidos" at bounding box center [78, 181] width 145 height 22
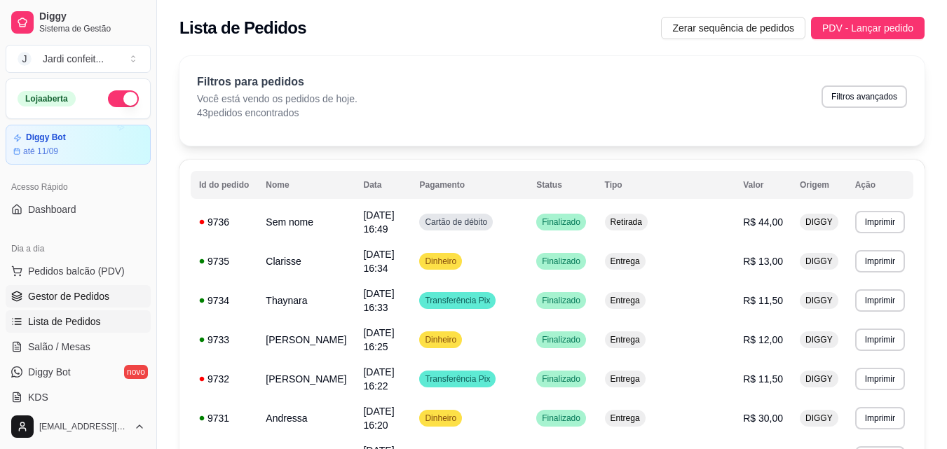
click at [93, 293] on span "Gestor de Pedidos" at bounding box center [68, 297] width 81 height 14
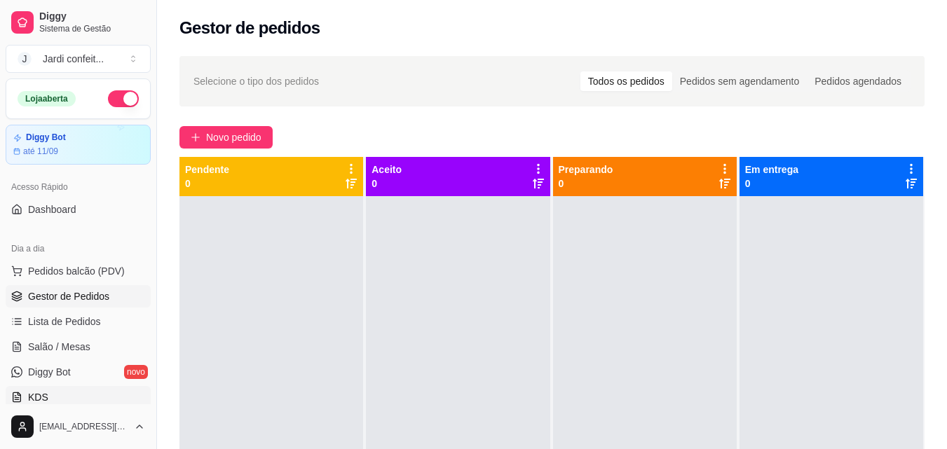
scroll to position [70, 0]
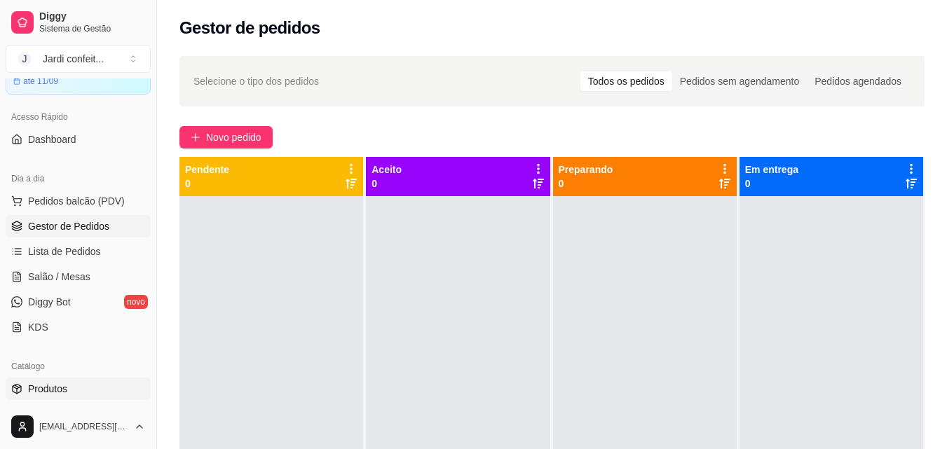
click at [66, 393] on span "Produtos" at bounding box center [47, 389] width 39 height 14
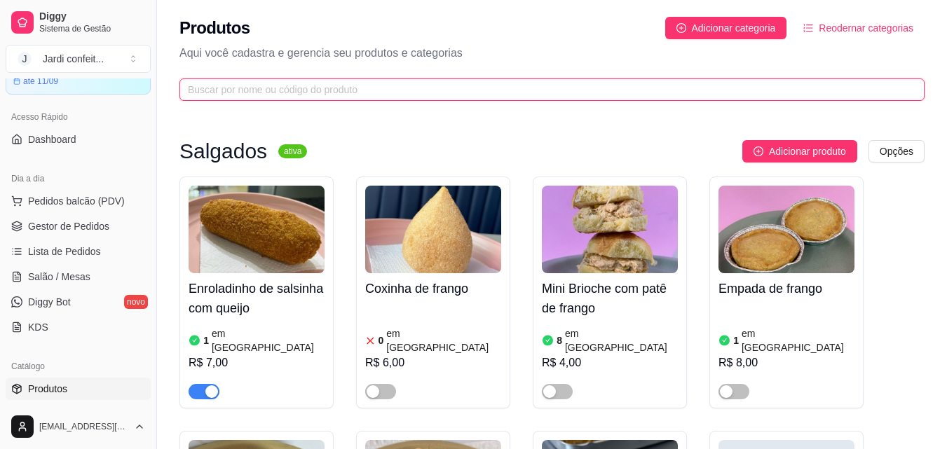
click at [434, 88] on input "text" at bounding box center [546, 89] width 717 height 15
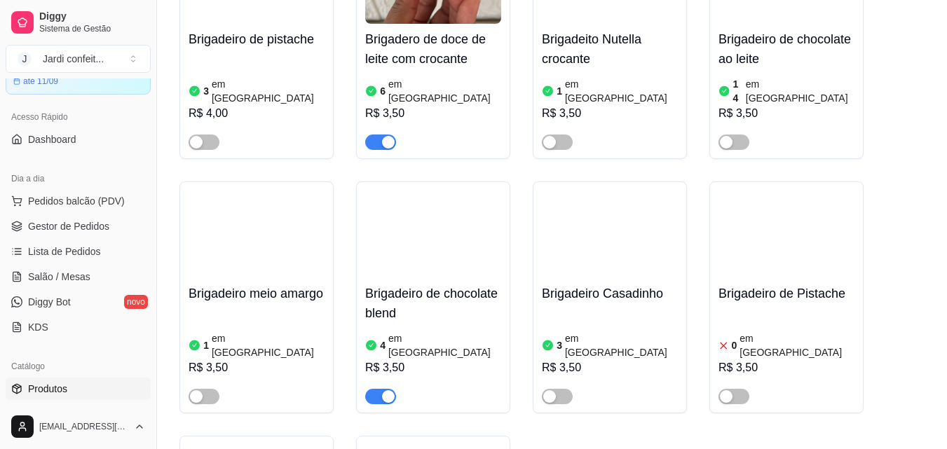
scroll to position [2454, 0]
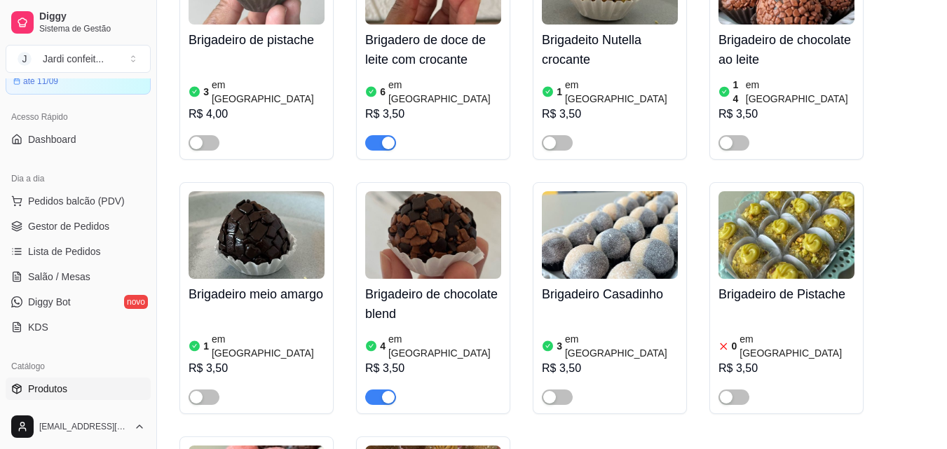
type input "bri"
click at [445, 191] on img at bounding box center [433, 235] width 136 height 88
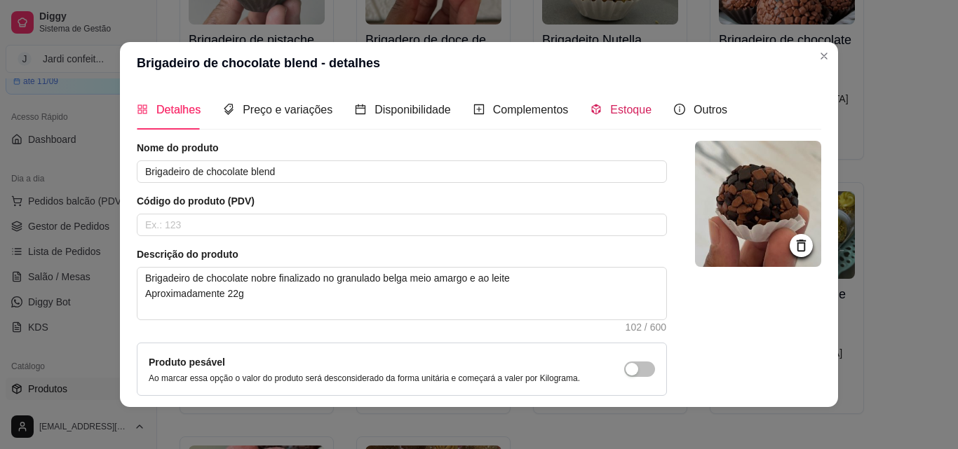
click at [636, 104] on span "Estoque" at bounding box center [630, 110] width 41 height 12
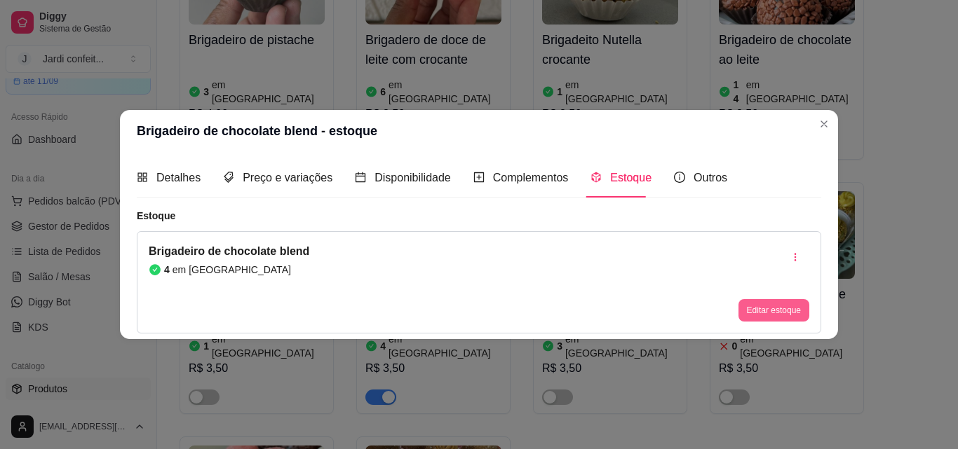
click at [789, 315] on button "Editar estoque" at bounding box center [773, 310] width 71 height 22
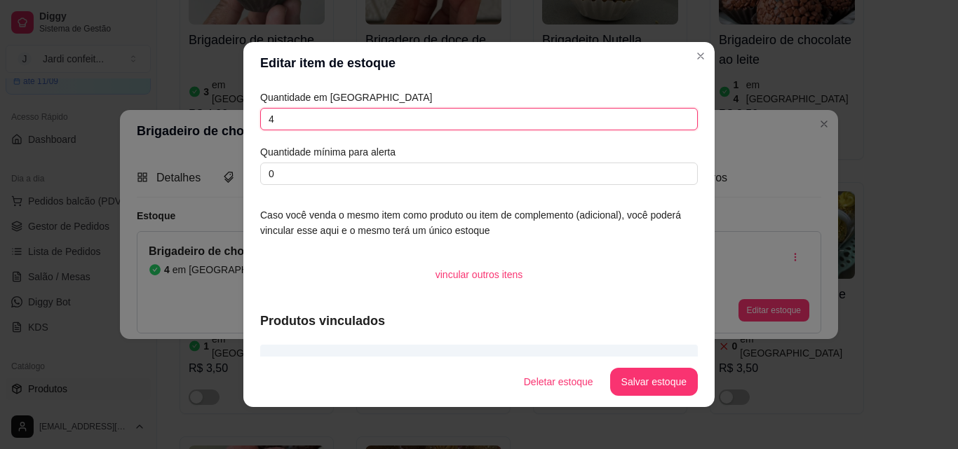
drag, startPoint x: 327, startPoint y: 120, endPoint x: 220, endPoint y: 123, distance: 106.6
click at [220, 123] on div "Editar item de estoque Quantidade em estoque 4 Quantidade mínima para alerta 0 …" at bounding box center [479, 224] width 958 height 449
type input "1"
click at [645, 382] on button "Salvar estoque" at bounding box center [654, 382] width 88 height 28
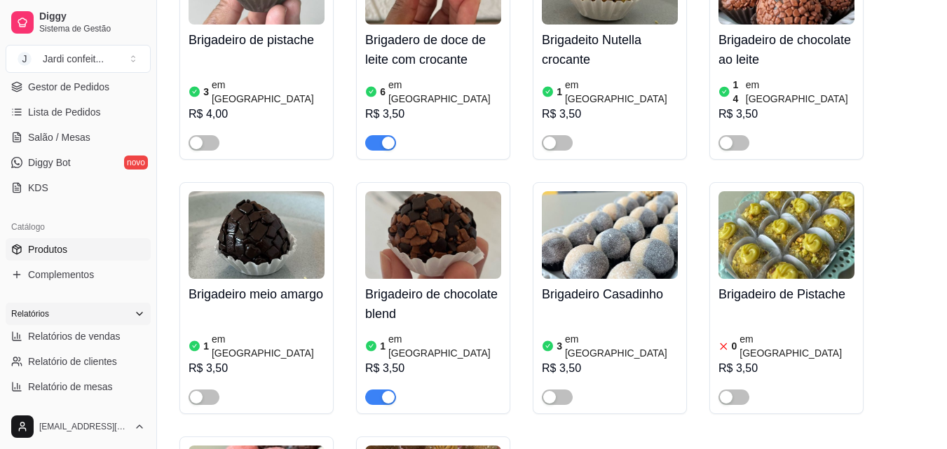
scroll to position [210, 0]
click at [74, 340] on span "Relatórios de vendas" at bounding box center [74, 336] width 93 height 14
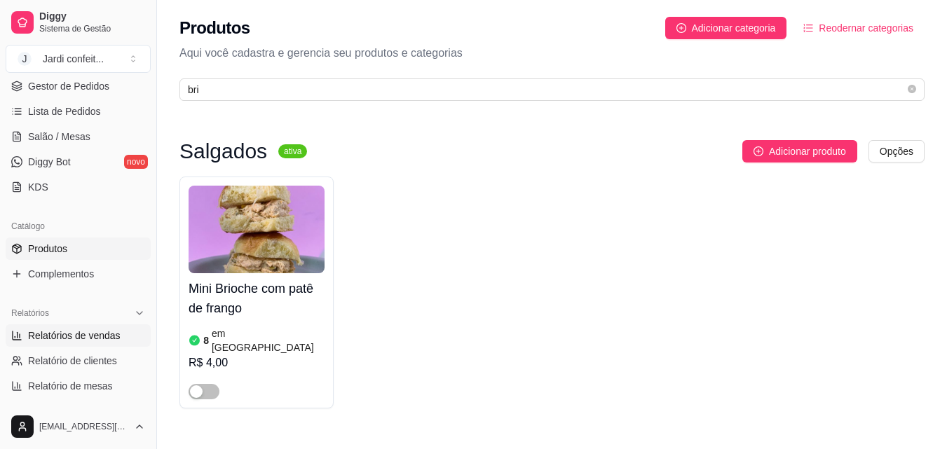
select select "ALL"
select select "0"
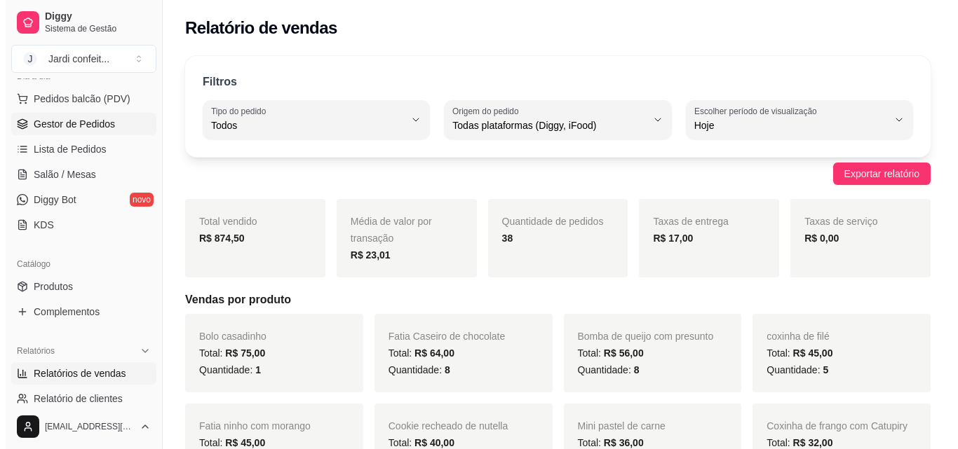
scroll to position [140, 0]
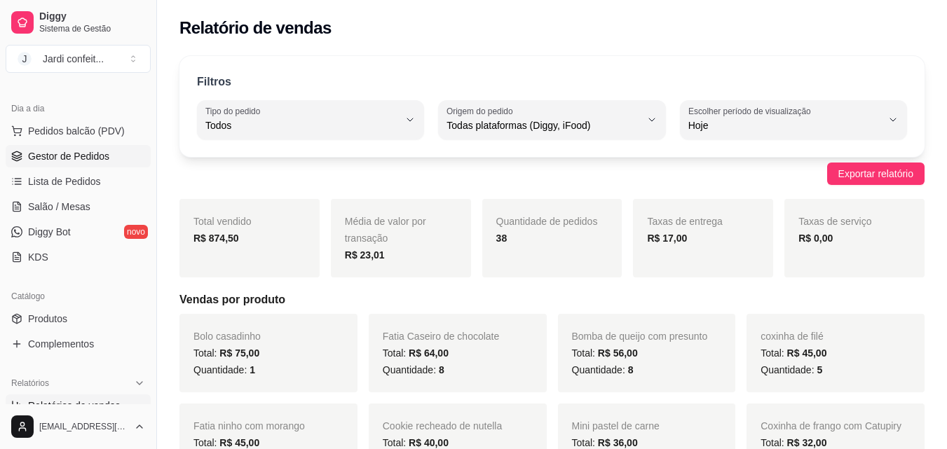
click at [111, 161] on link "Gestor de Pedidos" at bounding box center [78, 156] width 145 height 22
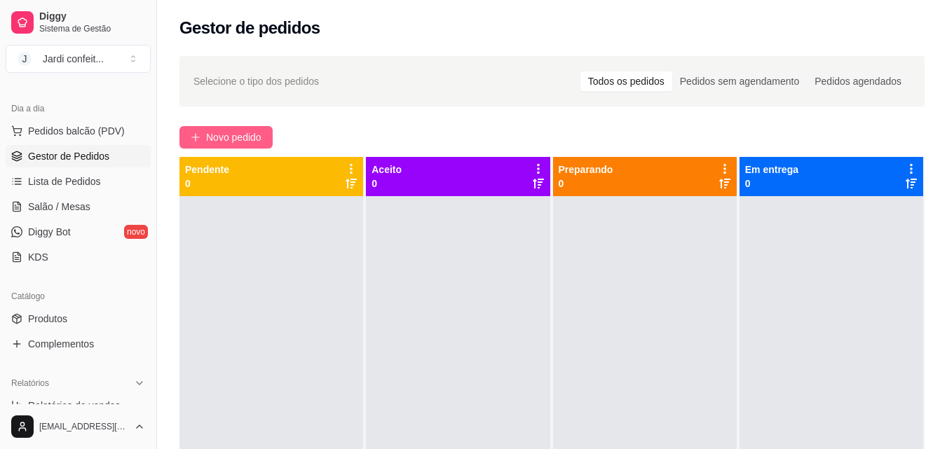
click at [264, 140] on button "Novo pedido" at bounding box center [225, 137] width 93 height 22
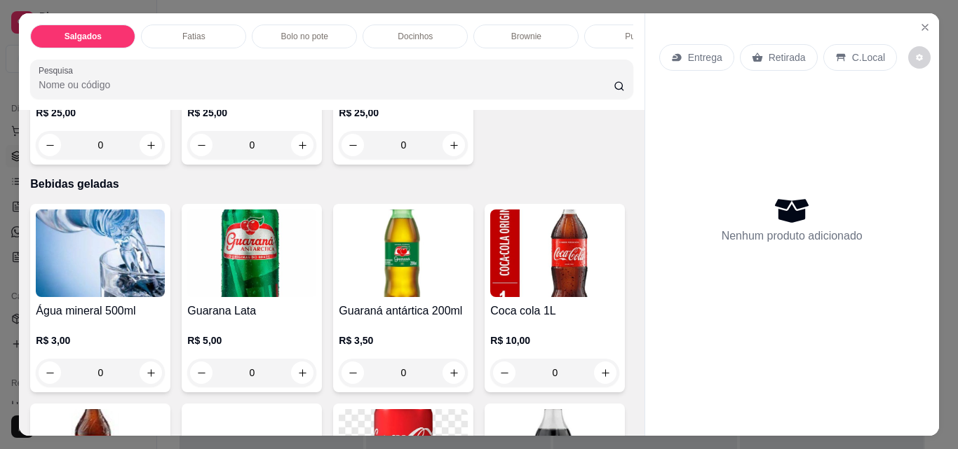
scroll to position [2033, 0]
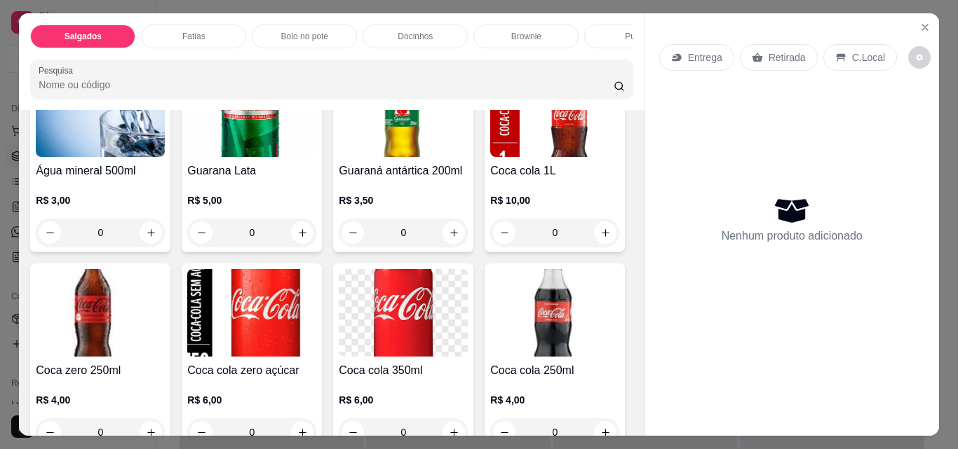
click at [449, 11] on icon "increase-product-quantity" at bounding box center [454, 5] width 11 height 11
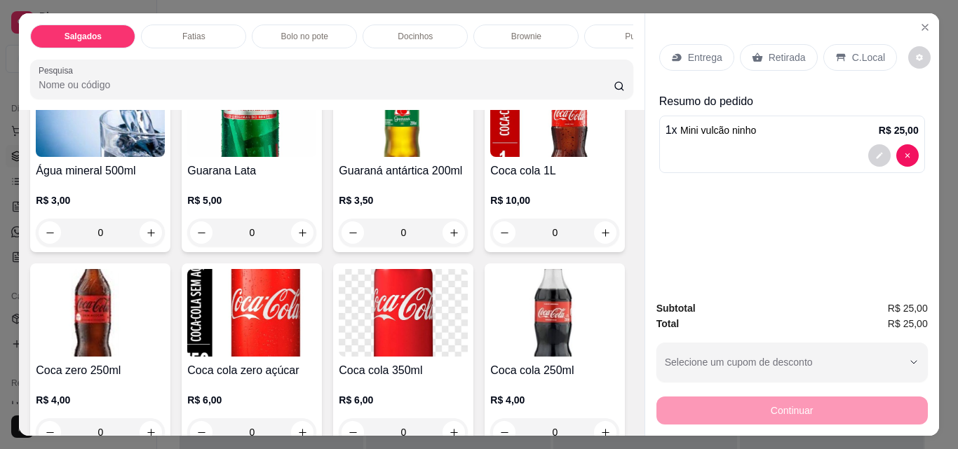
type input "1"
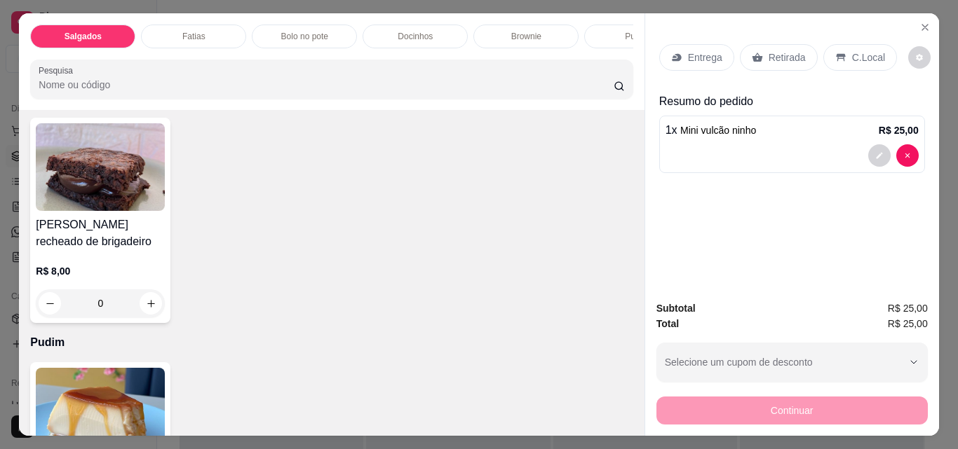
scroll to position [1052, 0]
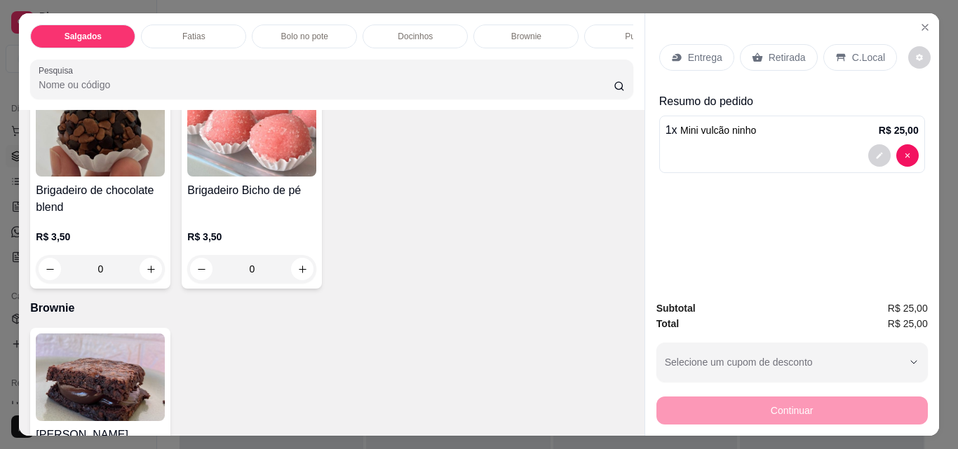
click at [302, 58] on icon "increase-product-quantity" at bounding box center [302, 53] width 11 height 11
type input "1"
click at [147, 58] on icon "increase-product-quantity" at bounding box center [151, 53] width 11 height 11
type input "1"
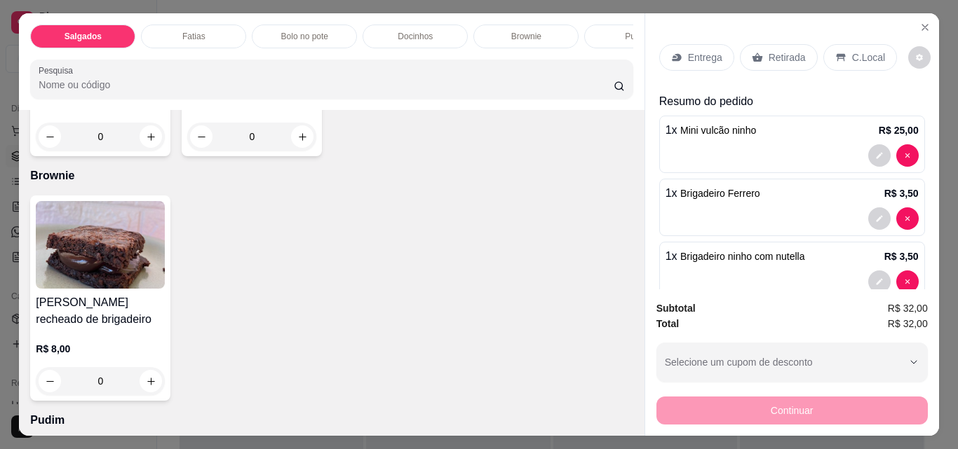
scroll to position [1193, 0]
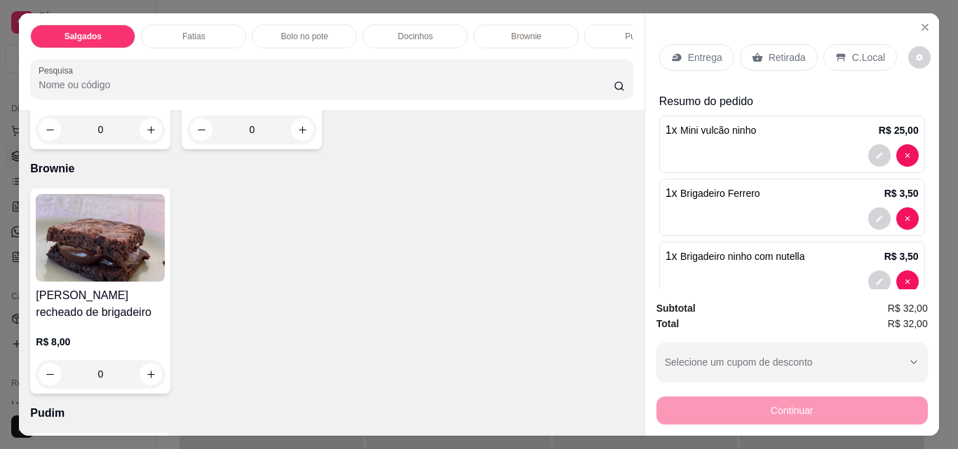
type input "1"
click at [786, 61] on div "Retirada" at bounding box center [779, 57] width 78 height 27
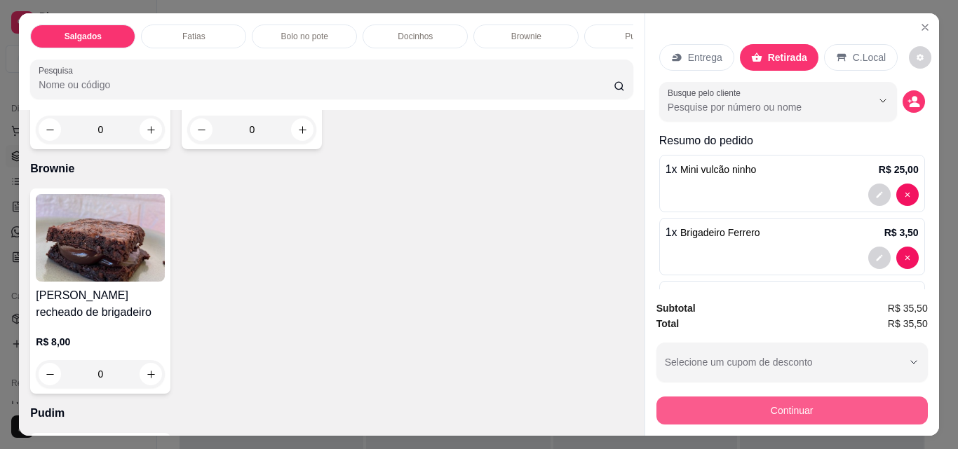
click at [790, 400] on button "Continuar" at bounding box center [791, 411] width 271 height 28
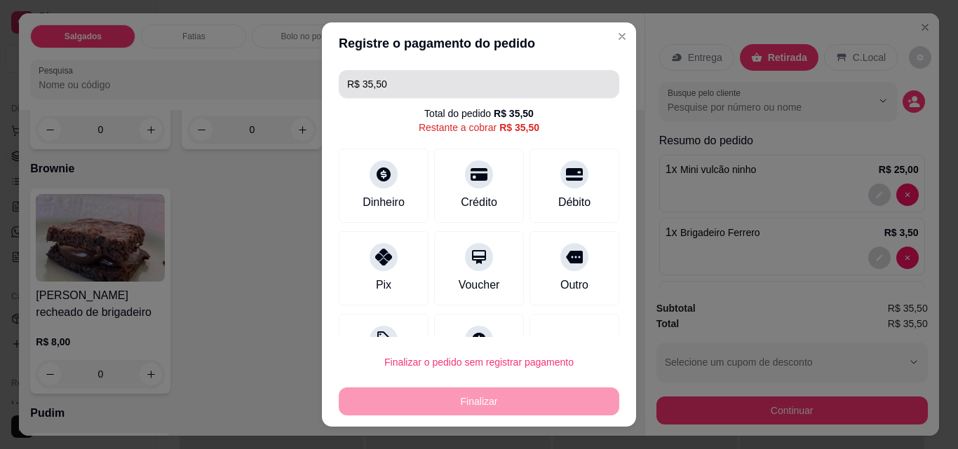
click at [456, 77] on input "R$ 35,50" at bounding box center [479, 84] width 264 height 28
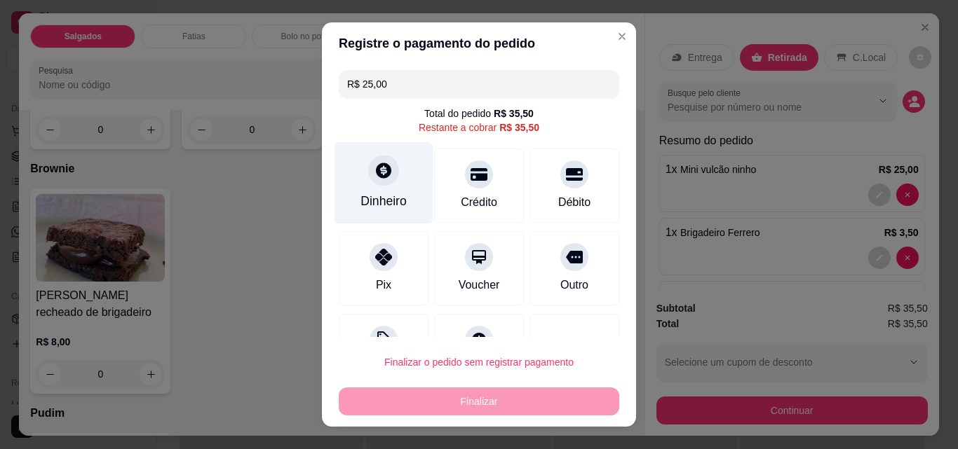
type input "R$ 25,00"
click at [386, 195] on div "Dinheiro" at bounding box center [383, 201] width 46 height 18
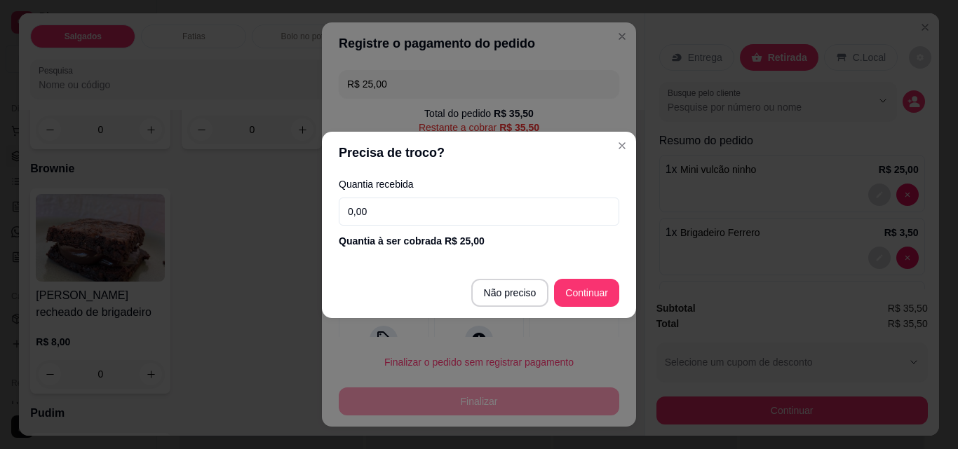
click at [405, 203] on input "0,00" at bounding box center [479, 212] width 280 height 28
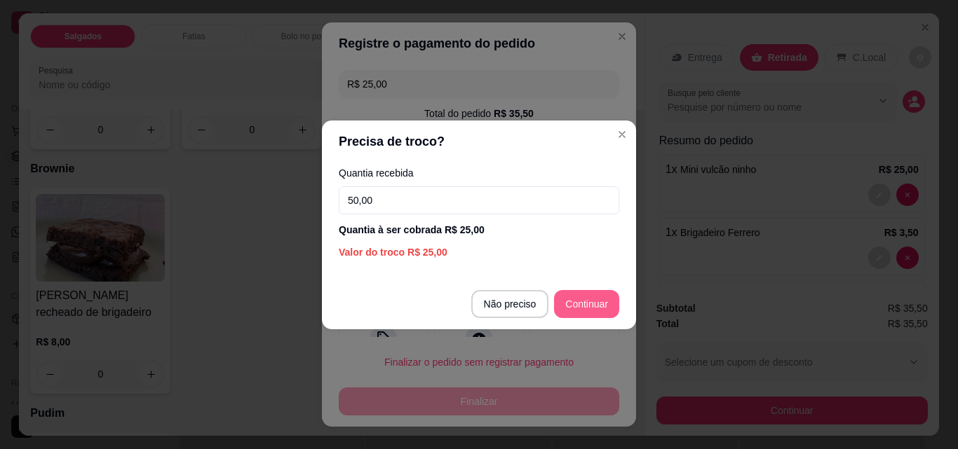
type input "50,00"
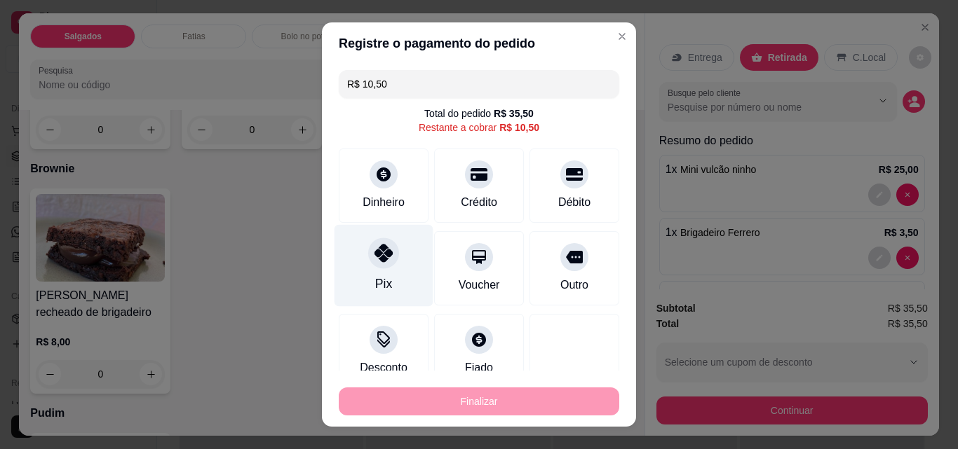
click at [391, 255] on div "Pix" at bounding box center [383, 266] width 99 height 82
type input "R$ 0,00"
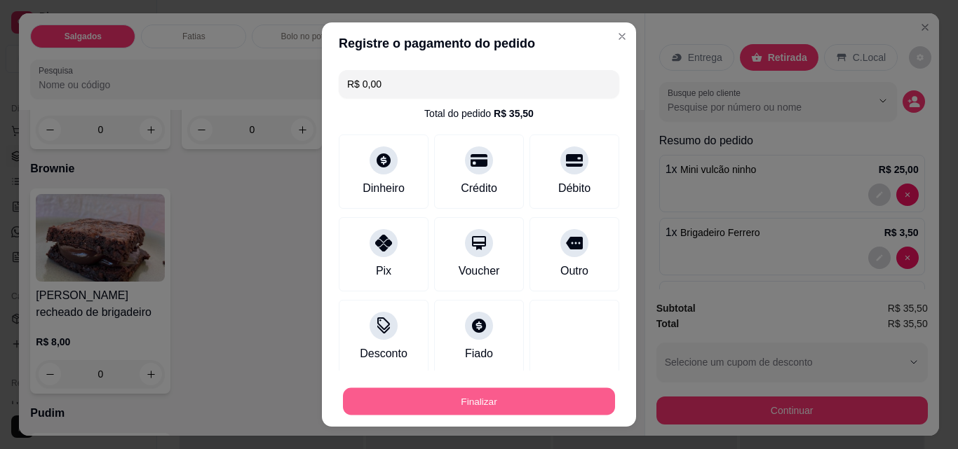
click at [500, 406] on button "Finalizar" at bounding box center [479, 401] width 272 height 27
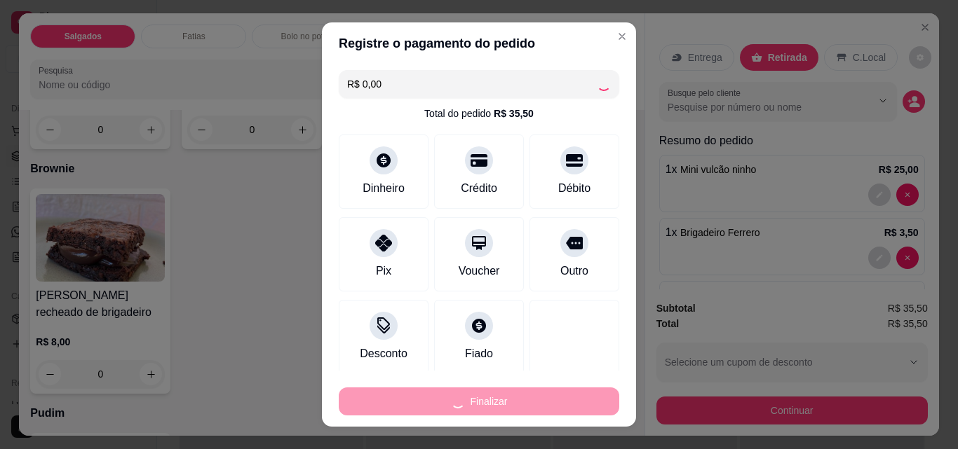
type input "0"
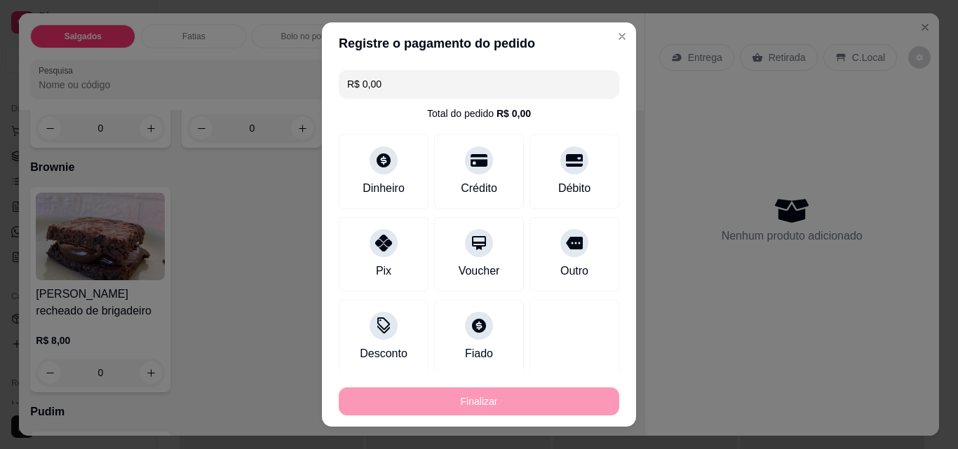
type input "-R$ 35,50"
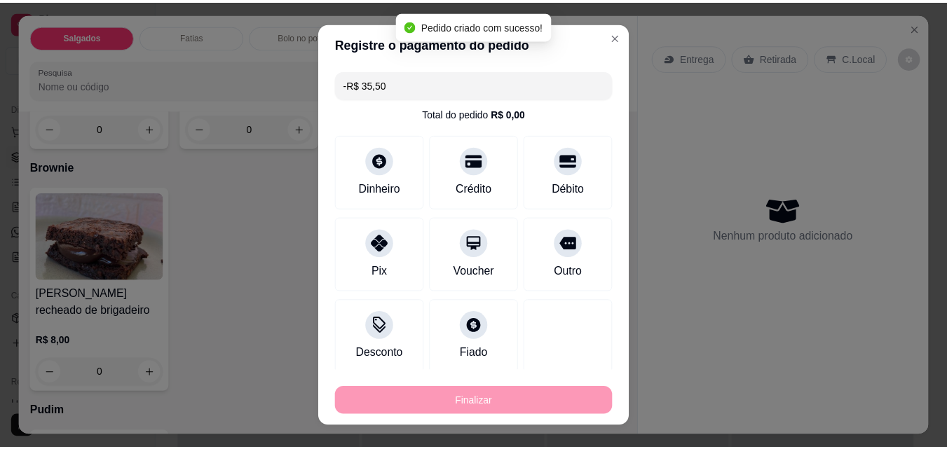
scroll to position [1192, 0]
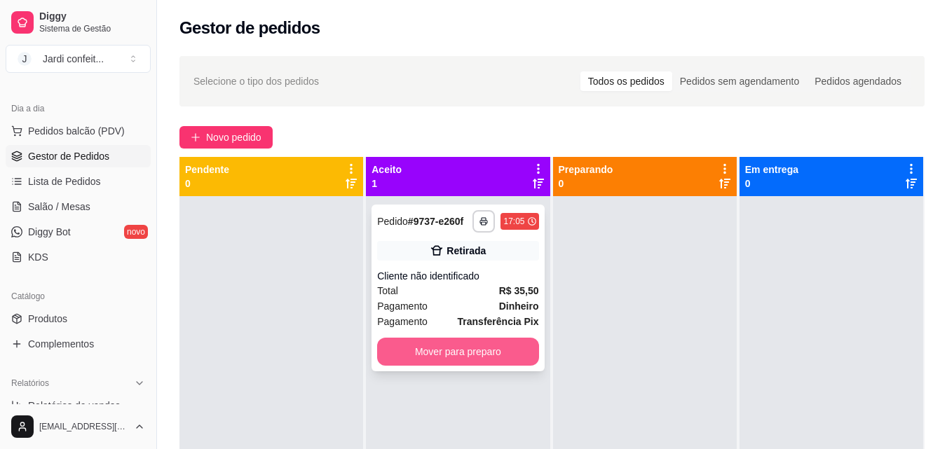
click at [462, 354] on button "Mover para preparo" at bounding box center [457, 352] width 161 height 28
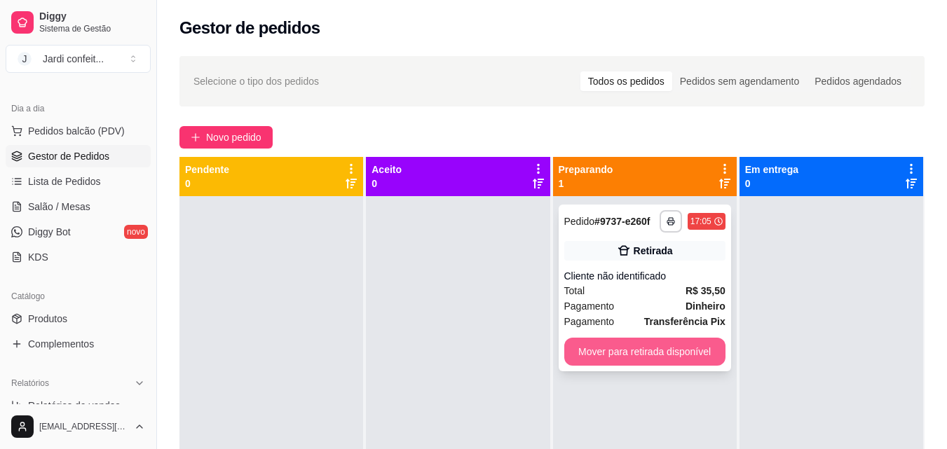
click at [589, 350] on button "Mover para retirada disponível" at bounding box center [644, 352] width 161 height 28
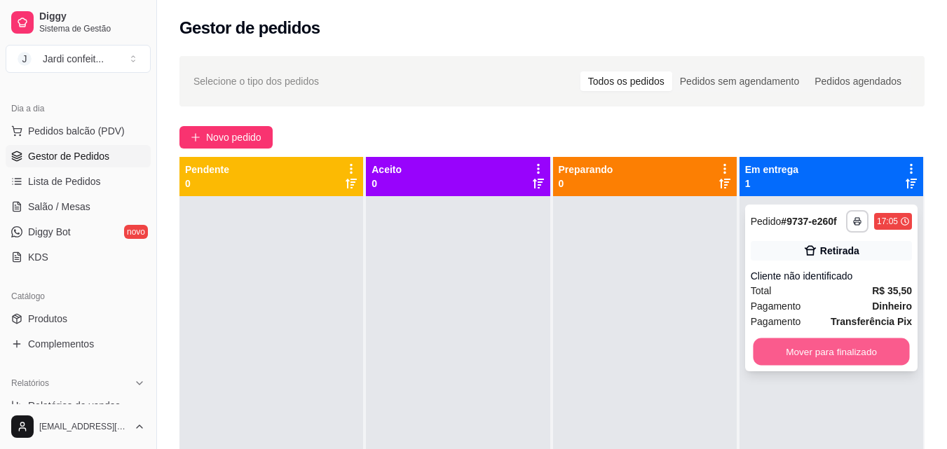
click at [813, 350] on button "Mover para finalizado" at bounding box center [831, 352] width 156 height 27
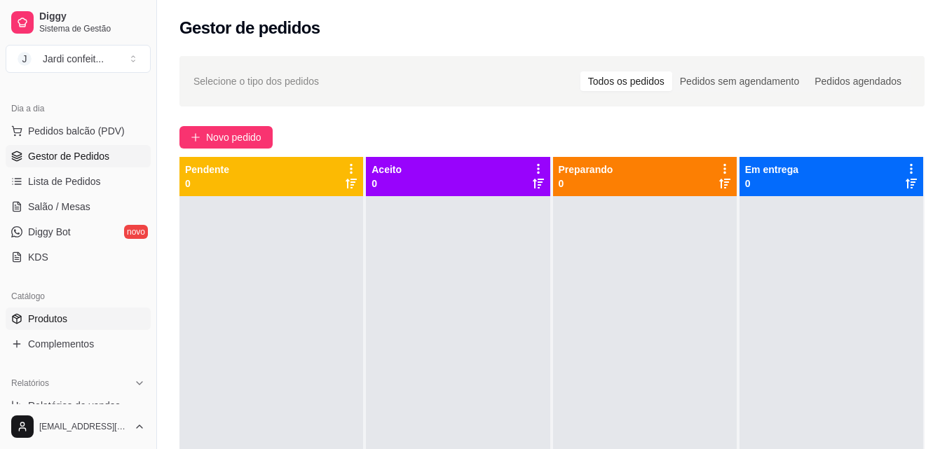
click at [104, 327] on link "Produtos" at bounding box center [78, 319] width 145 height 22
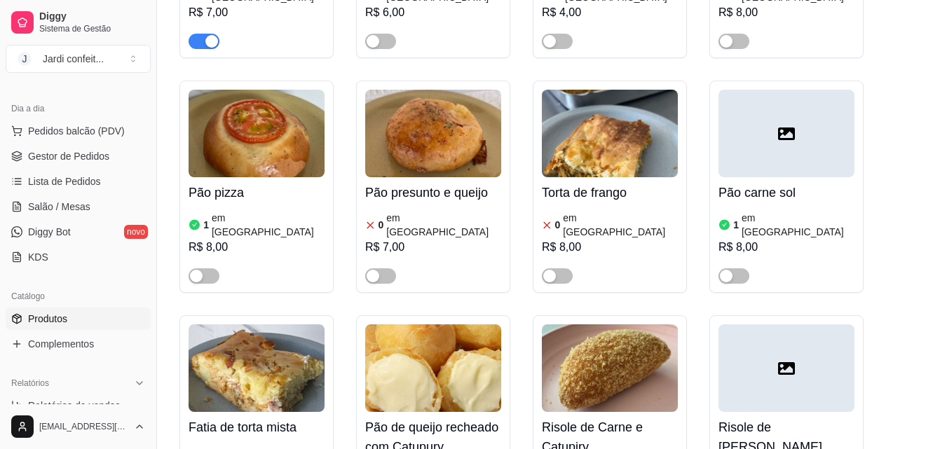
scroll to position [631, 0]
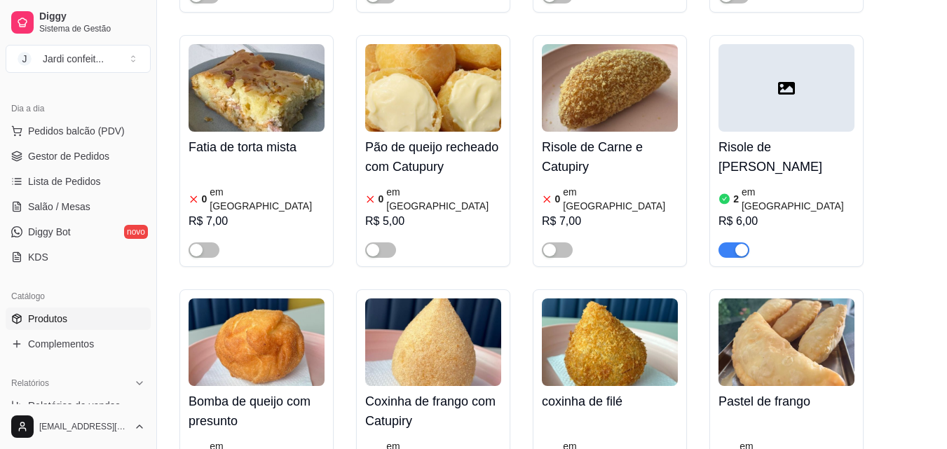
click at [787, 44] on div at bounding box center [787, 88] width 136 height 88
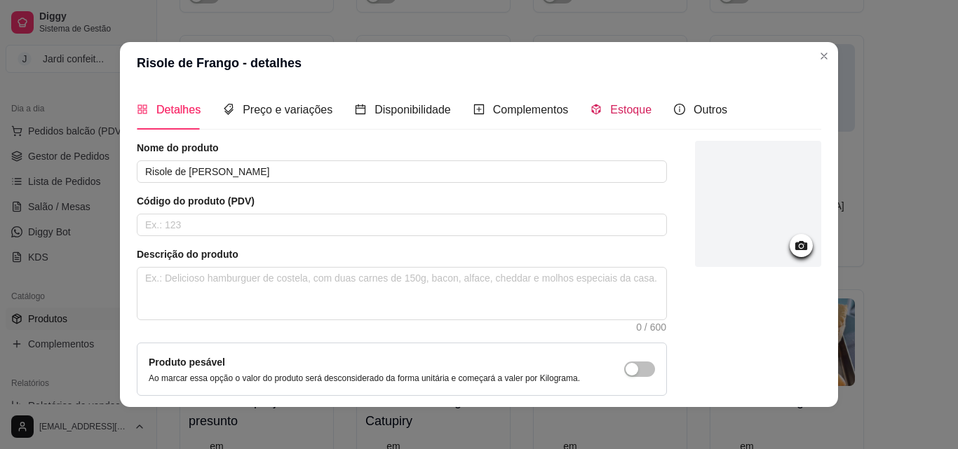
click at [625, 117] on div "Estoque" at bounding box center [620, 110] width 61 height 18
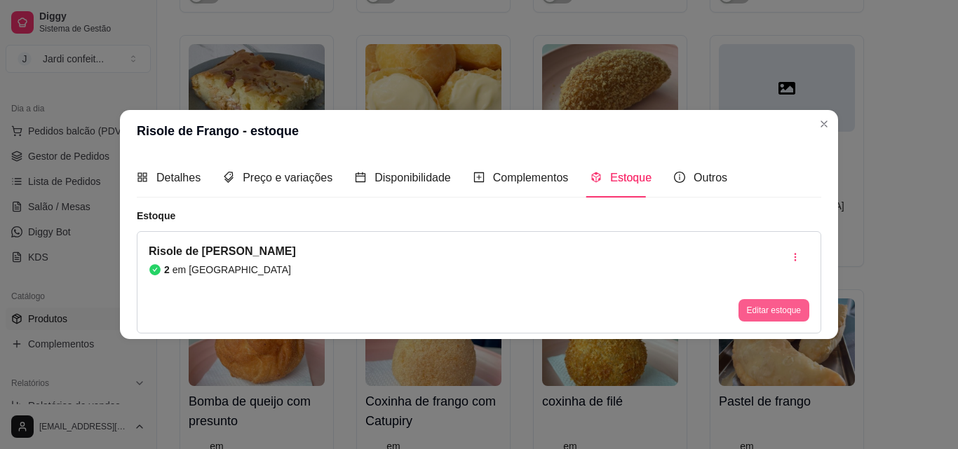
click at [771, 308] on button "Editar estoque" at bounding box center [773, 310] width 71 height 22
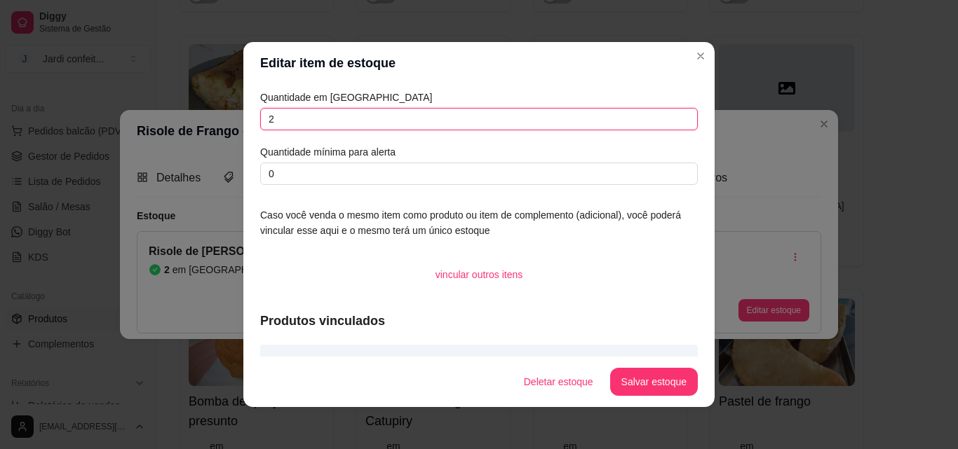
drag, startPoint x: 348, startPoint y: 123, endPoint x: 45, endPoint y: 74, distance: 307.4
click at [47, 74] on div "Editar item de estoque Quantidade em estoque 2 Quantidade mínima para alerta 0 …" at bounding box center [479, 224] width 958 height 449
type input "1"
click at [658, 376] on button "Salvar estoque" at bounding box center [654, 382] width 88 height 28
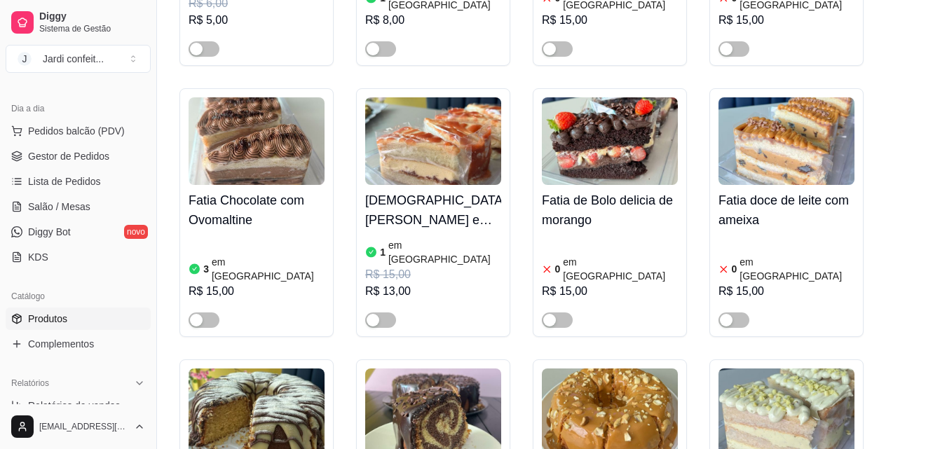
scroll to position [6520, 0]
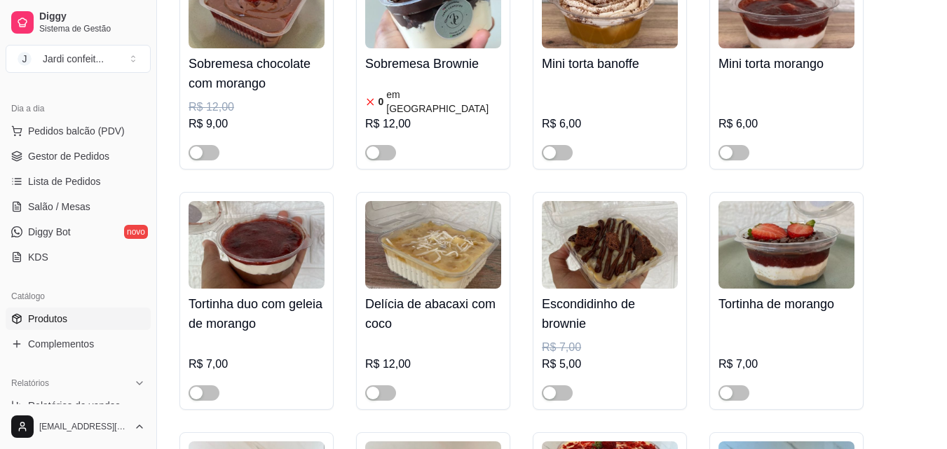
scroll to position [22435, 0]
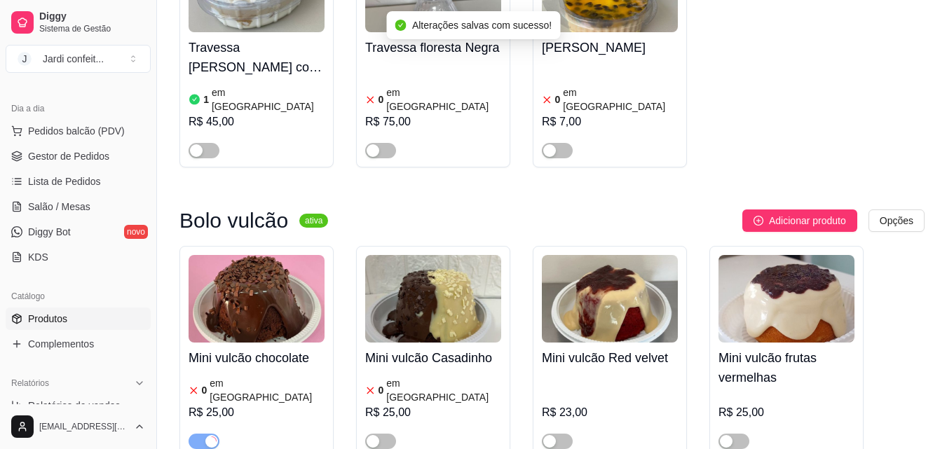
scroll to position [23136, 0]
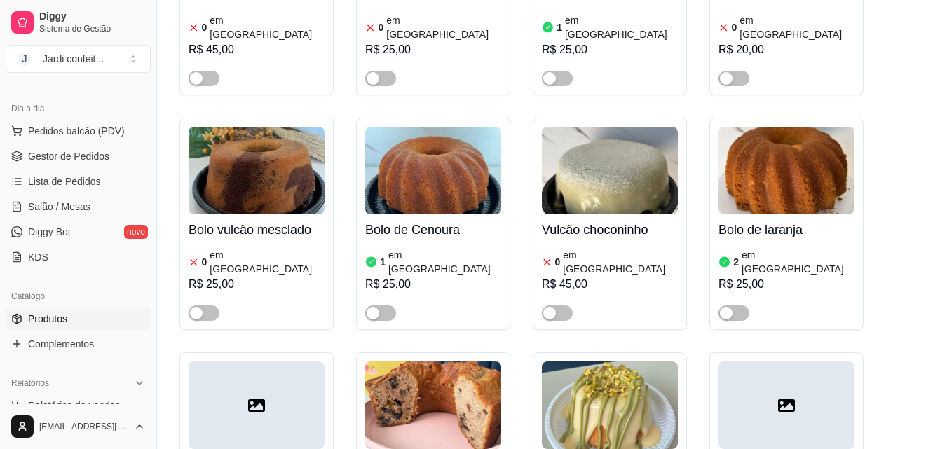
scroll to position [24818, 0]
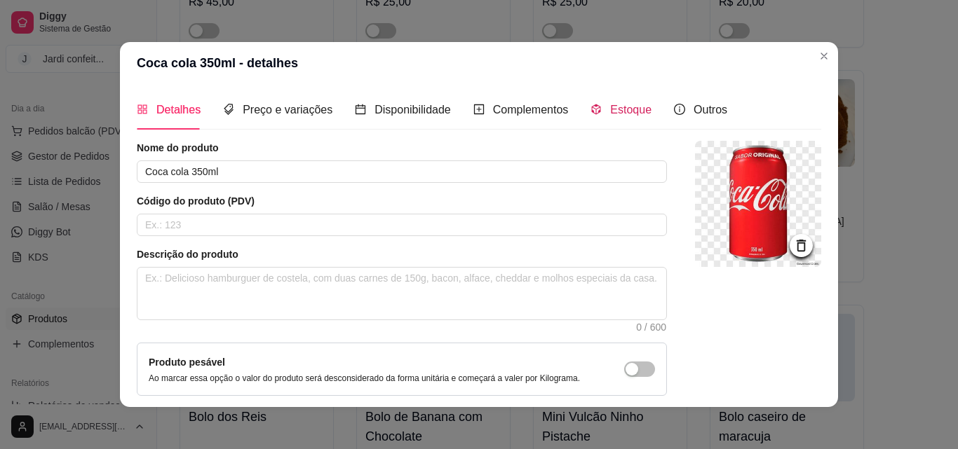
click at [610, 113] on span "Estoque" at bounding box center [630, 110] width 41 height 12
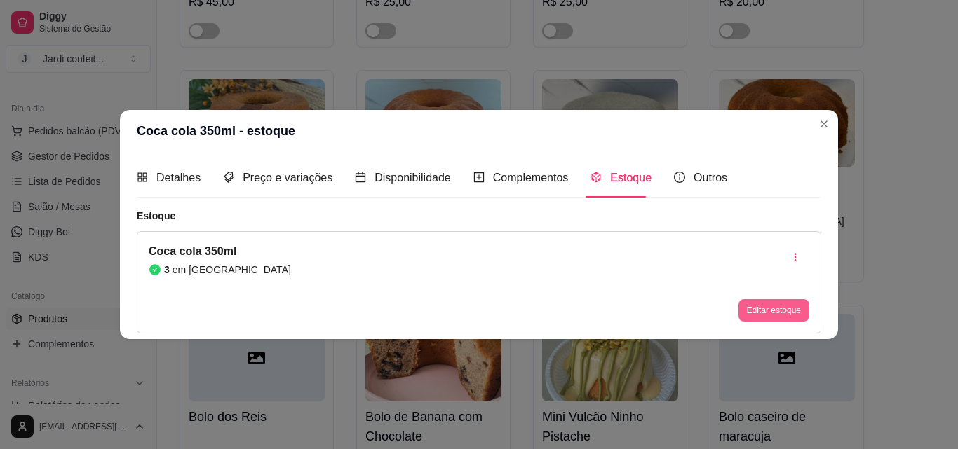
click at [778, 309] on button "Editar estoque" at bounding box center [773, 310] width 71 height 22
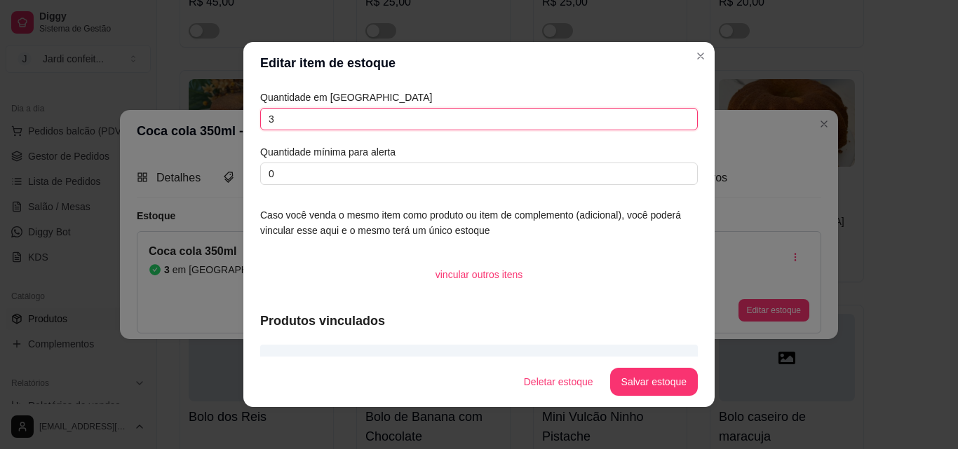
drag, startPoint x: 206, startPoint y: 116, endPoint x: 135, endPoint y: 116, distance: 70.8
click at [135, 116] on div "Editar item de estoque Quantidade em estoque 3 Quantidade mínima para alerta 0 …" at bounding box center [479, 224] width 958 height 449
type input "15"
click at [648, 382] on button "Salvar estoque" at bounding box center [654, 382] width 86 height 27
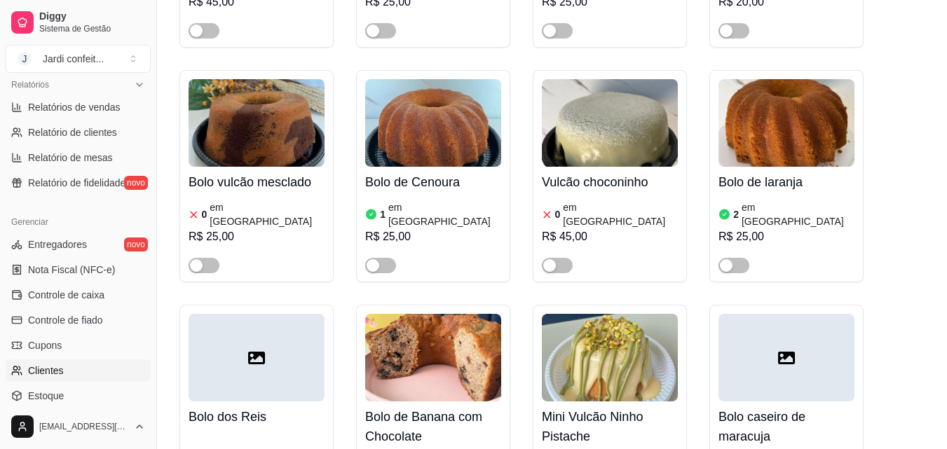
scroll to position [491, 0]
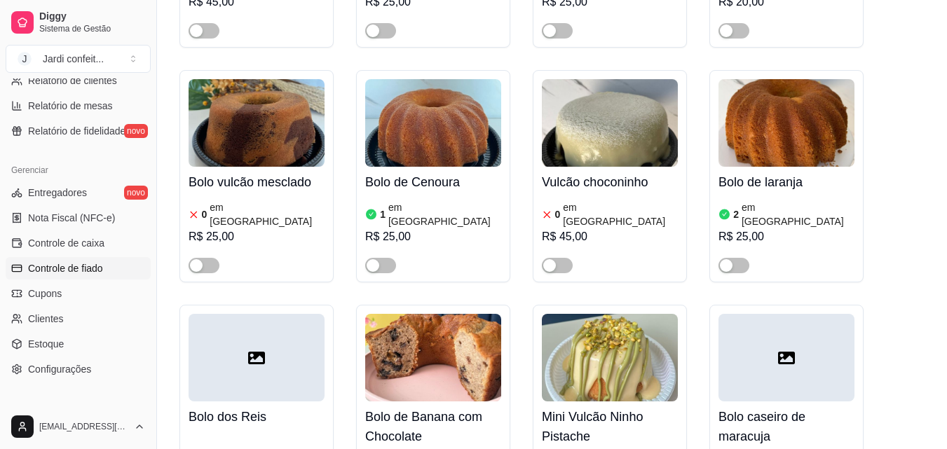
click at [110, 266] on link "Controle de fiado" at bounding box center [78, 268] width 145 height 22
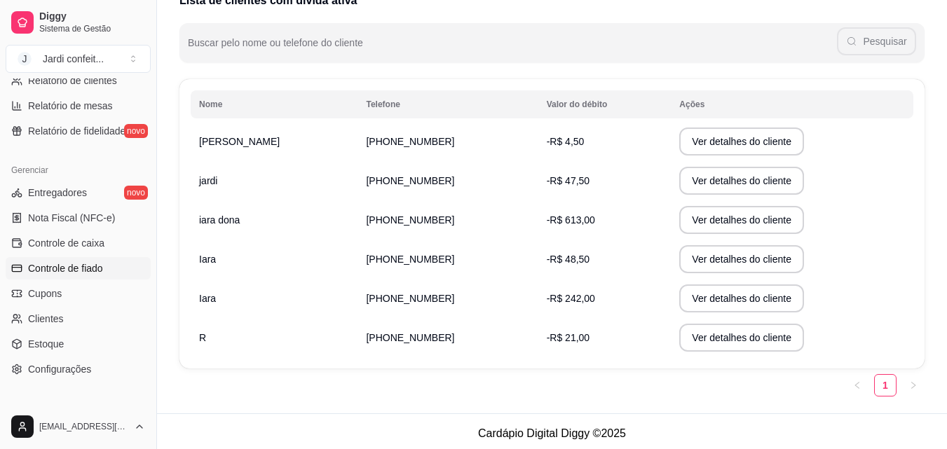
scroll to position [170, 0]
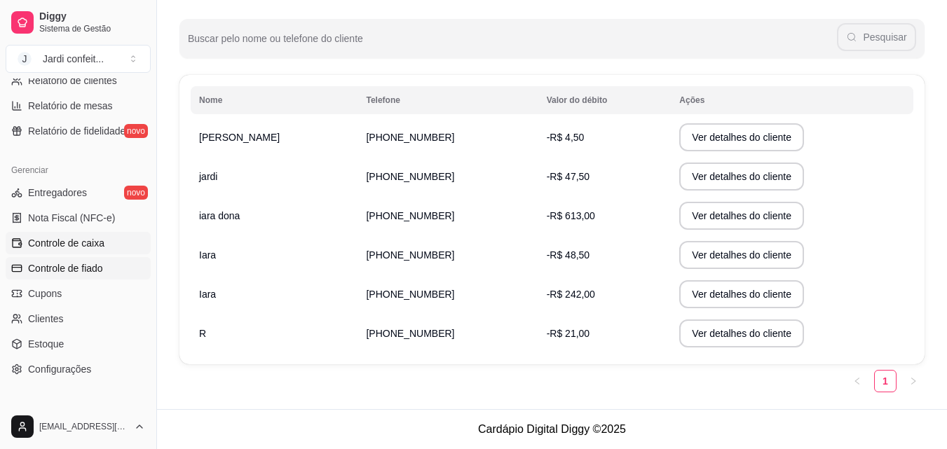
click at [107, 243] on link "Controle de caixa" at bounding box center [78, 243] width 145 height 22
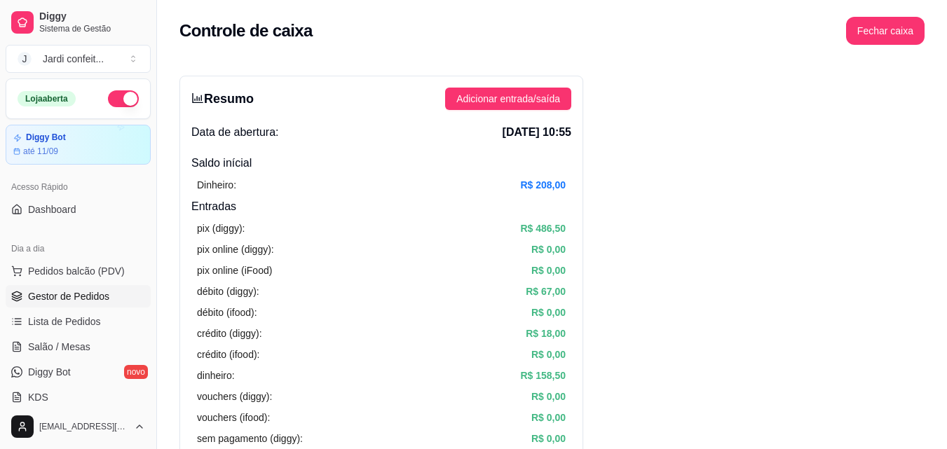
click at [87, 294] on span "Gestor de Pedidos" at bounding box center [68, 297] width 81 height 14
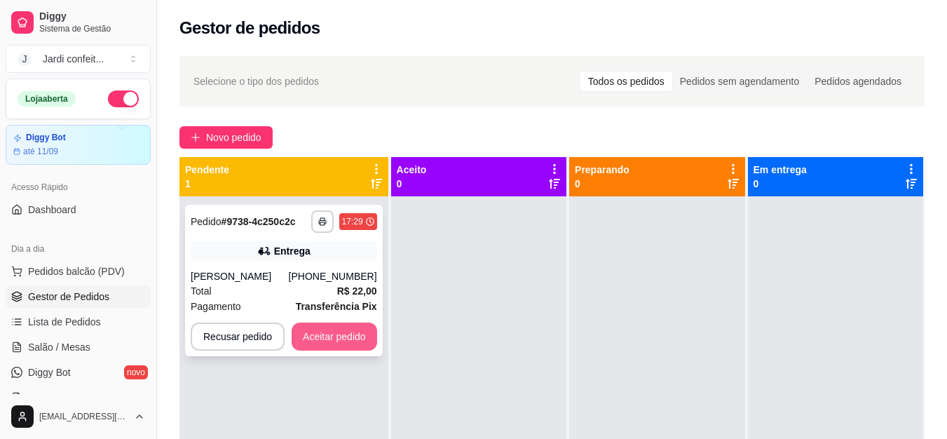
click at [364, 344] on button "Aceitar pedido" at bounding box center [335, 336] width 86 height 28
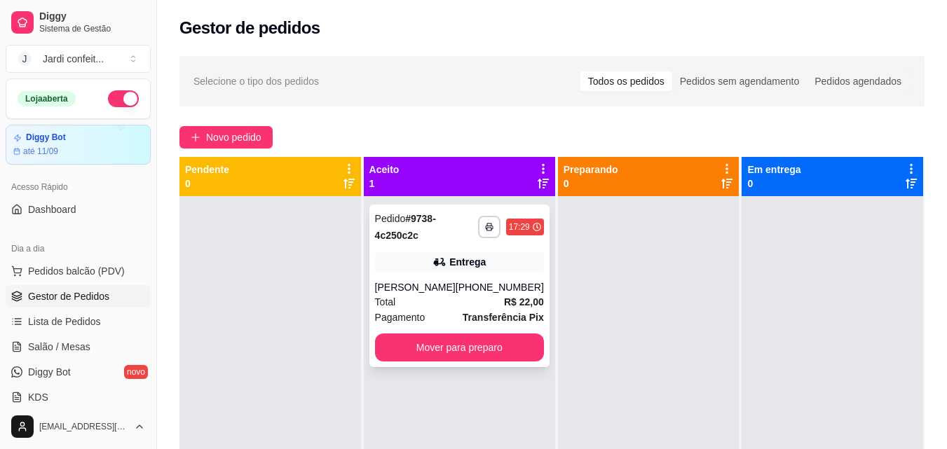
click at [511, 293] on div "[PHONE_NUMBER]" at bounding box center [500, 287] width 88 height 14
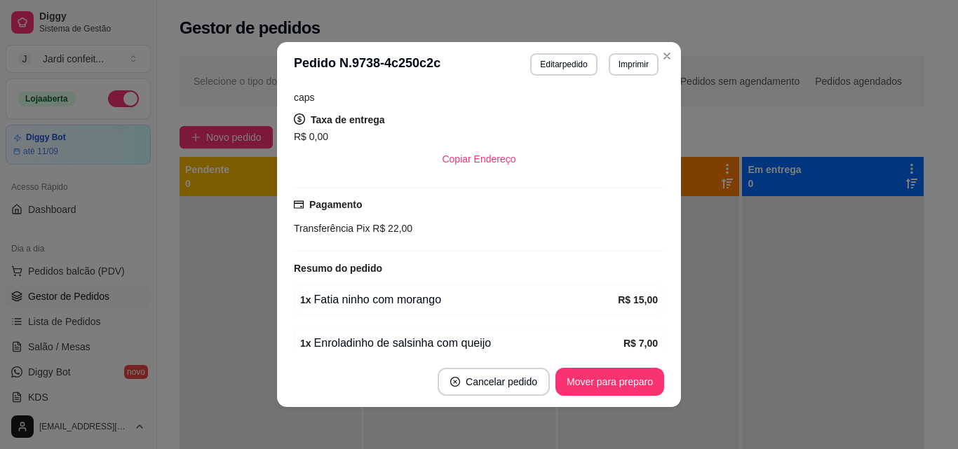
scroll to position [330, 0]
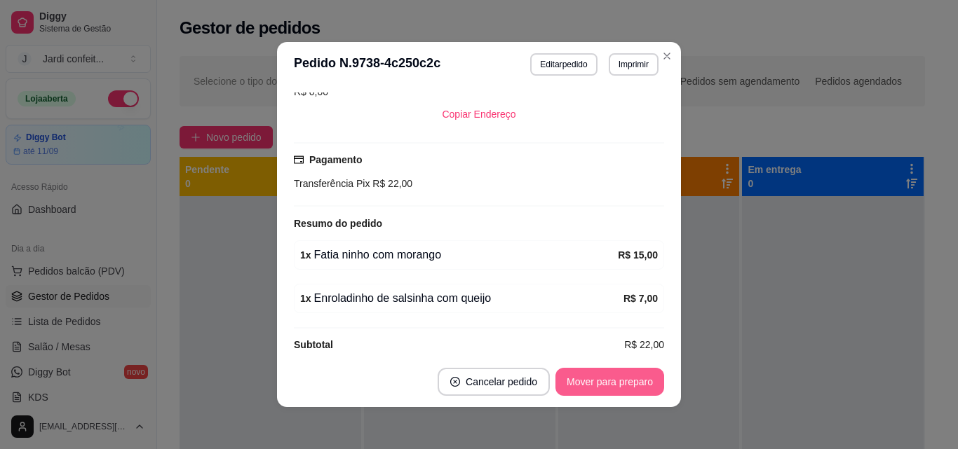
click at [616, 390] on button "Mover para preparo" at bounding box center [609, 382] width 109 height 28
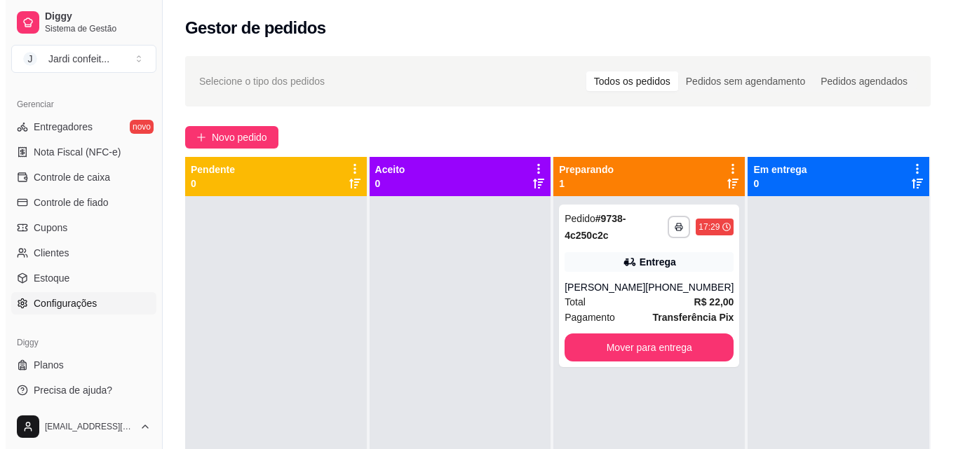
scroll to position [559, 0]
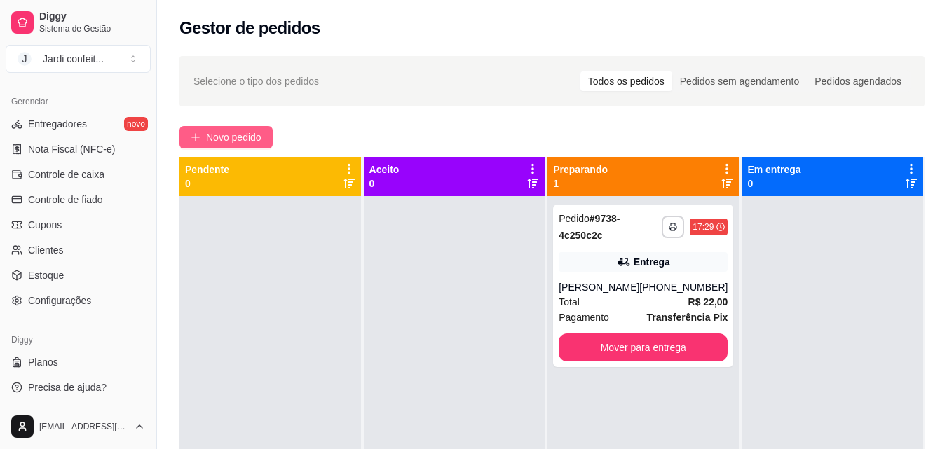
click at [256, 140] on span "Novo pedido" at bounding box center [233, 137] width 55 height 15
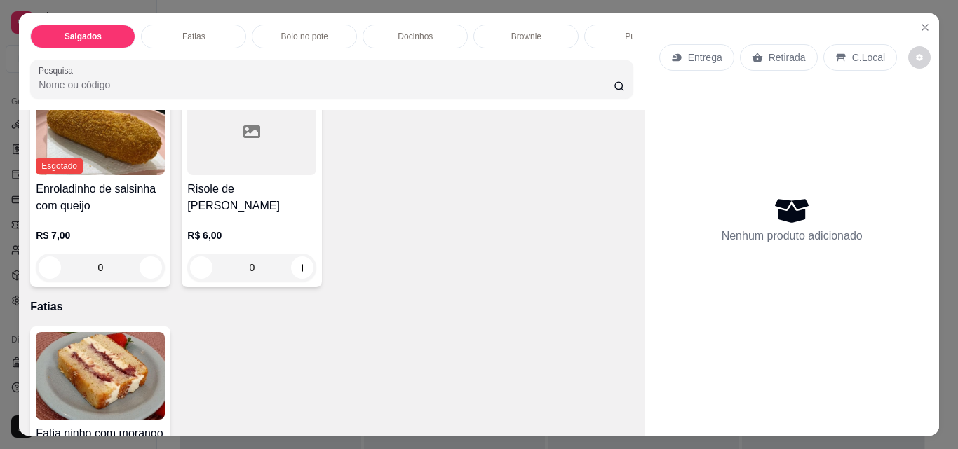
scroll to position [140, 0]
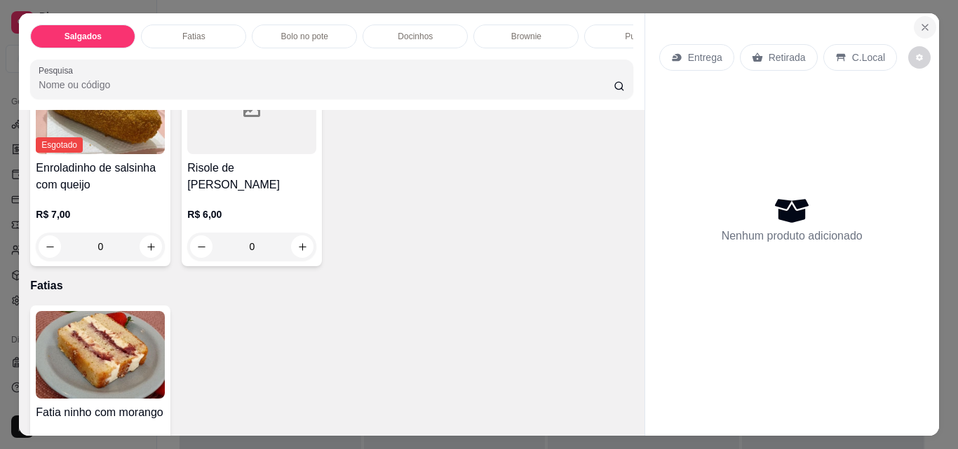
click at [925, 24] on icon "Close" at bounding box center [924, 27] width 11 height 11
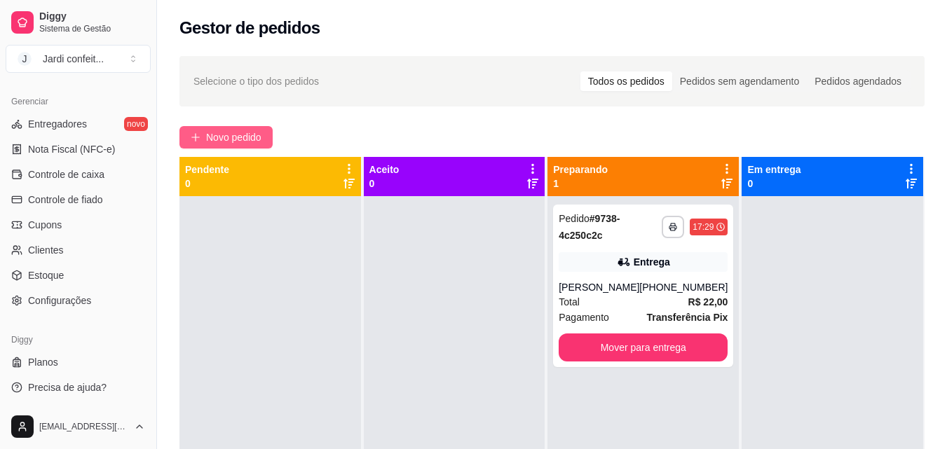
click at [237, 143] on span "Novo pedido" at bounding box center [233, 137] width 55 height 15
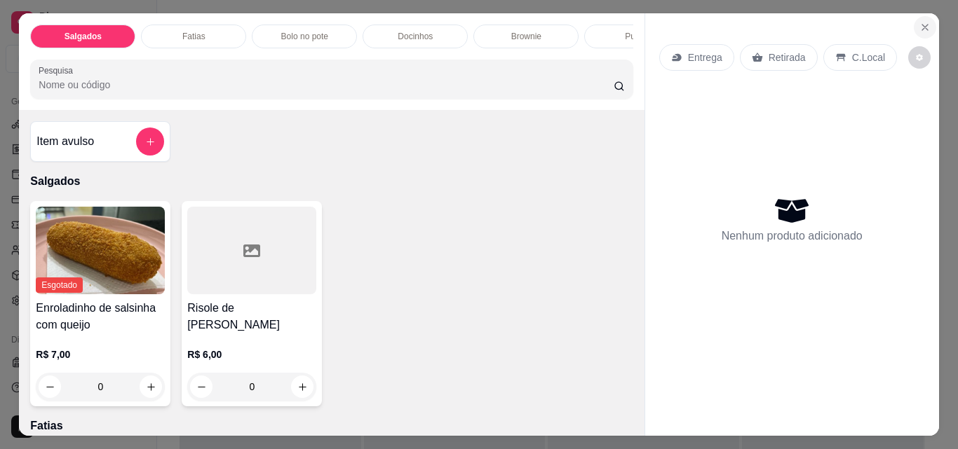
click at [918, 16] on button "Close" at bounding box center [925, 27] width 22 height 22
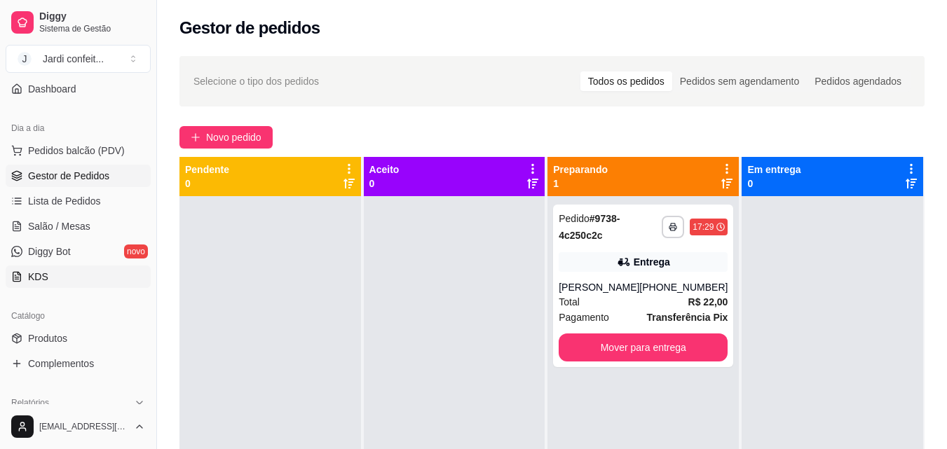
scroll to position [69, 0]
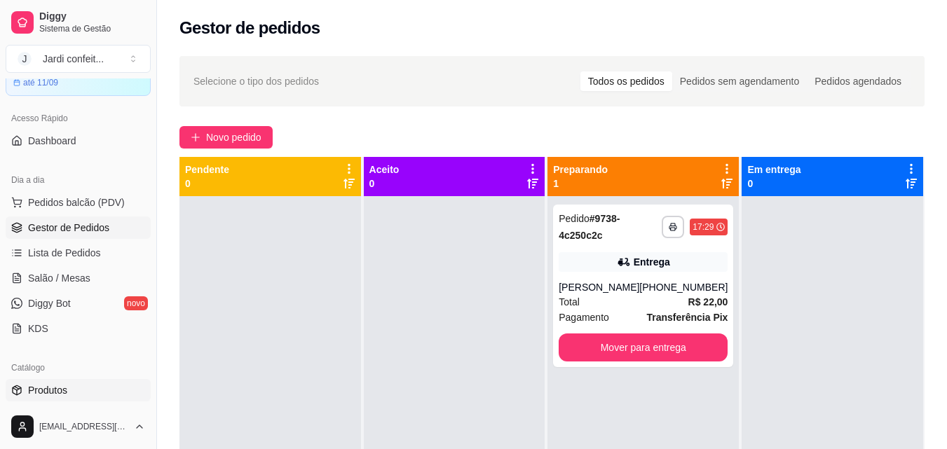
click at [94, 386] on link "Produtos" at bounding box center [78, 390] width 145 height 22
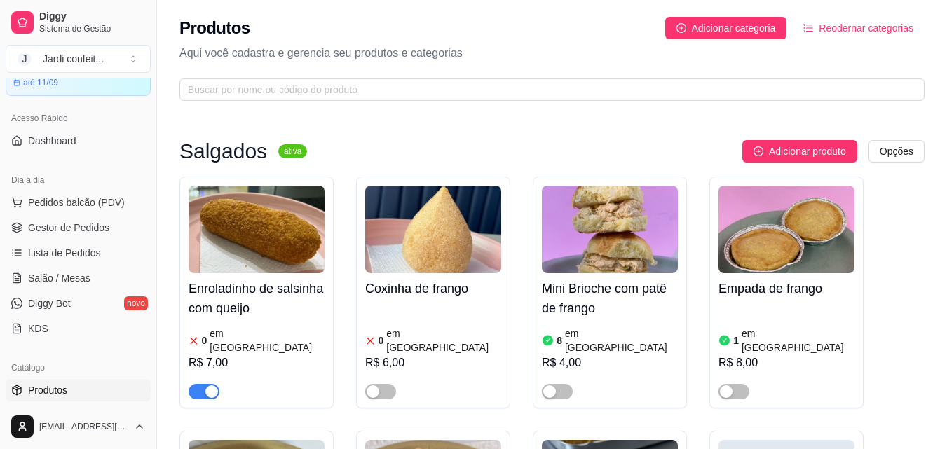
click at [195, 384] on span "button" at bounding box center [204, 391] width 31 height 15
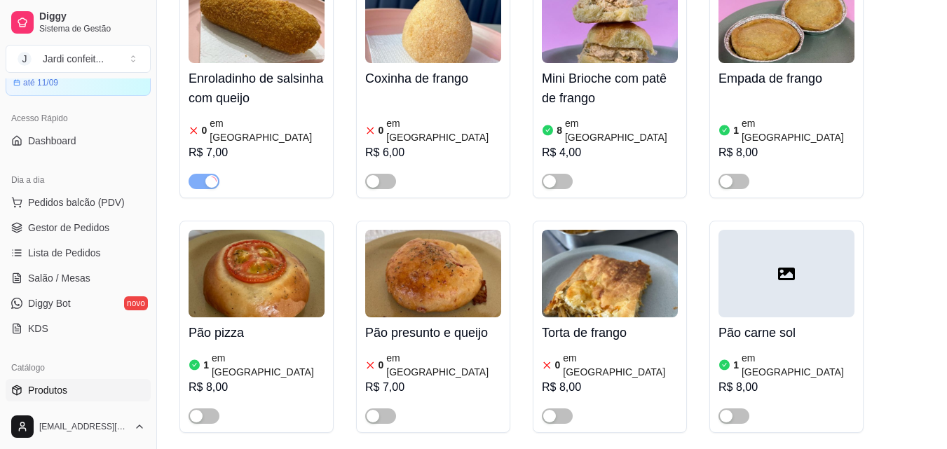
scroll to position [536, 0]
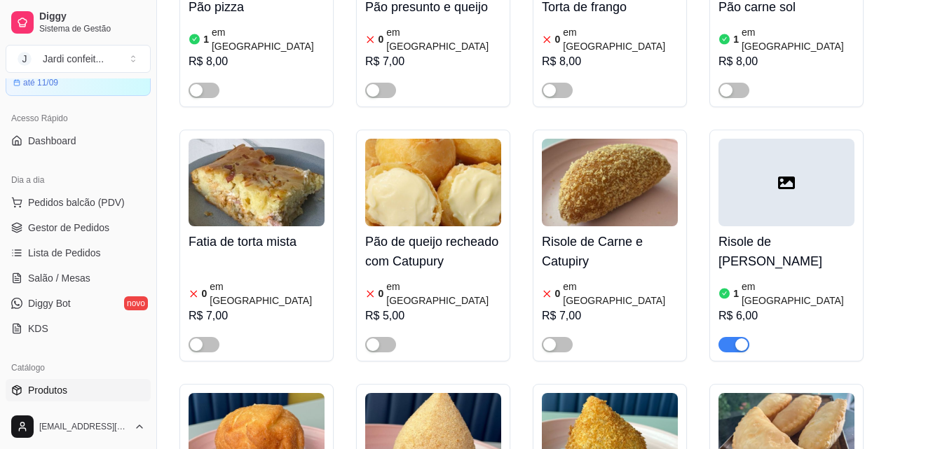
click at [726, 337] on span "button" at bounding box center [734, 344] width 31 height 15
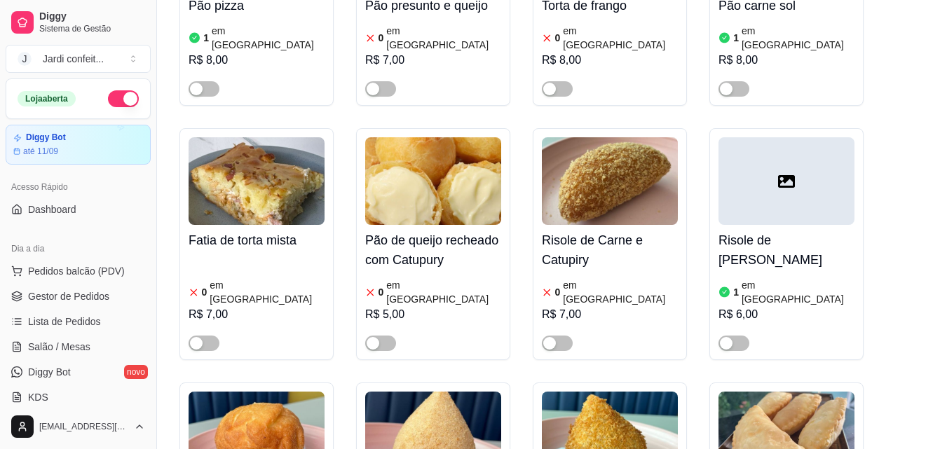
scroll to position [561, 0]
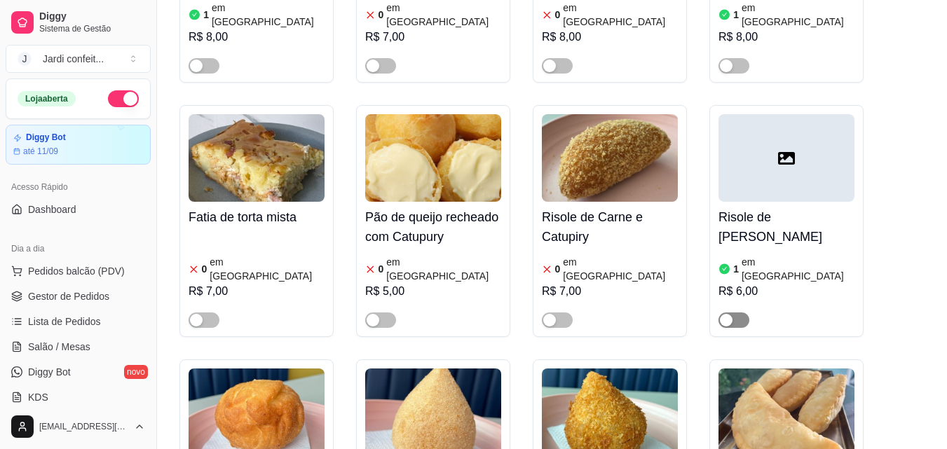
click at [742, 313] on span "button" at bounding box center [734, 320] width 31 height 15
click at [80, 347] on span "Salão / Mesas" at bounding box center [59, 347] width 62 height 14
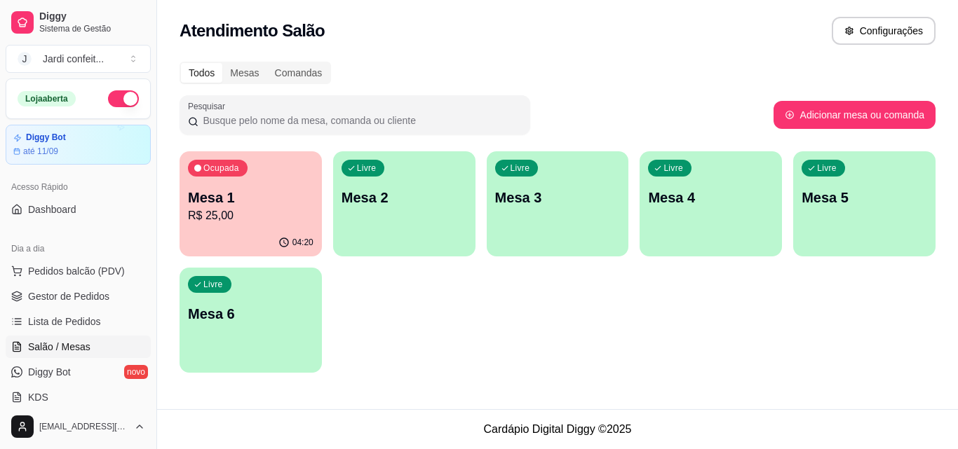
click at [259, 219] on p "R$ 25,00" at bounding box center [250, 216] width 125 height 17
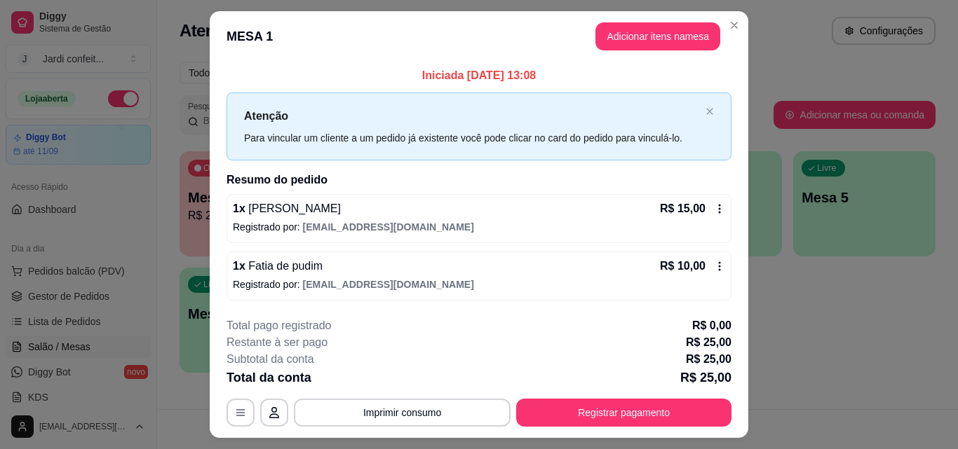
scroll to position [34, 0]
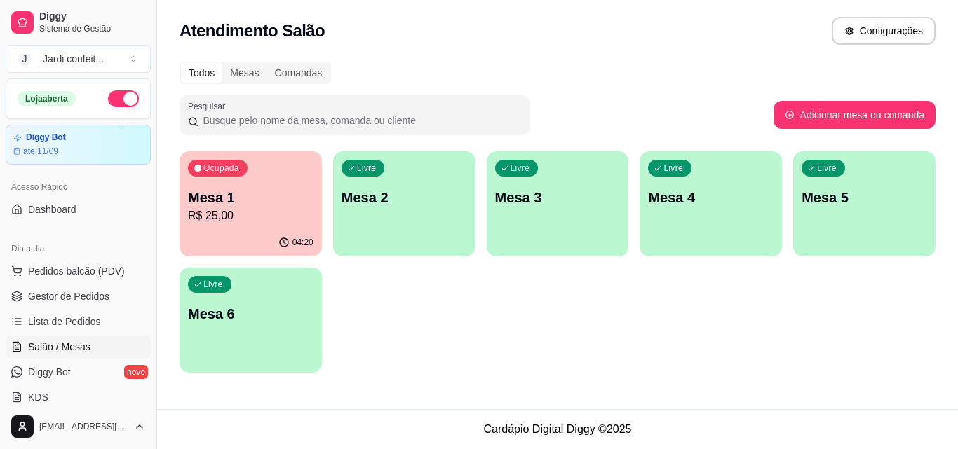
click at [436, 224] on div "Livre Mesa 2" at bounding box center [404, 195] width 142 height 88
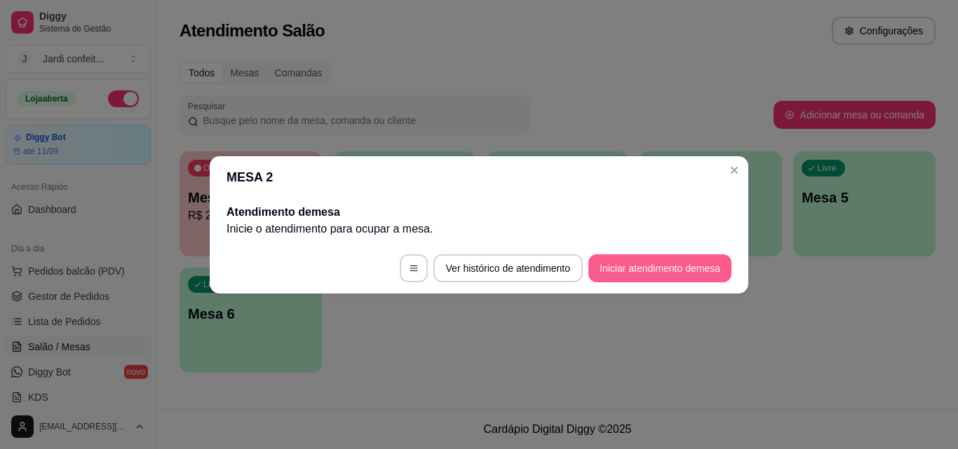
click at [653, 270] on button "Iniciar atendimento de mesa" at bounding box center [659, 268] width 143 height 28
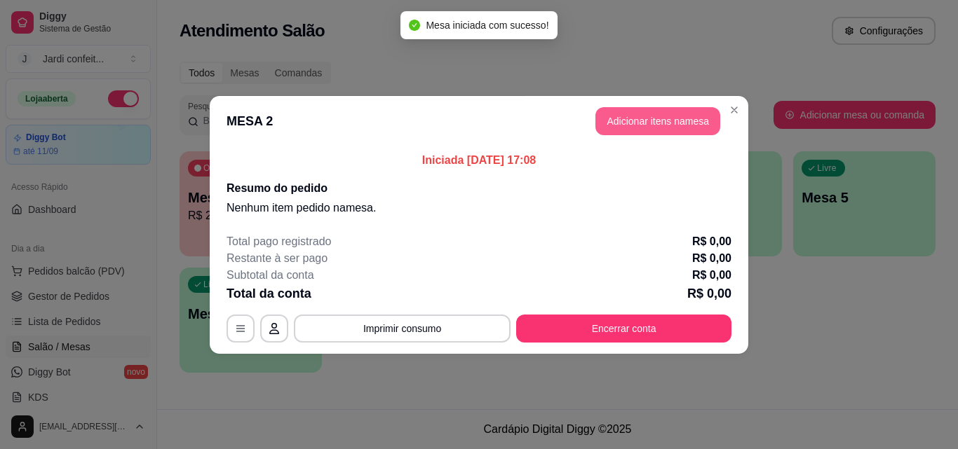
click at [679, 118] on button "Adicionar itens na mesa" at bounding box center [657, 121] width 125 height 28
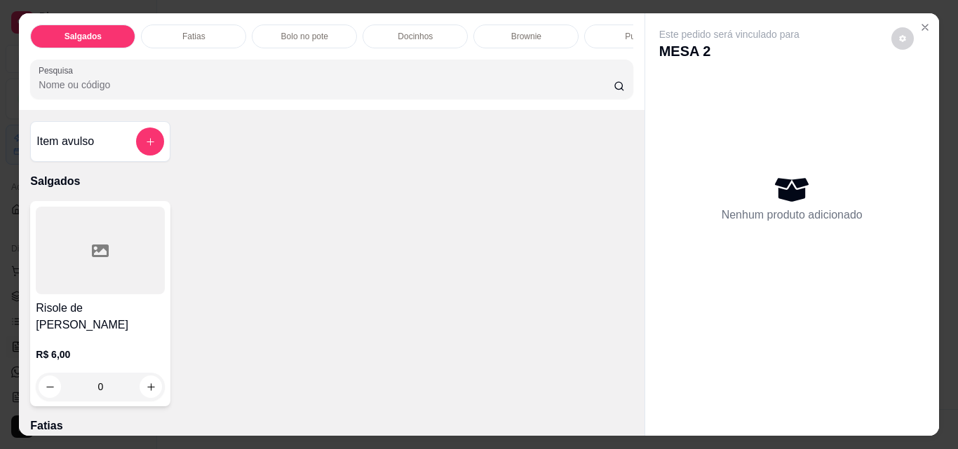
click at [207, 32] on div "Fatias" at bounding box center [193, 37] width 105 height 24
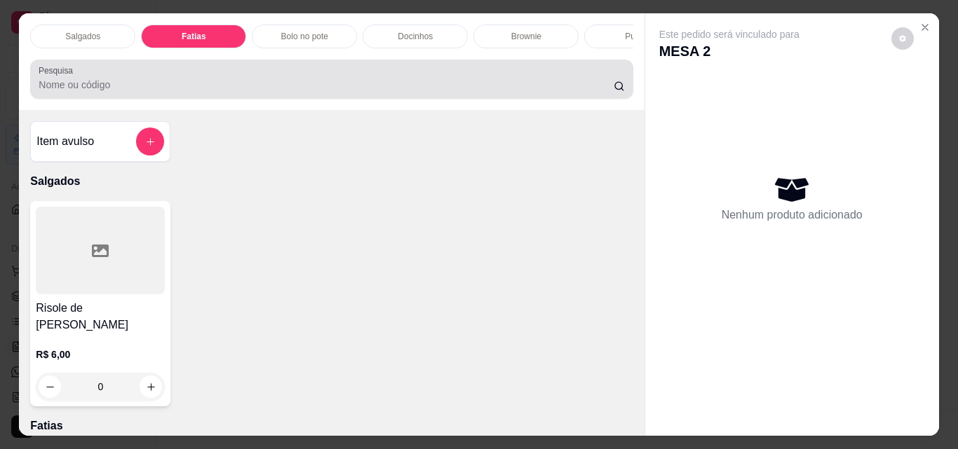
scroll to position [36, 0]
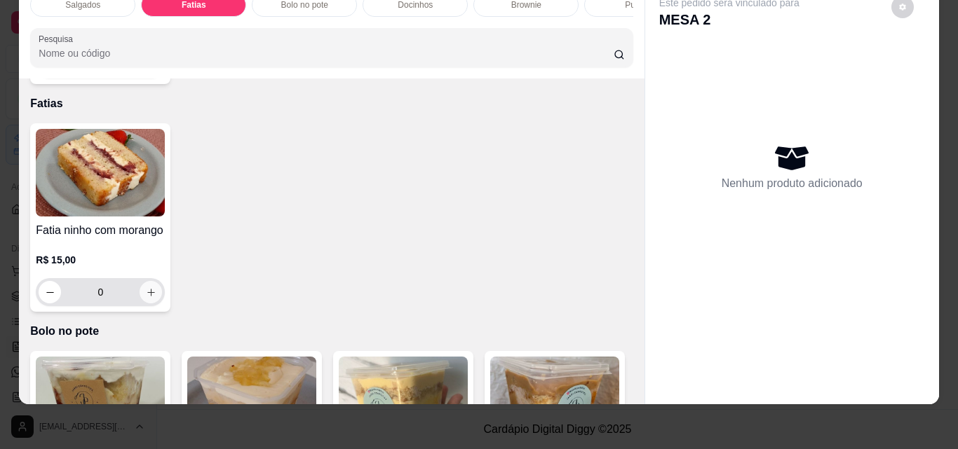
click at [149, 287] on icon "increase-product-quantity" at bounding box center [151, 292] width 11 height 11
type input "1"
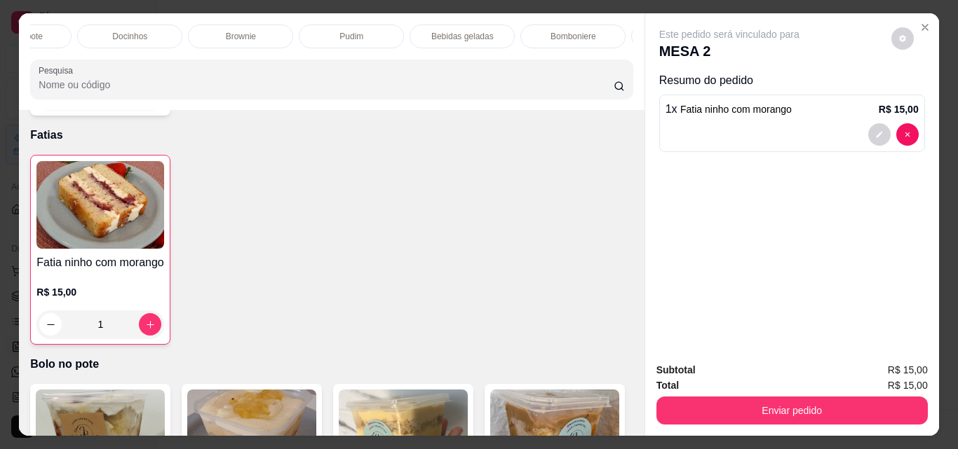
scroll to position [0, 389]
click at [368, 36] on p "Bebidas geladas" at bounding box center [358, 36] width 62 height 11
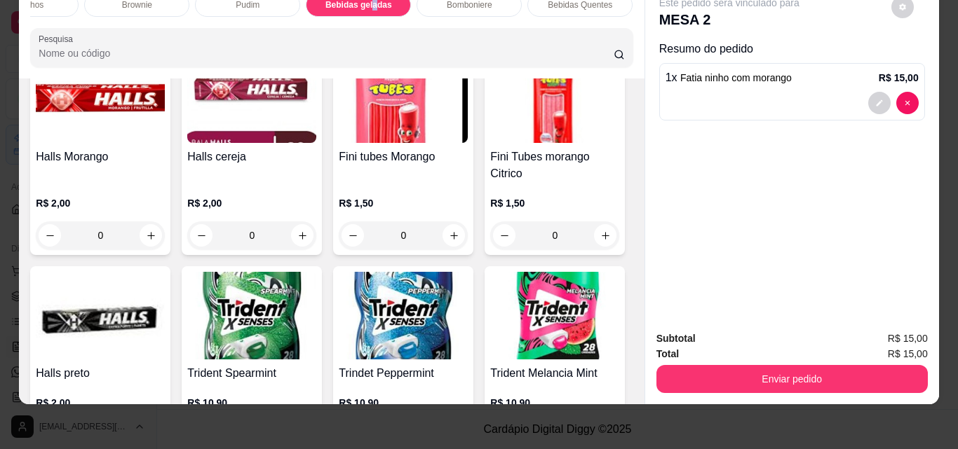
scroll to position [2546, 0]
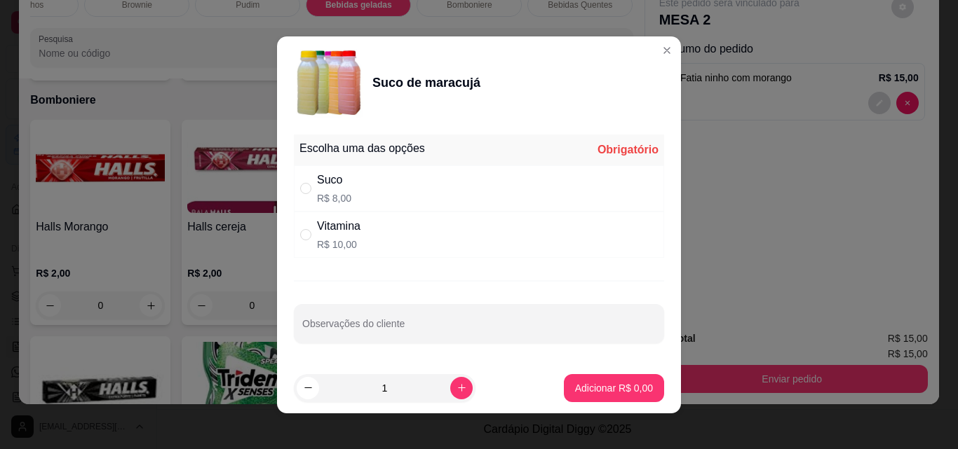
click at [317, 193] on p "R$ 8,00" at bounding box center [334, 198] width 34 height 14
radio input "true"
click at [605, 386] on p "Adicionar R$ 8,00" at bounding box center [614, 387] width 76 height 13
type input "1"
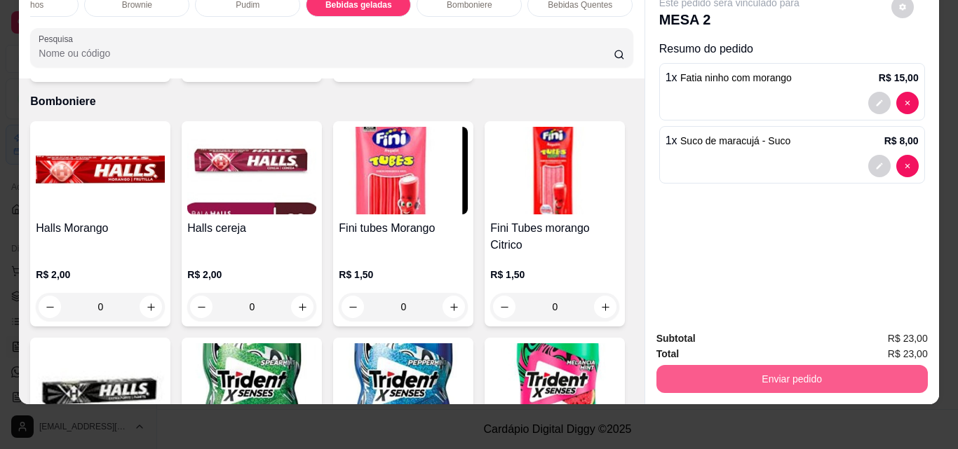
click at [814, 378] on button "Enviar pedido" at bounding box center [791, 379] width 271 height 28
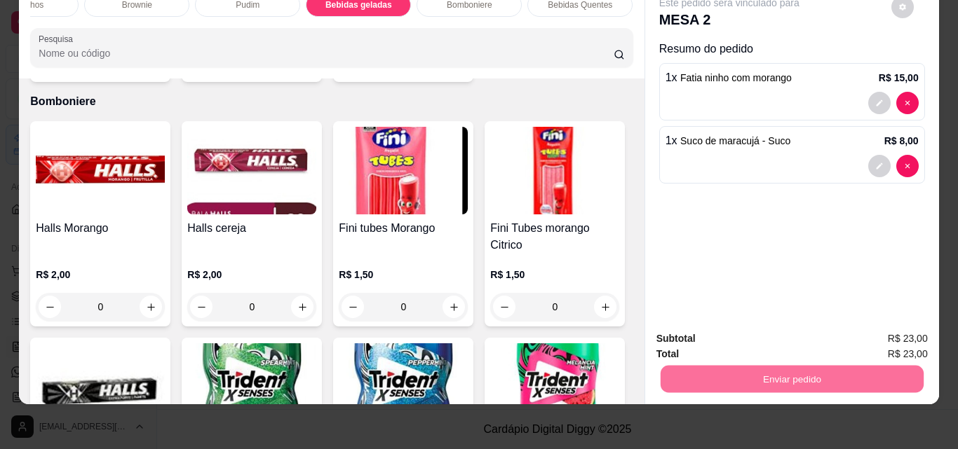
click at [762, 337] on button "Não registrar e enviar pedido" at bounding box center [745, 334] width 146 height 27
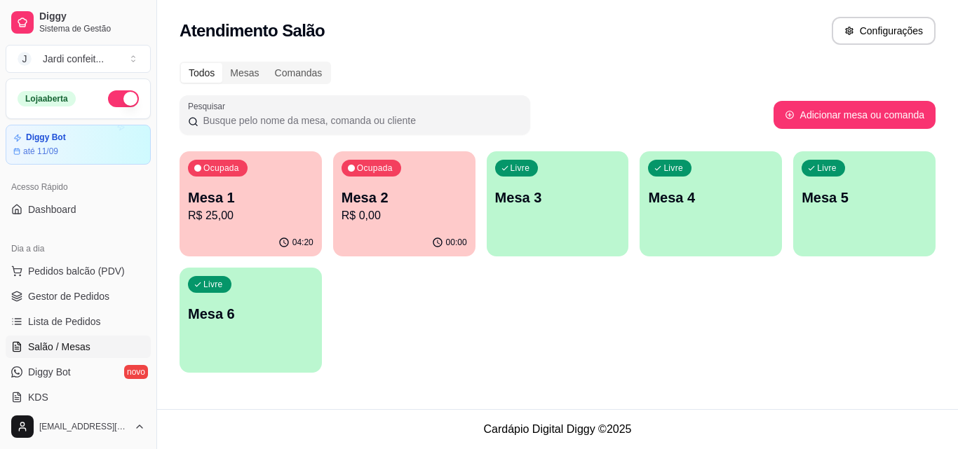
click at [239, 215] on p "R$ 25,00" at bounding box center [250, 216] width 125 height 17
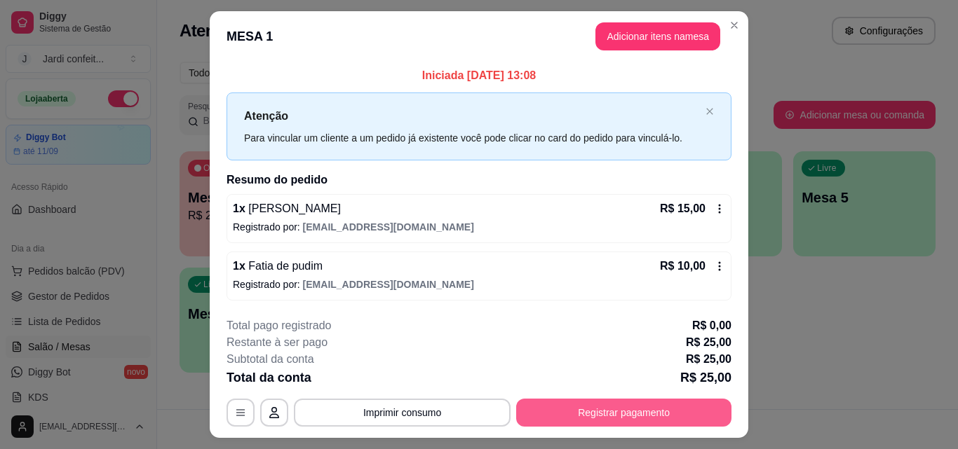
click at [603, 412] on button "Registrar pagamento" at bounding box center [623, 413] width 215 height 28
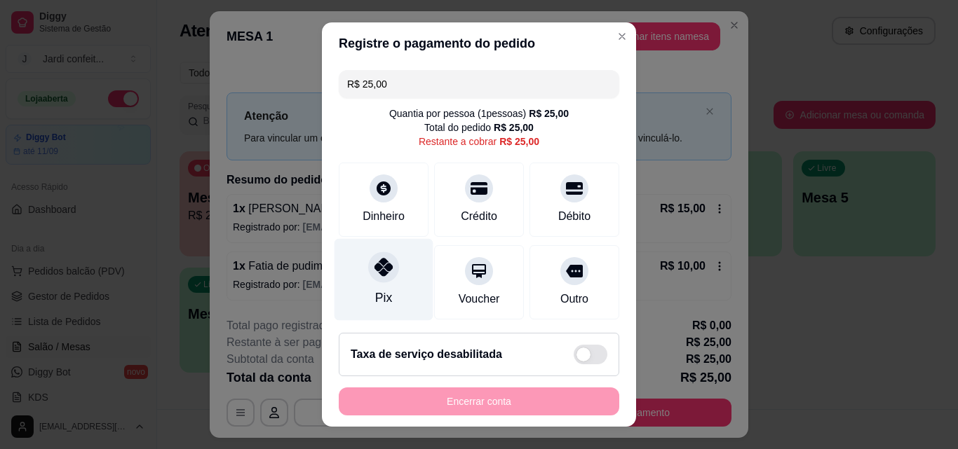
click at [376, 288] on div "Pix" at bounding box center [383, 280] width 99 height 82
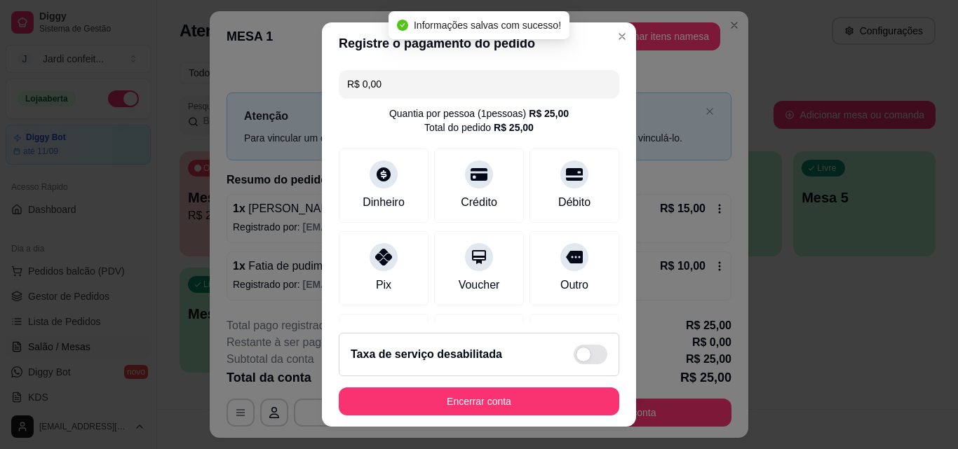
type input "R$ 0,00"
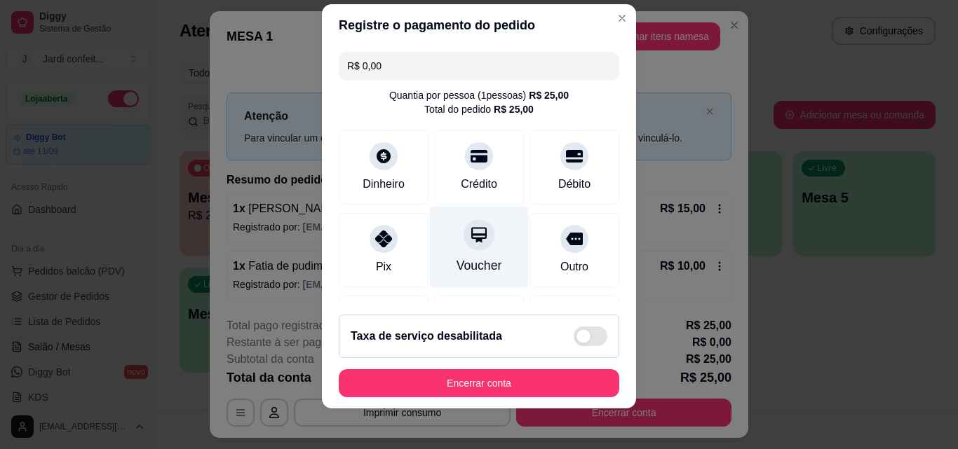
scroll to position [22, 0]
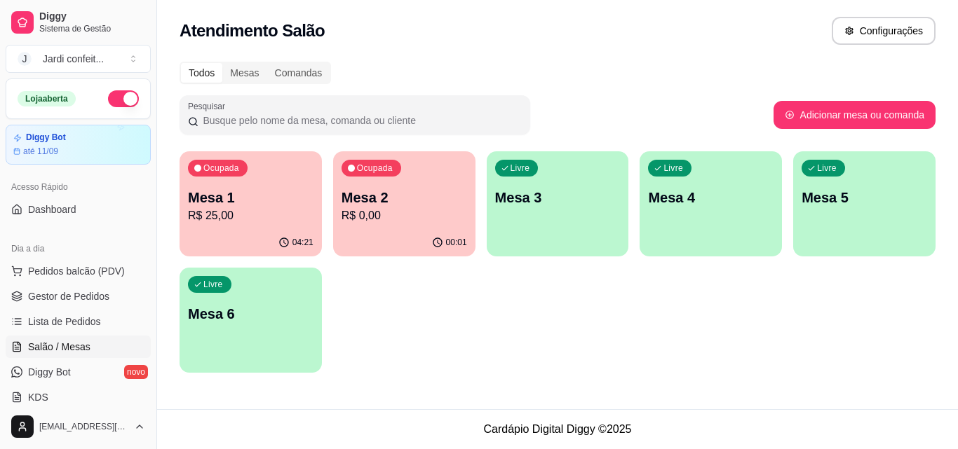
click at [251, 229] on div "Ocupada Mesa 1 R$ 25,00" at bounding box center [250, 190] width 142 height 78
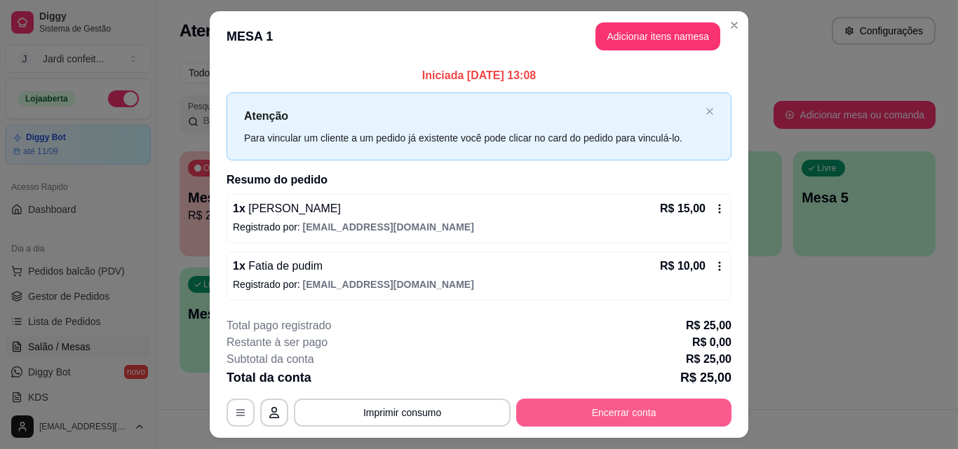
click at [672, 404] on button "Encerrar conta" at bounding box center [623, 413] width 215 height 28
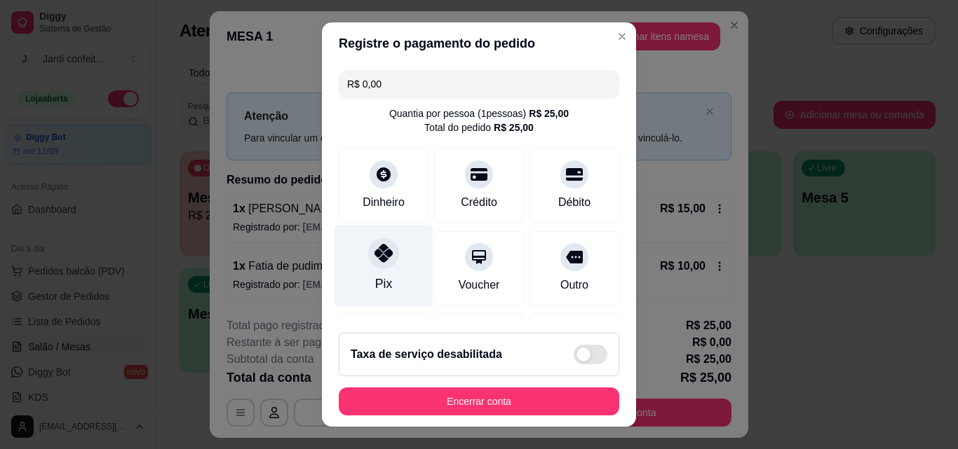
click at [388, 276] on div "Pix" at bounding box center [383, 266] width 99 height 82
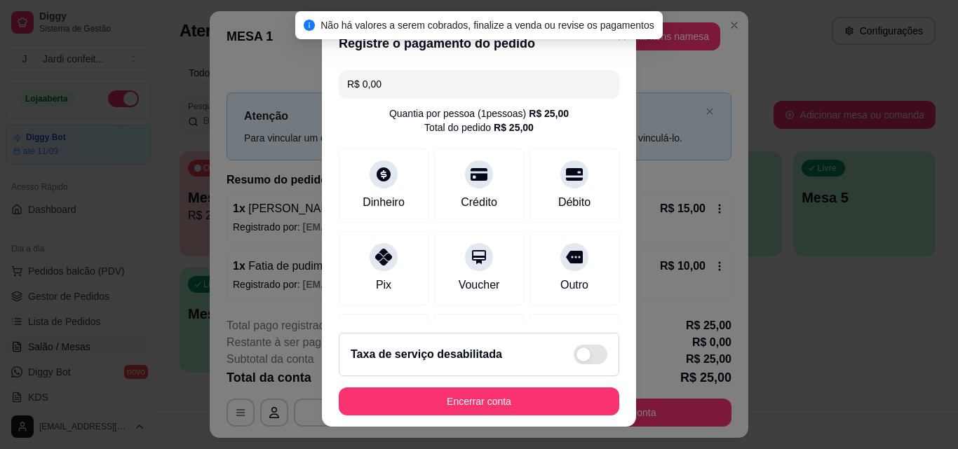
click at [449, 397] on button "Encerrar conta" at bounding box center [479, 402] width 280 height 28
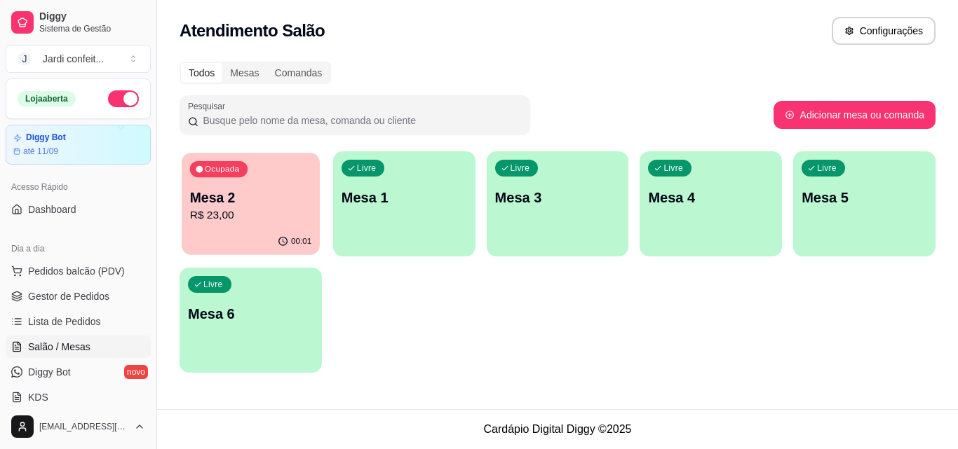
click at [193, 207] on div "Mesa 2 R$ 23,00" at bounding box center [250, 206] width 121 height 35
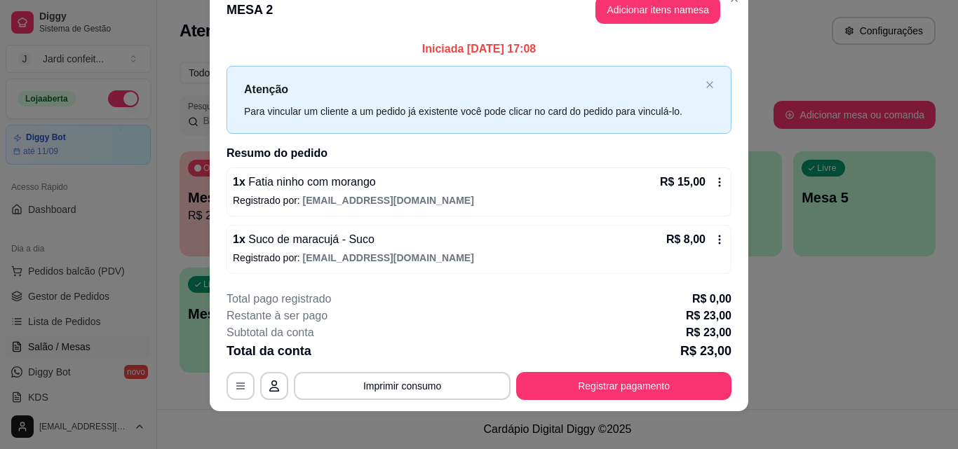
scroll to position [34, 0]
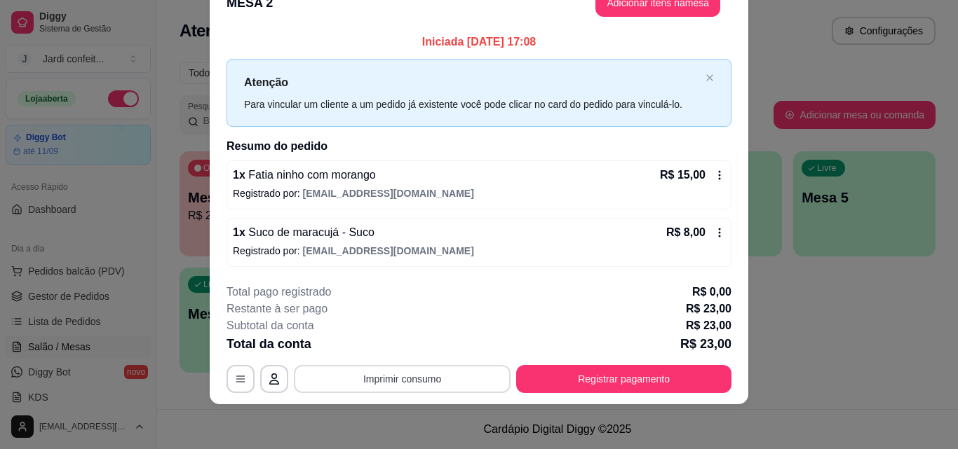
click at [387, 380] on button "Imprimir consumo" at bounding box center [402, 379] width 217 height 28
click at [423, 344] on button "Impressora" at bounding box center [402, 347] width 102 height 22
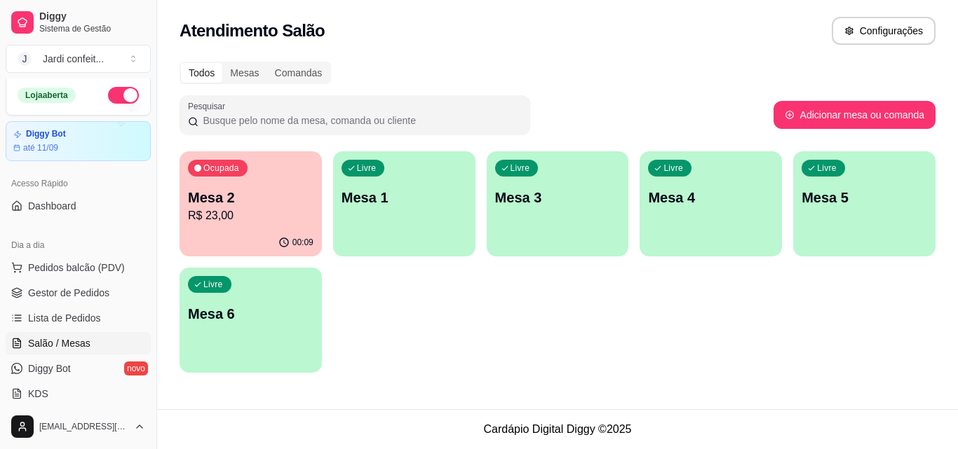
scroll to position [0, 0]
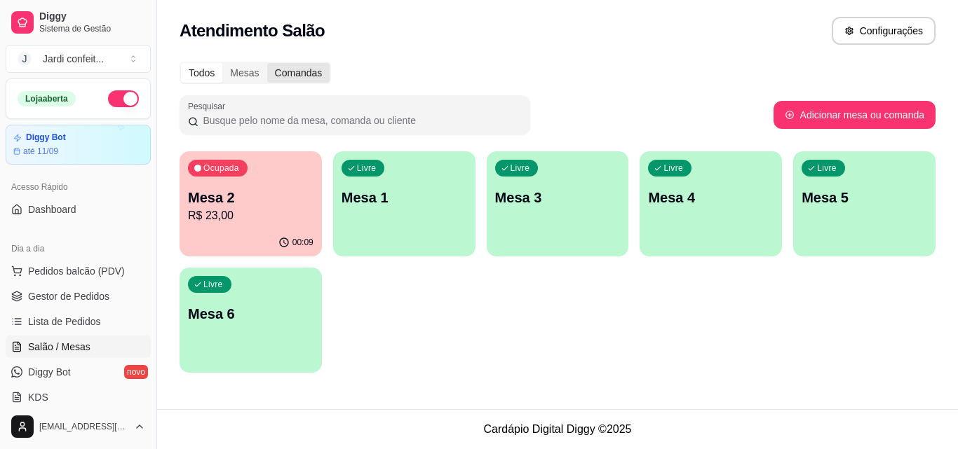
click at [290, 69] on div "Comandas" at bounding box center [298, 73] width 63 height 20
click at [267, 63] on input "Comandas" at bounding box center [267, 63] width 0 height 0
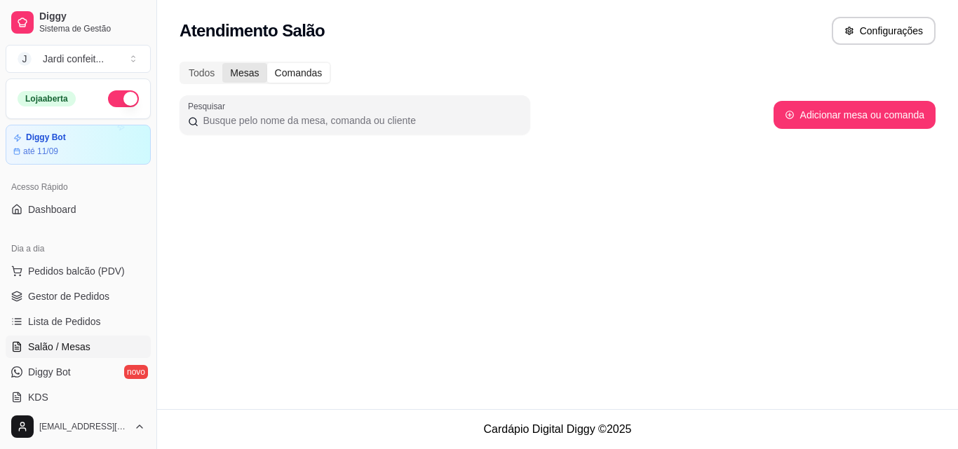
click at [245, 72] on div "Mesas" at bounding box center [244, 73] width 44 height 20
click at [222, 63] on input "Mesas" at bounding box center [222, 63] width 0 height 0
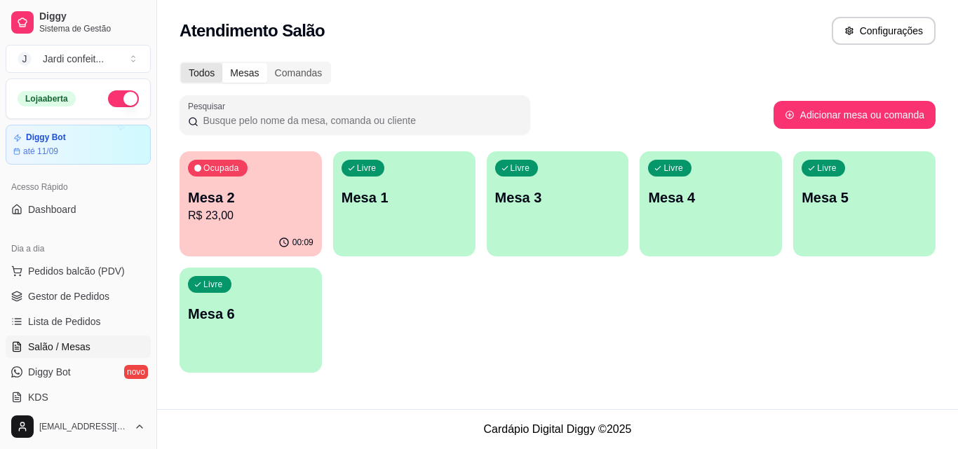
click at [205, 71] on div "Todos" at bounding box center [201, 73] width 41 height 20
click at [181, 63] on input "Todos" at bounding box center [181, 63] width 0 height 0
click at [117, 286] on link "Gestor de Pedidos" at bounding box center [78, 296] width 145 height 22
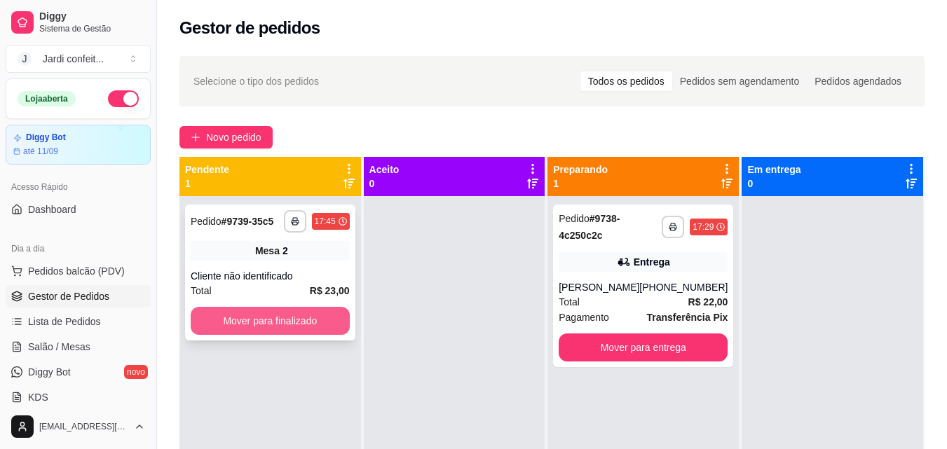
click at [317, 323] on button "Mover para finalizado" at bounding box center [270, 321] width 159 height 28
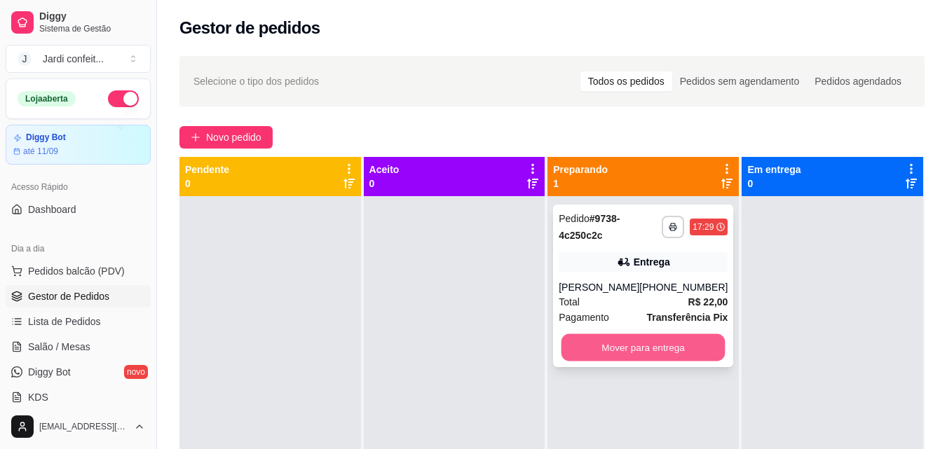
click at [606, 359] on button "Mover para entrega" at bounding box center [644, 347] width 164 height 27
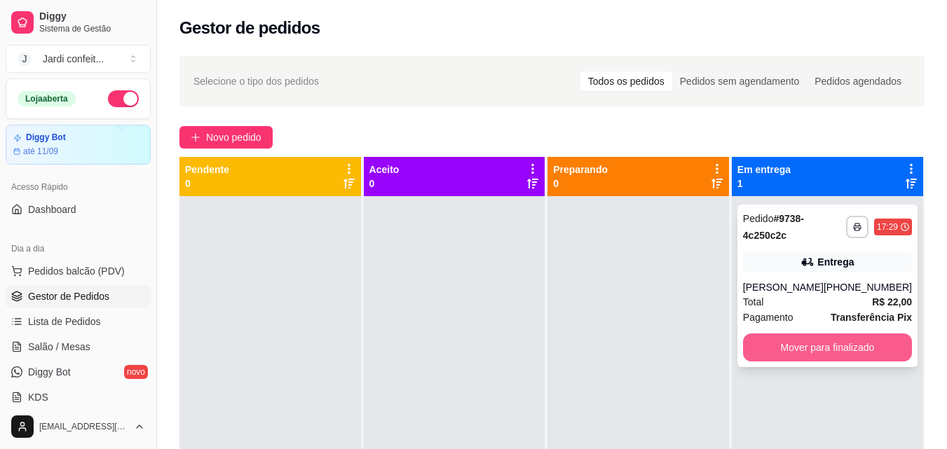
click at [787, 357] on button "Mover para finalizado" at bounding box center [827, 348] width 169 height 28
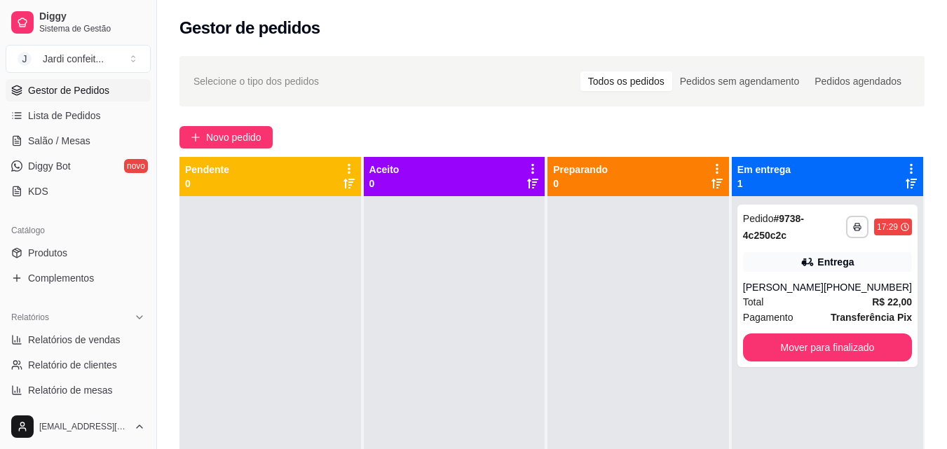
scroll to position [210, 0]
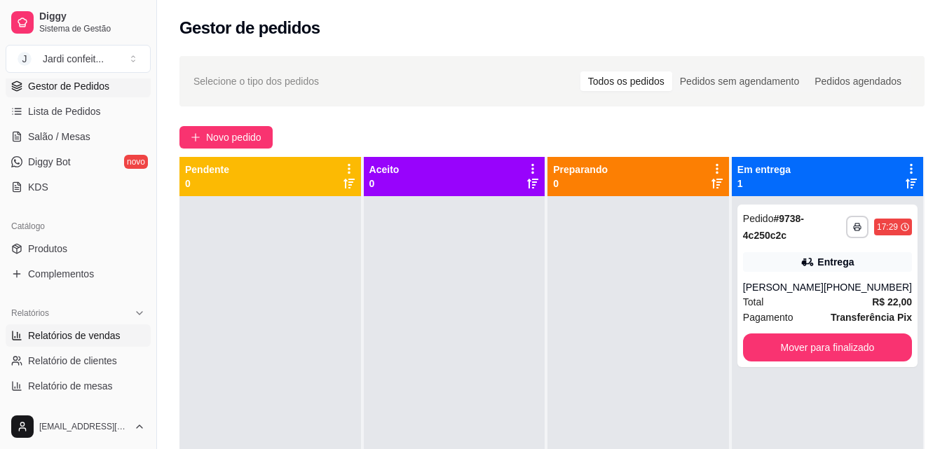
click at [102, 334] on span "Relatórios de vendas" at bounding box center [74, 336] width 93 height 14
select select "ALL"
select select "0"
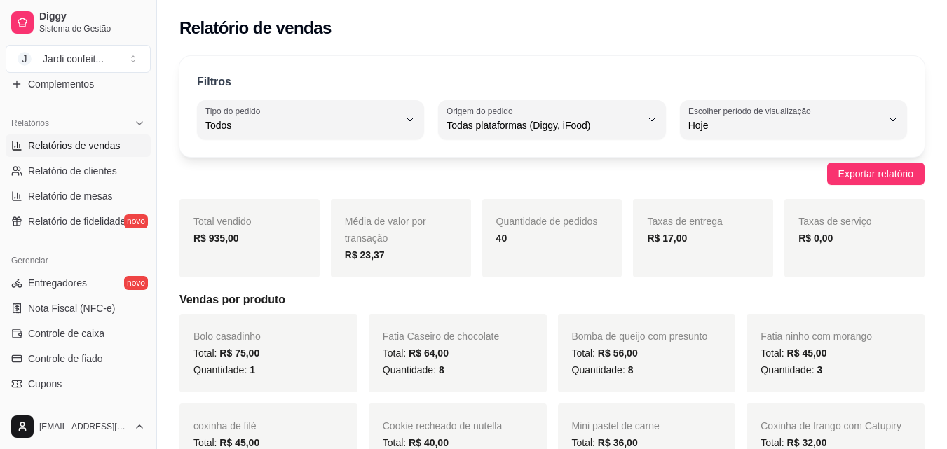
scroll to position [421, 0]
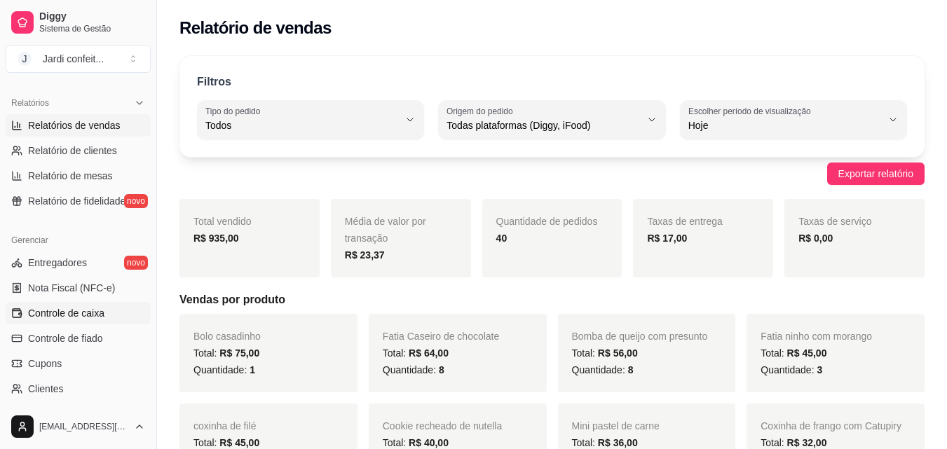
click at [104, 323] on link "Controle de caixa" at bounding box center [78, 313] width 145 height 22
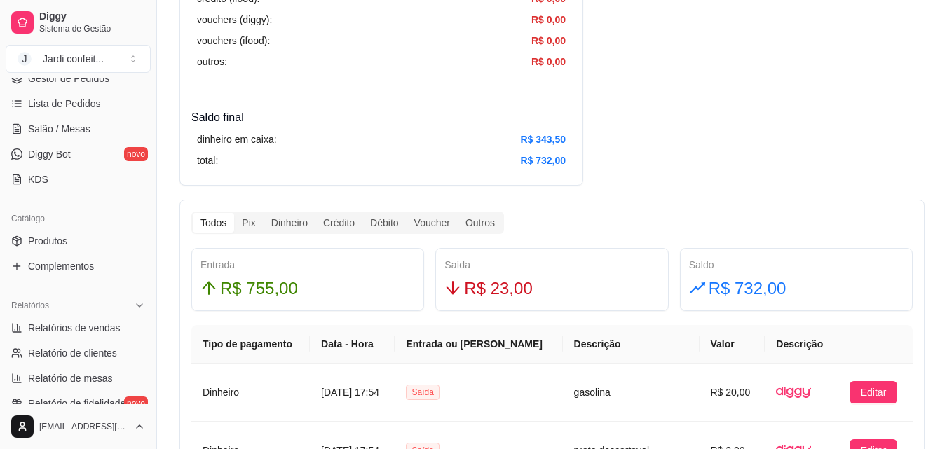
scroll to position [210, 0]
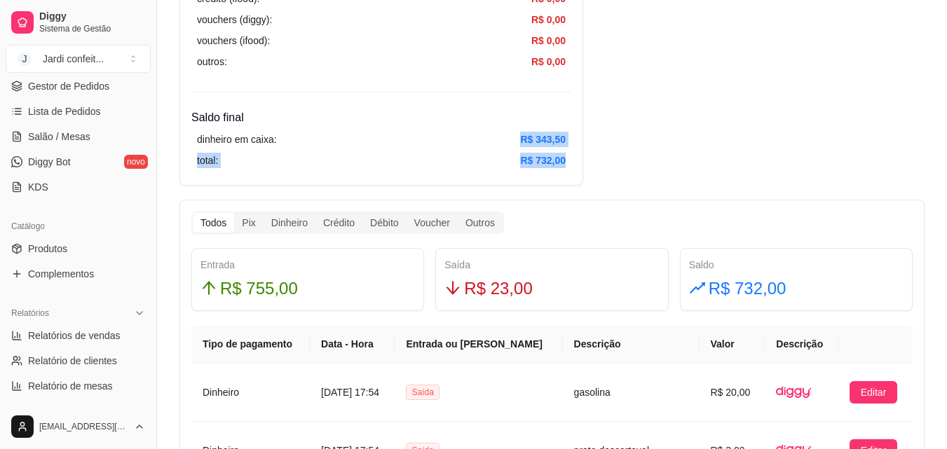
drag, startPoint x: 570, startPoint y: 161, endPoint x: 521, endPoint y: 136, distance: 55.2
click at [521, 136] on div "dinheiro em caixa: R$ 343,50 total: R$ 732,00" at bounding box center [381, 150] width 380 height 48
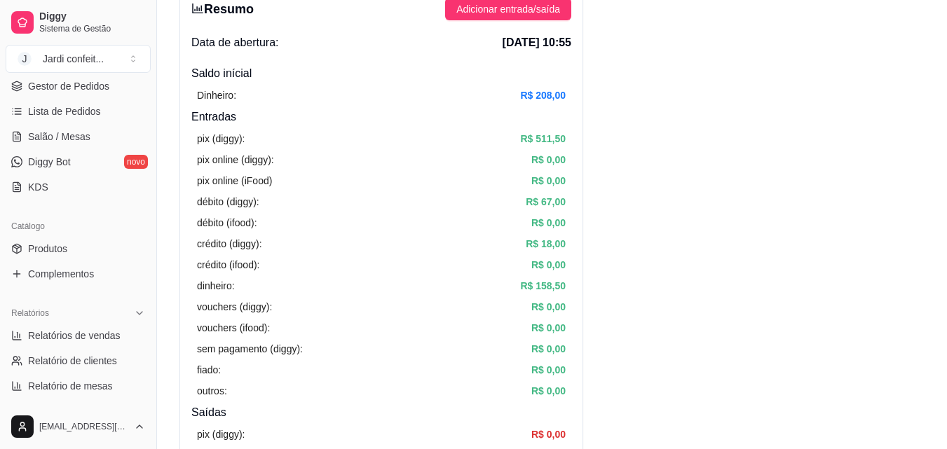
scroll to position [0, 0]
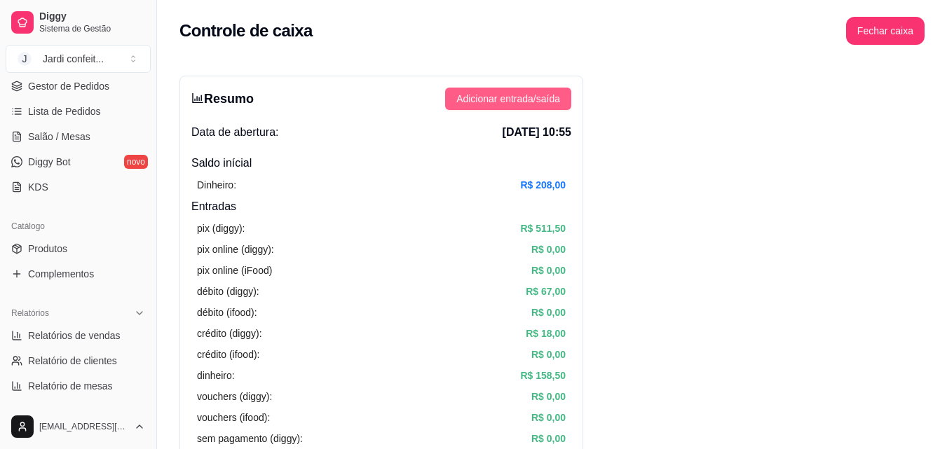
click at [538, 97] on span "Adicionar entrada/saída" at bounding box center [508, 98] width 104 height 15
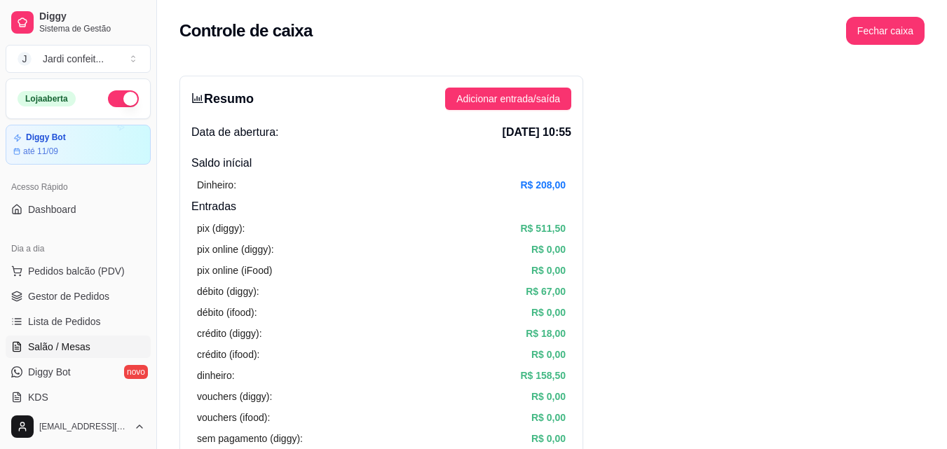
click at [90, 344] on link "Salão / Mesas" at bounding box center [78, 347] width 145 height 22
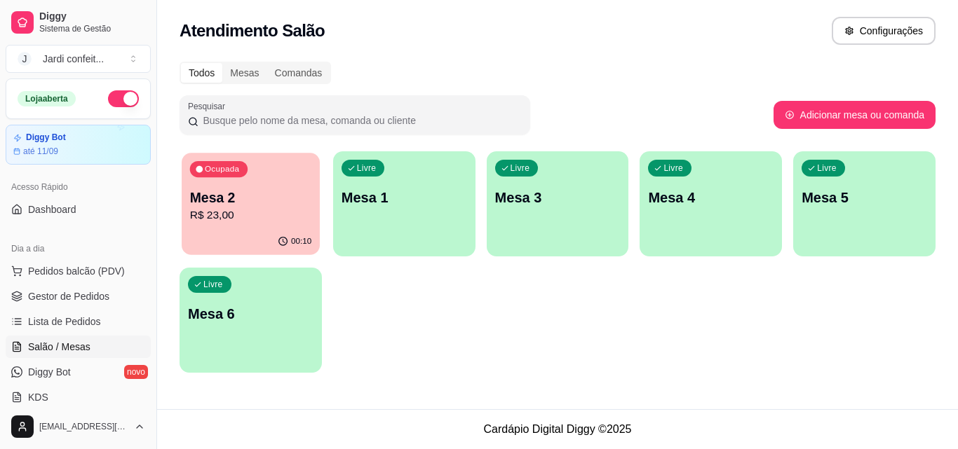
click at [278, 204] on p "Mesa 2" at bounding box center [250, 198] width 121 height 19
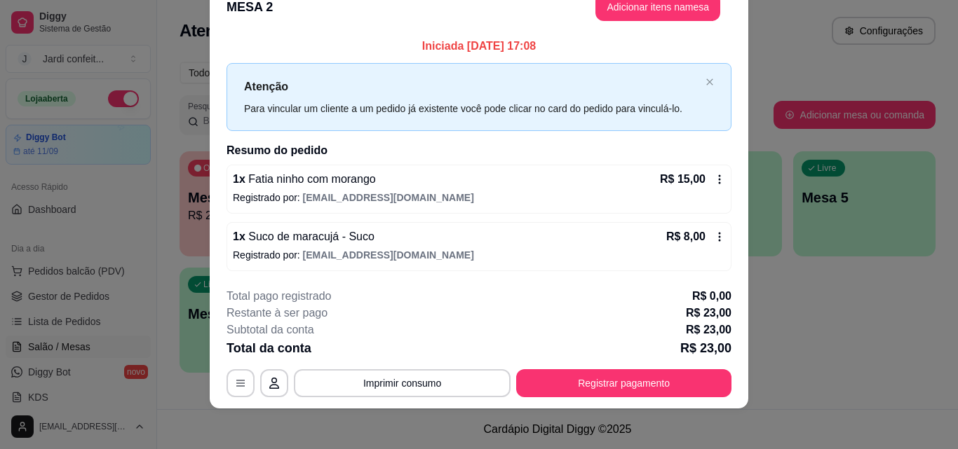
scroll to position [34, 0]
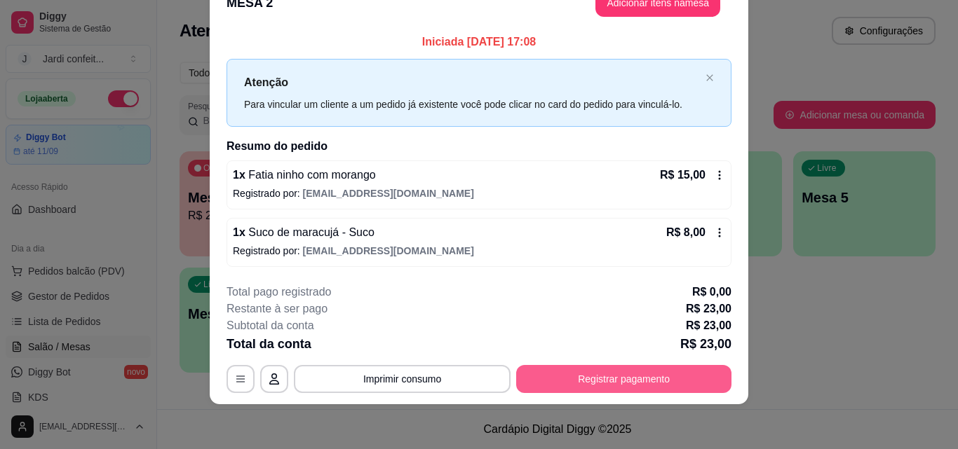
click at [680, 379] on button "Registrar pagamento" at bounding box center [623, 379] width 215 height 28
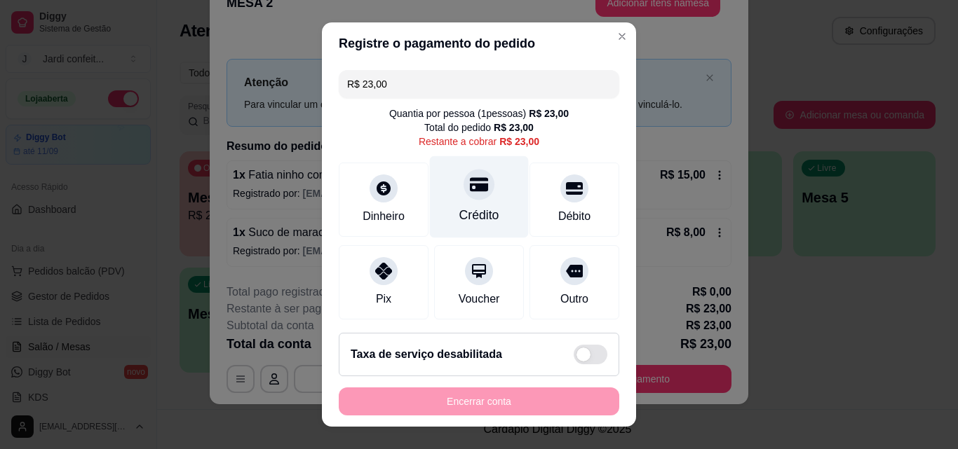
click at [469, 209] on div "Crédito" at bounding box center [479, 215] width 40 height 18
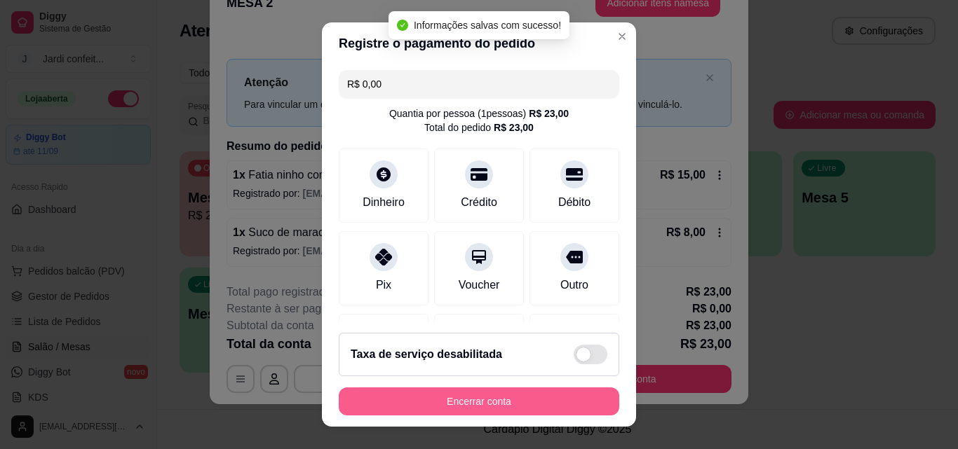
type input "R$ 0,00"
click at [564, 398] on button "Encerrar conta" at bounding box center [479, 402] width 280 height 28
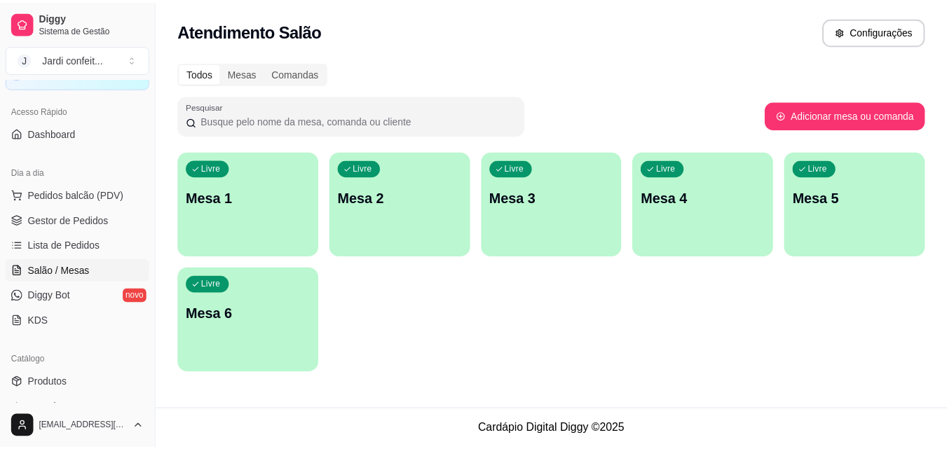
scroll to position [70, 0]
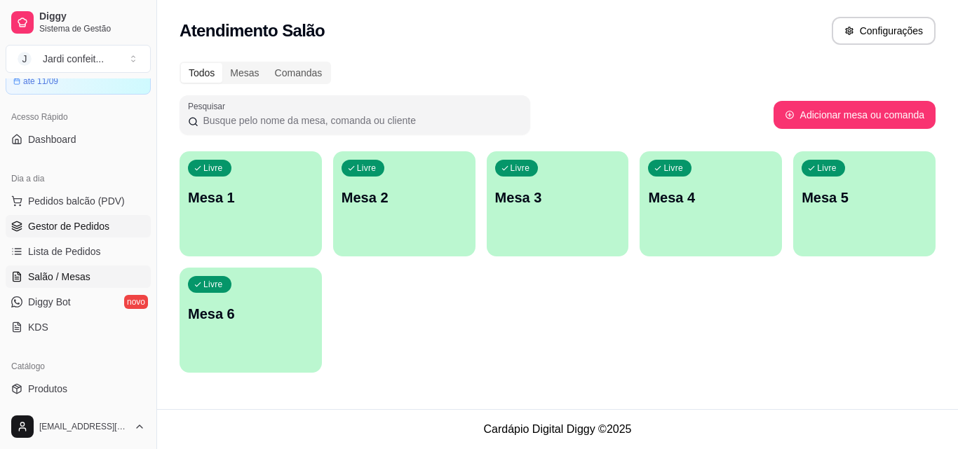
click at [106, 224] on span "Gestor de Pedidos" at bounding box center [68, 226] width 81 height 14
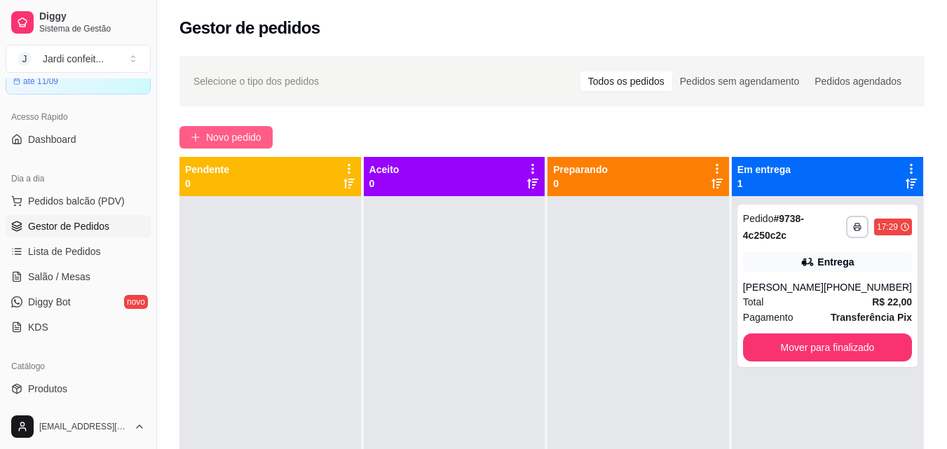
click at [243, 138] on span "Novo pedido" at bounding box center [233, 137] width 55 height 15
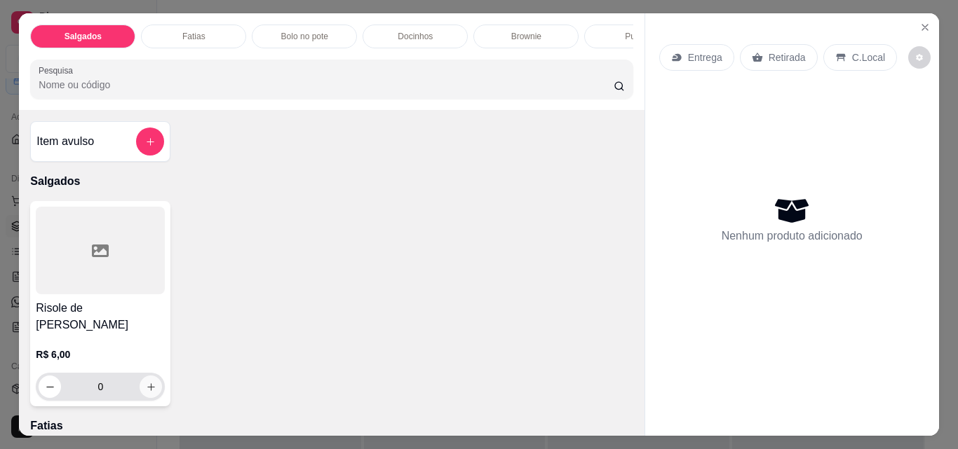
click at [147, 382] on icon "increase-product-quantity" at bounding box center [151, 387] width 11 height 11
type input "1"
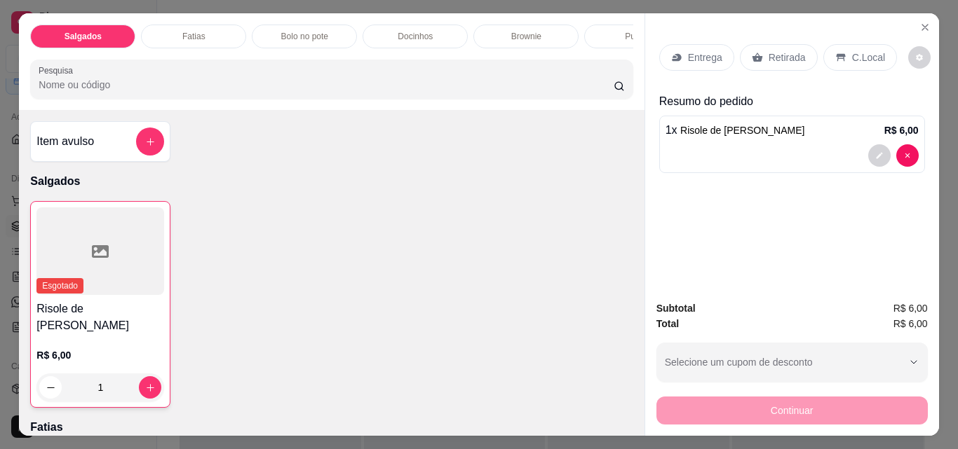
click at [774, 50] on p "Retirada" at bounding box center [786, 57] width 37 height 14
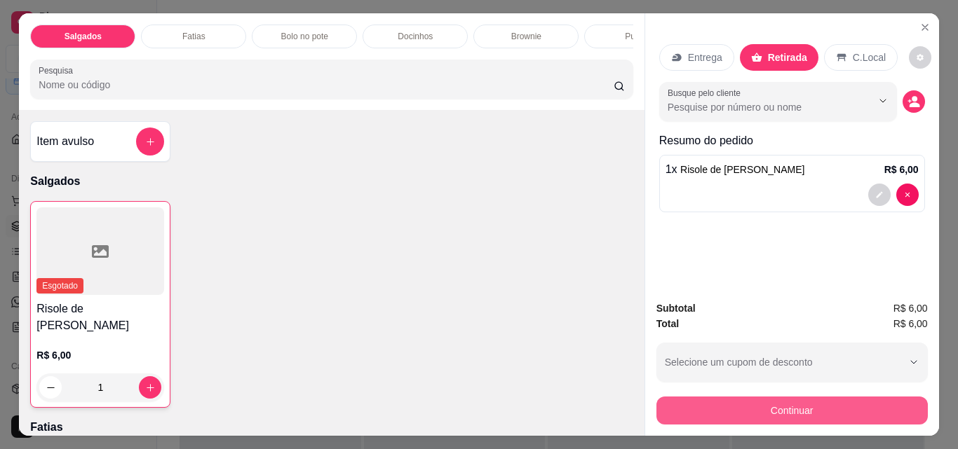
click at [818, 404] on button "Continuar" at bounding box center [791, 411] width 271 height 28
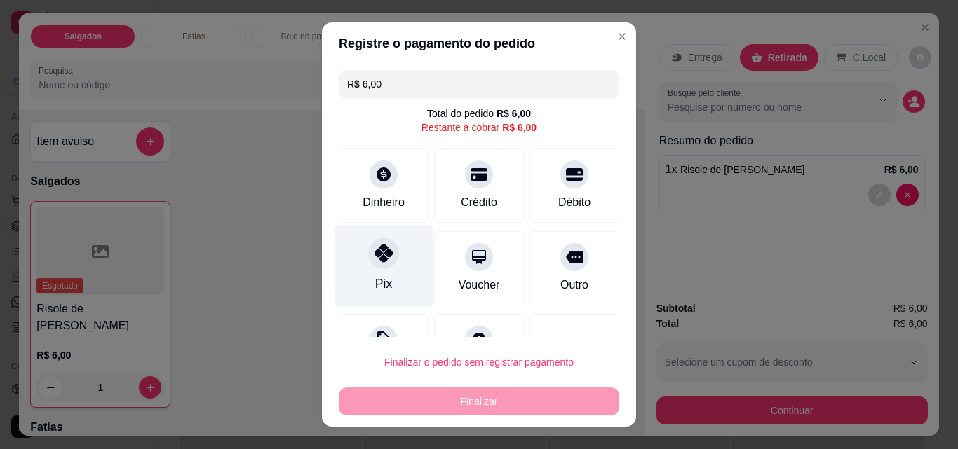
click at [378, 259] on icon at bounding box center [383, 253] width 18 height 18
type input "R$ 0,00"
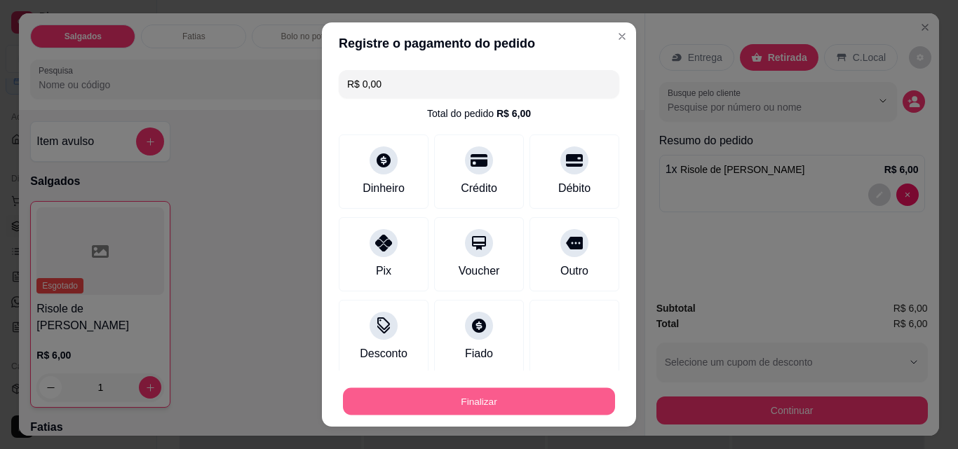
click at [491, 402] on button "Finalizar" at bounding box center [479, 401] width 272 height 27
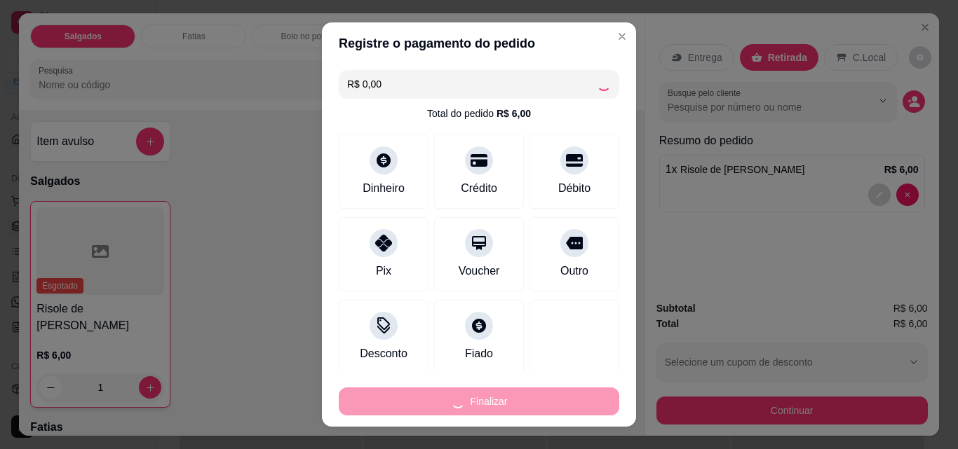
type input "0"
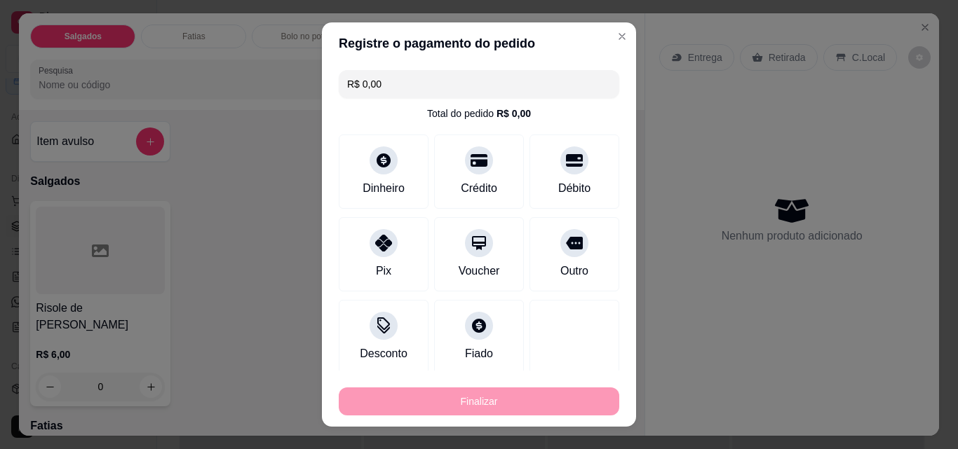
type input "-R$ 6,00"
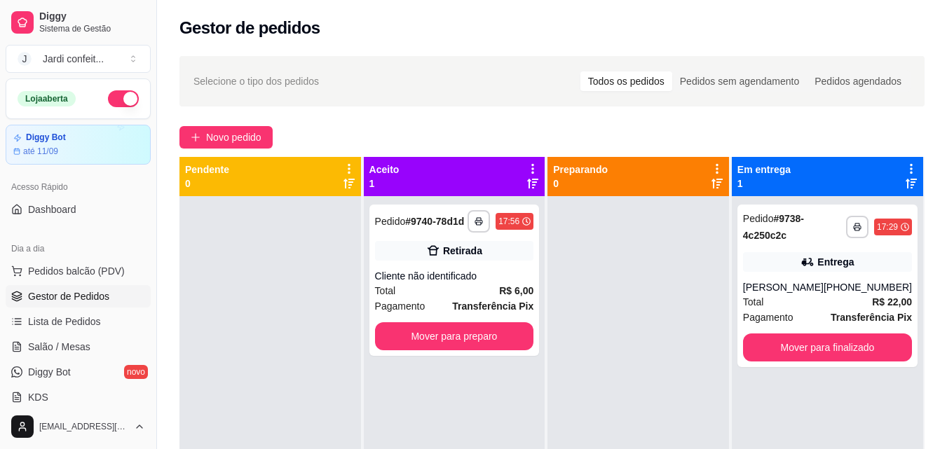
click at [108, 100] on button "button" at bounding box center [123, 98] width 31 height 17
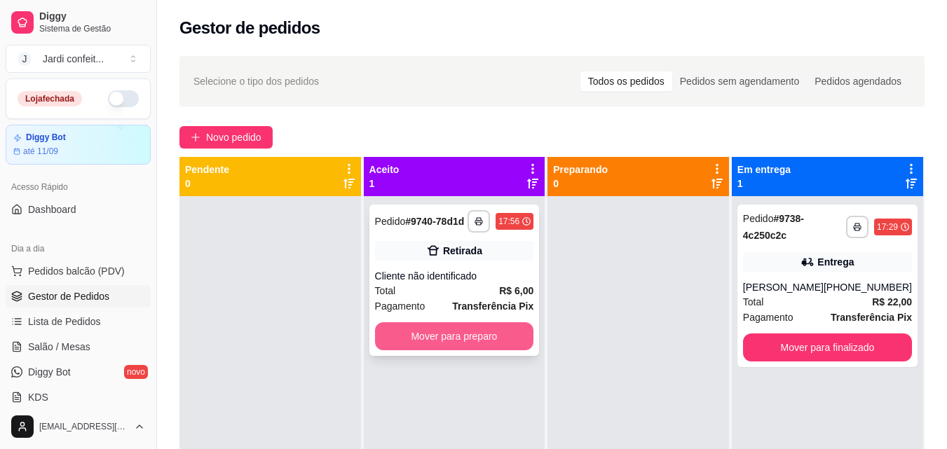
click at [508, 332] on button "Mover para preparo" at bounding box center [454, 336] width 159 height 28
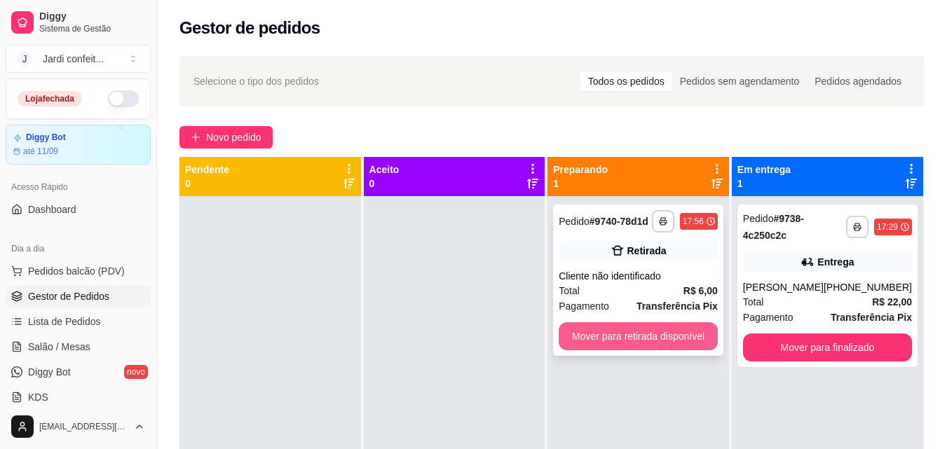
click at [660, 337] on button "Mover para retirada disponível" at bounding box center [638, 336] width 159 height 28
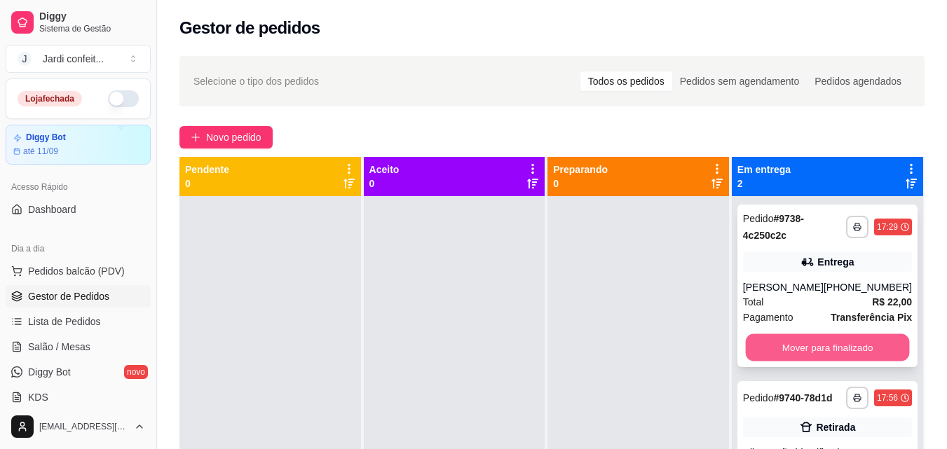
click at [843, 351] on button "Mover para finalizado" at bounding box center [827, 347] width 164 height 27
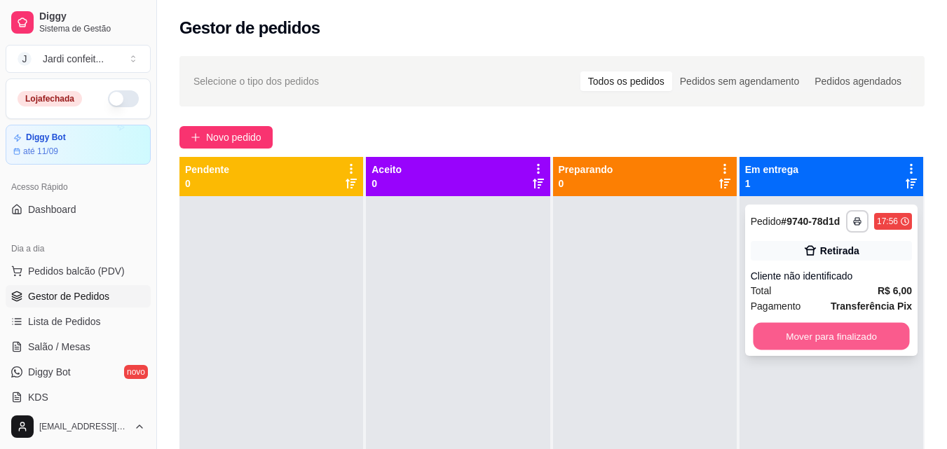
click at [857, 337] on button "Mover para finalizado" at bounding box center [831, 336] width 156 height 27
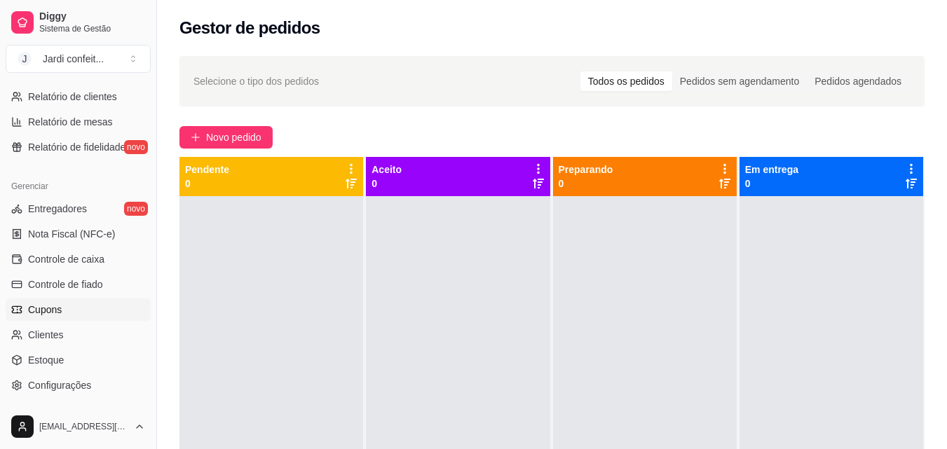
scroll to position [491, 0]
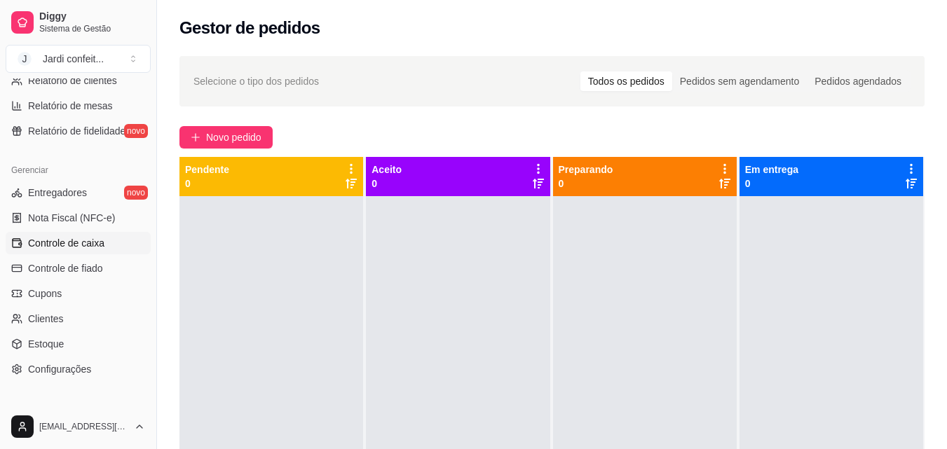
click at [82, 240] on span "Controle de caixa" at bounding box center [66, 243] width 76 height 14
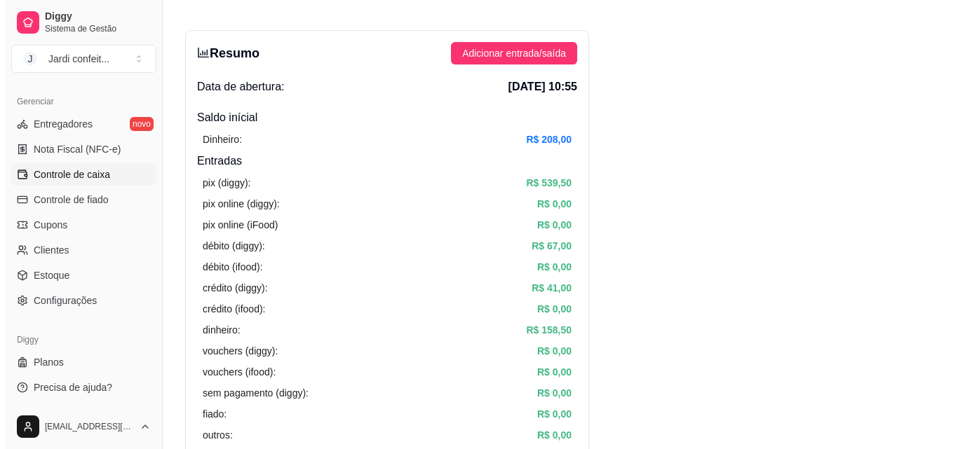
scroll to position [70, 0]
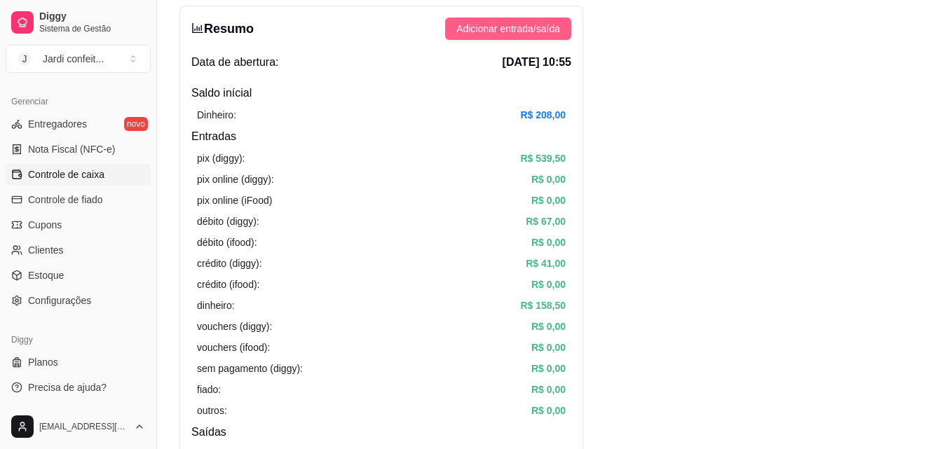
click at [559, 34] on span "Adicionar entrada/saída" at bounding box center [508, 28] width 104 height 15
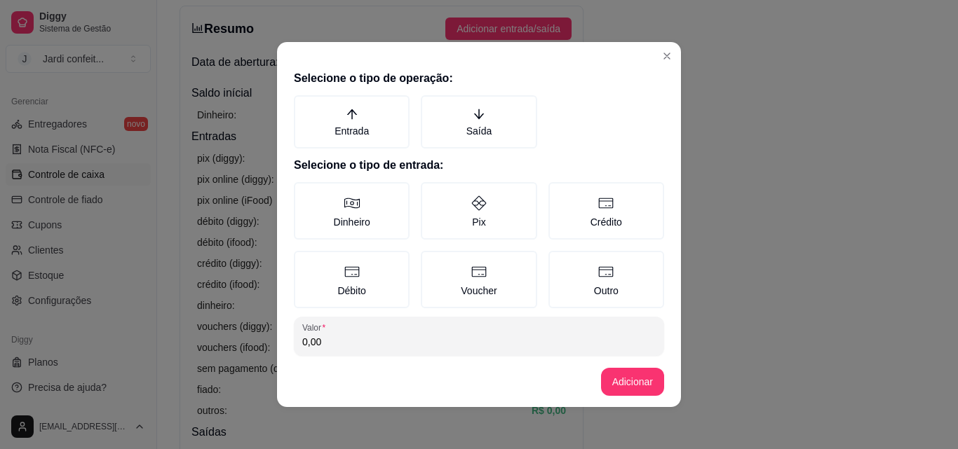
click at [509, 157] on h2 "Selecione o tipo de entrada:" at bounding box center [479, 165] width 370 height 17
click at [489, 131] on label "Saída" at bounding box center [479, 121] width 116 height 53
click at [431, 106] on button "Saída" at bounding box center [425, 100] width 11 height 11
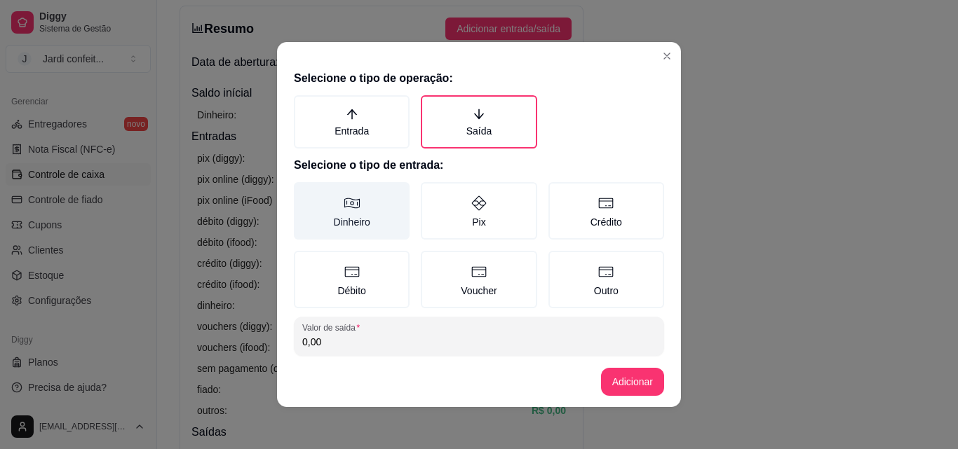
click at [346, 216] on label "Dinheiro" at bounding box center [352, 210] width 116 height 57
click at [304, 193] on button "Dinheiro" at bounding box center [298, 187] width 11 height 11
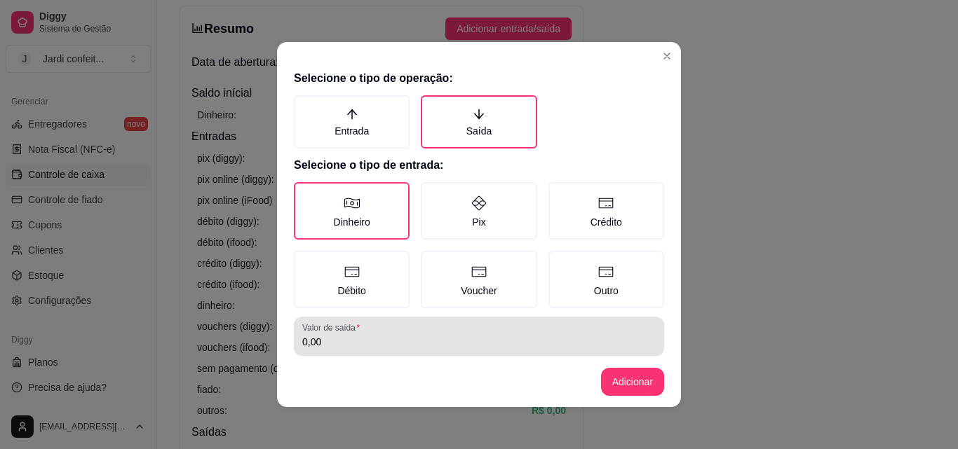
click at [386, 325] on div "0,00" at bounding box center [478, 336] width 353 height 28
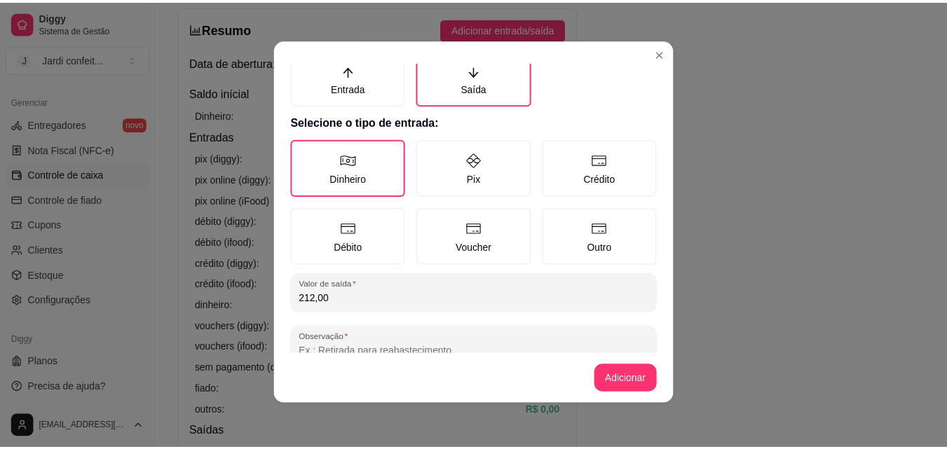
scroll to position [75, 0]
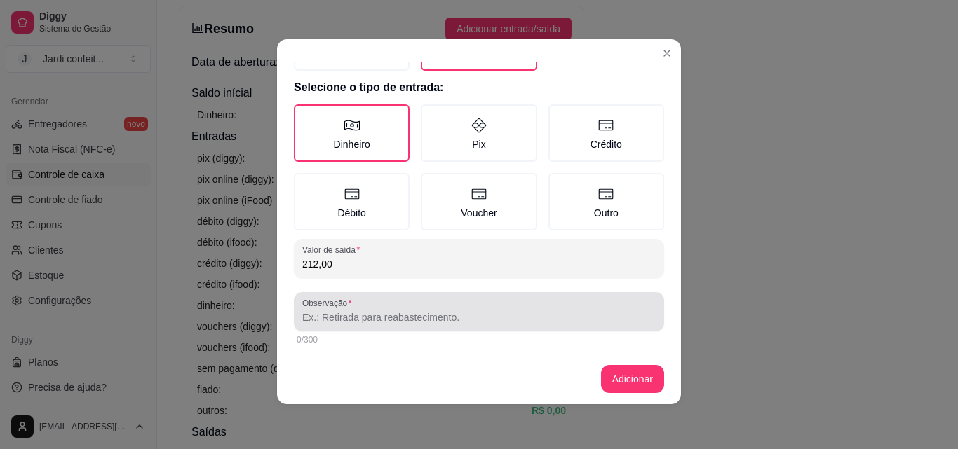
type input "212,00"
click at [531, 313] on input "Observação" at bounding box center [478, 318] width 353 height 14
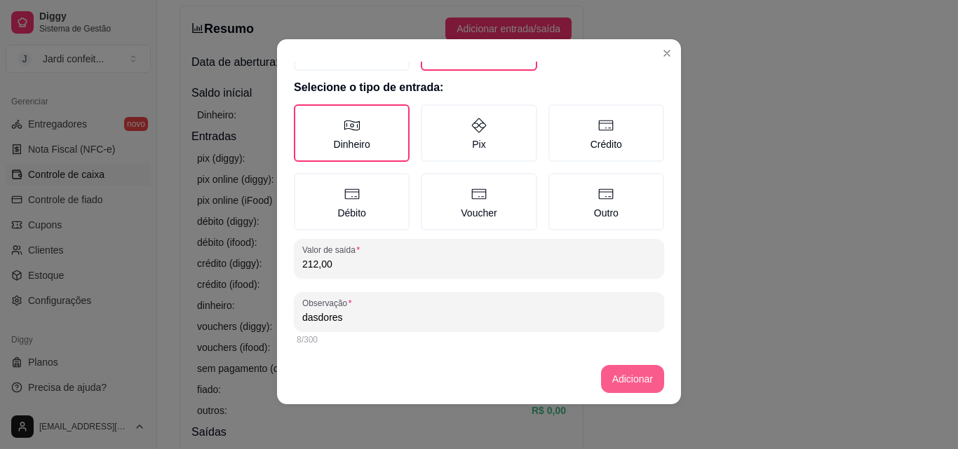
type input "dasdores"
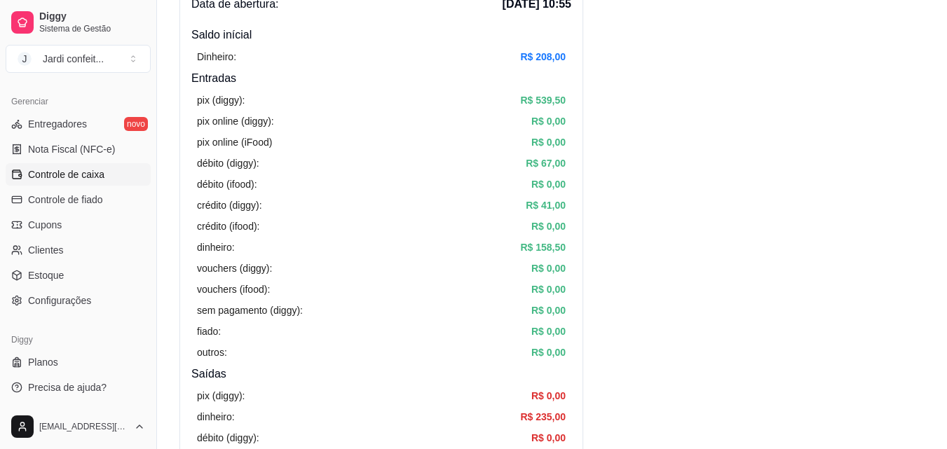
scroll to position [0, 0]
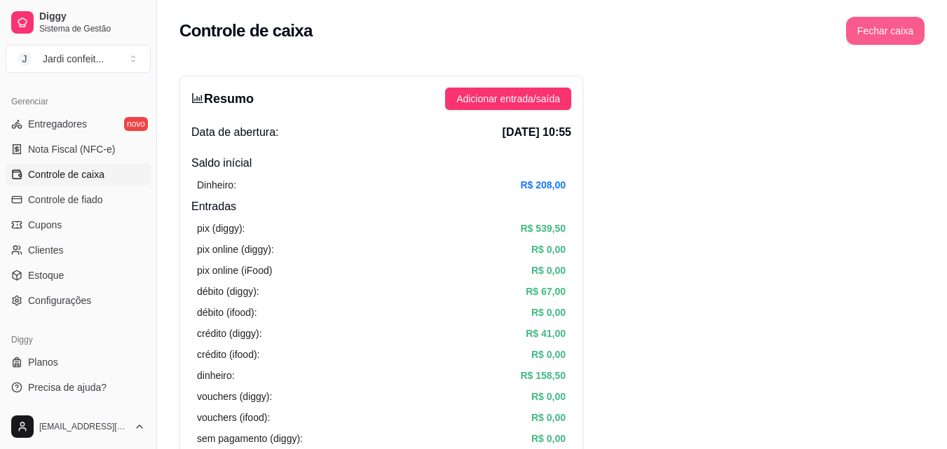
click at [897, 26] on button "Fechar caixa" at bounding box center [885, 31] width 79 height 28
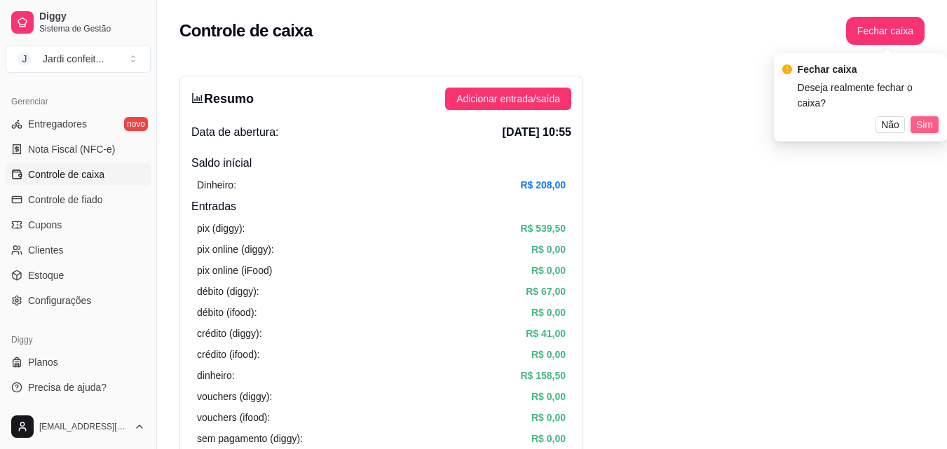
click at [922, 117] on span "Sim" at bounding box center [924, 124] width 17 height 15
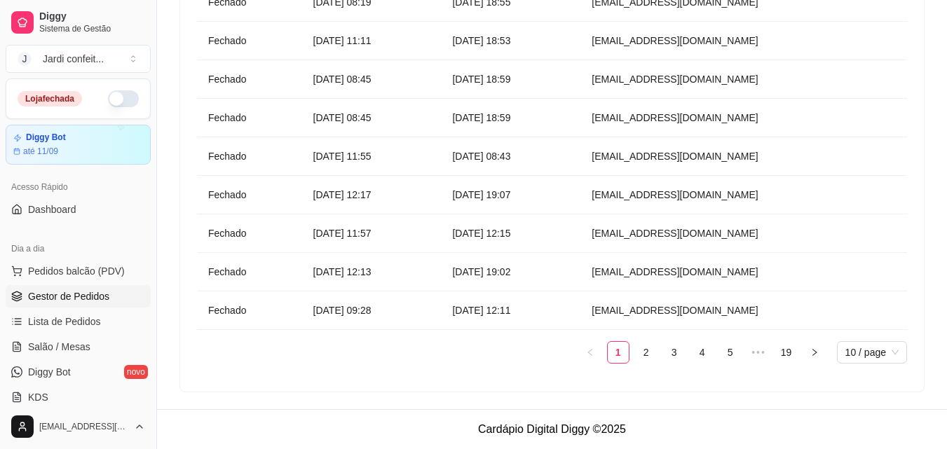
click at [86, 292] on span "Gestor de Pedidos" at bounding box center [68, 297] width 81 height 14
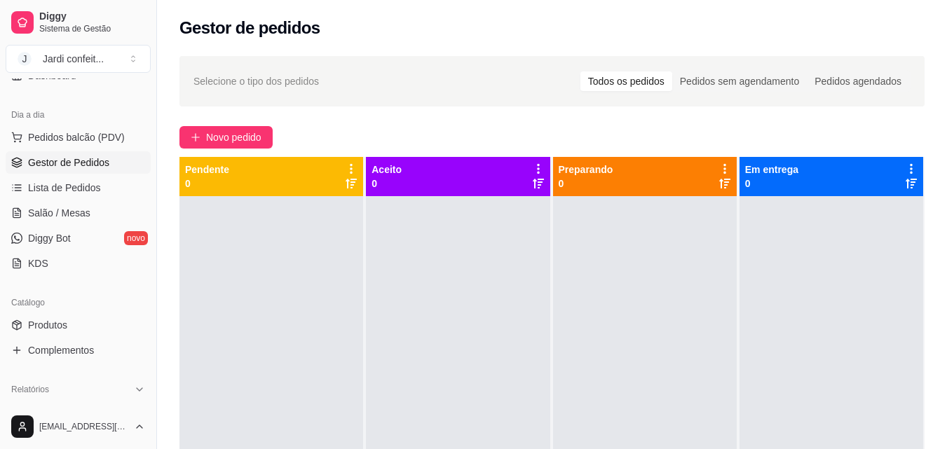
scroll to position [140, 0]
